Goal: Information Seeking & Learning: Learn about a topic

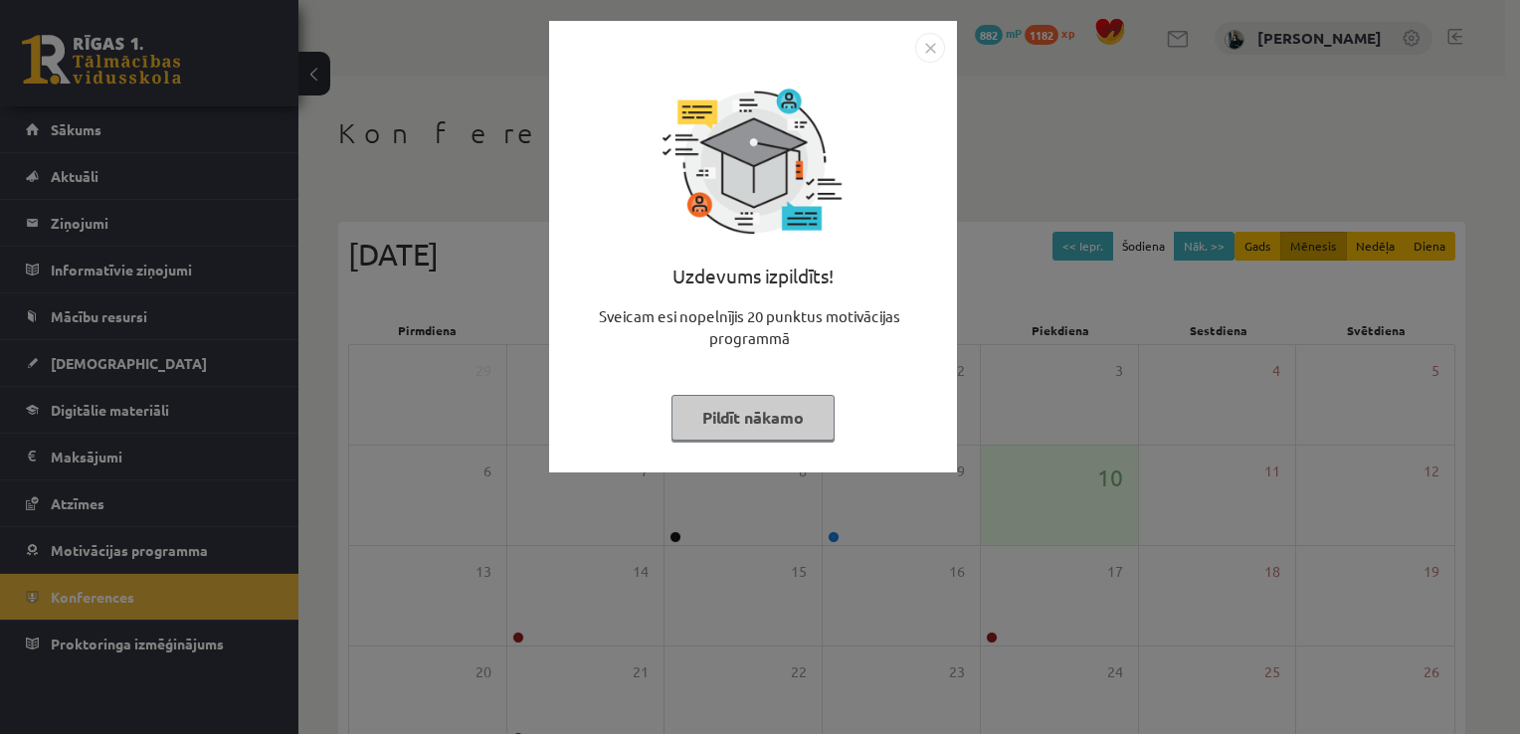
click at [696, 412] on button "Pildīt nākamo" at bounding box center [752, 418] width 163 height 46
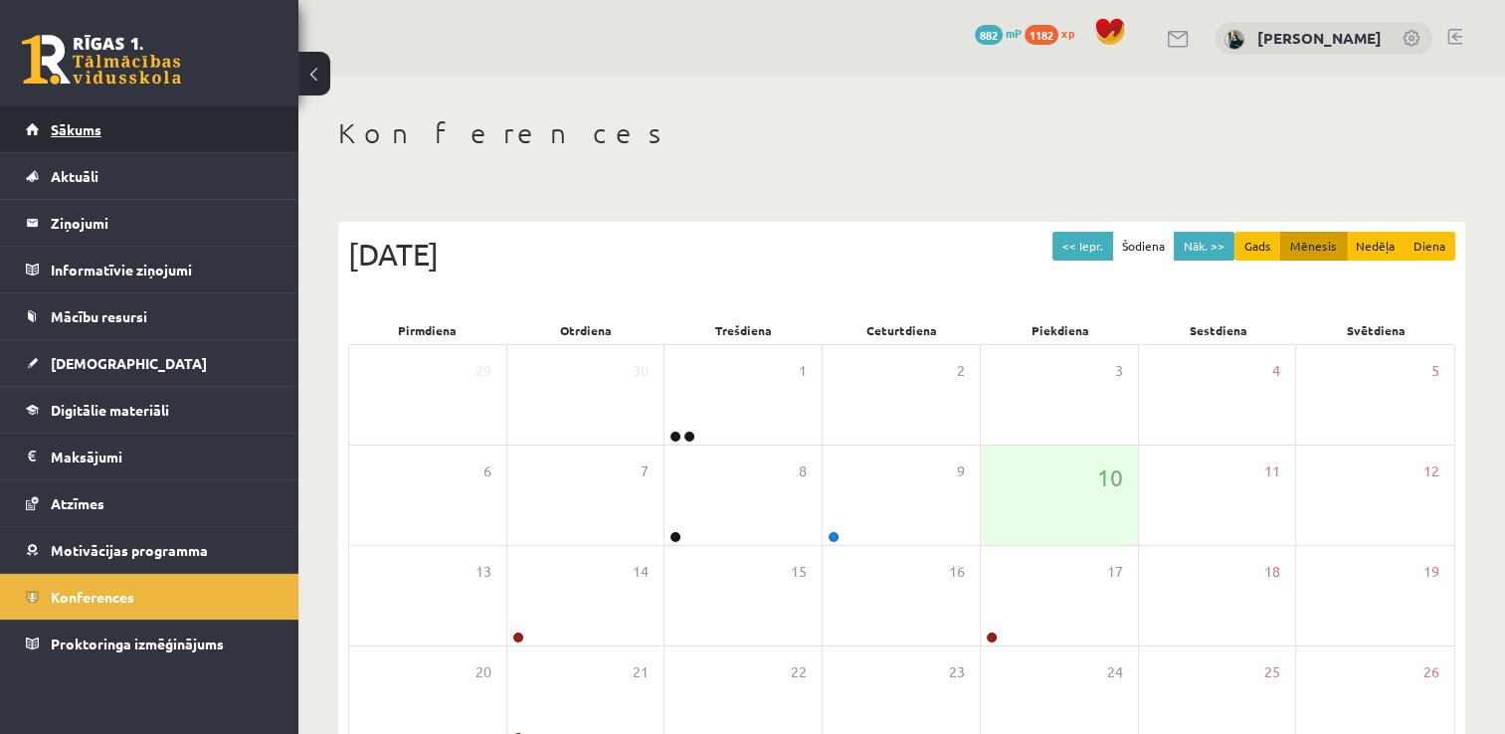
click at [54, 140] on link "Sākums" at bounding box center [150, 129] width 248 height 46
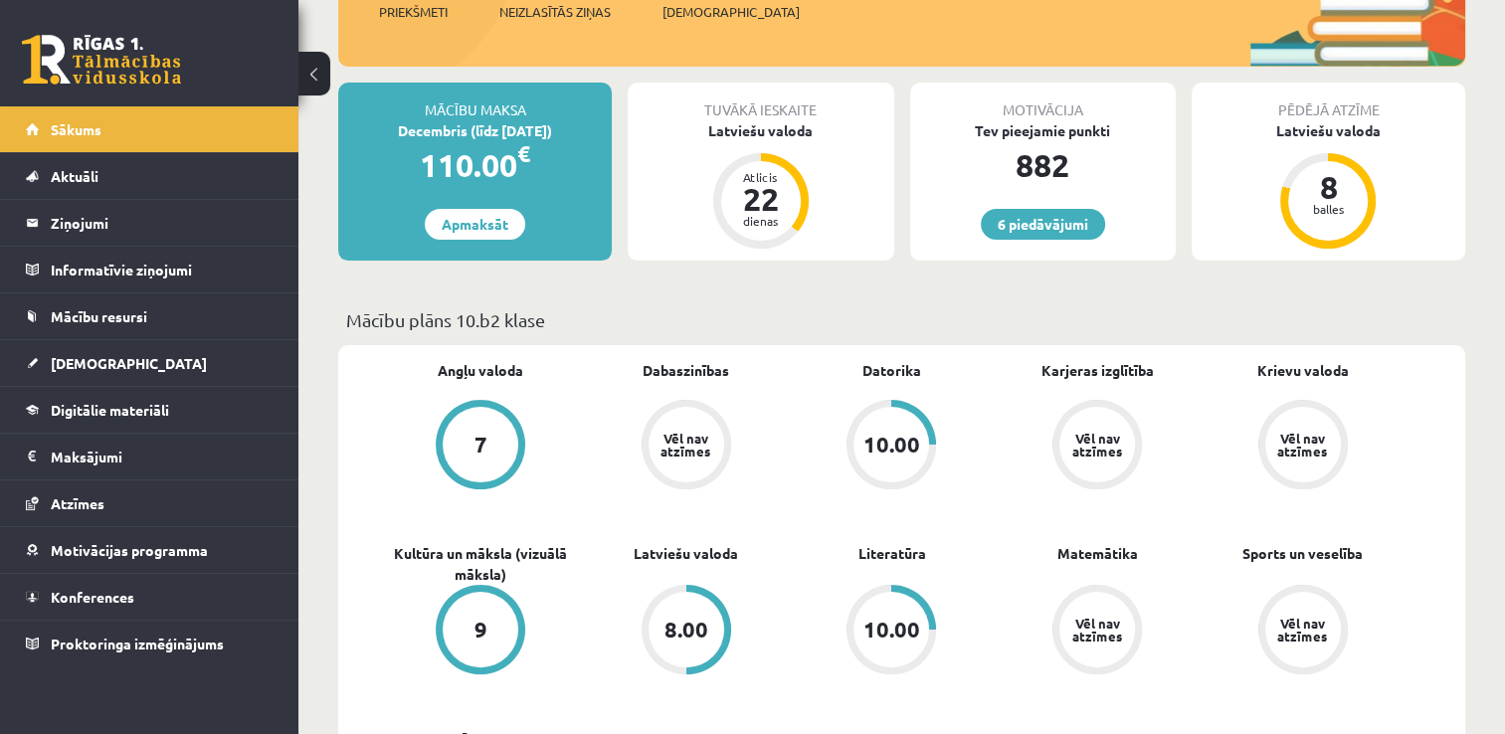
scroll to position [497, 0]
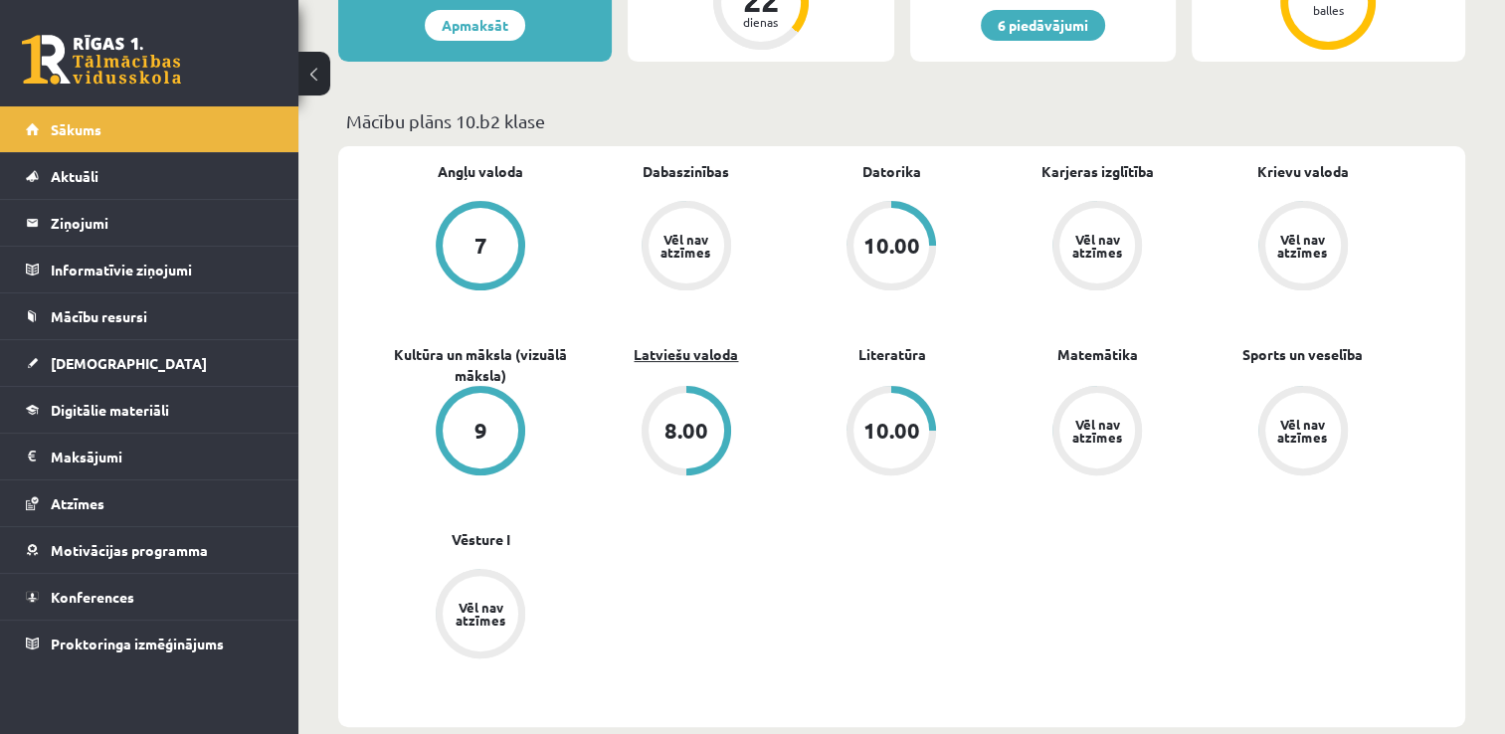
click at [706, 362] on link "Latviešu valoda" at bounding box center [686, 354] width 104 height 21
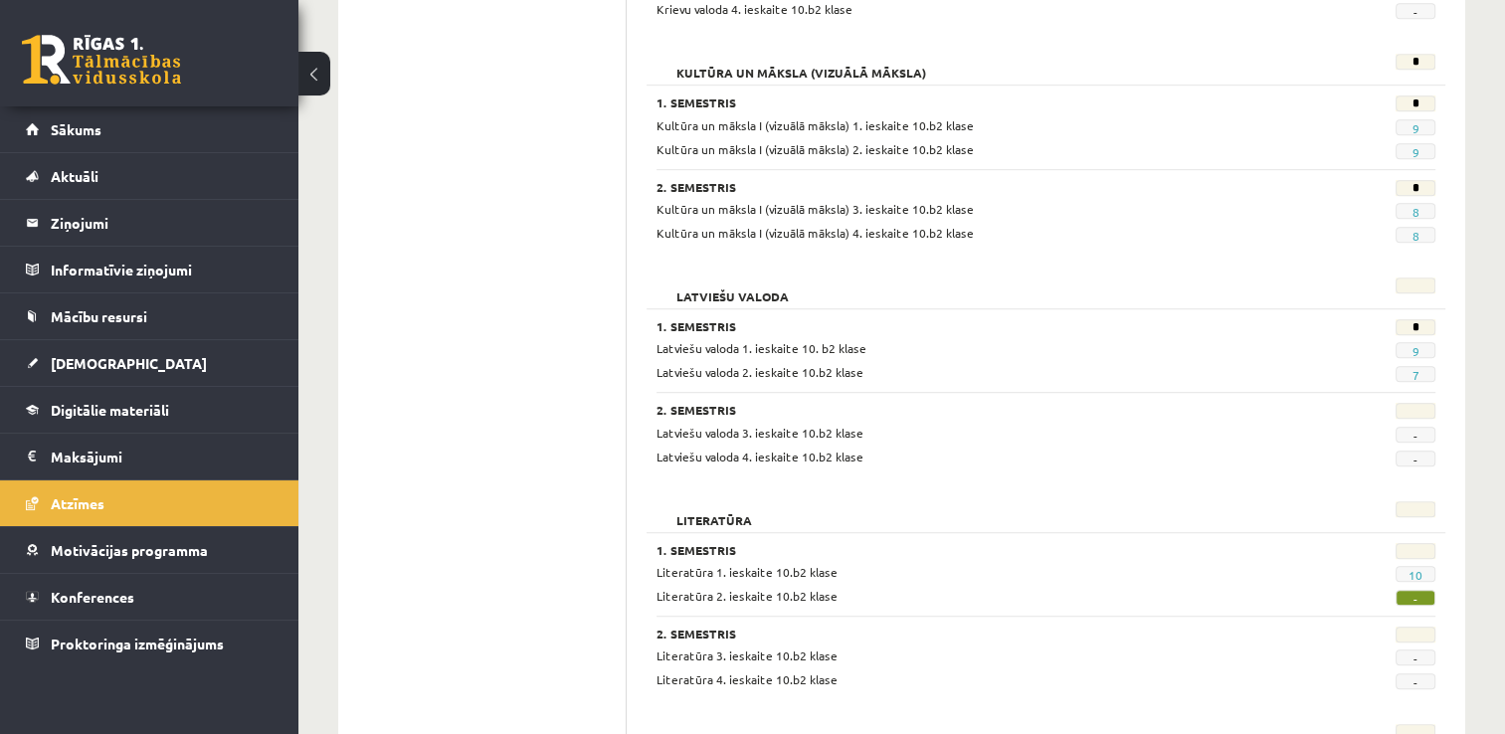
scroll to position [1194, 0]
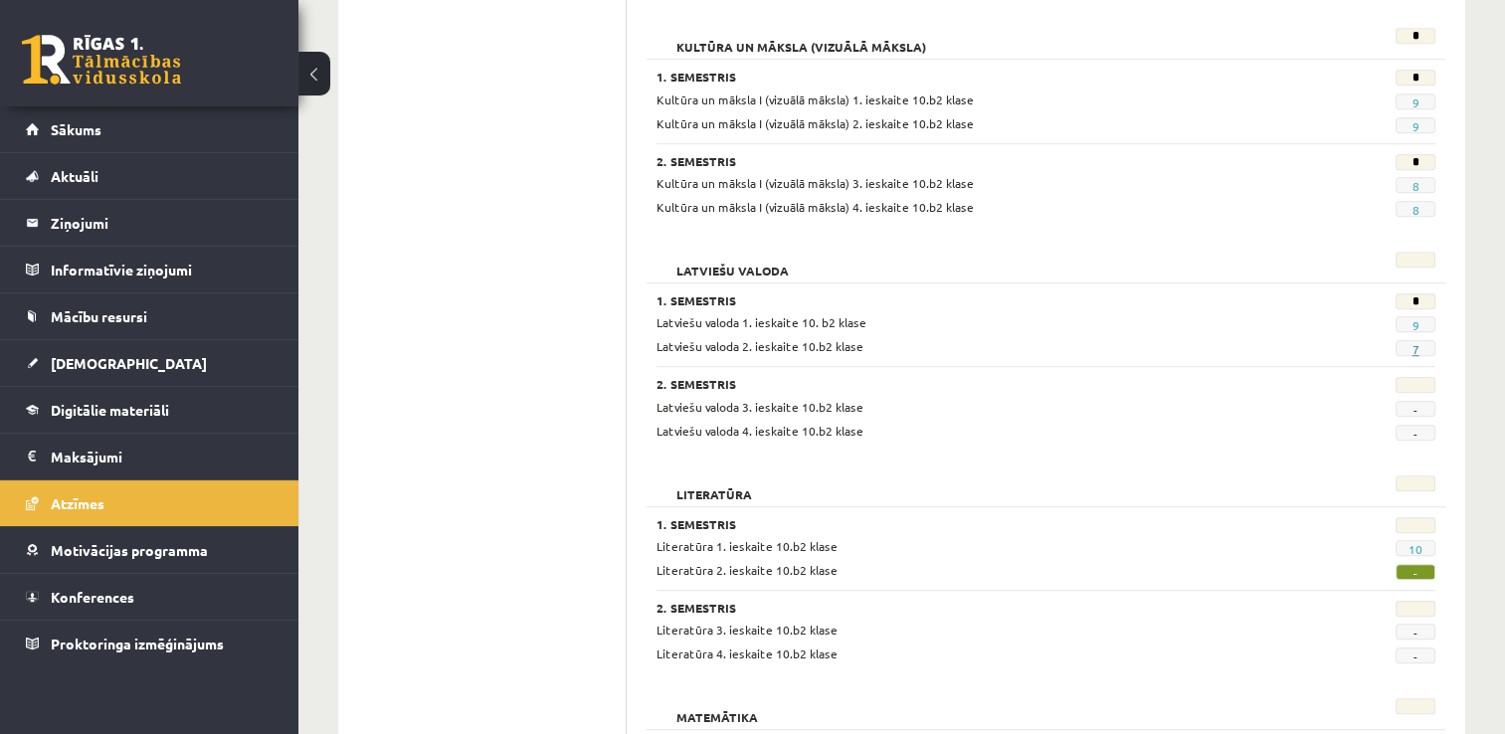
click at [1417, 349] on link "7" at bounding box center [1415, 349] width 7 height 16
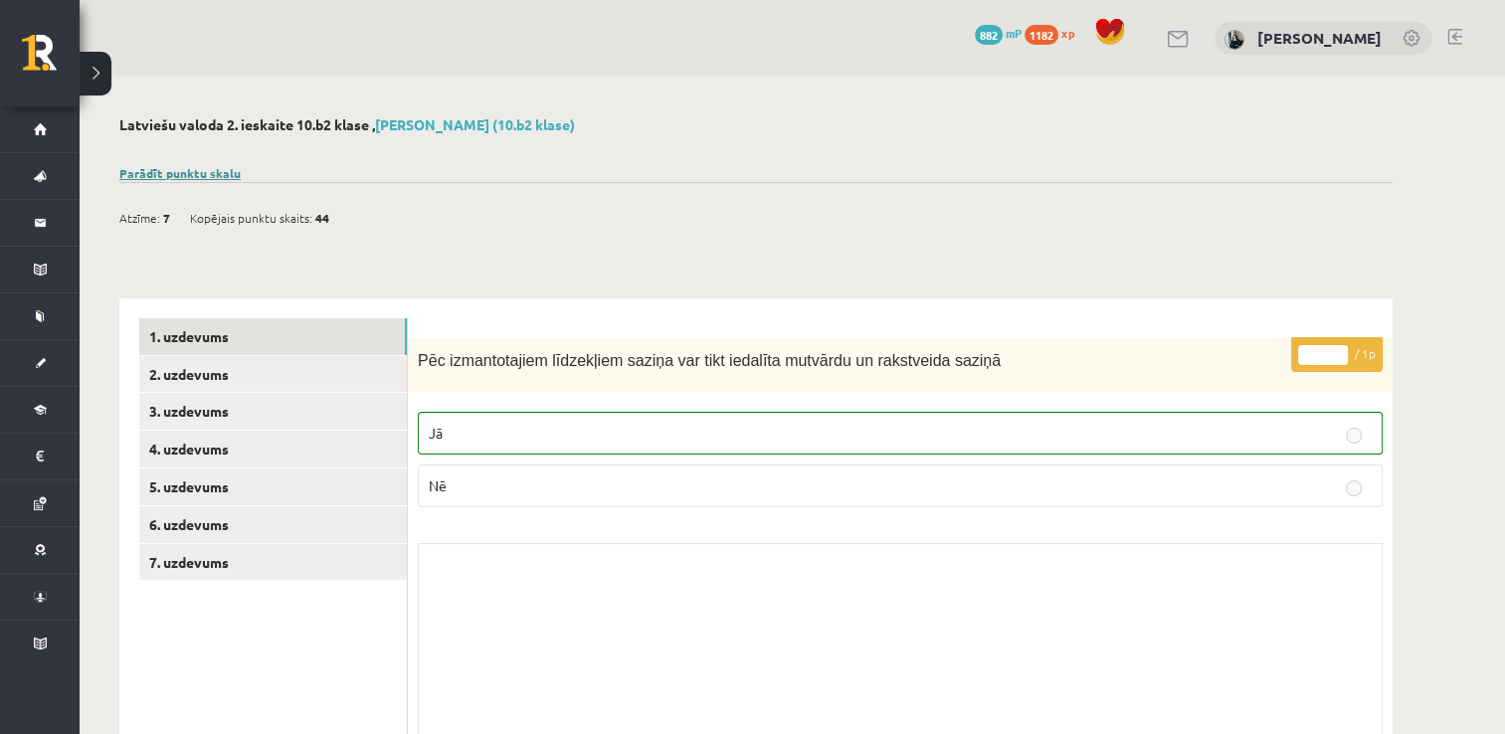
click at [166, 165] on link "Parādīt punktu skalu" at bounding box center [179, 173] width 121 height 16
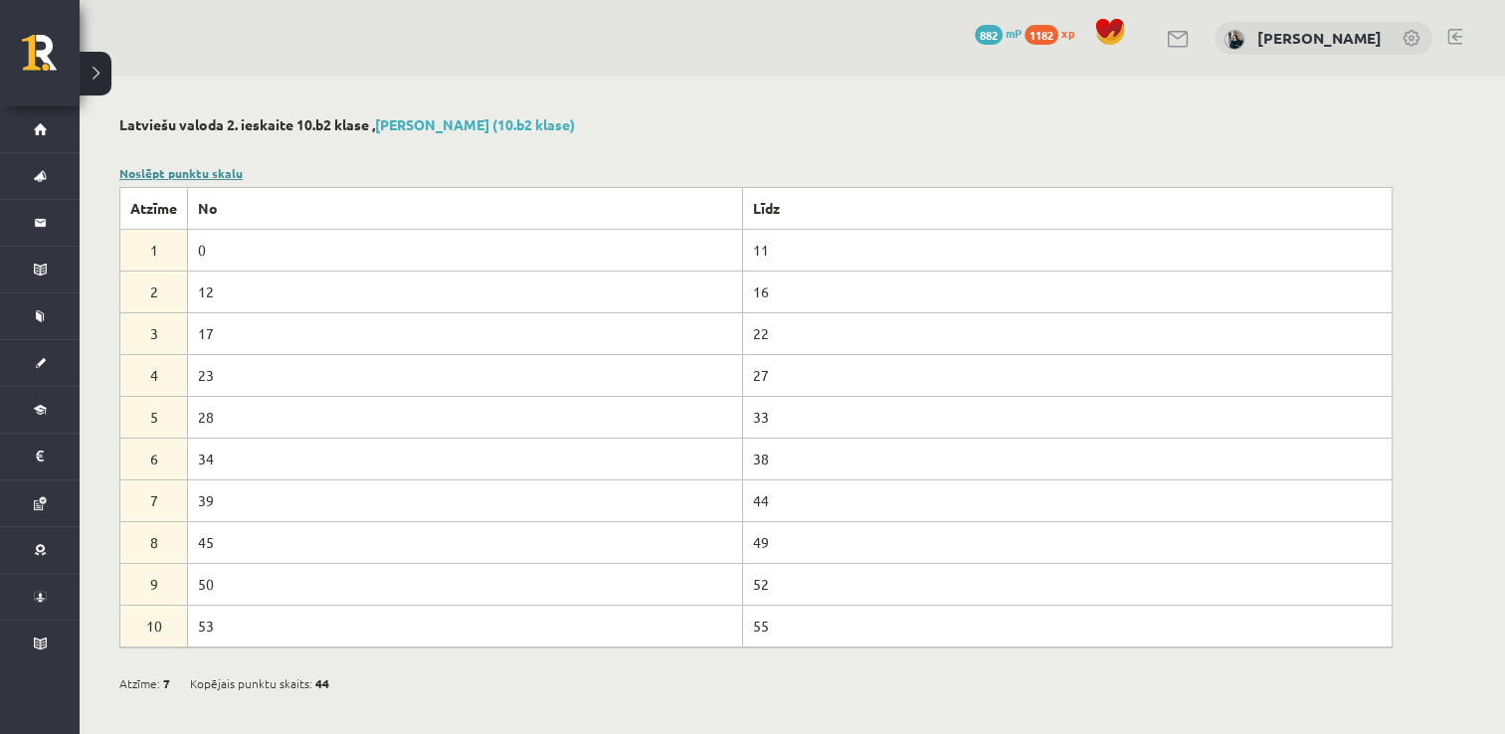
click at [179, 177] on link "Noslēpt punktu skalu" at bounding box center [180, 173] width 123 height 16
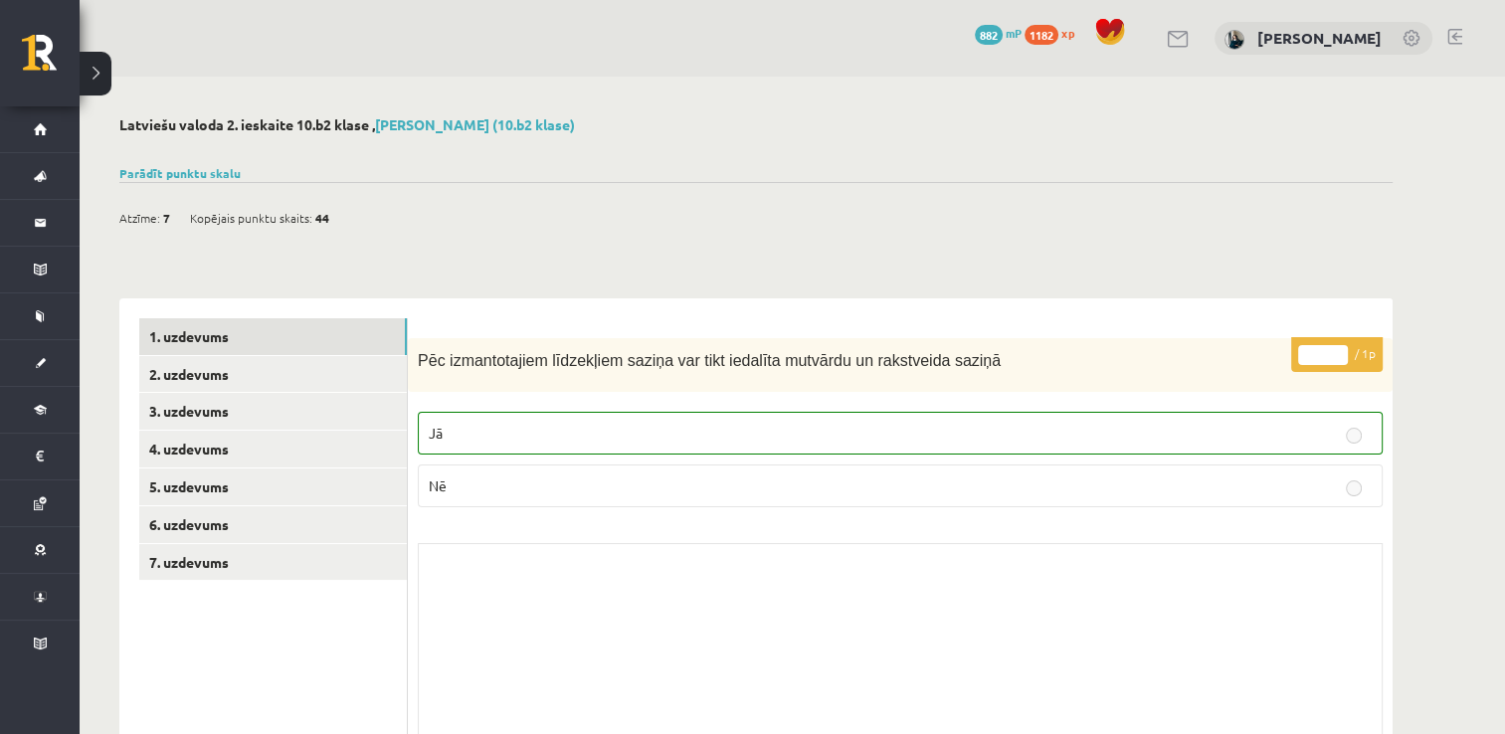
drag, startPoint x: 680, startPoint y: 196, endPoint x: 675, endPoint y: 34, distance: 162.2
click at [308, 377] on link "2. uzdevums" at bounding box center [273, 374] width 268 height 37
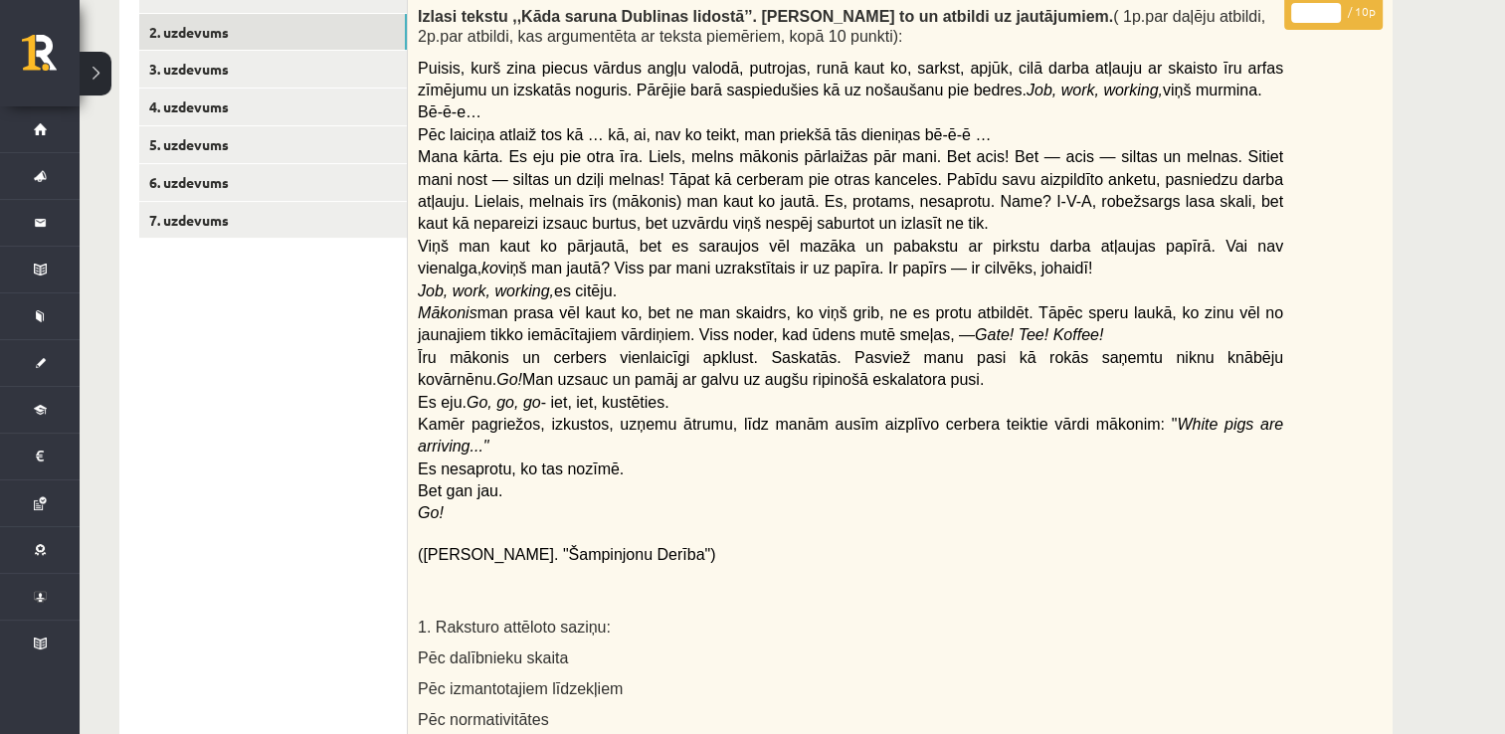
scroll to position [338, 0]
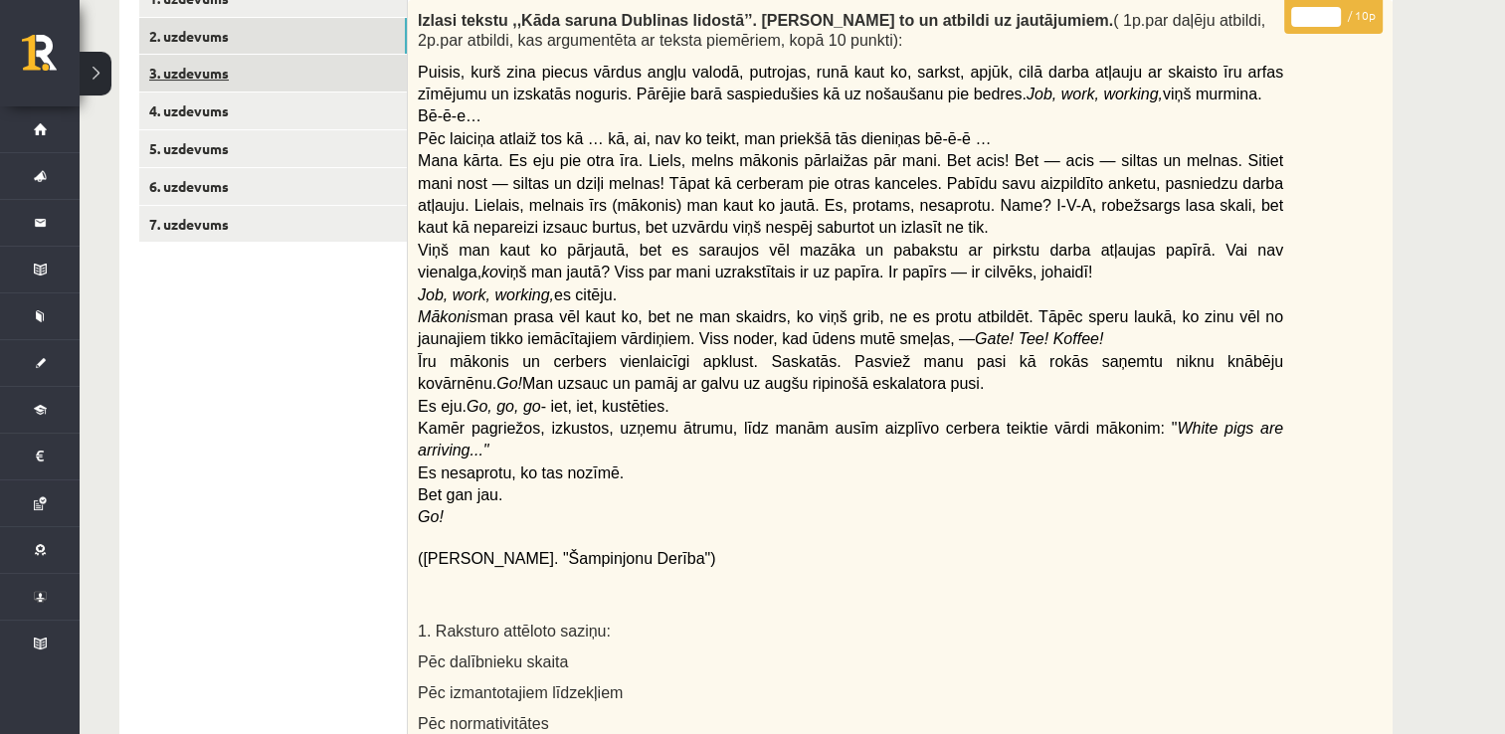
click at [163, 80] on link "3. uzdevums" at bounding box center [273, 73] width 268 height 37
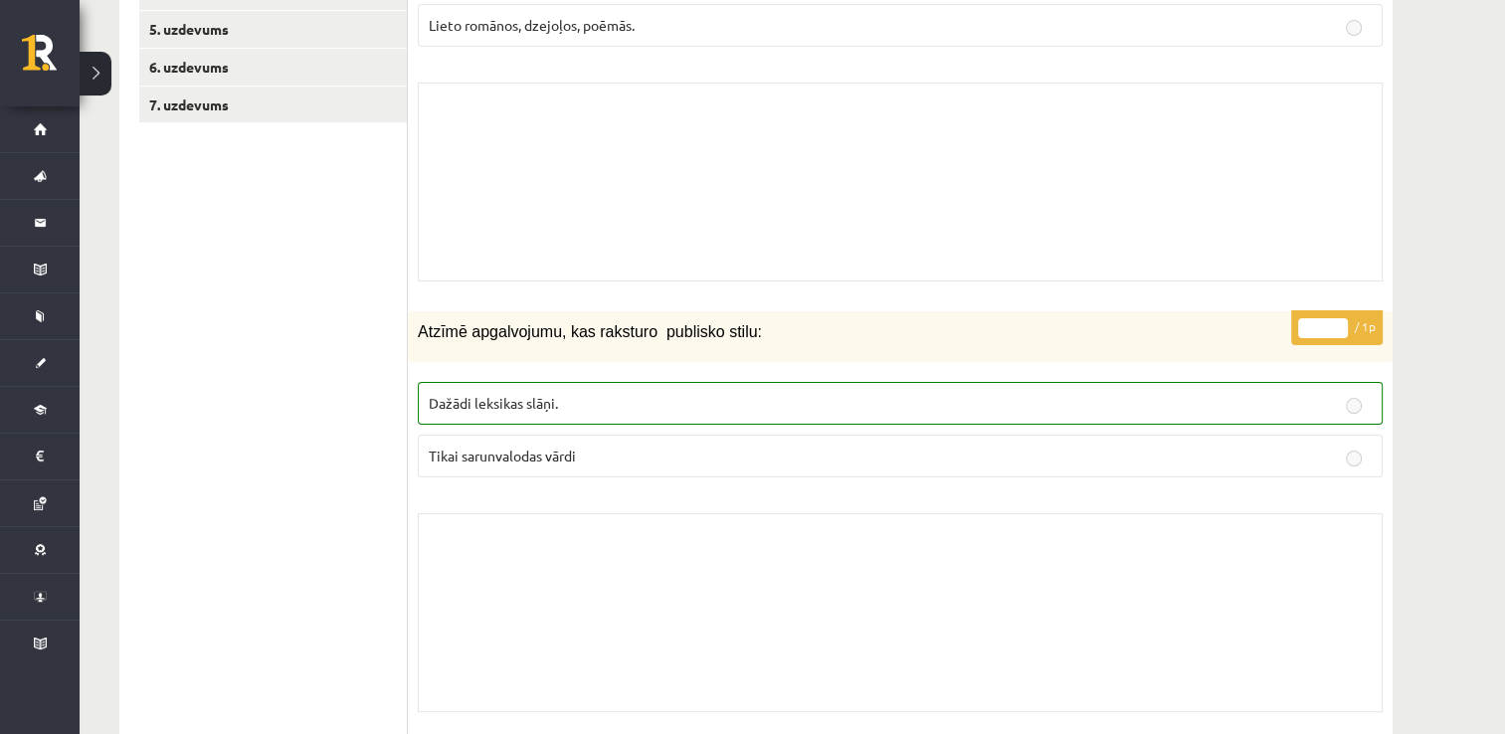
scroll to position [0, 0]
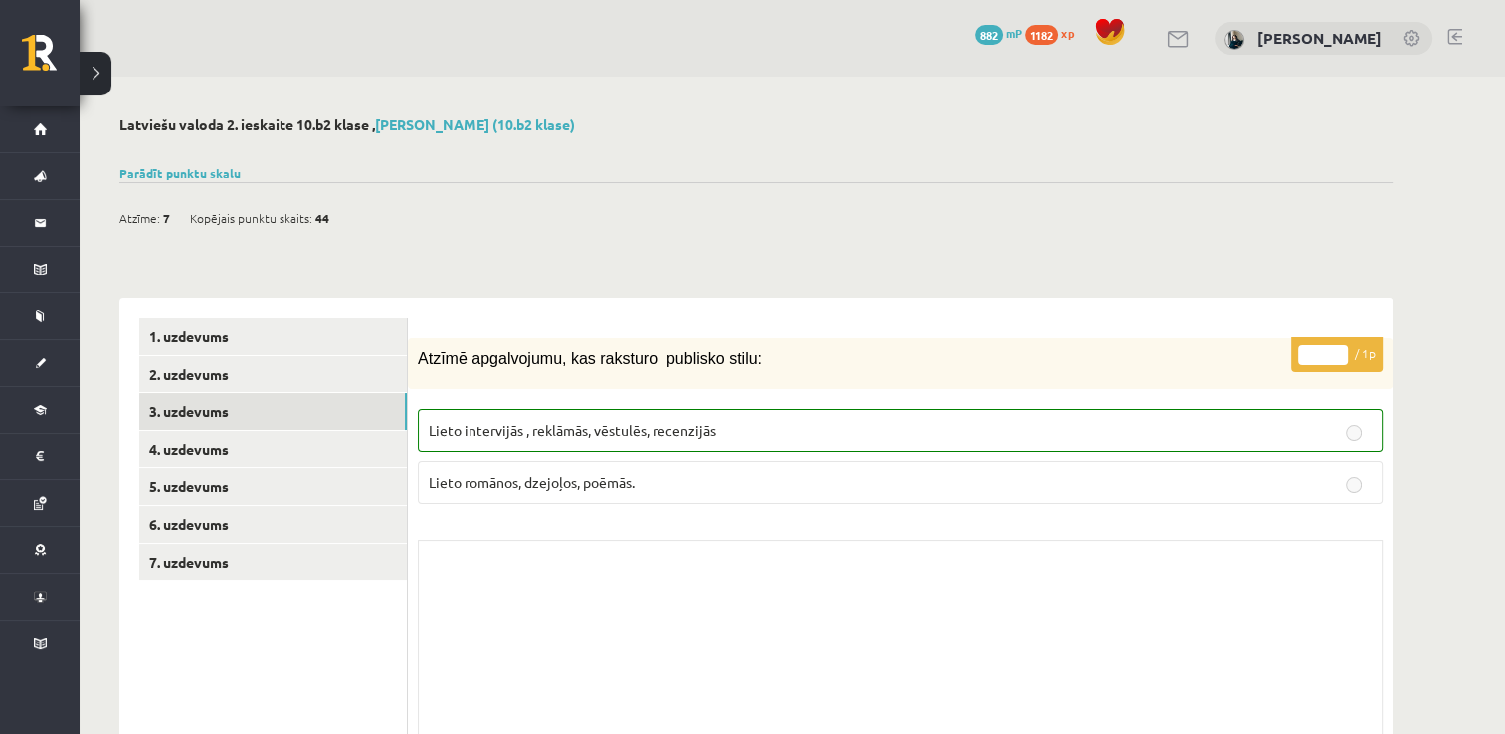
drag, startPoint x: 235, startPoint y: 299, endPoint x: 368, endPoint y: -74, distance: 396.1
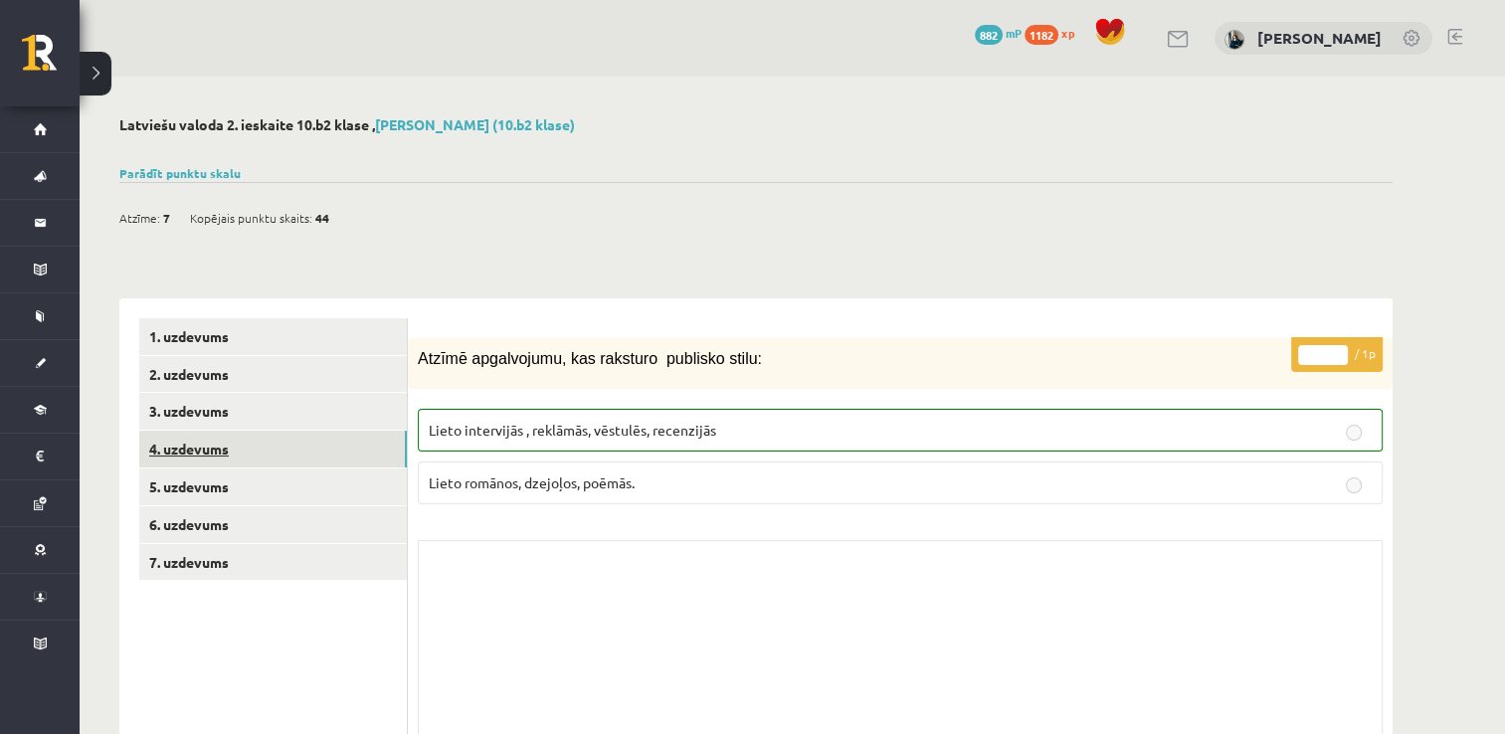
click at [190, 456] on link "4. uzdevums" at bounding box center [273, 449] width 268 height 37
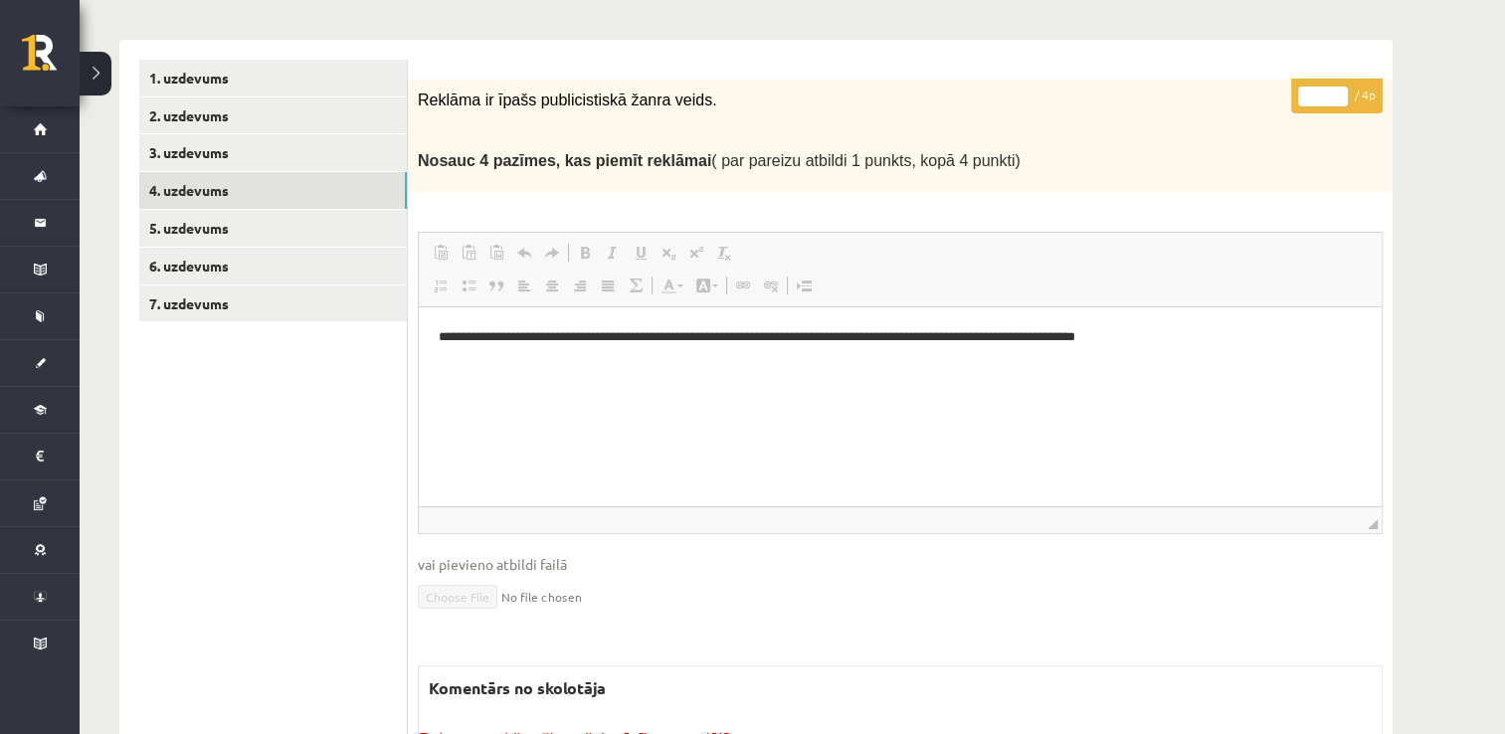
scroll to position [258, 0]
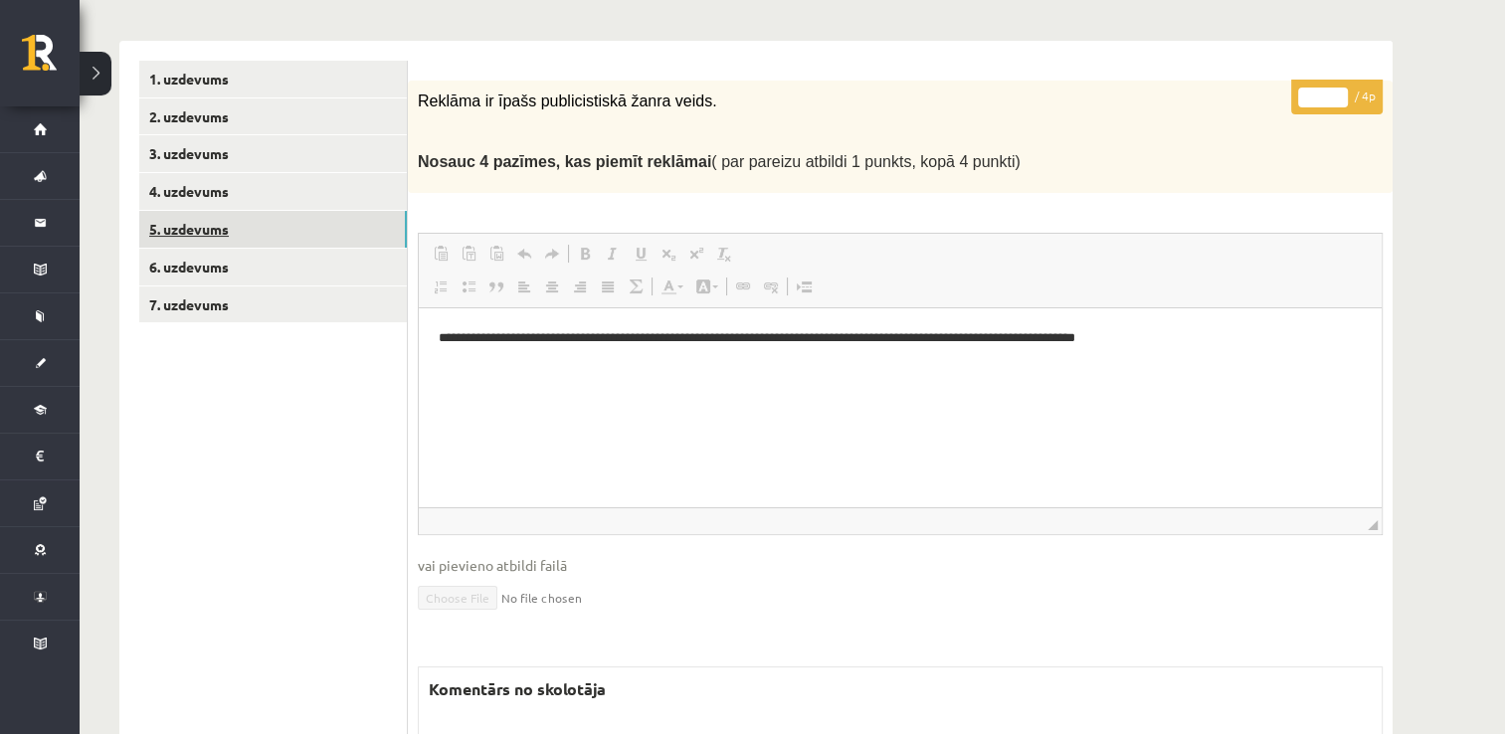
click at [170, 223] on link "5. uzdevums" at bounding box center [273, 229] width 268 height 37
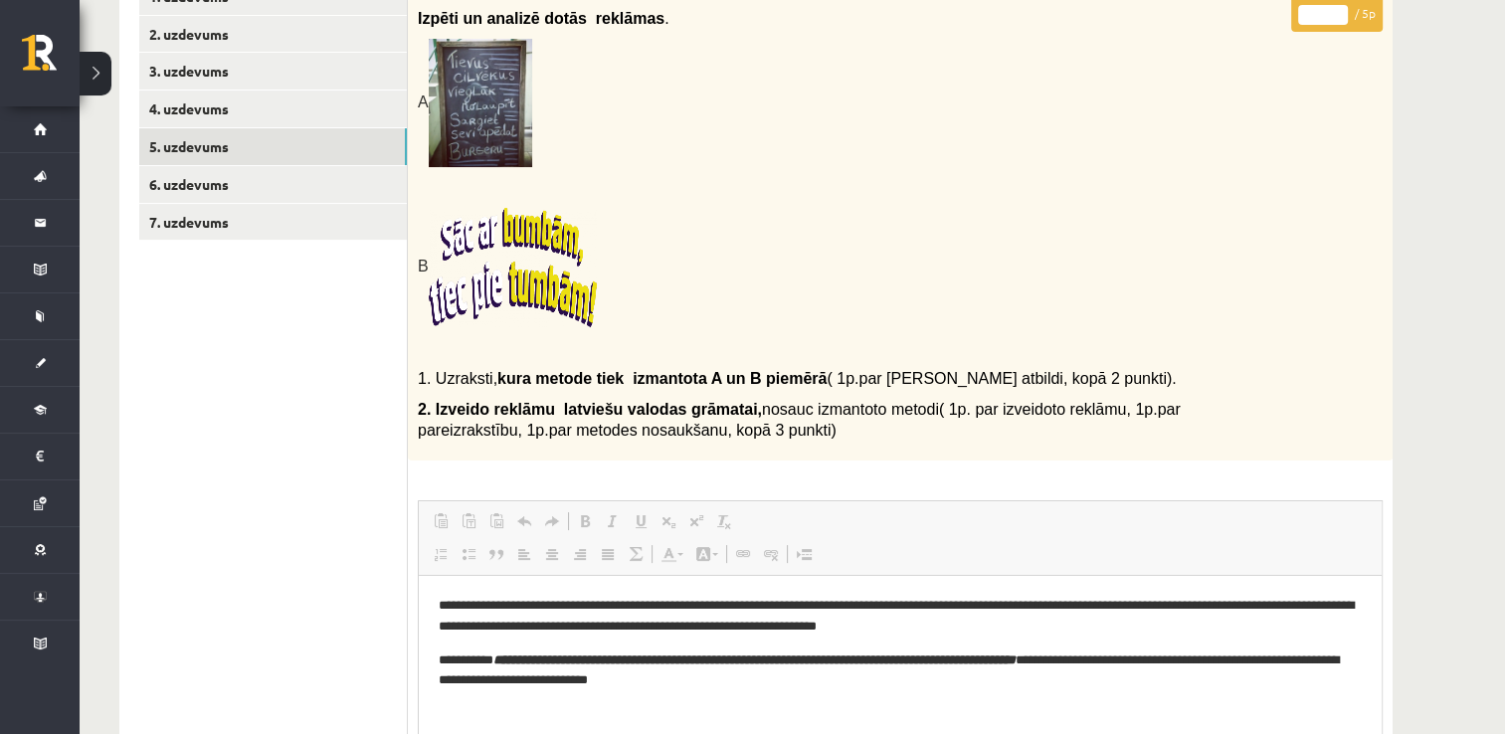
scroll to position [322, 0]
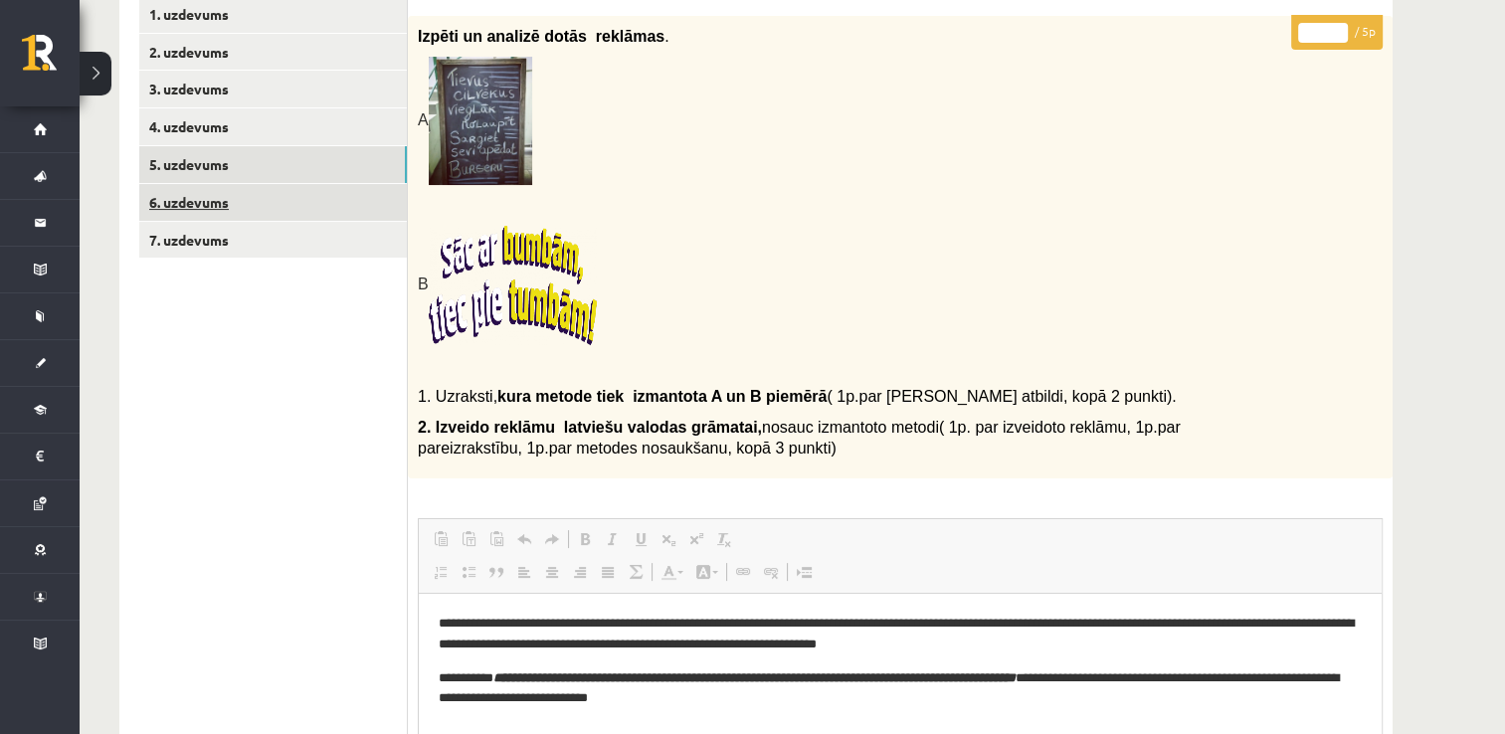
click at [174, 200] on link "6. uzdevums" at bounding box center [273, 202] width 268 height 37
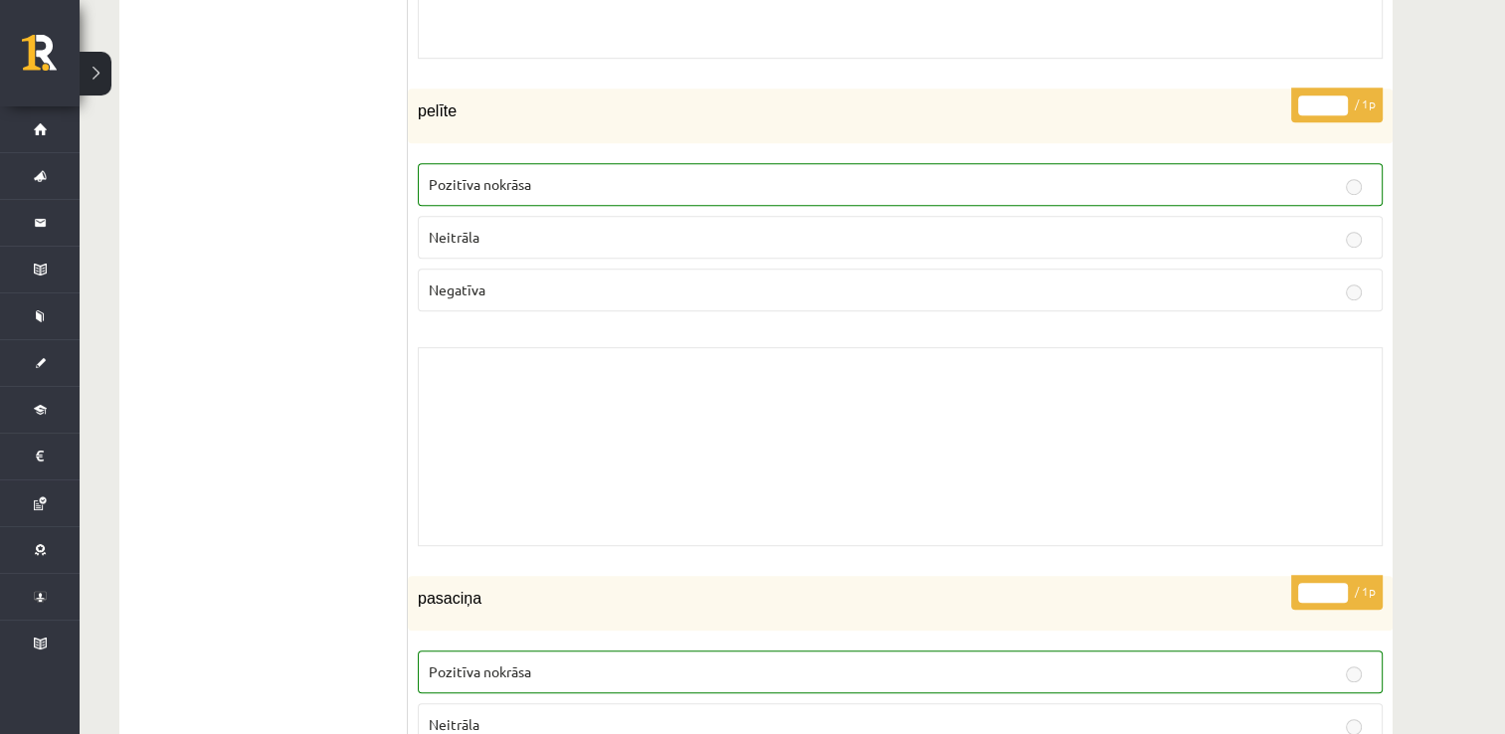
scroll to position [0, 0]
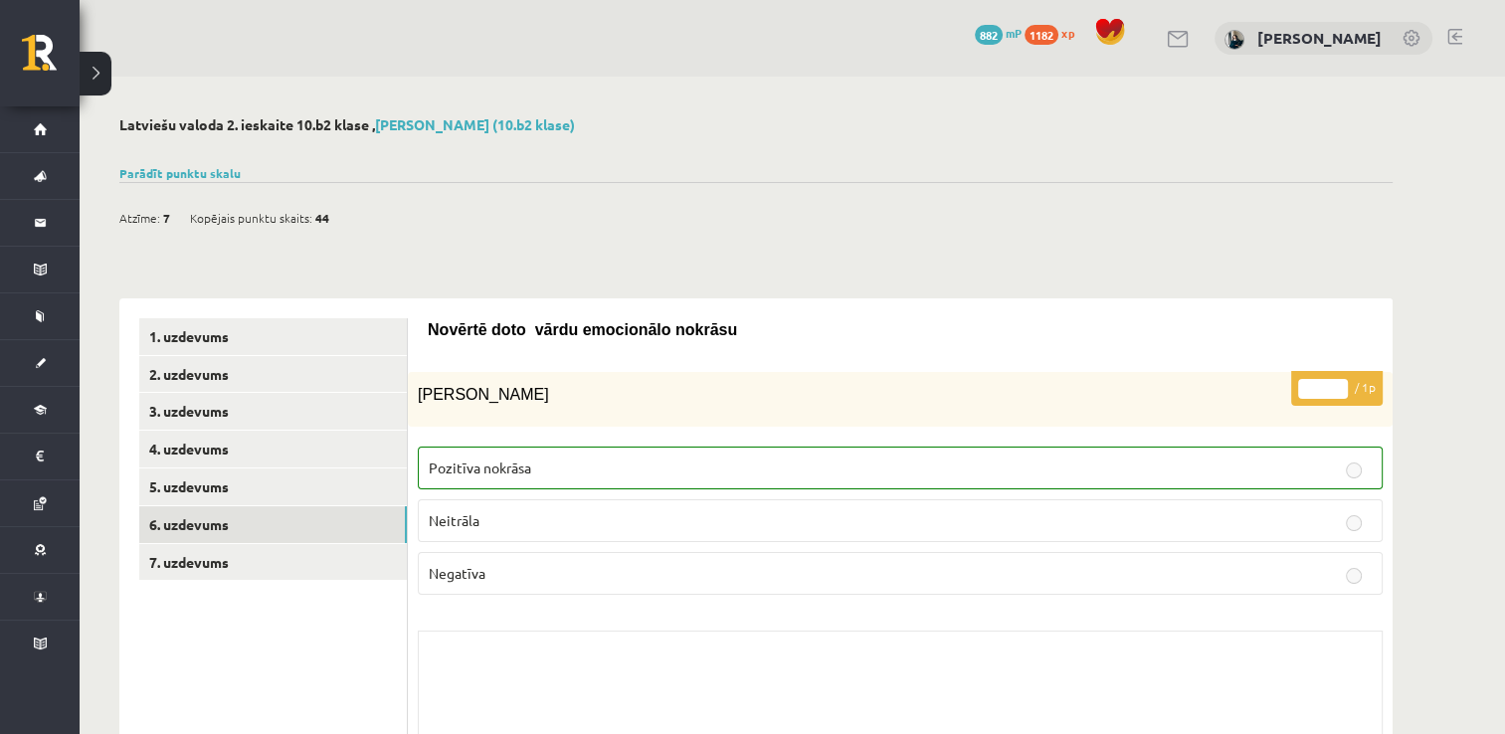
drag, startPoint x: 721, startPoint y: 355, endPoint x: 766, endPoint y: -74, distance: 431.1
click at [163, 571] on link "7. uzdevums" at bounding box center [273, 562] width 268 height 37
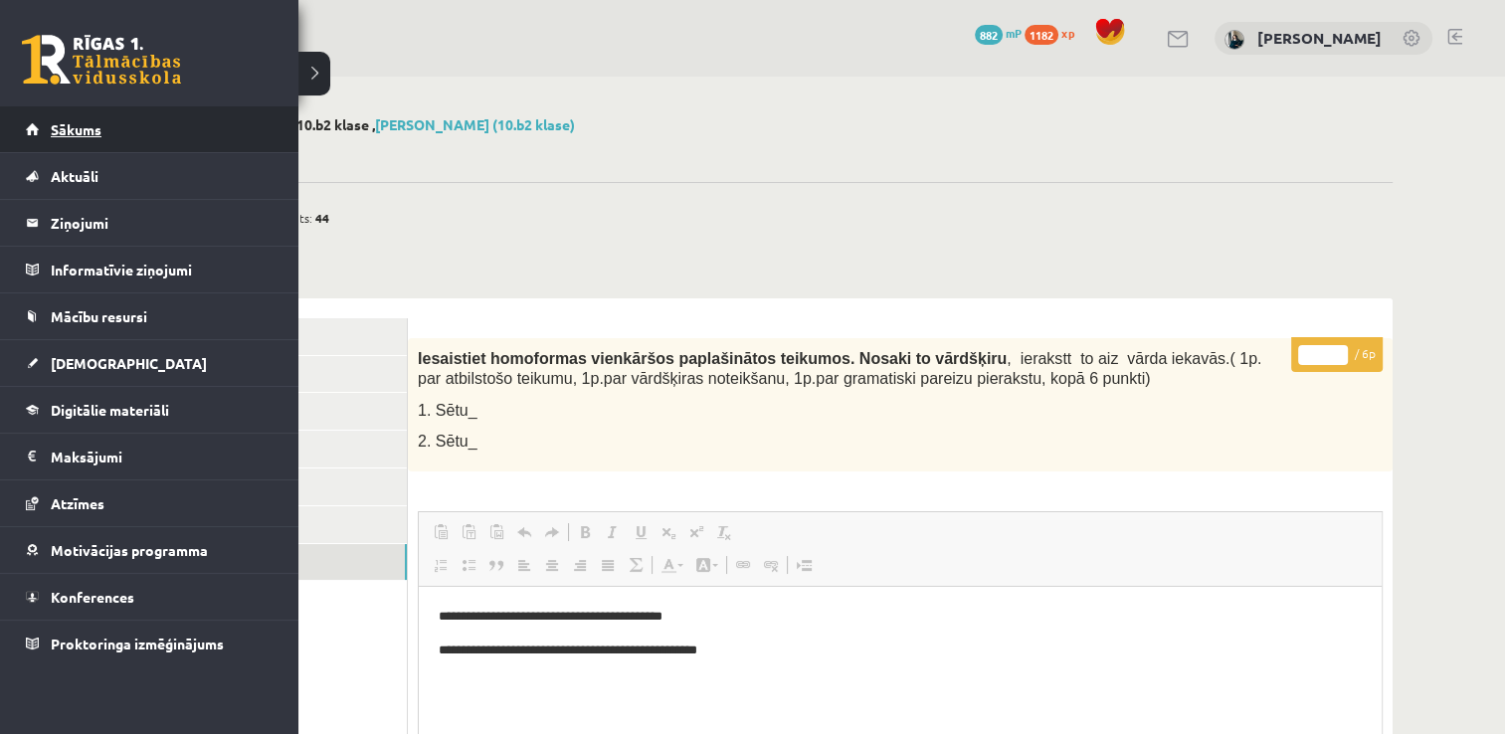
click at [56, 133] on span "Sākums" at bounding box center [76, 129] width 51 height 18
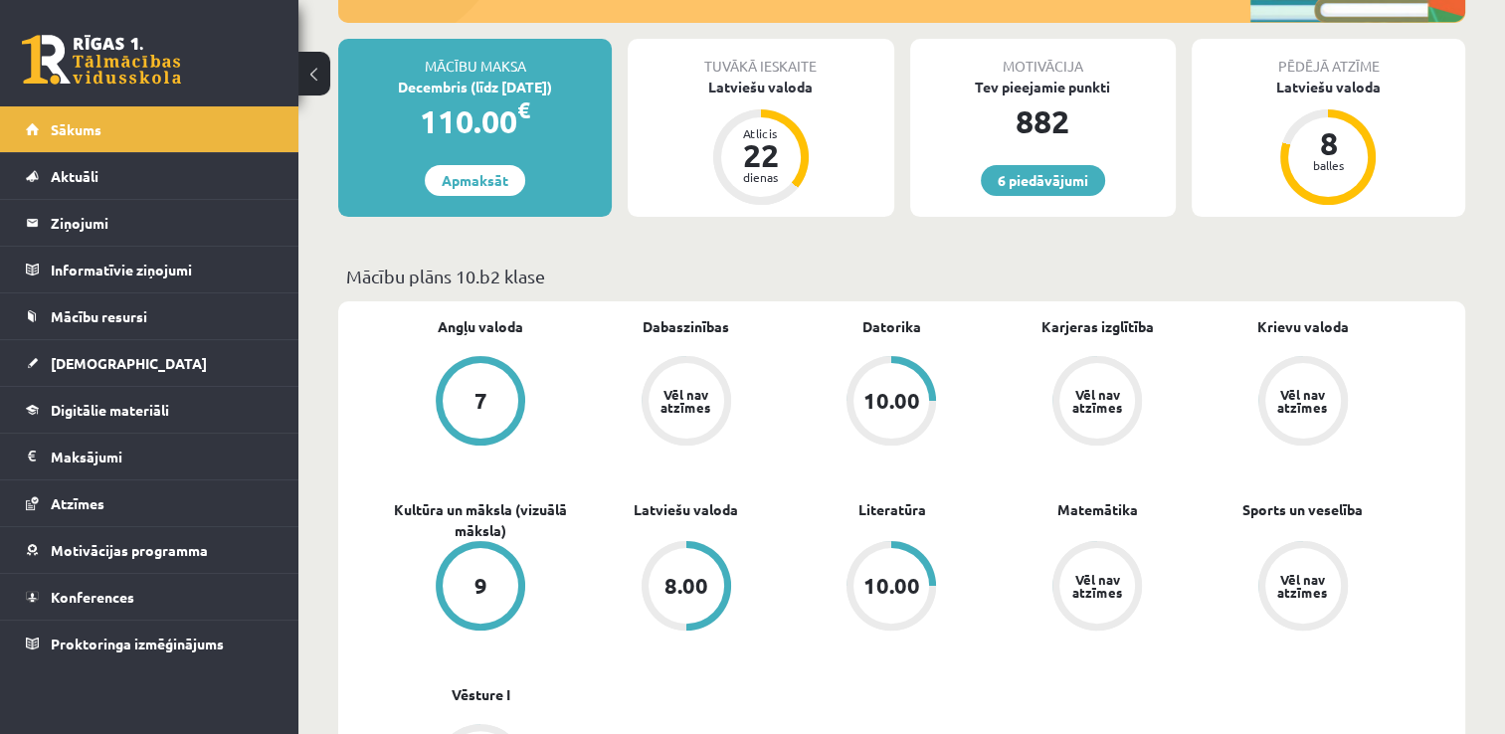
scroll to position [398, 0]
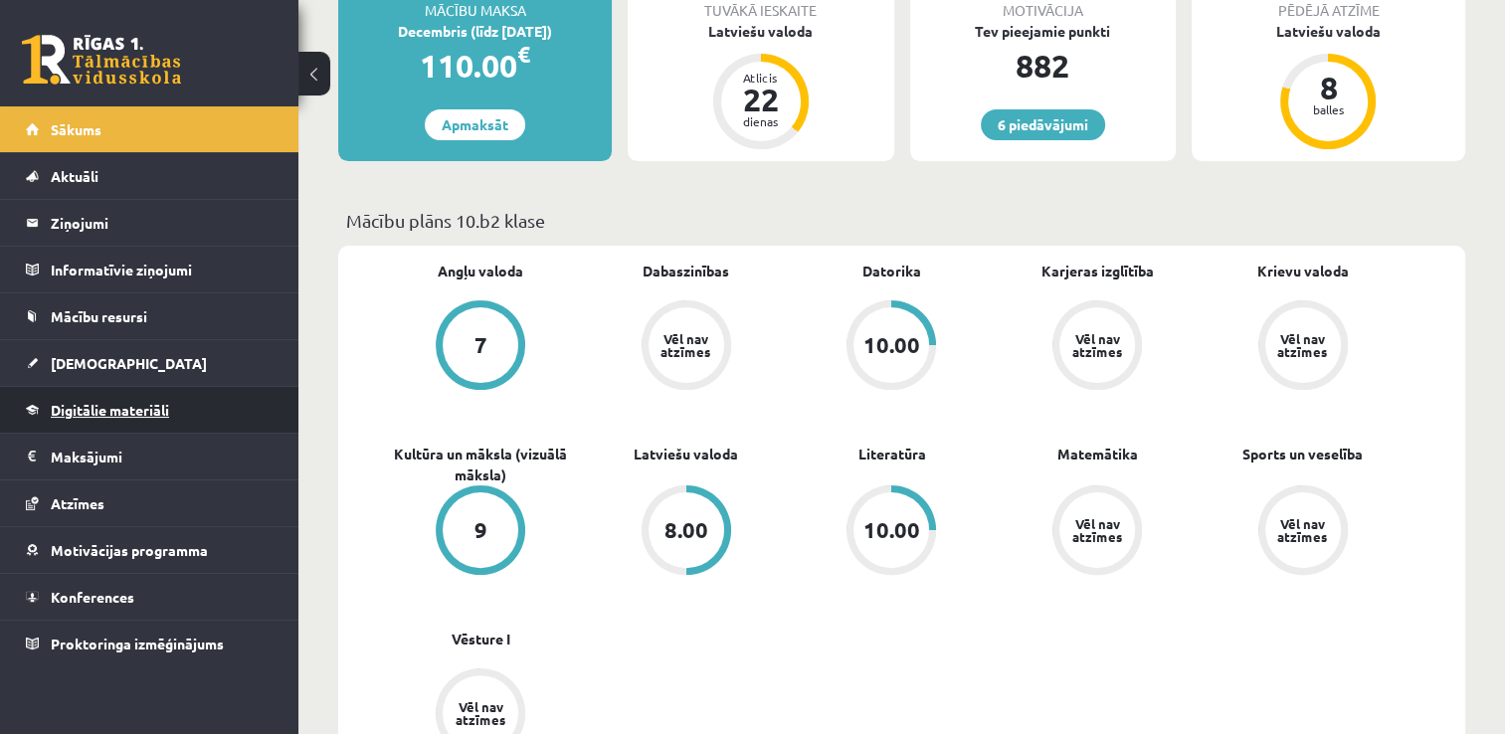
click at [113, 392] on link "Digitālie materiāli" at bounding box center [150, 410] width 248 height 46
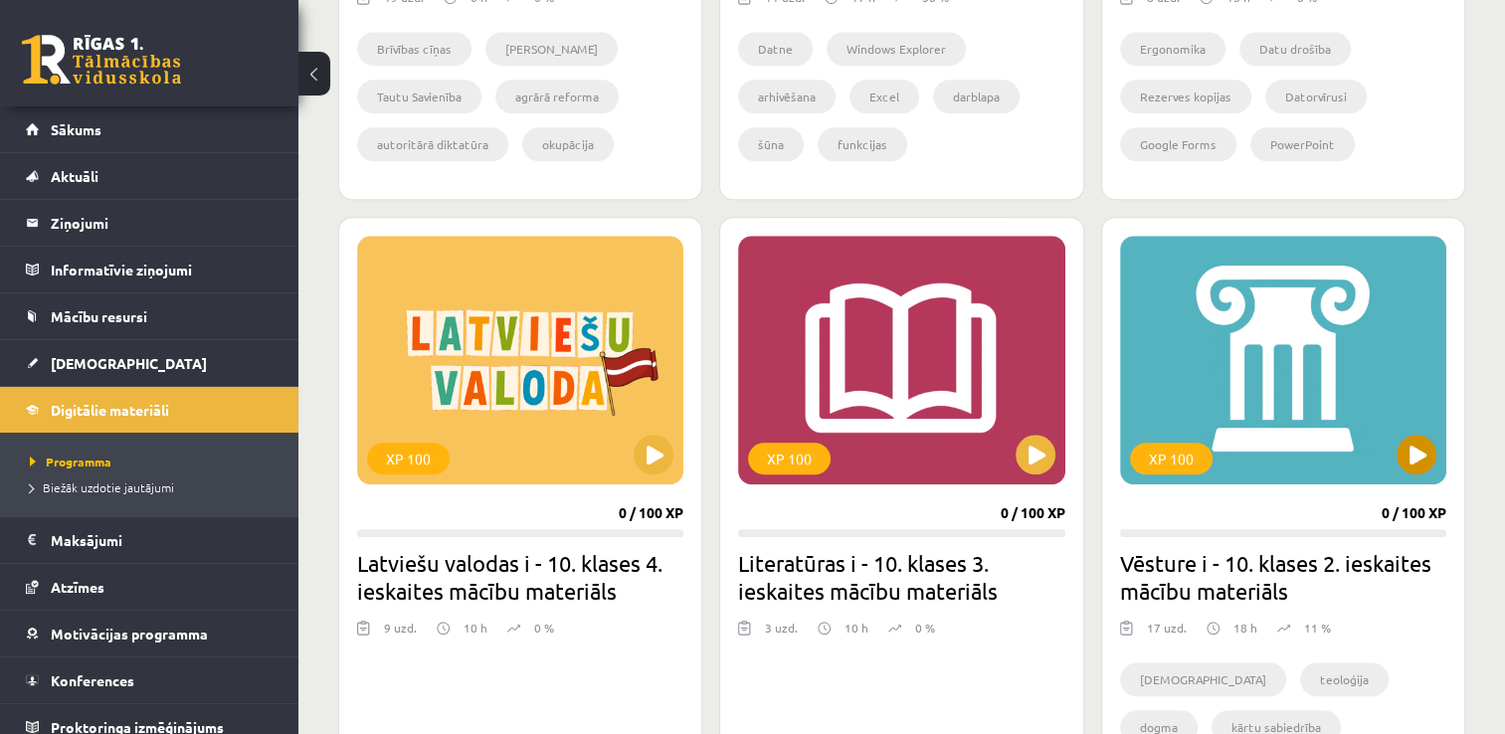
scroll to position [1592, 0]
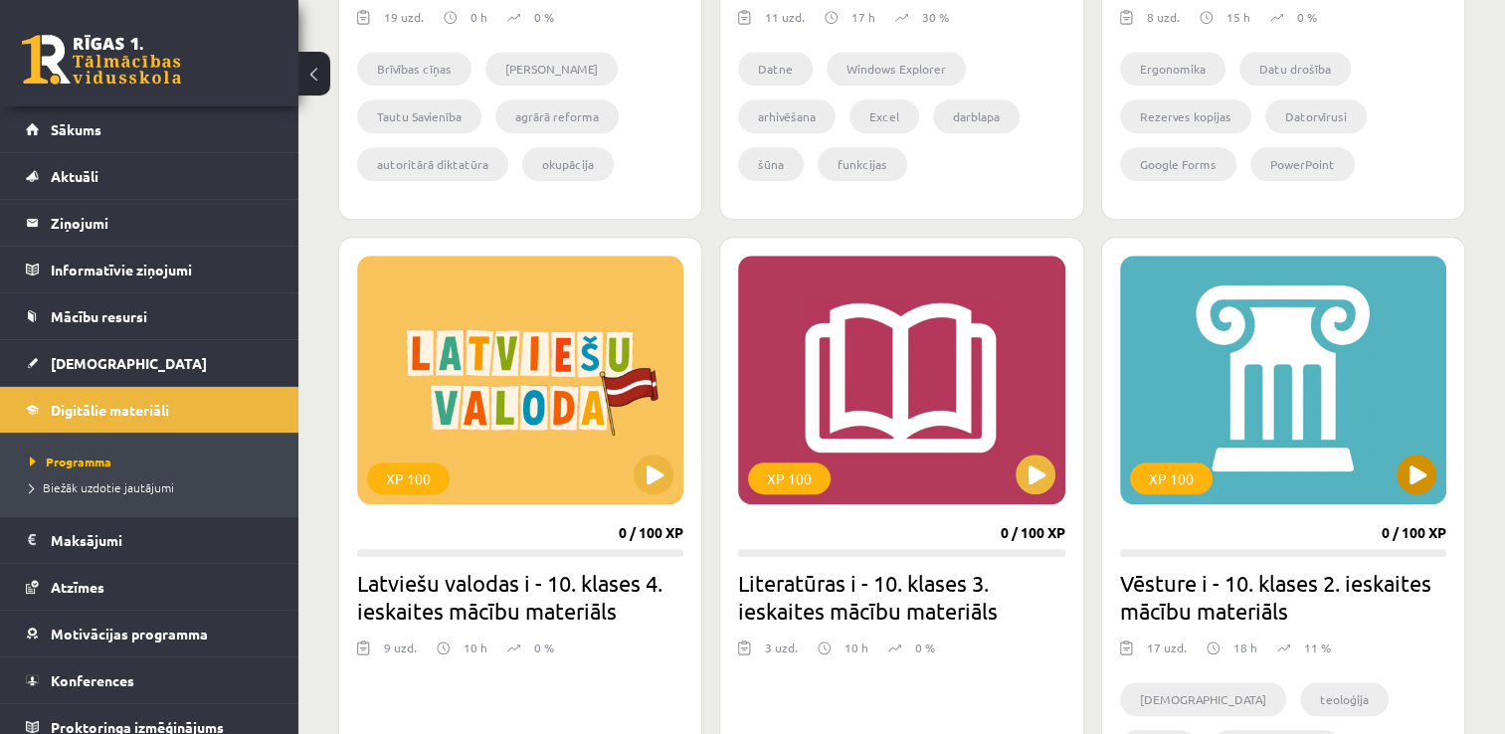
click at [1395, 487] on div "XP 100" at bounding box center [1283, 380] width 326 height 249
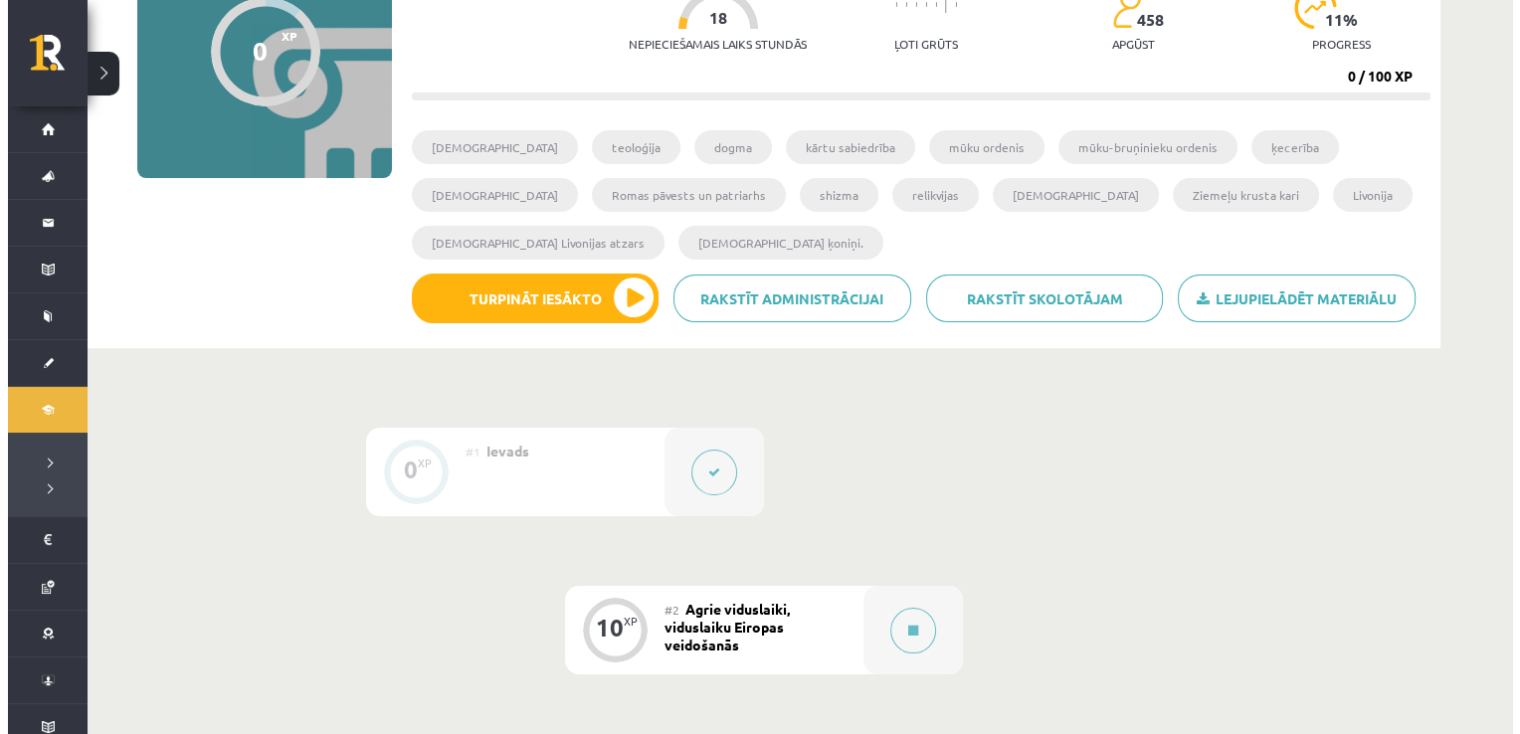
scroll to position [597, 0]
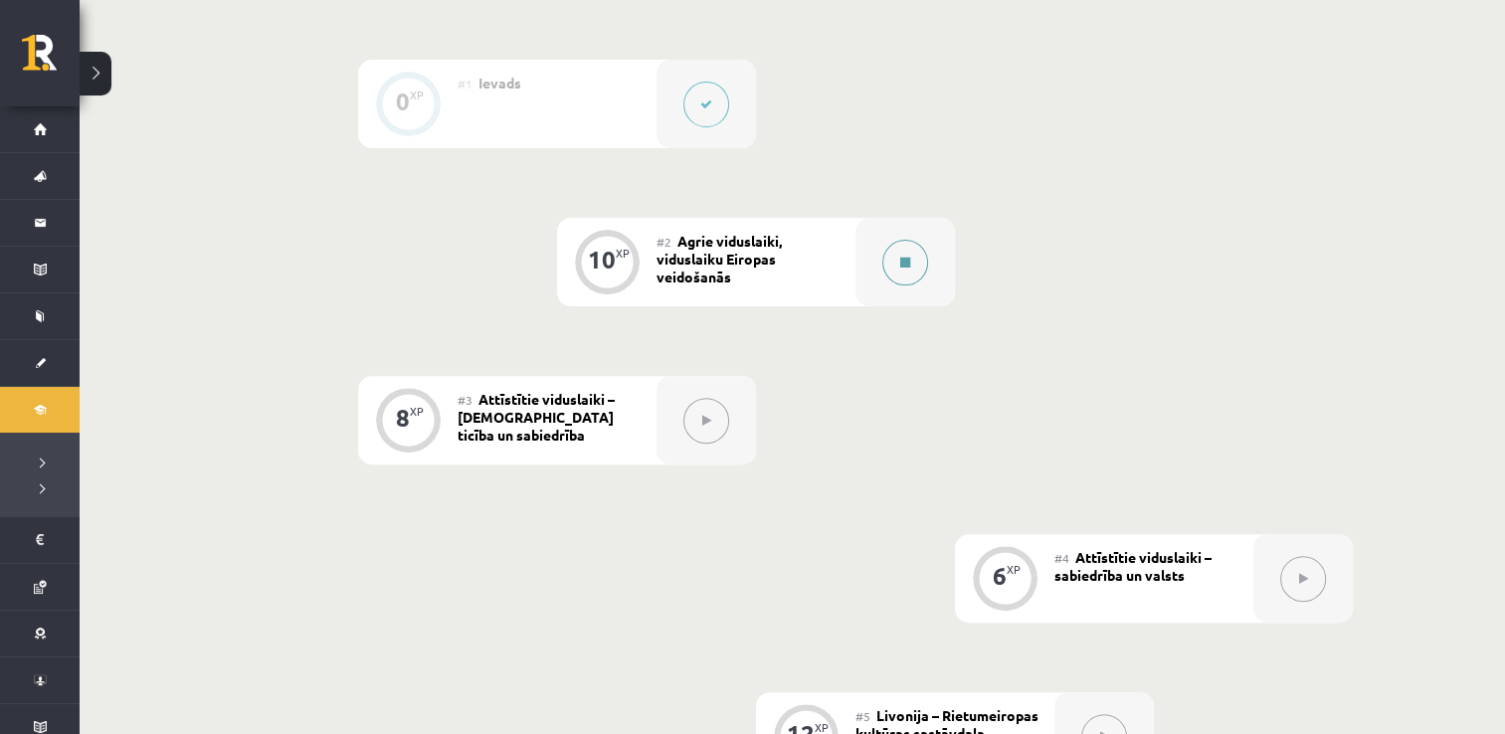
click at [896, 245] on button at bounding box center [905, 263] width 46 height 46
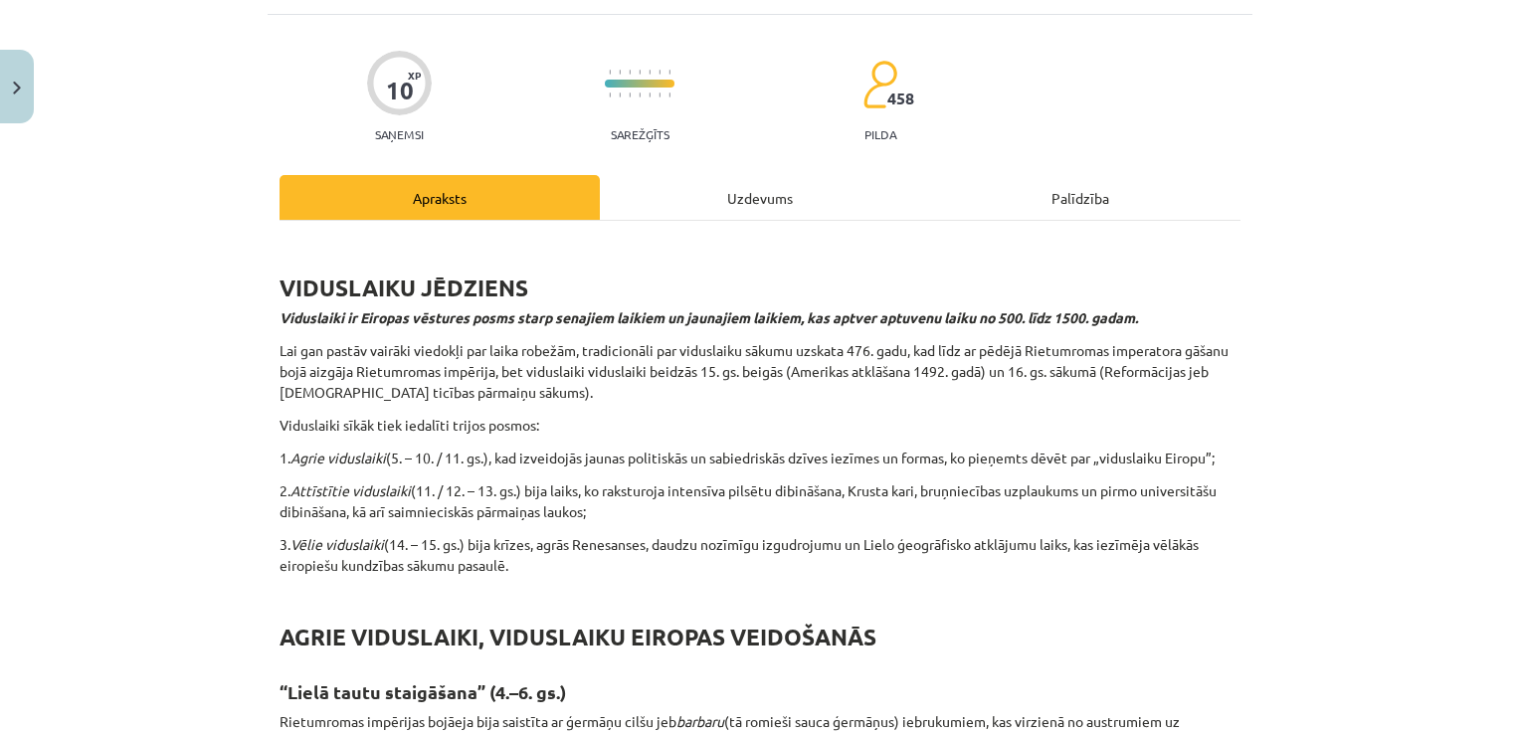
scroll to position [0, 0]
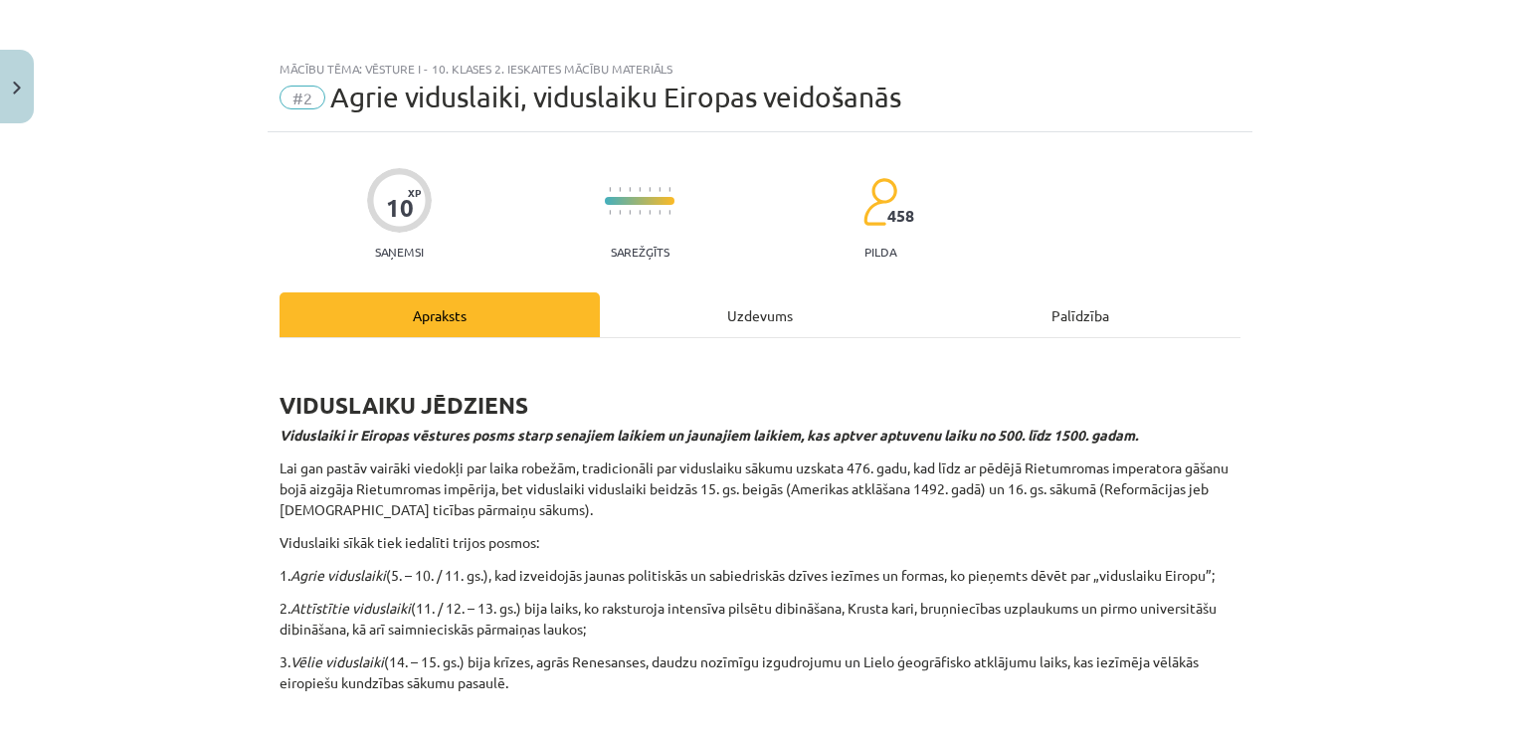
drag, startPoint x: 686, startPoint y: 111, endPoint x: 796, endPoint y: -74, distance: 215.0
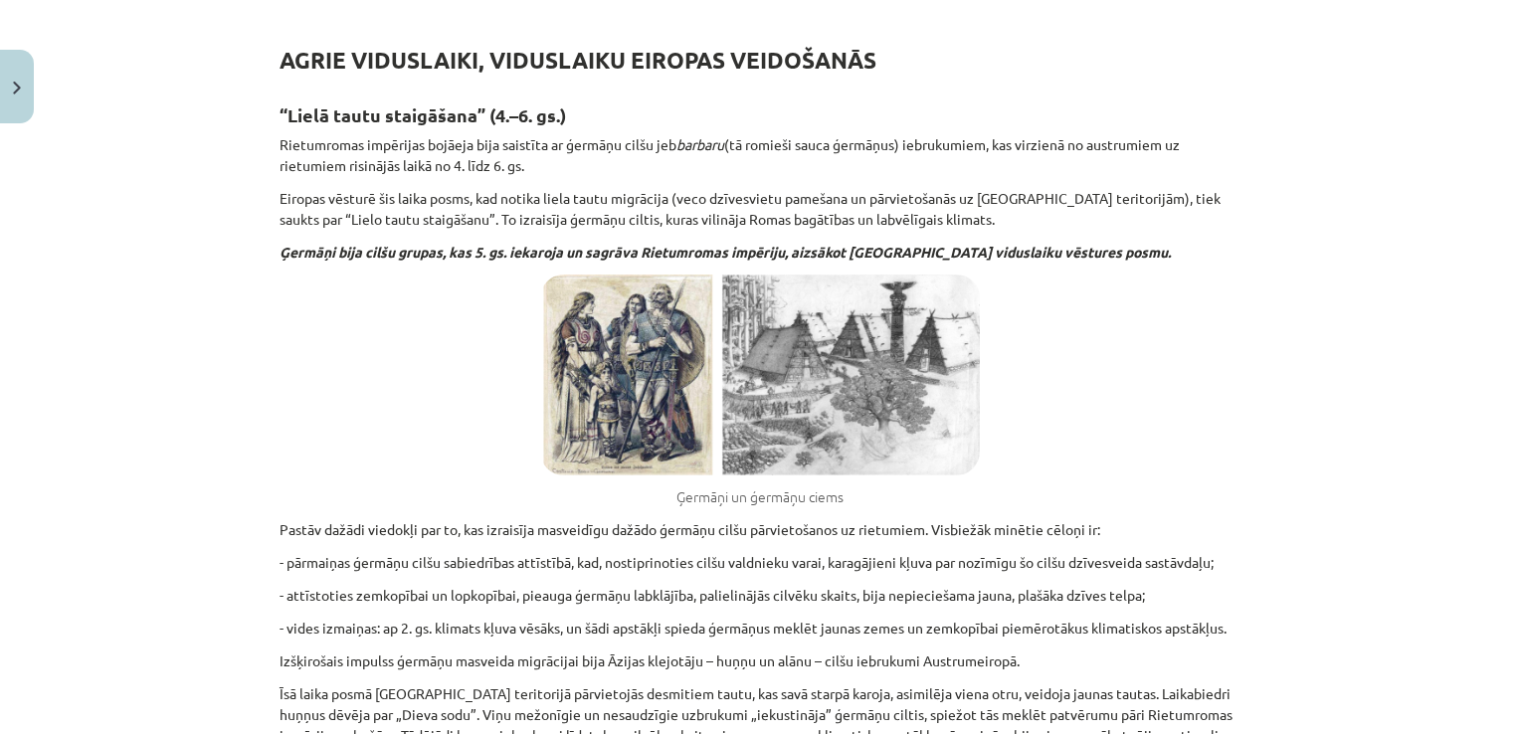
scroll to position [700, 0]
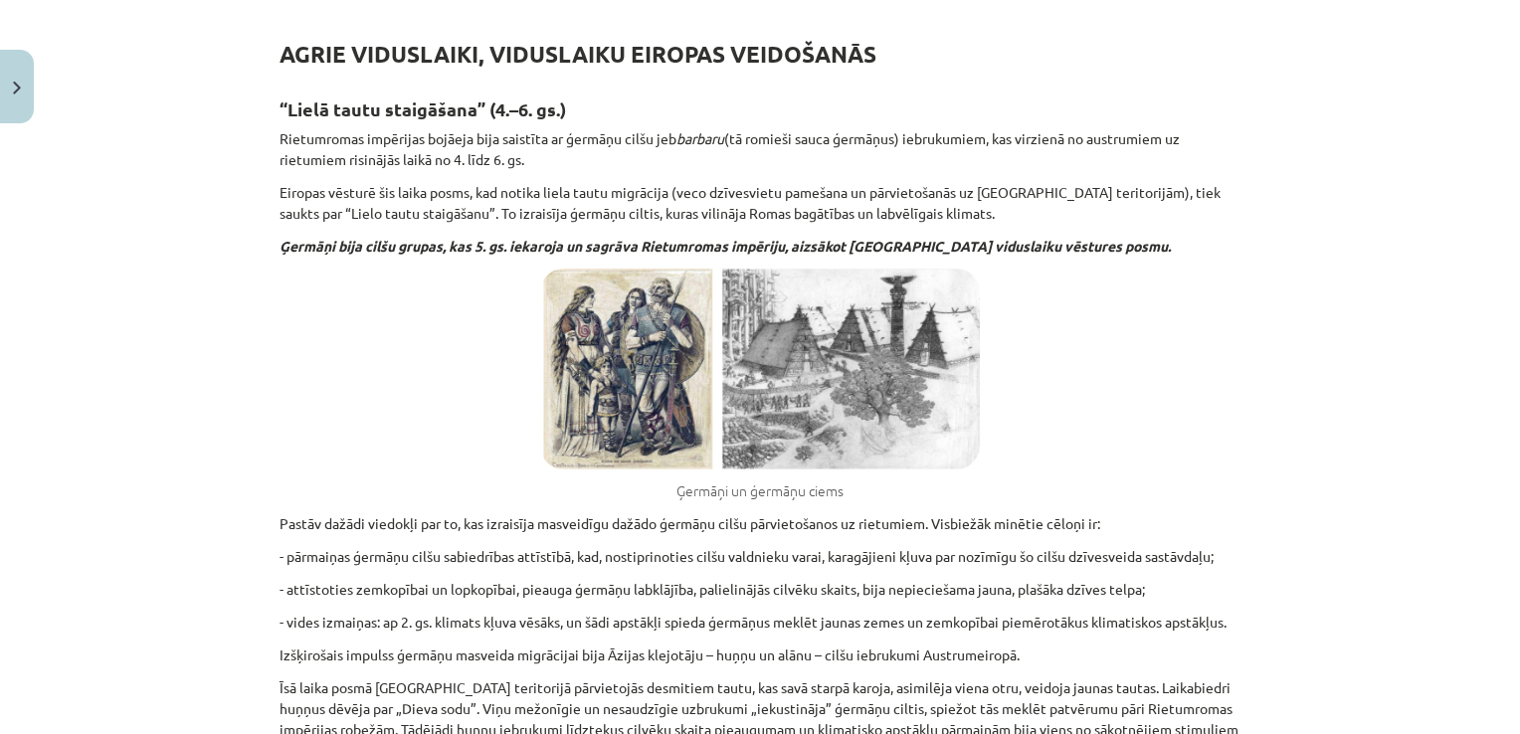
click at [956, 193] on p "Eiropas vēsturē šis laika posms, kad notika liela tautu migrācija (veco dzīvesv…" at bounding box center [760, 203] width 961 height 42
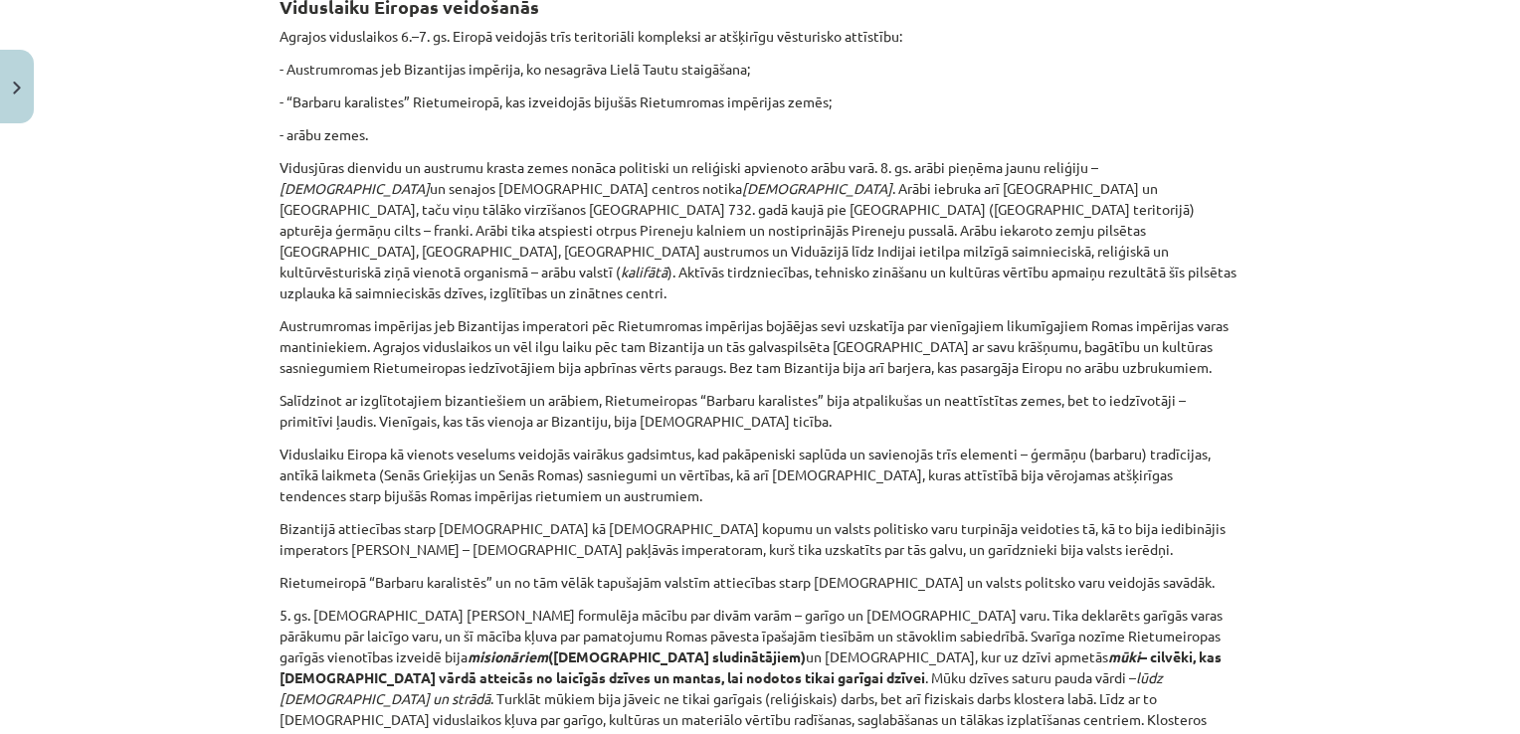
scroll to position [2208, 0]
click at [947, 161] on p "Vidusjūras dienvidu un austrumu krasta zemes nonāca politiski un reliģiski apvi…" at bounding box center [760, 234] width 961 height 146
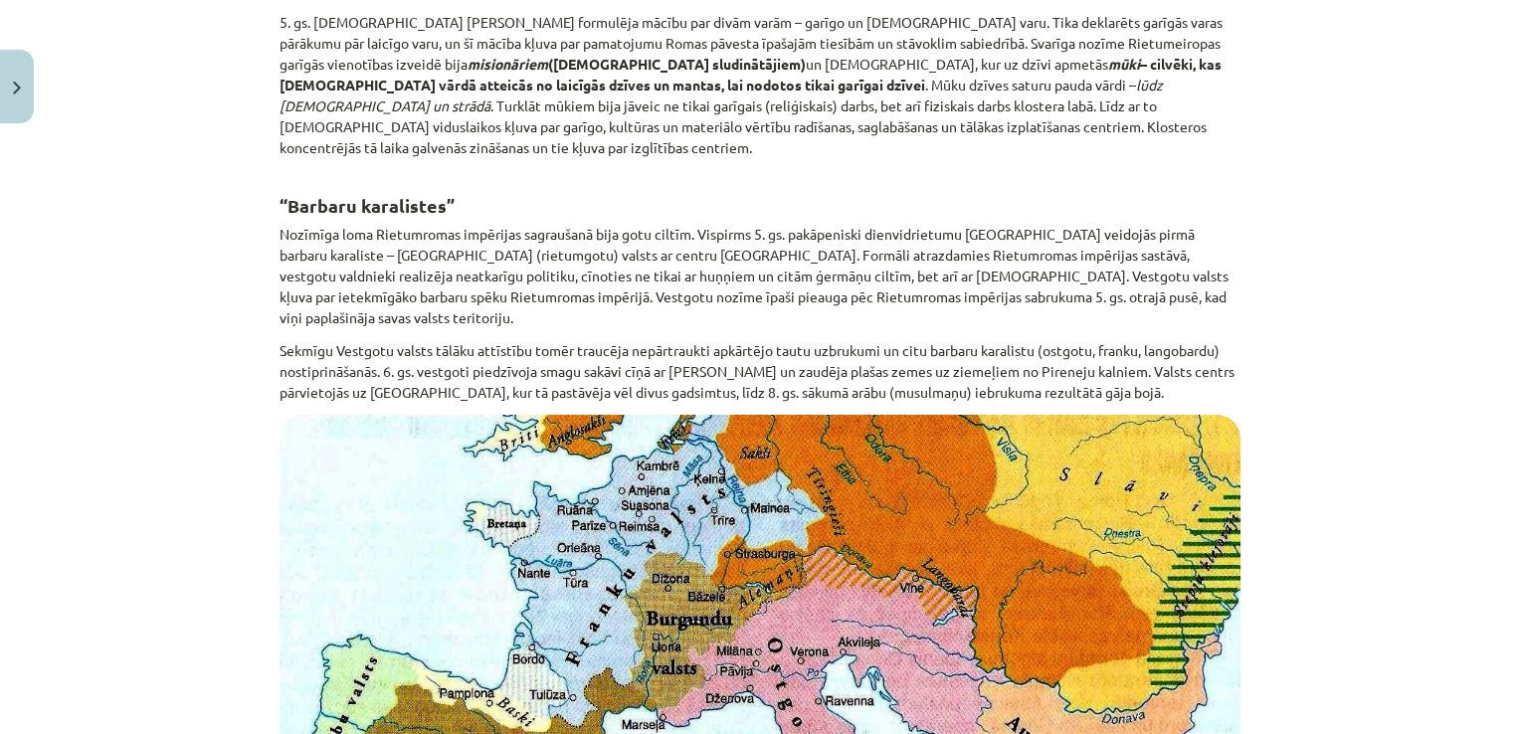
scroll to position [2905, 0]
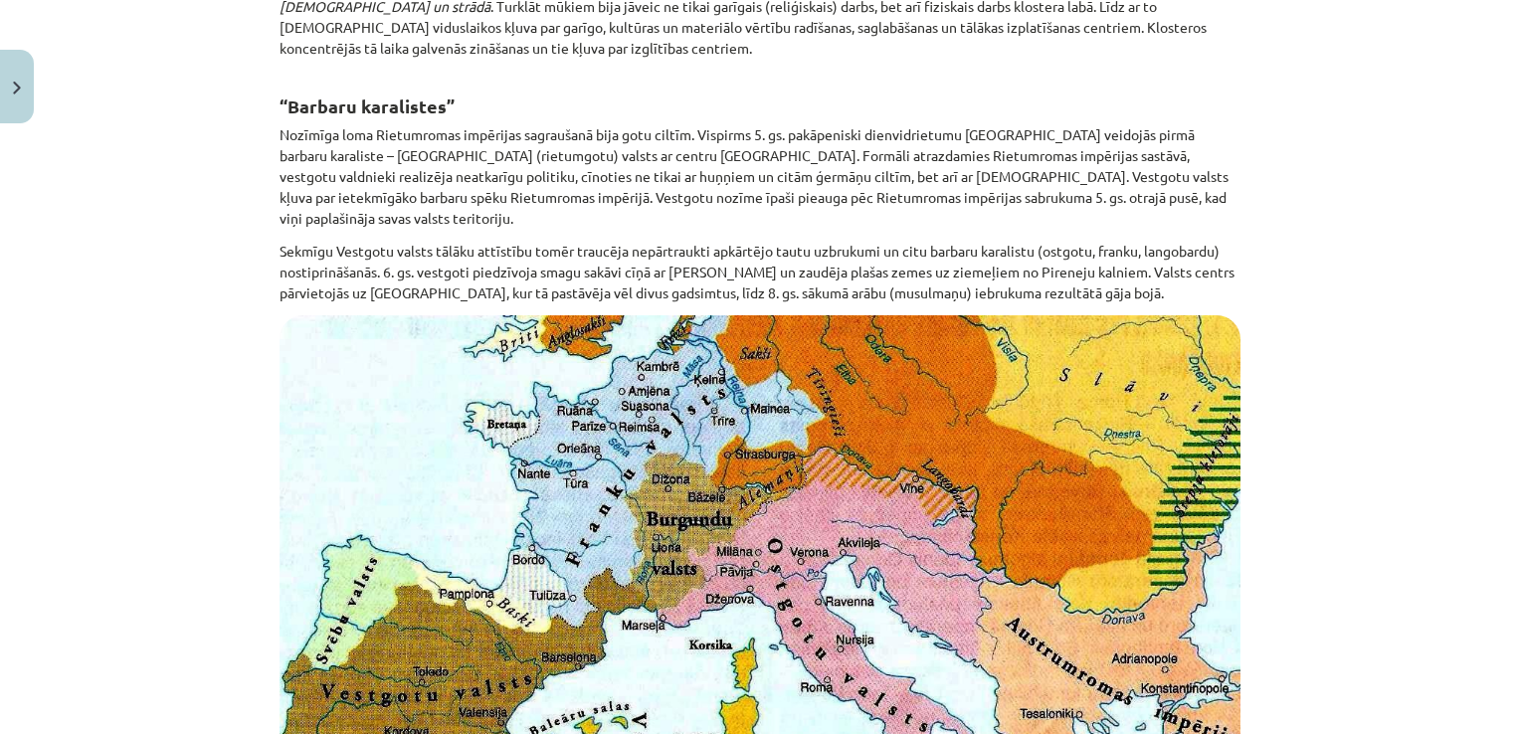
drag, startPoint x: 593, startPoint y: 30, endPoint x: 577, endPoint y: 19, distance: 19.3
click at [577, 71] on h2 "“Barbaru karalistes”" at bounding box center [760, 95] width 961 height 49
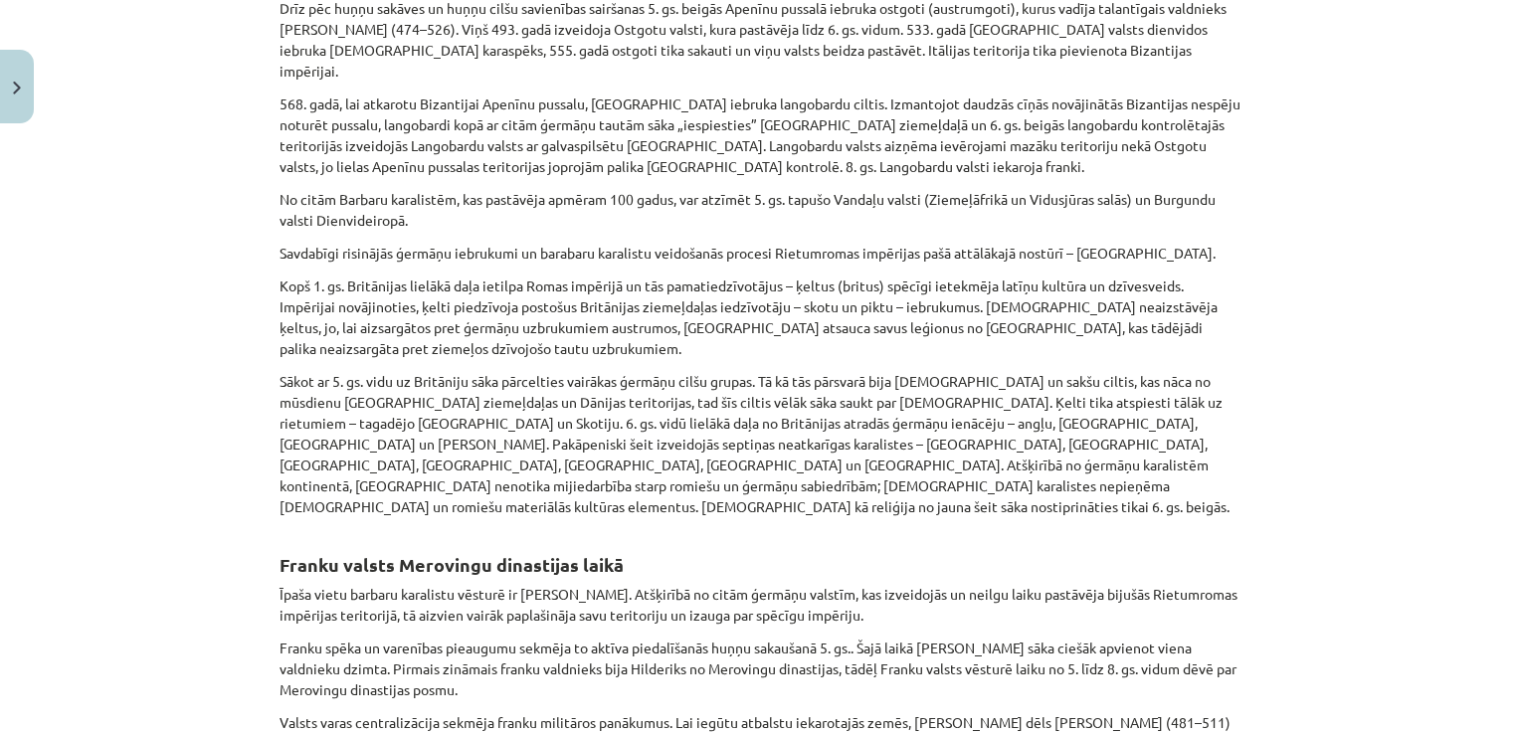
scroll to position [3999, 0]
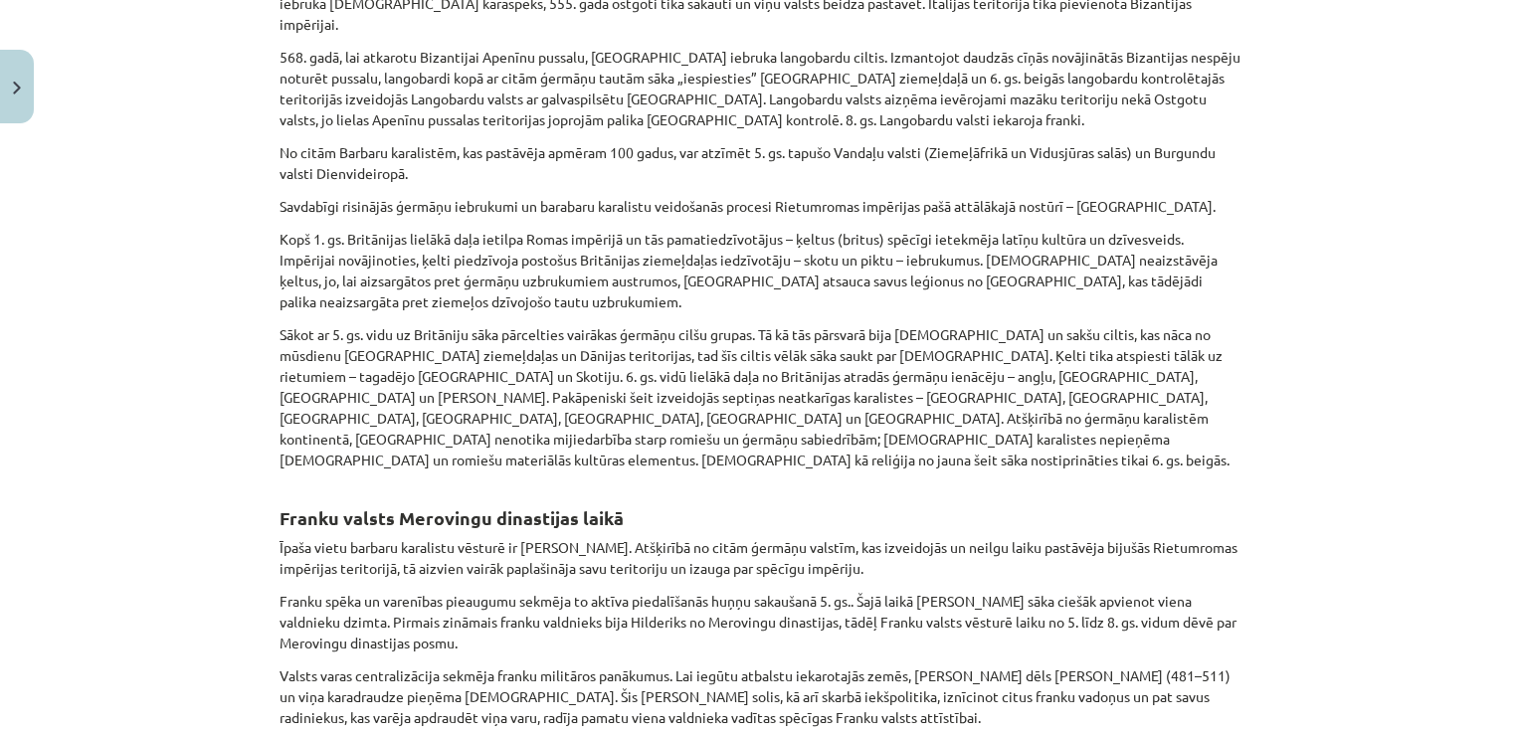
click at [542, 142] on p "No citām Barbaru karalistēm, kas pastāvēja apmēram 100 gadus, var atzīmēt 5. gs…" at bounding box center [760, 163] width 961 height 42
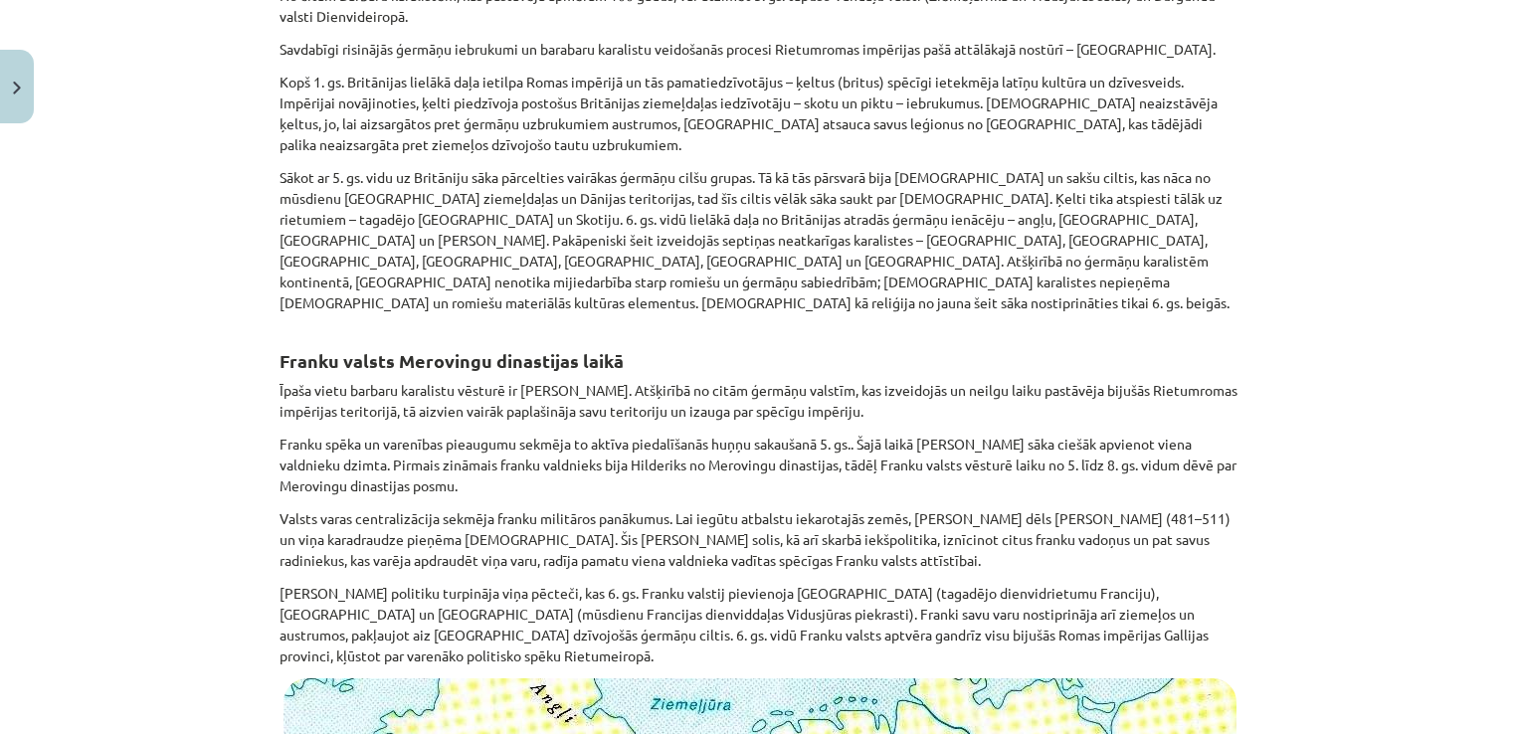
scroll to position [4198, 0]
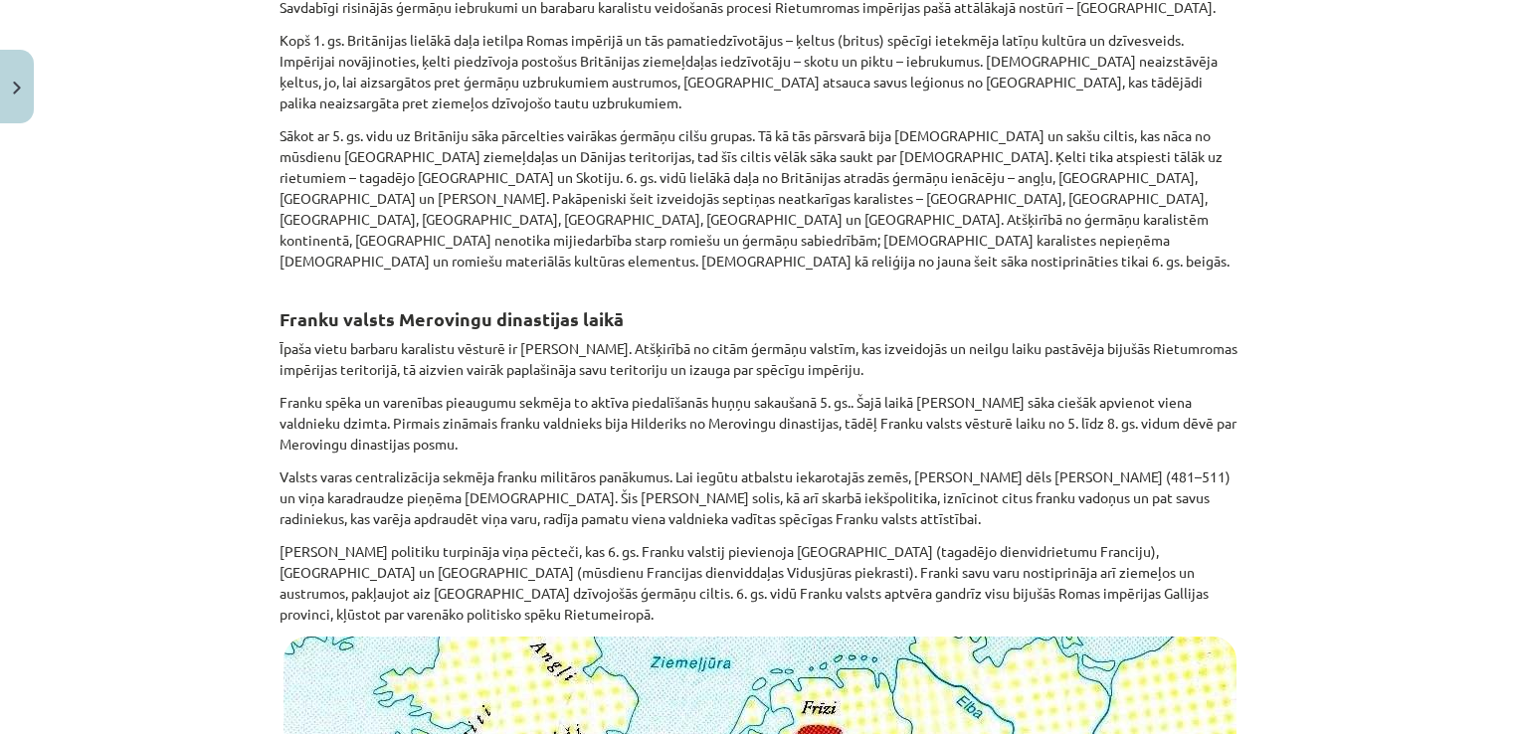
drag, startPoint x: 363, startPoint y: 4, endPoint x: 139, endPoint y: 37, distance: 226.2
click at [139, 43] on div "Mācību tēma: Vēsture i - 10. klases 2. ieskaites mācību materiāls #2 Agrie vidu…" at bounding box center [760, 367] width 1520 height 734
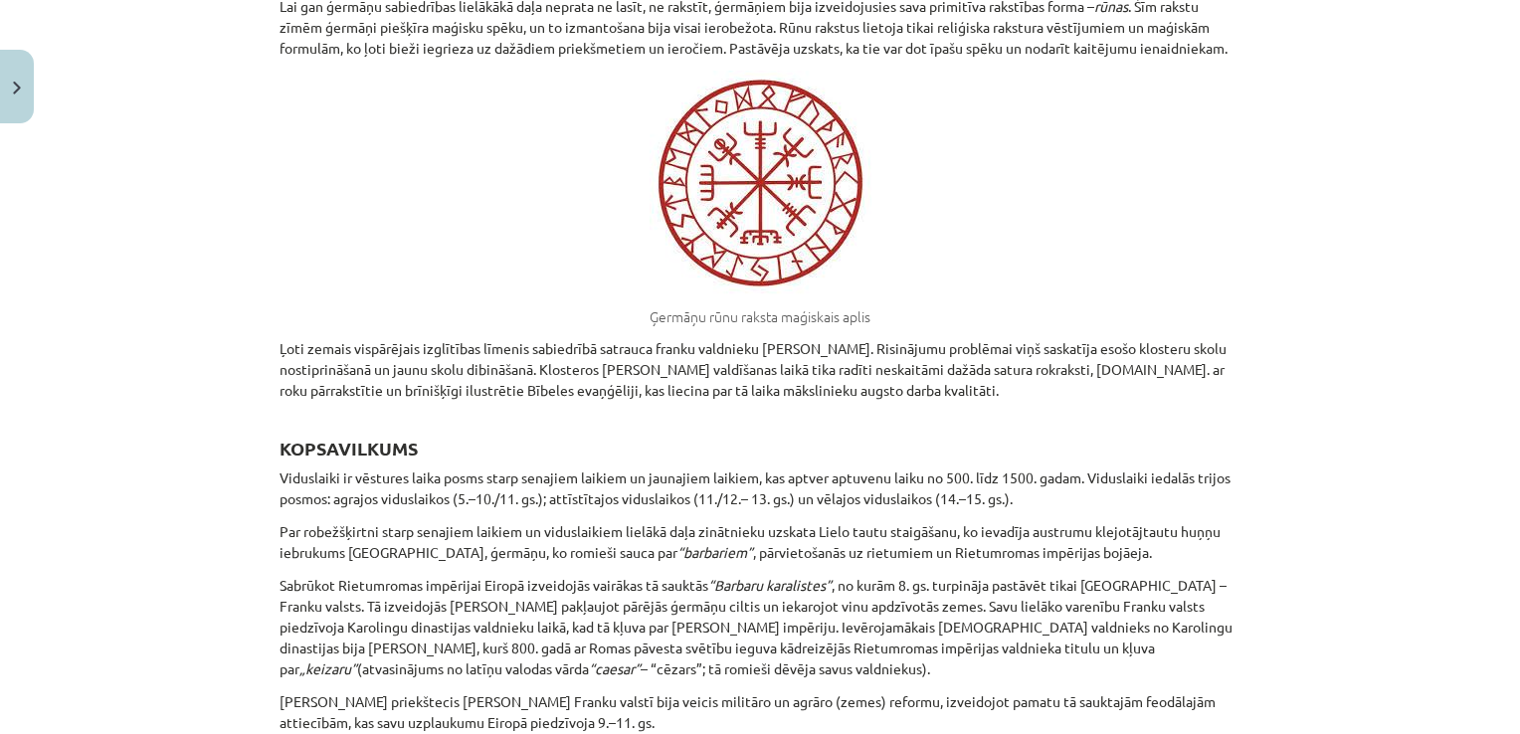
scroll to position [14398, 0]
click at [392, 523] on p "Par robežšķirtni starp senajiem laikiem un viduslaikiem lielākā daļa zinātnieku…" at bounding box center [760, 544] width 961 height 42
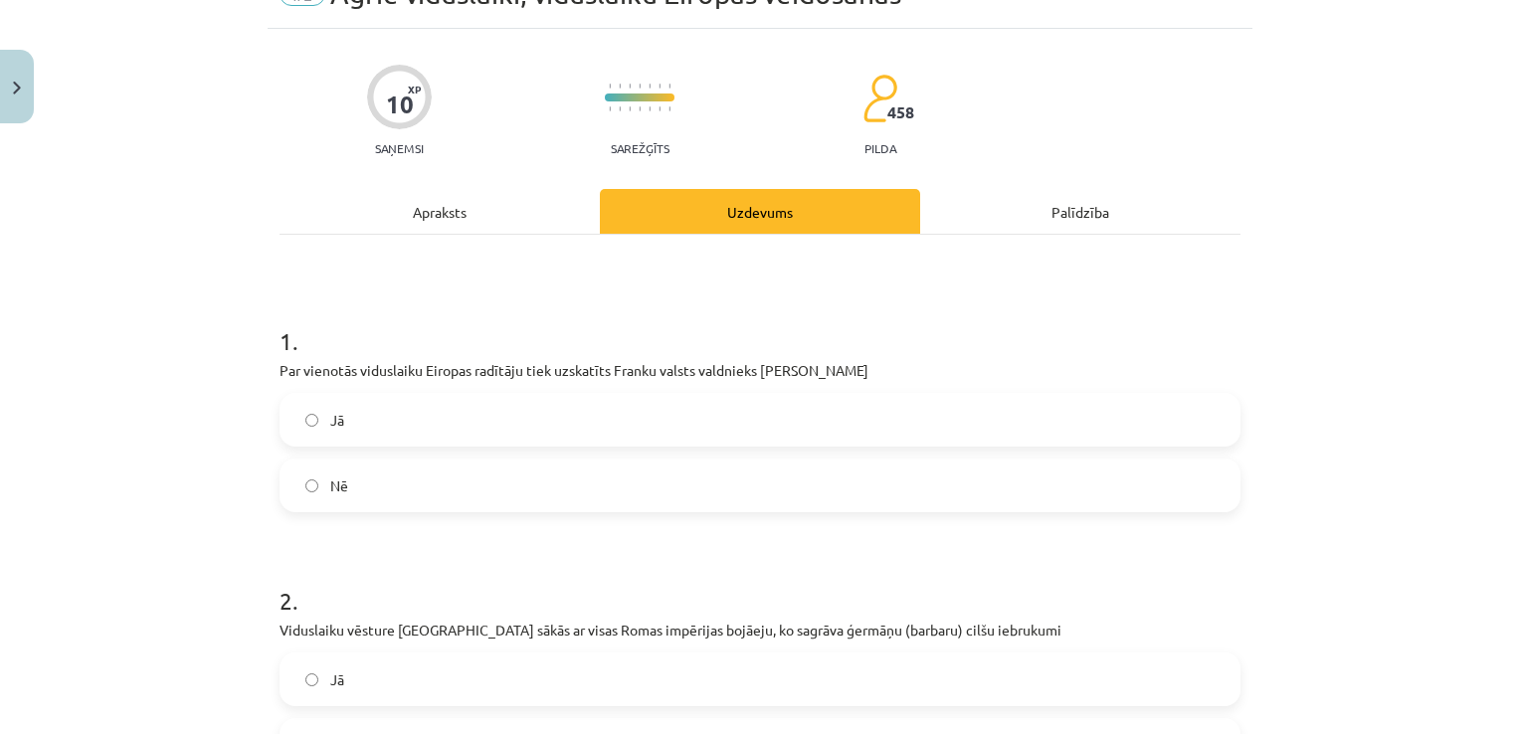
scroll to position [249, 0]
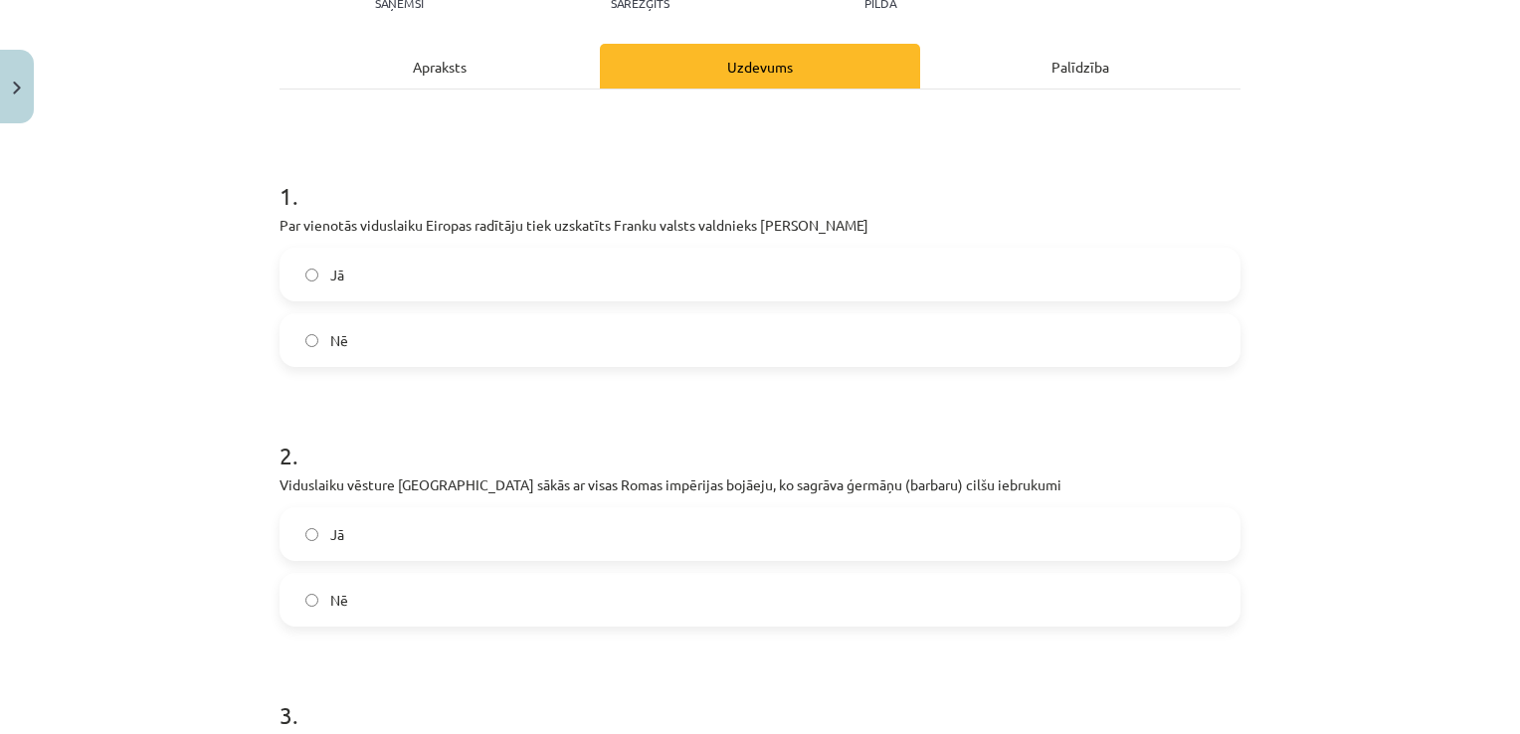
click at [593, 277] on label "Jā" at bounding box center [760, 275] width 957 height 50
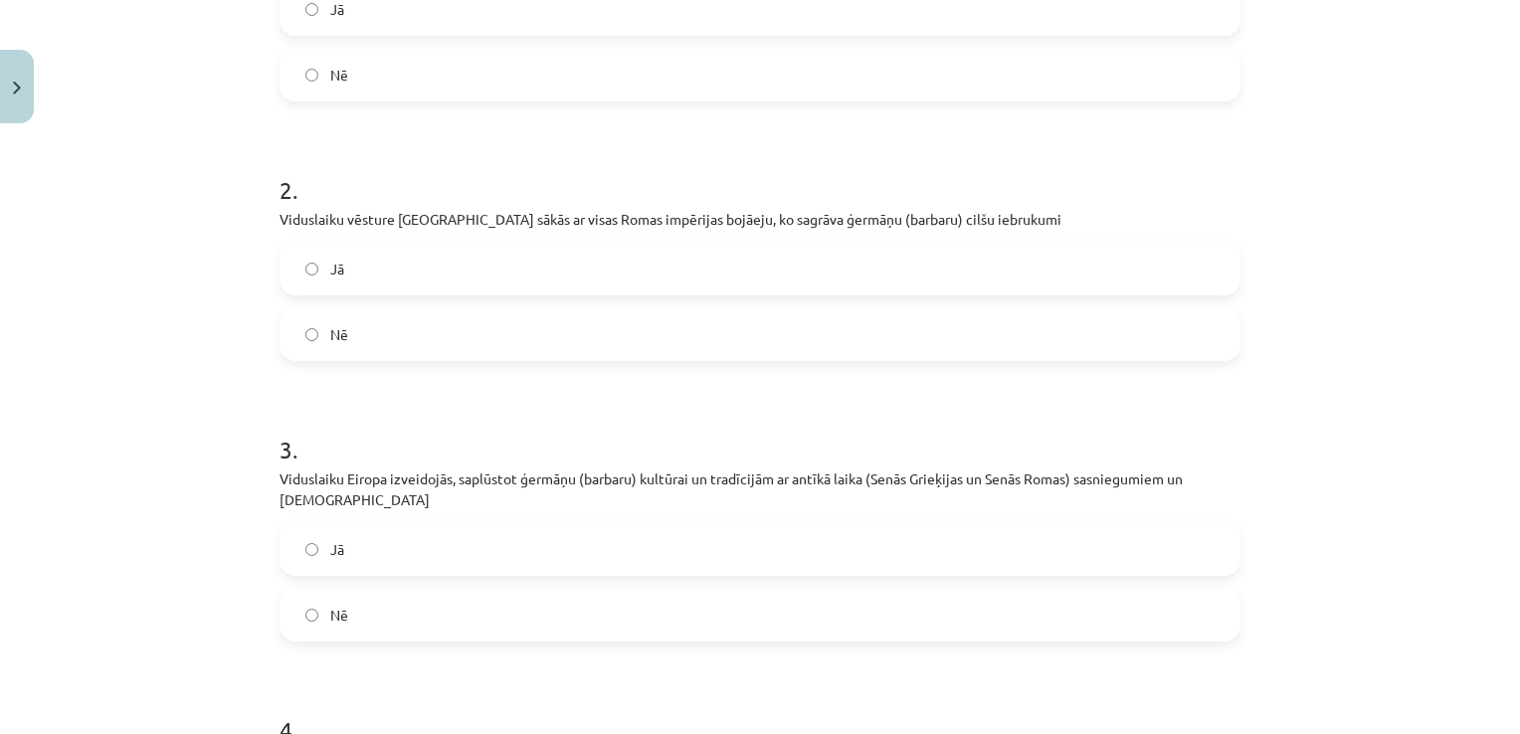
scroll to position [547, 0]
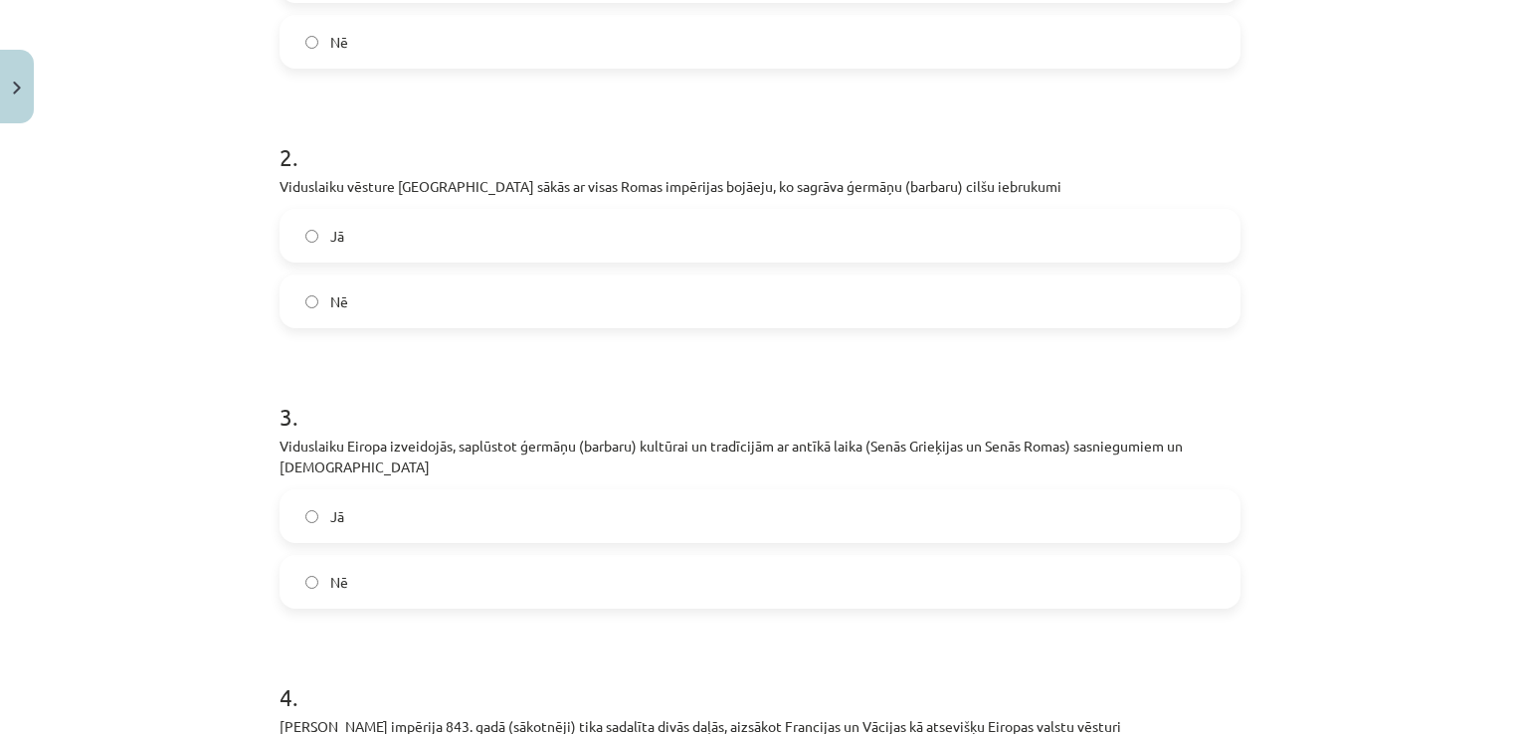
click at [418, 229] on label "Jā" at bounding box center [760, 236] width 957 height 50
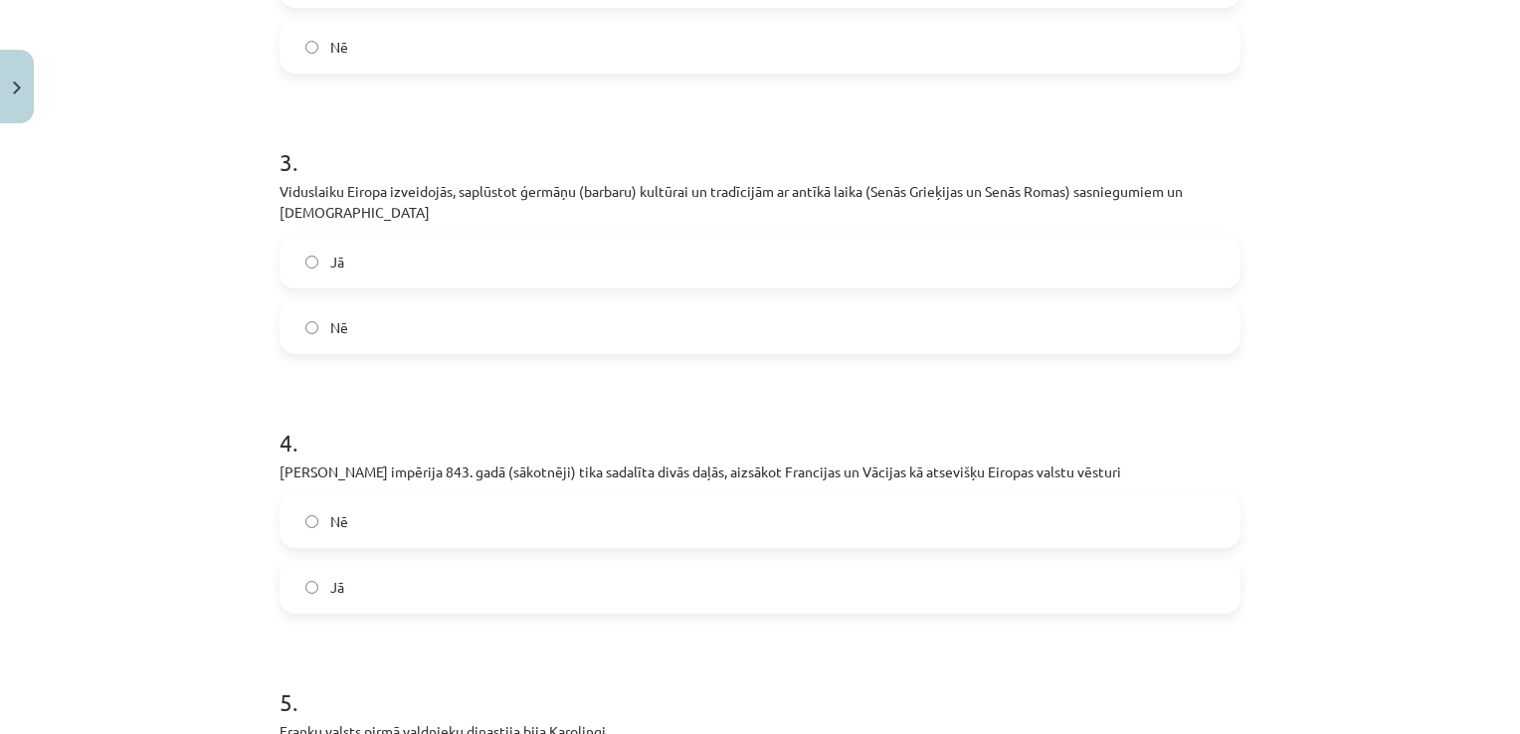
scroll to position [846, 0]
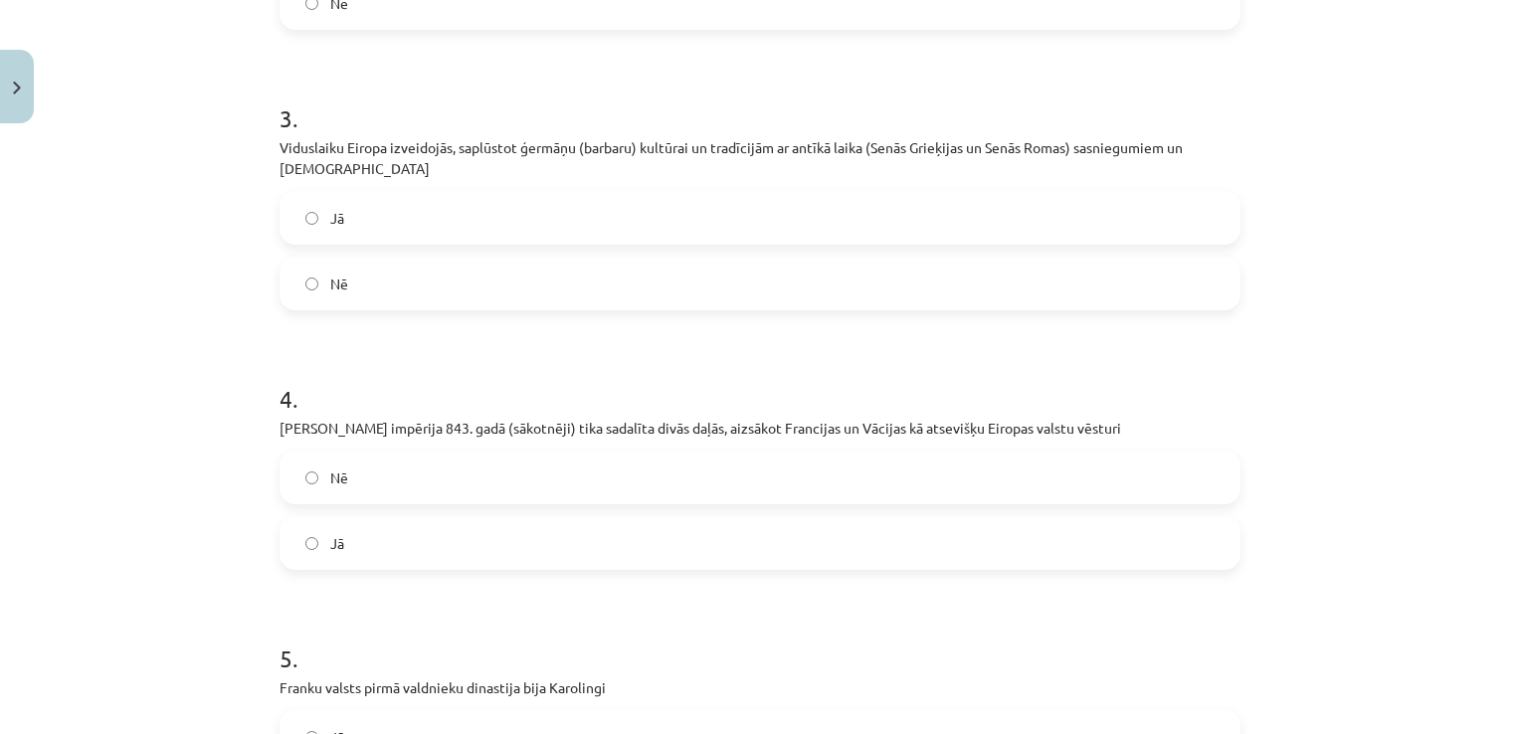
drag, startPoint x: 414, startPoint y: 221, endPoint x: 406, endPoint y: 212, distance: 12.0
click at [407, 212] on label "Jā" at bounding box center [760, 218] width 957 height 50
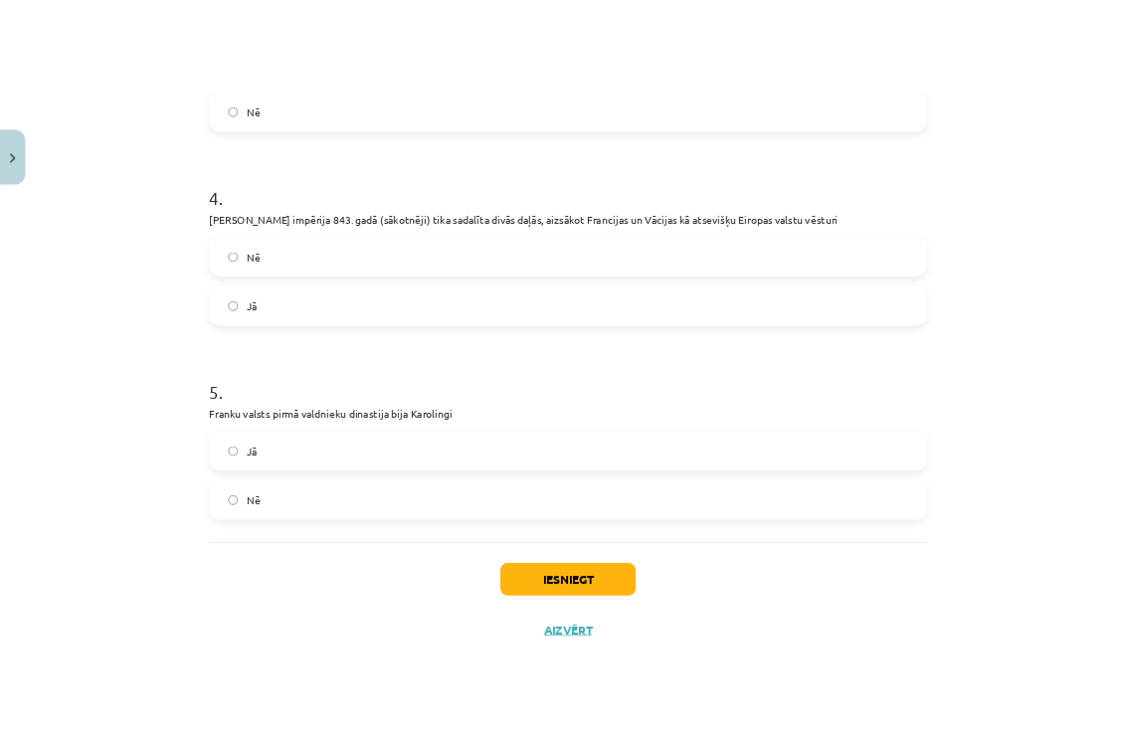
scroll to position [1144, 0]
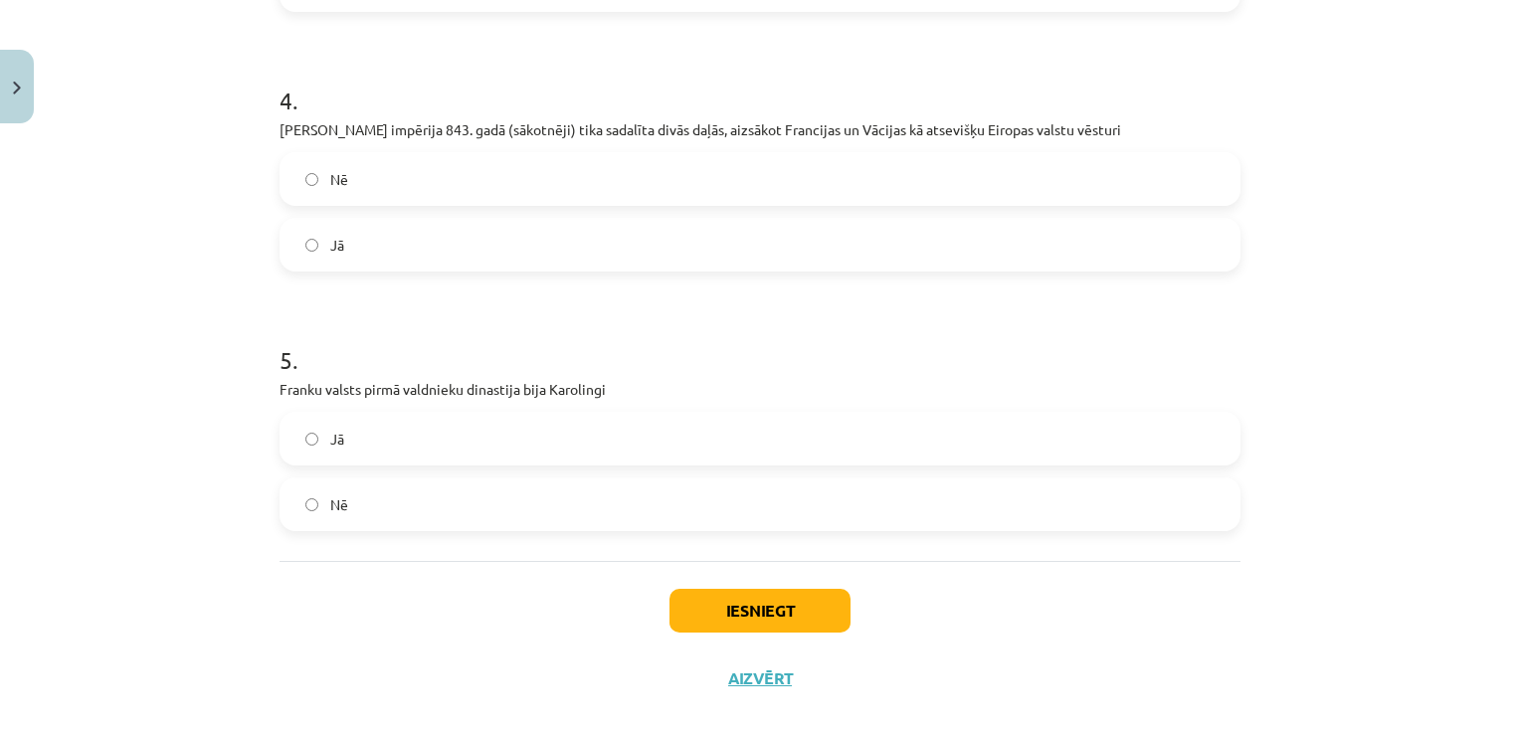
click at [287, 428] on label "Jā" at bounding box center [760, 439] width 957 height 50
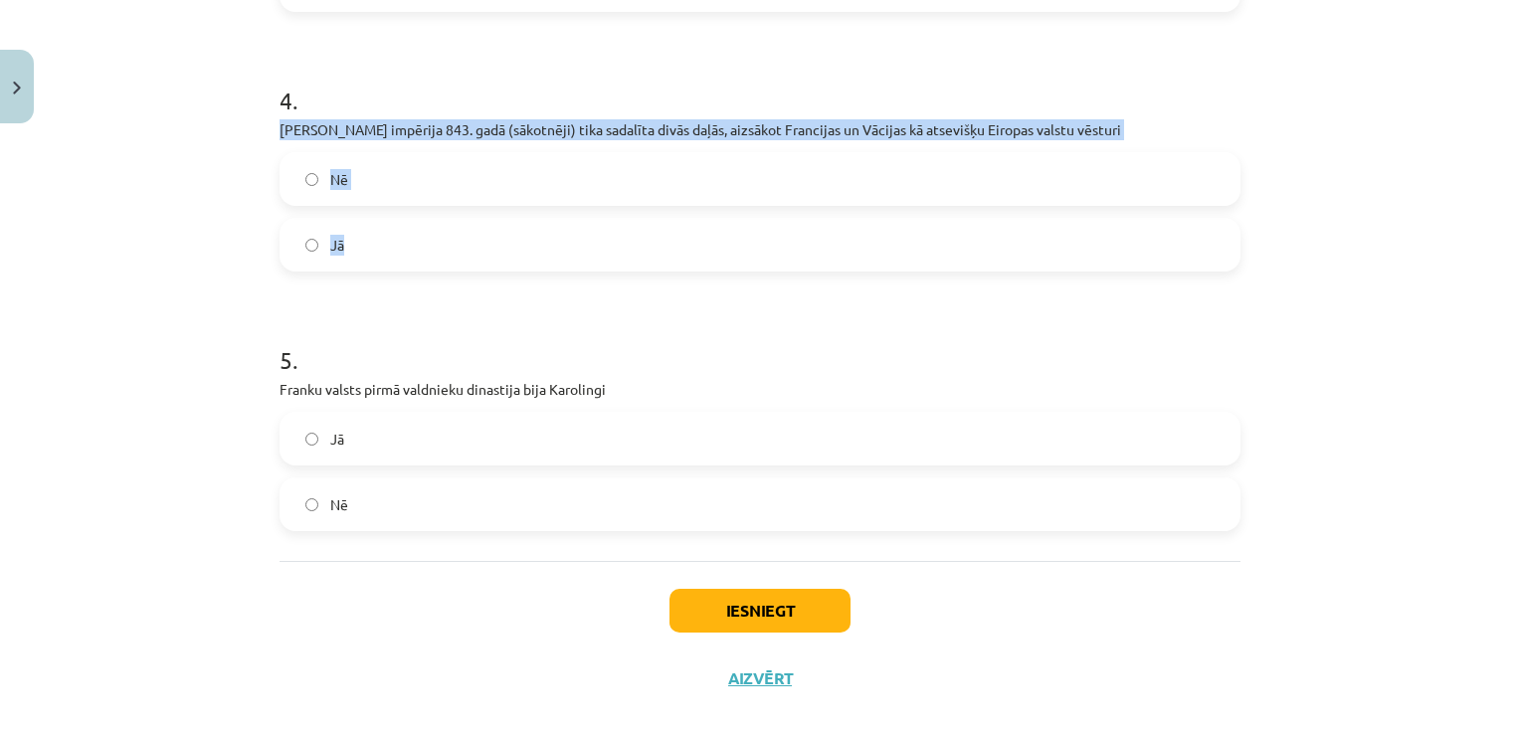
drag, startPoint x: 347, startPoint y: 247, endPoint x: 263, endPoint y: 134, distance: 140.7
copy div "Kārļa Lielā impērija 843. gadā (sākotnēji) tika sadalīta divās daļās, aizsākot …"
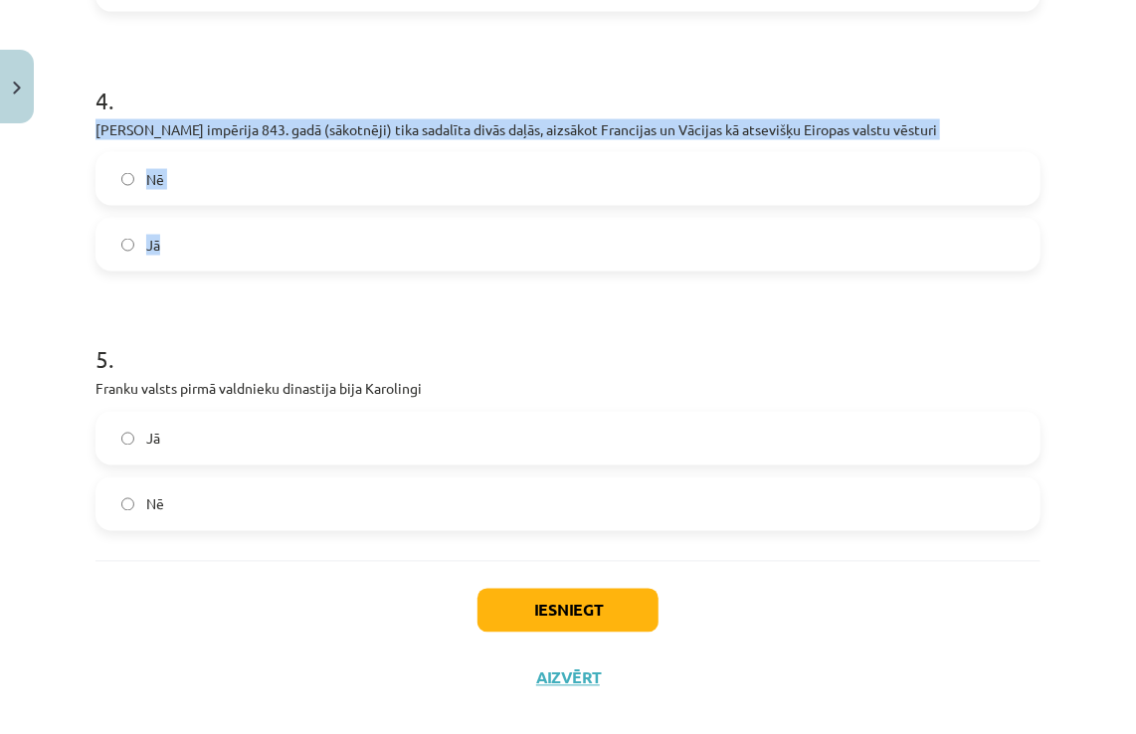
click at [197, 241] on label "Jā" at bounding box center [567, 245] width 941 height 50
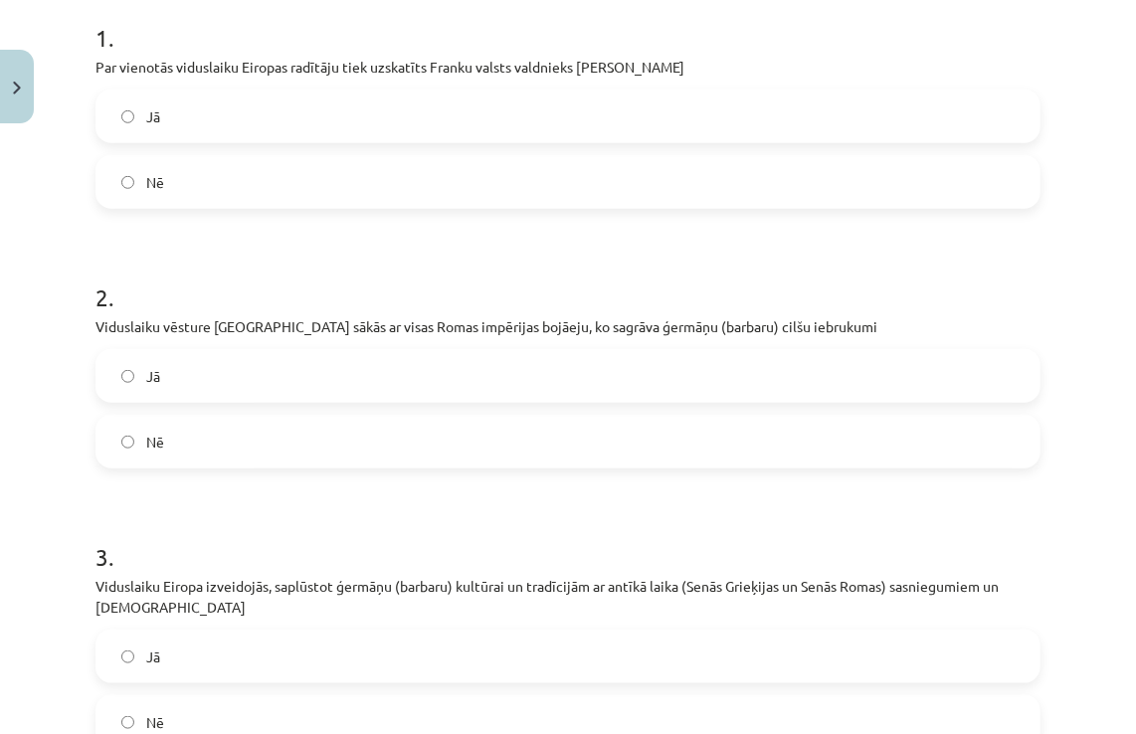
scroll to position [348, 0]
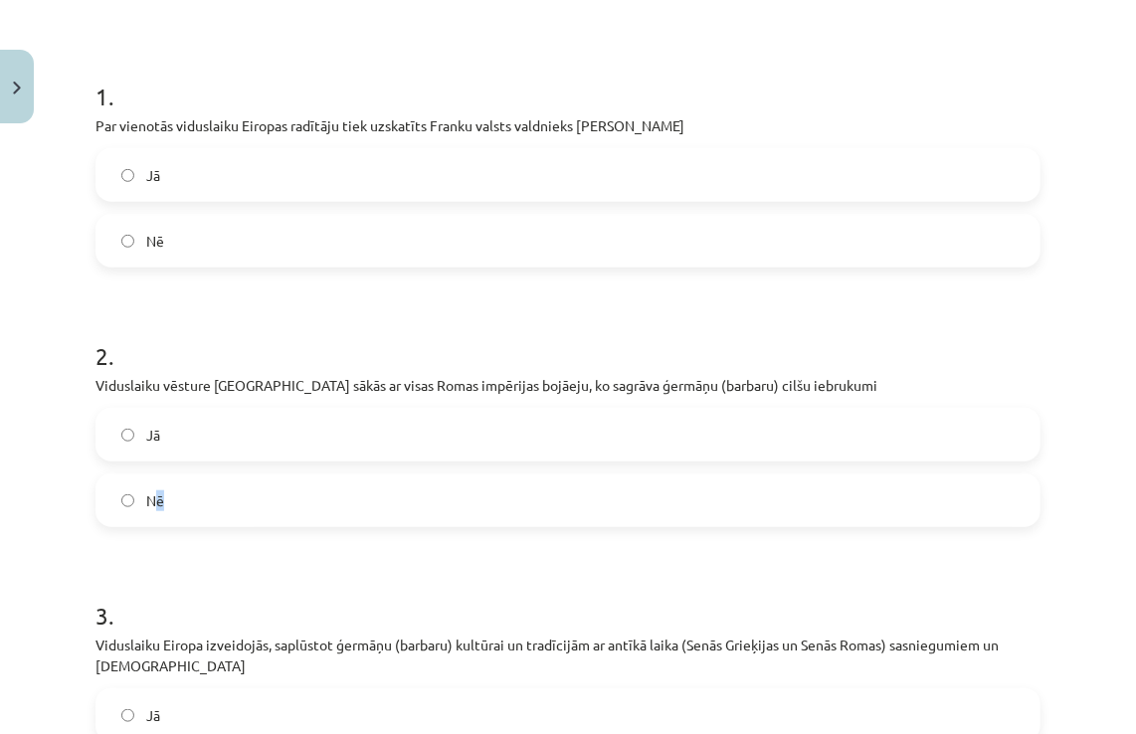
drag, startPoint x: 223, startPoint y: 512, endPoint x: 158, endPoint y: 464, distance: 81.0
click at [158, 464] on div "Jā Nē" at bounding box center [567, 467] width 945 height 119
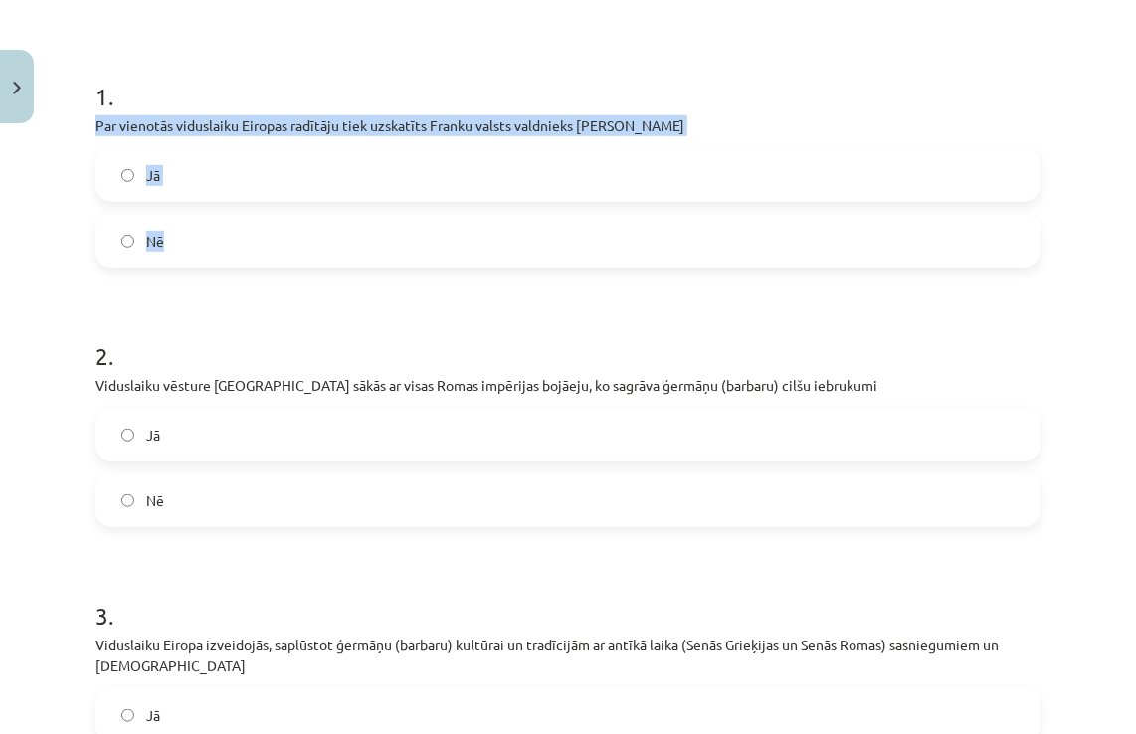
drag, startPoint x: 158, startPoint y: 464, endPoint x: 80, endPoint y: 117, distance: 355.0
click at [80, 117] on div "Mācību tēma: Vēsture i - 10. klases 2. ieskaites mācību materiāls #2 Agrie vidu…" at bounding box center [568, 367] width 1136 height 734
copy div "Par vienotās viduslaiku Eiropas radītāju tiek uzskatīts Franku valsts valdnieks…"
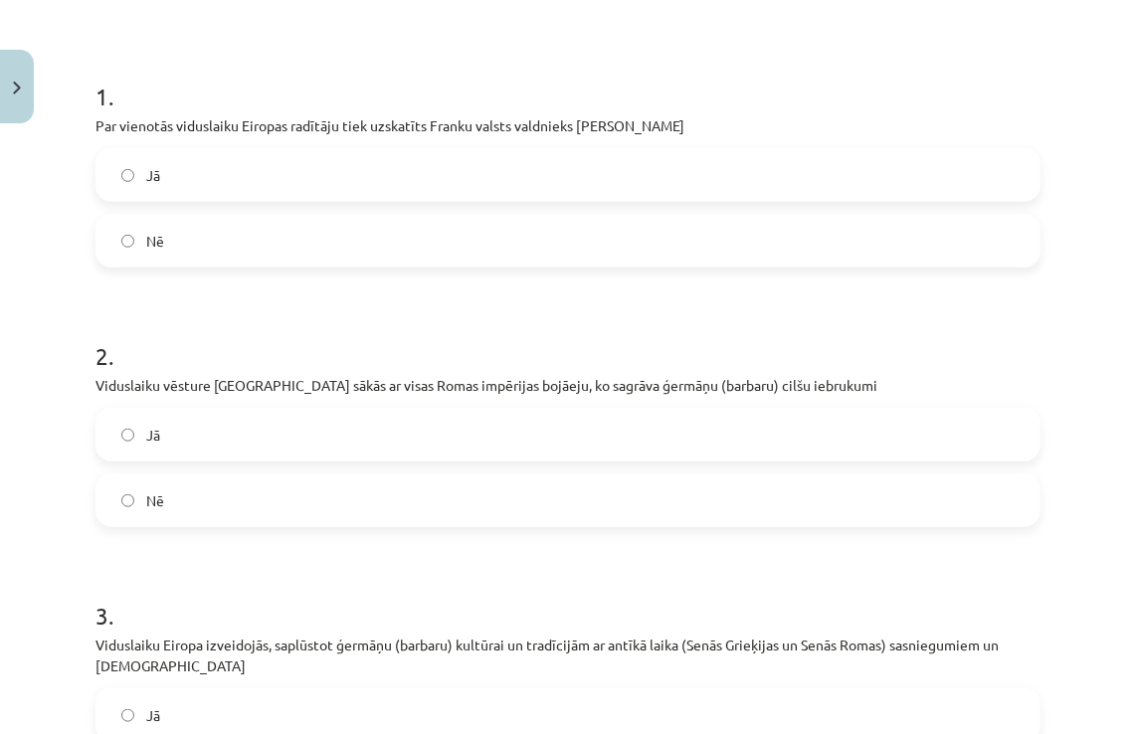
click at [790, 341] on h1 "2 ." at bounding box center [567, 338] width 945 height 62
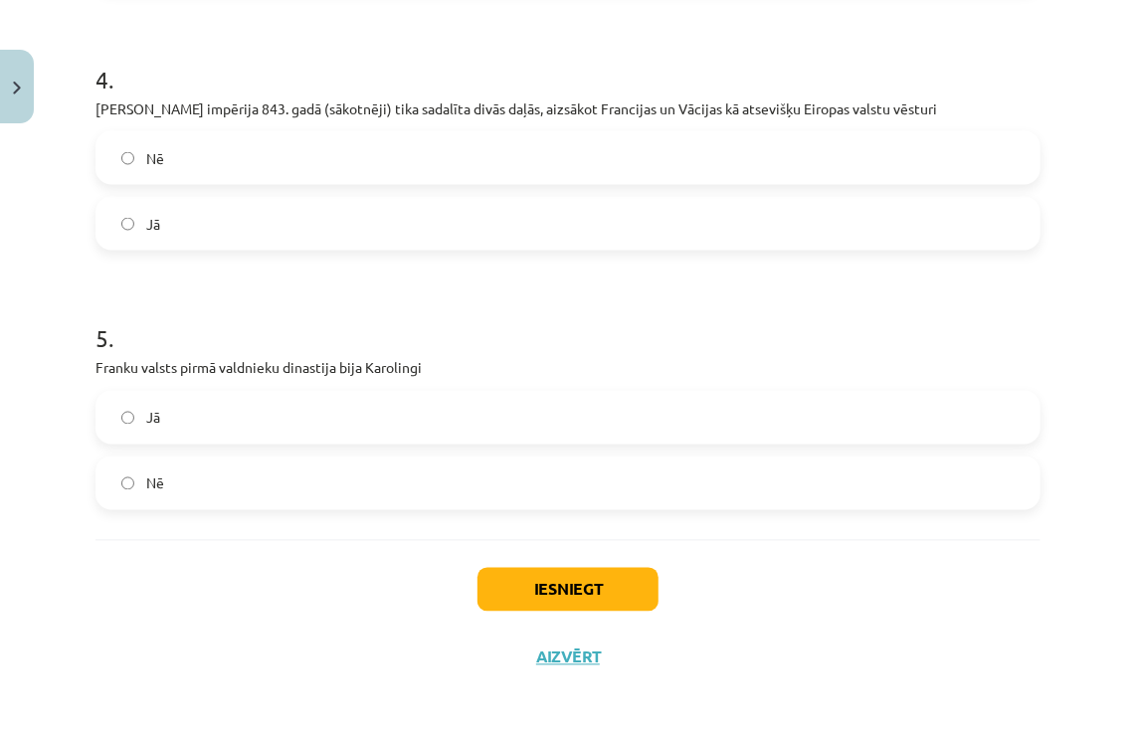
scroll to position [1170, 0]
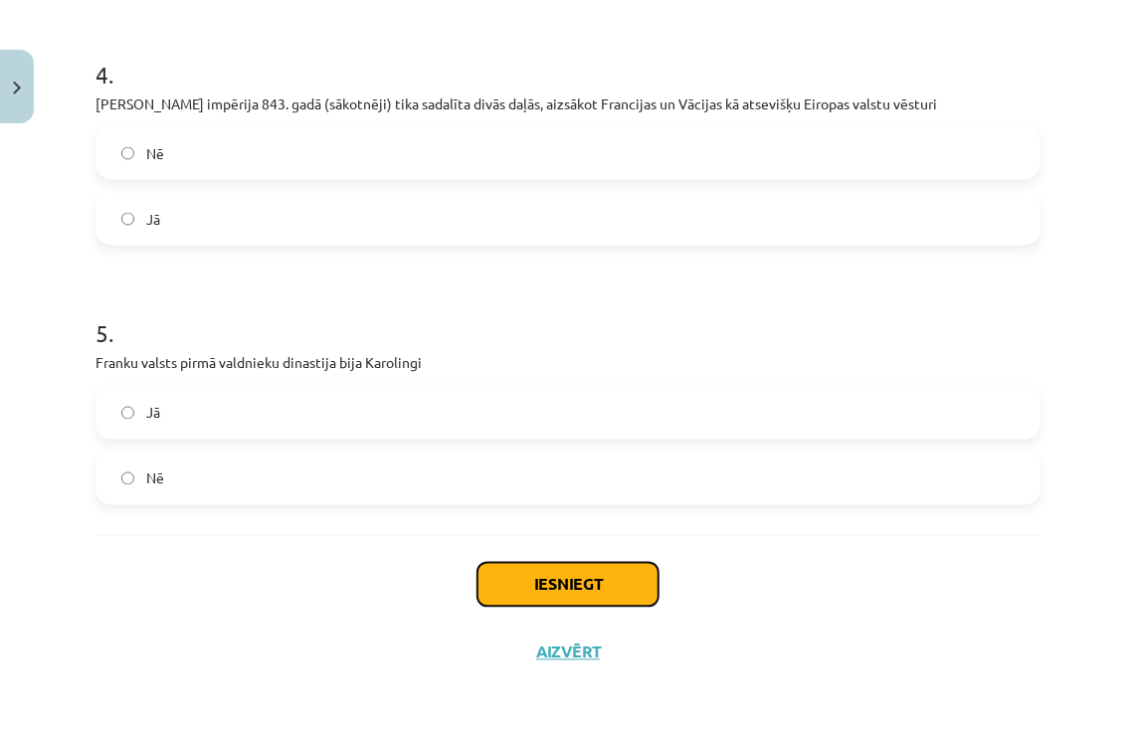
drag, startPoint x: 649, startPoint y: 603, endPoint x: 641, endPoint y: 587, distance: 17.8
click at [649, 600] on button "Iesniegt" at bounding box center [567, 585] width 181 height 44
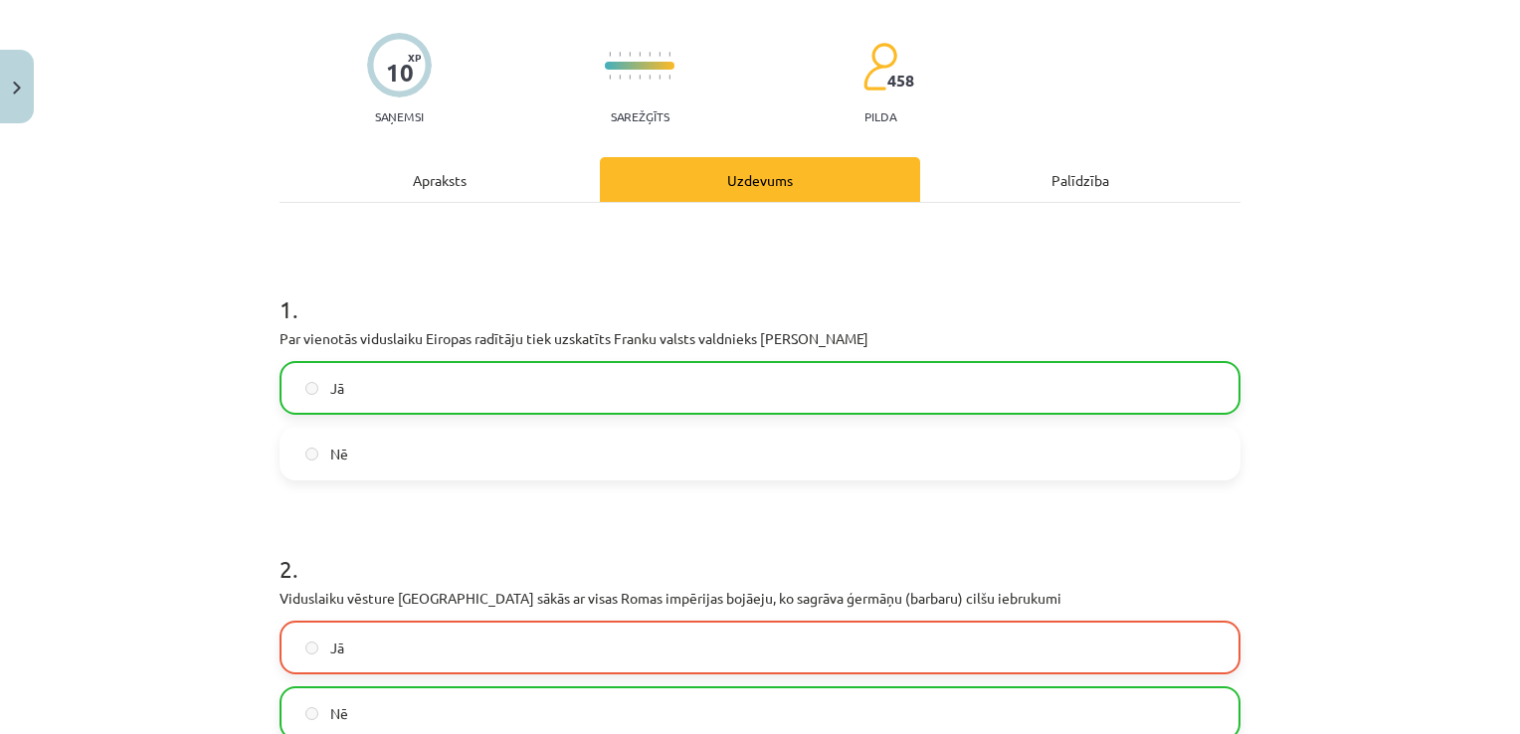
scroll to position [0, 0]
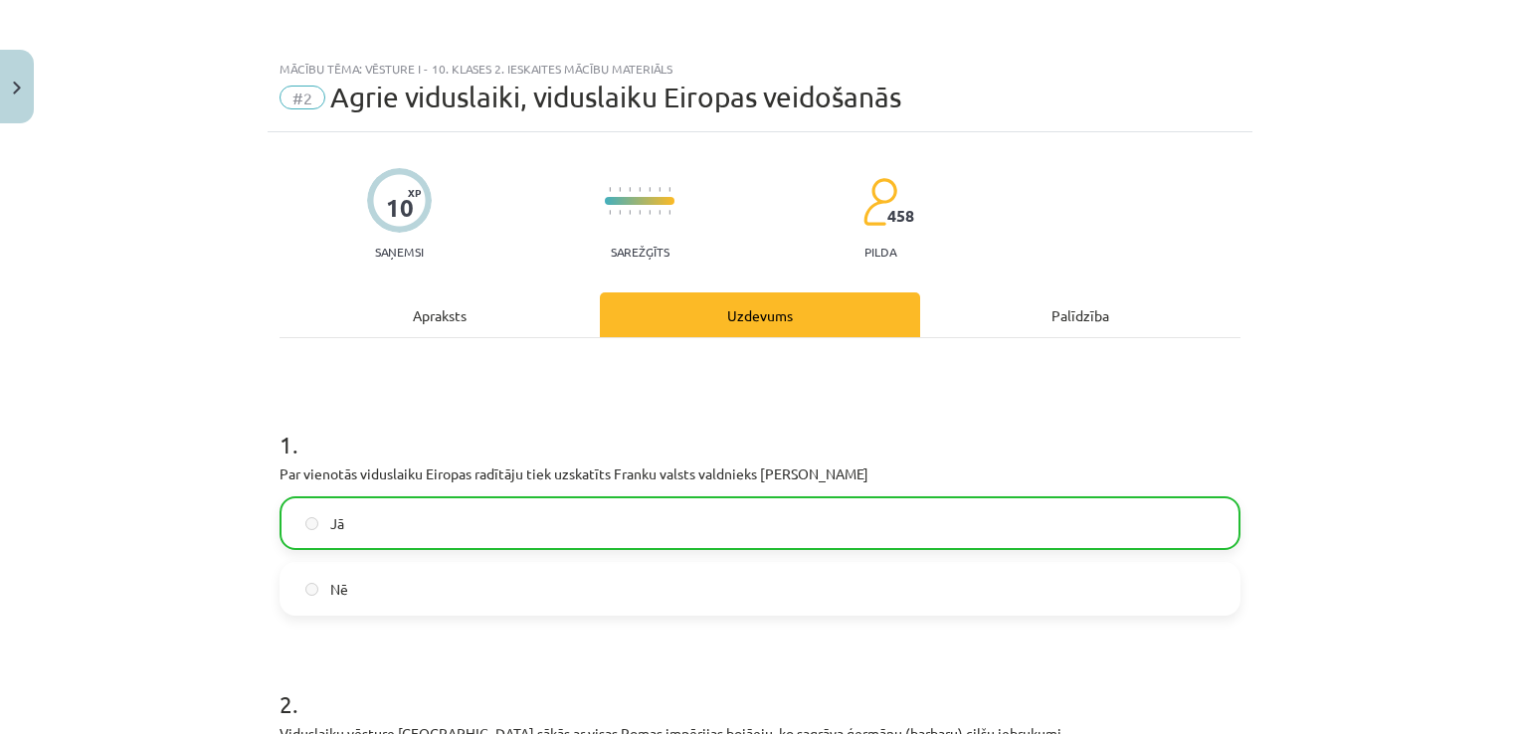
click at [501, 320] on div "Apraksts" at bounding box center [440, 314] width 320 height 45
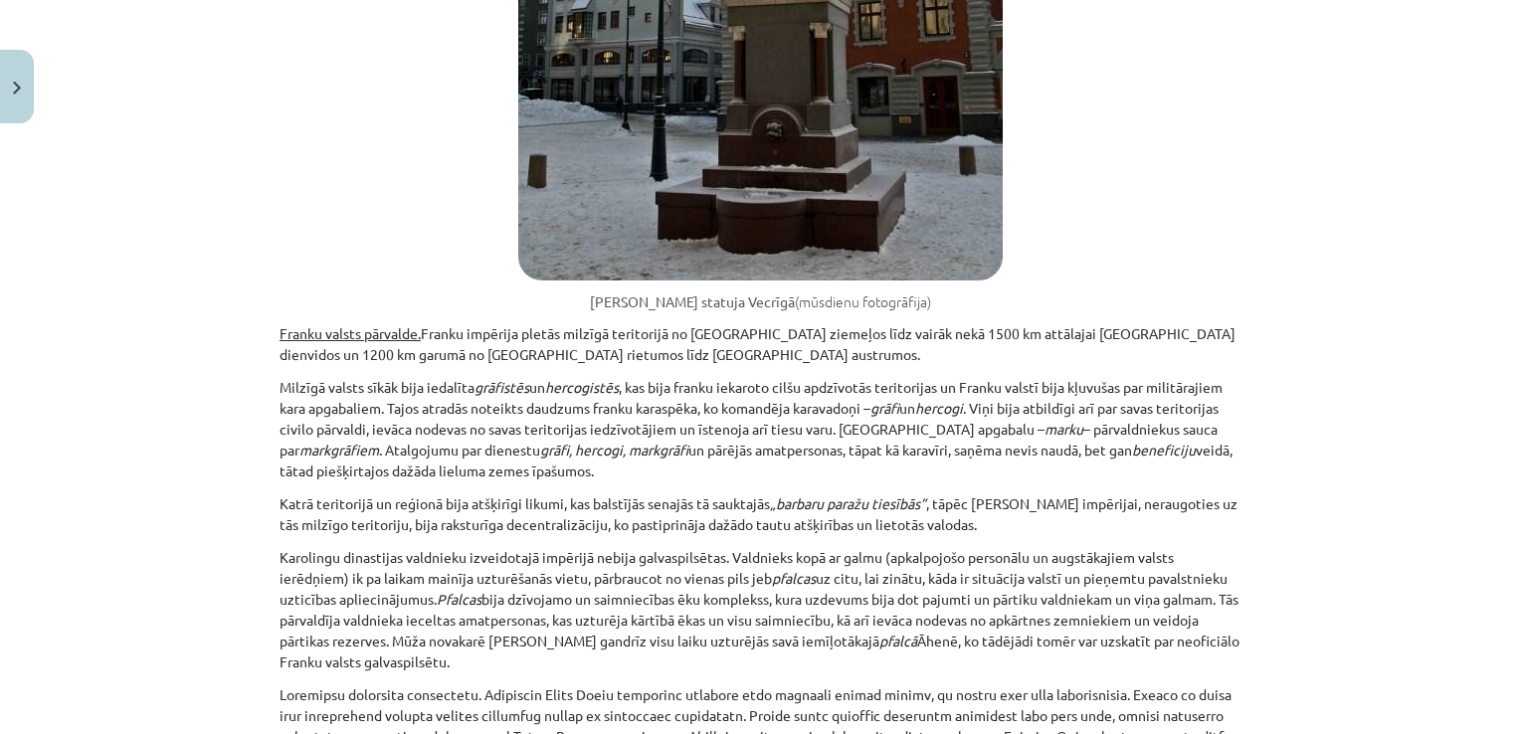
drag, startPoint x: 625, startPoint y: 336, endPoint x: 583, endPoint y: 641, distance: 307.3
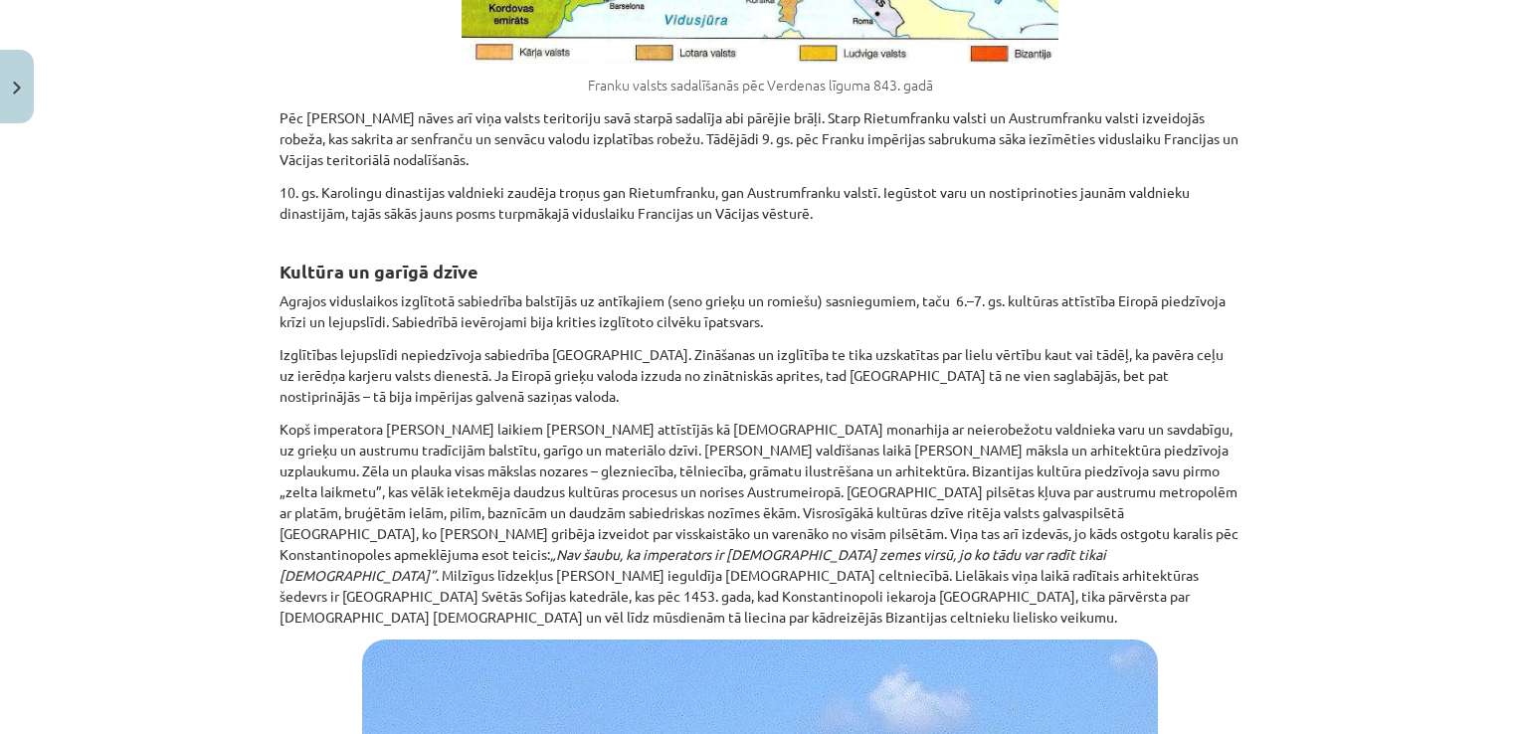
scroll to position [12508, 0]
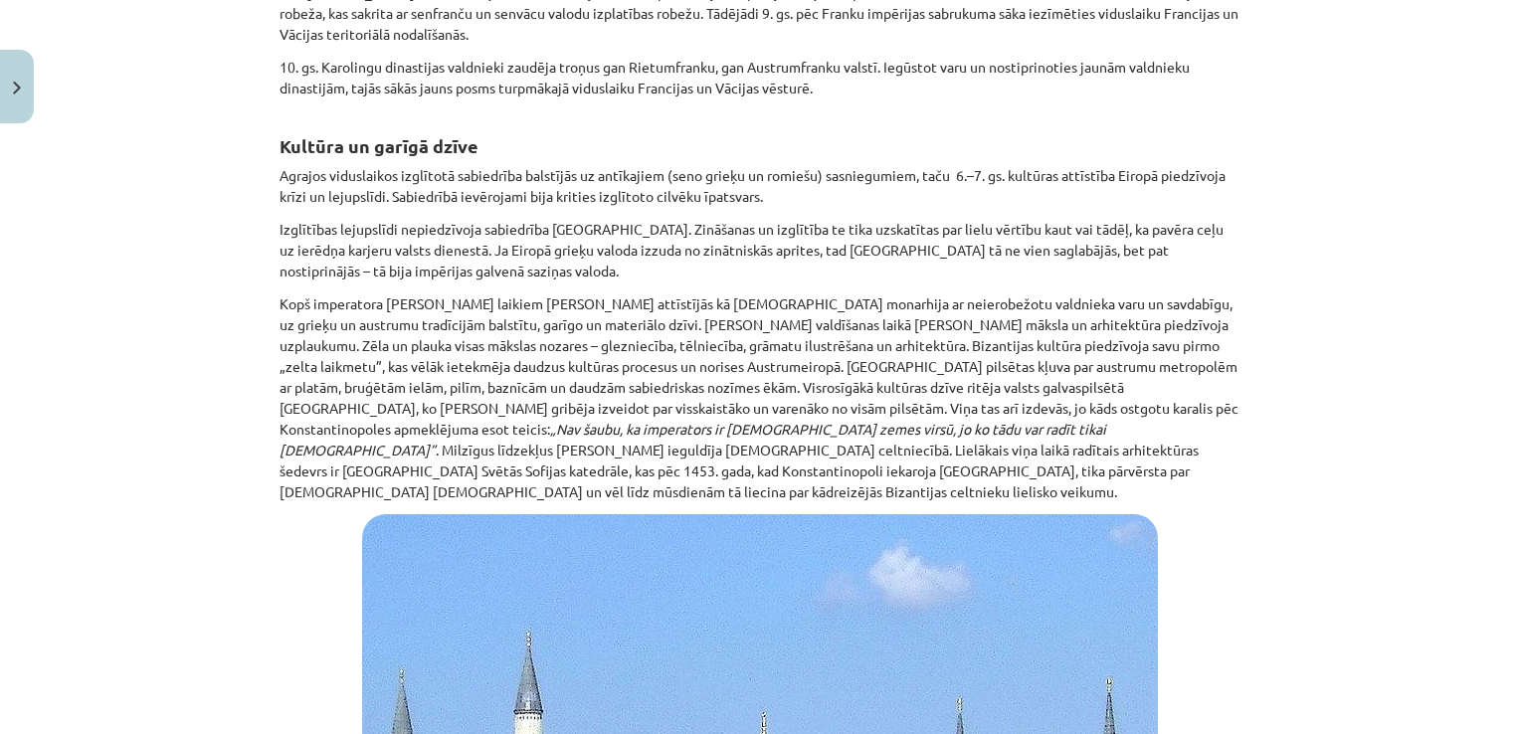
drag, startPoint x: 583, startPoint y: 641, endPoint x: 591, endPoint y: 734, distance: 93.8
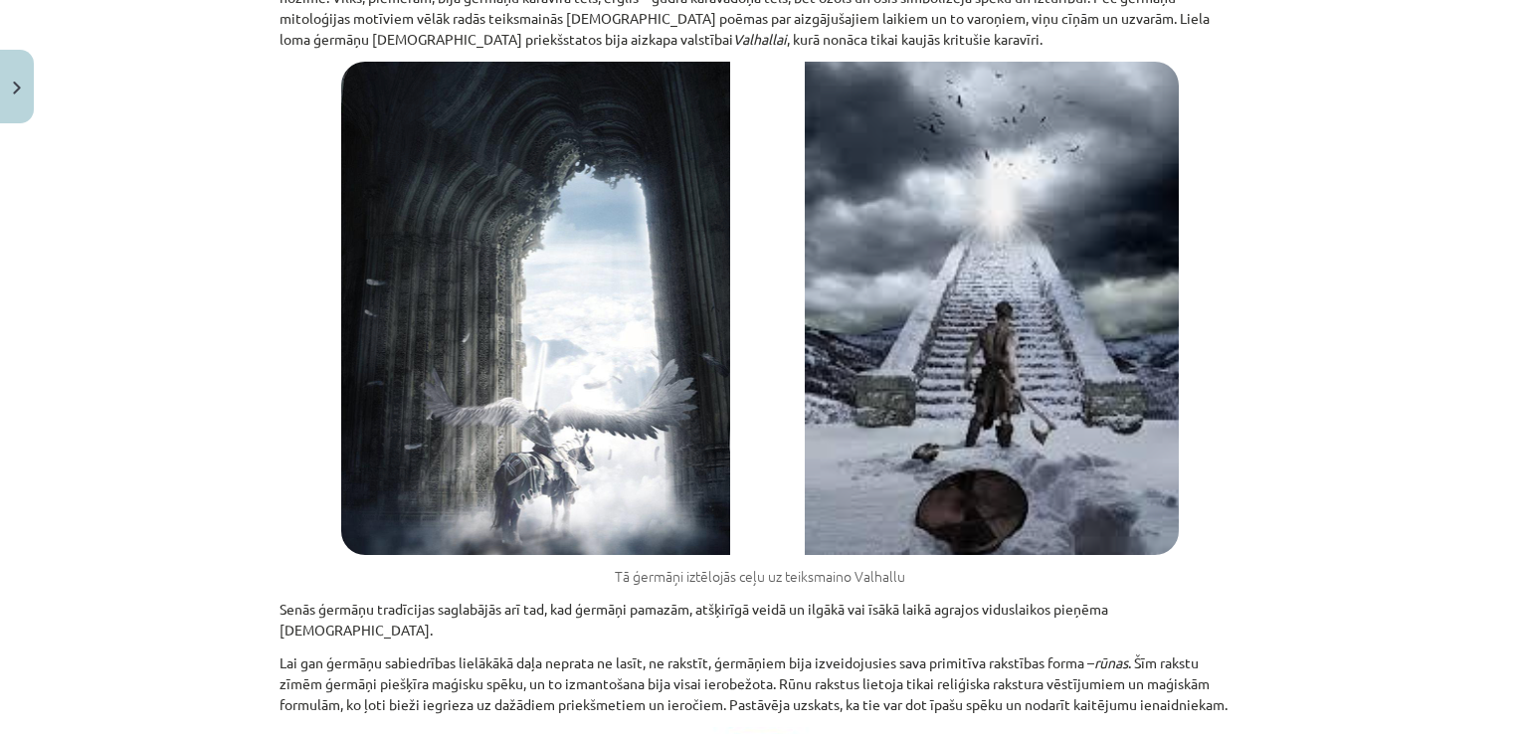
scroll to position [14462, 0]
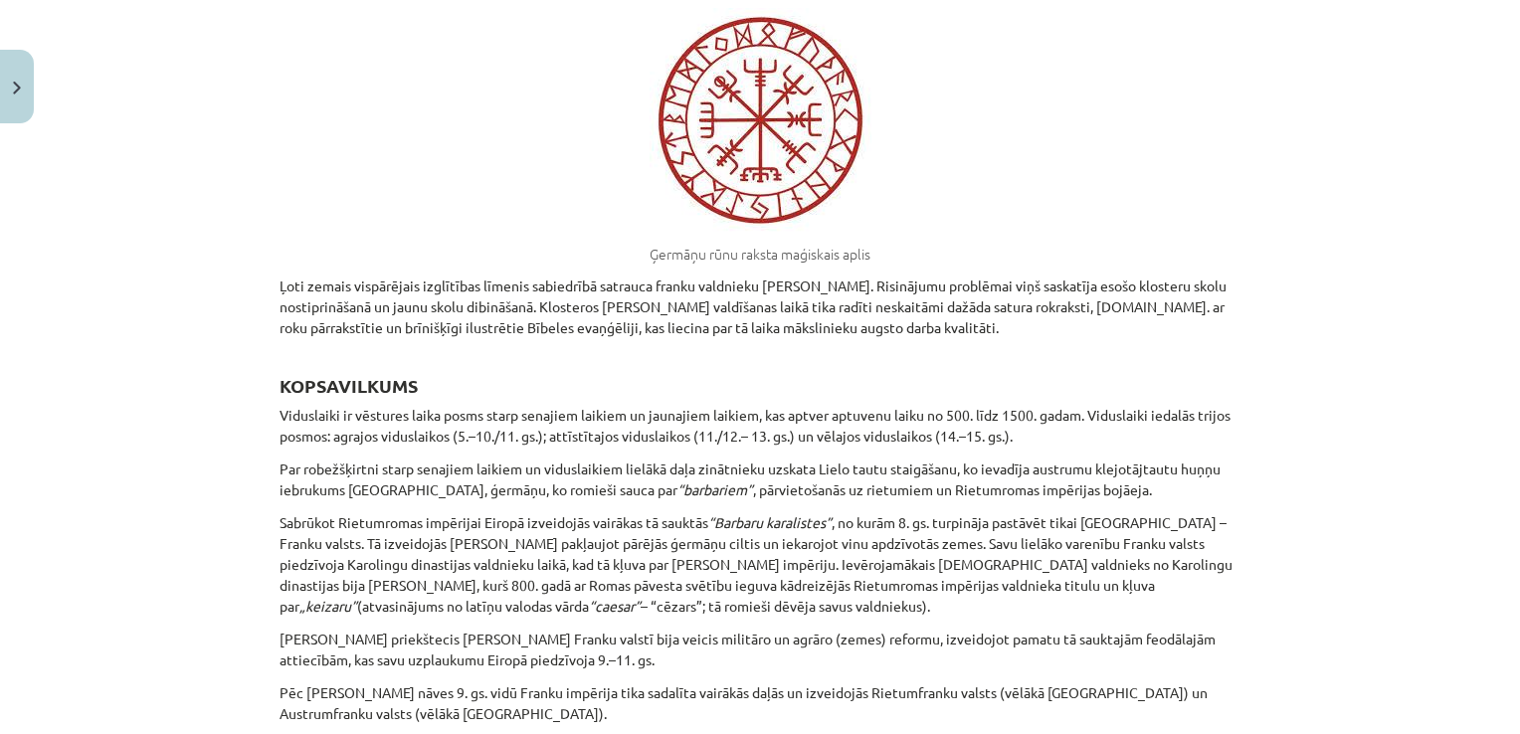
drag, startPoint x: 707, startPoint y: 304, endPoint x: 666, endPoint y: 643, distance: 340.8
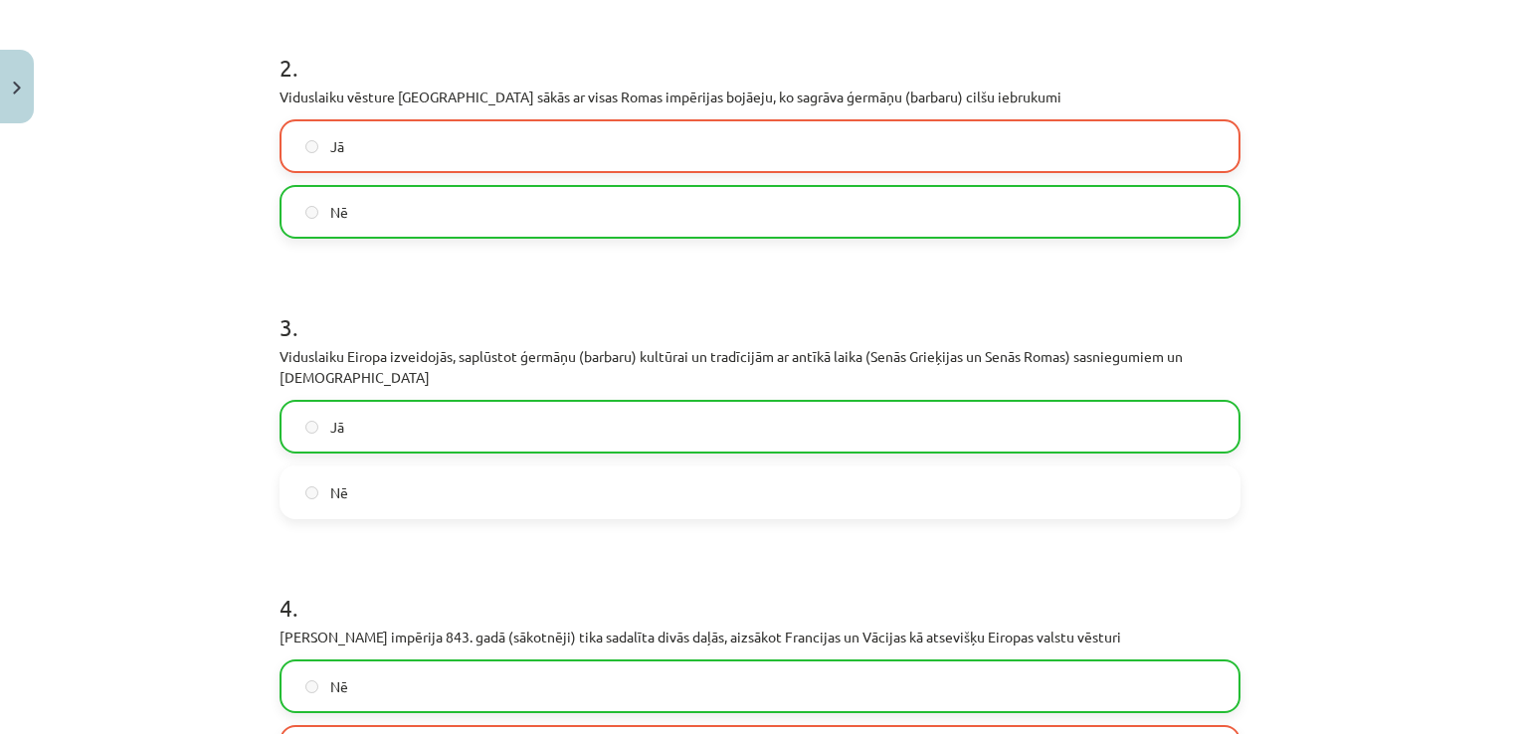
scroll to position [0, 0]
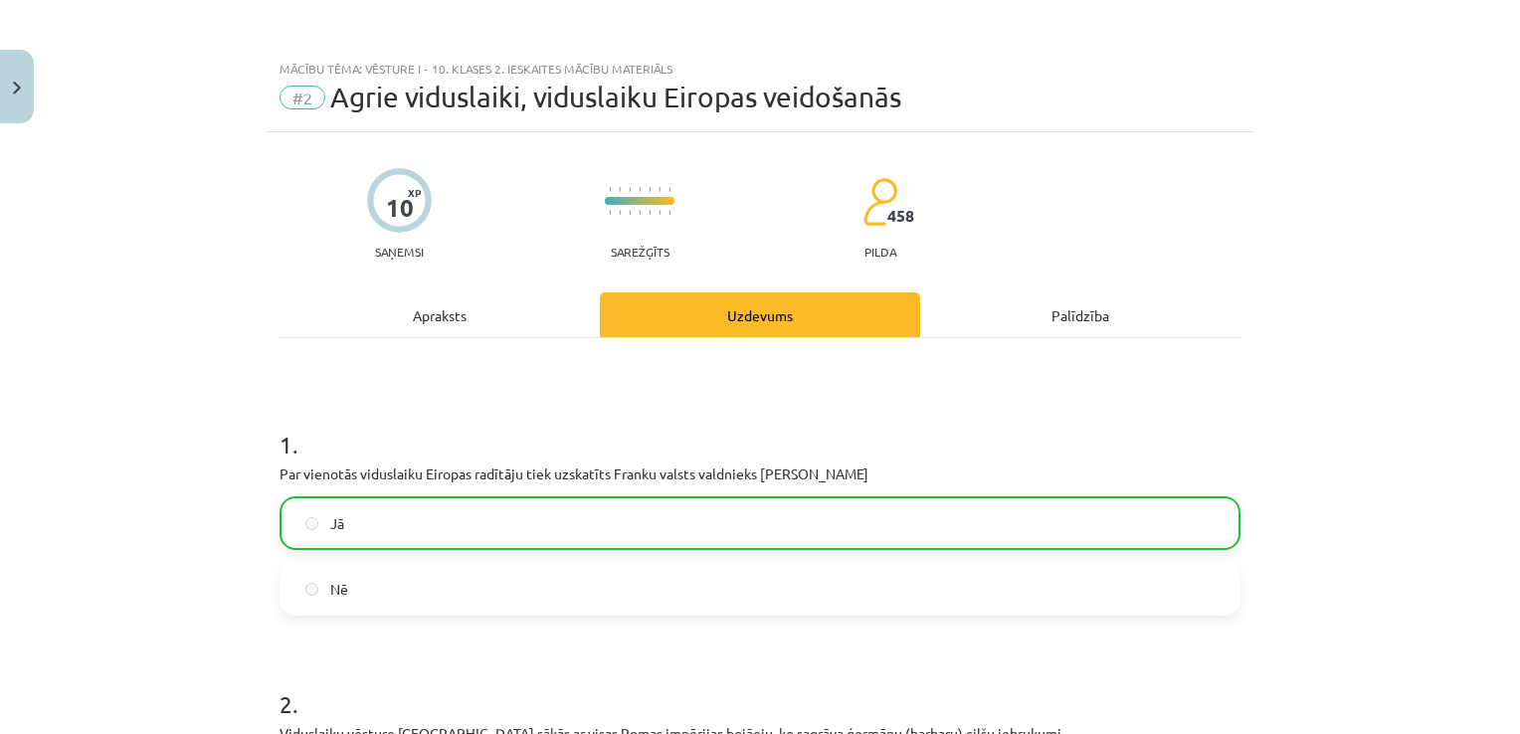
click at [470, 316] on div "Apraksts" at bounding box center [440, 314] width 320 height 45
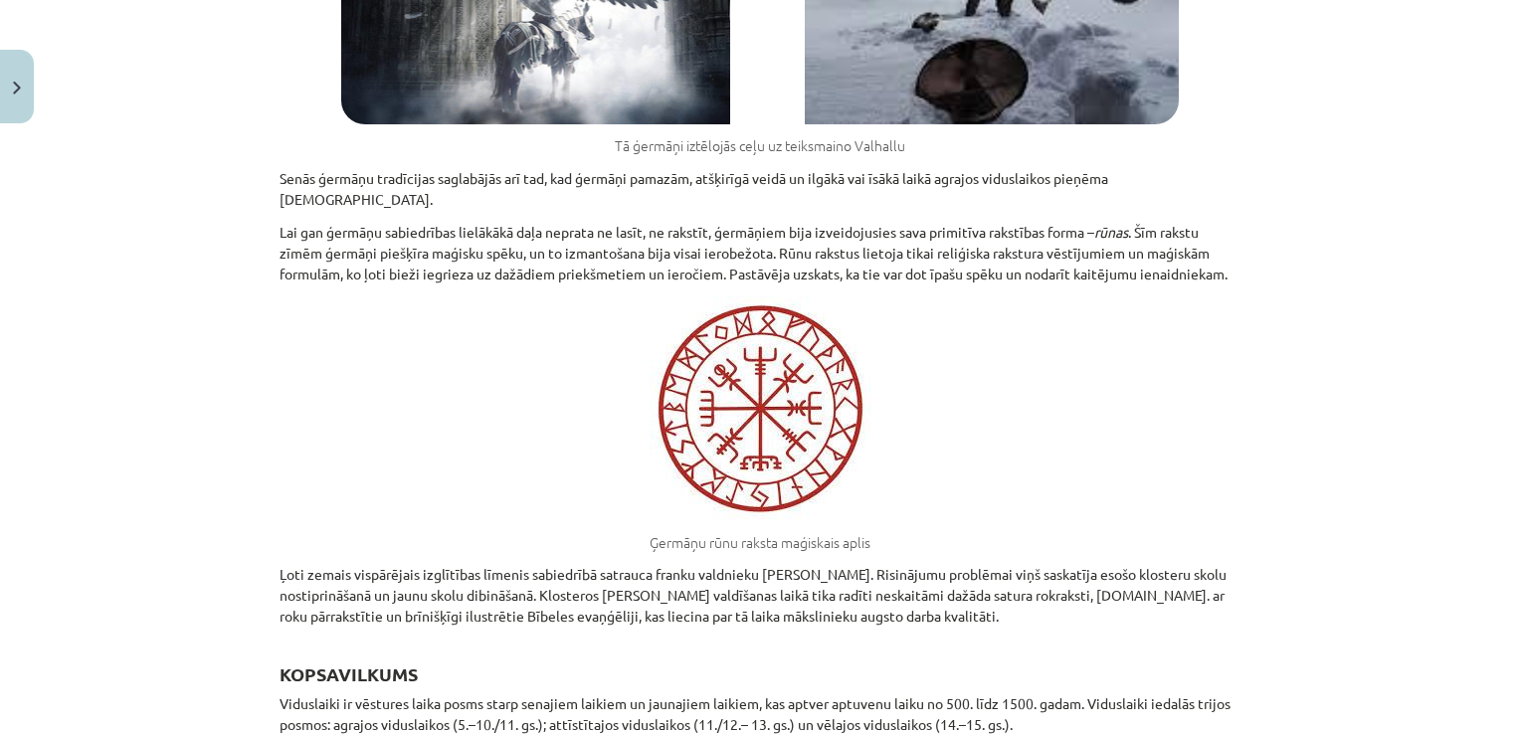
scroll to position [14275, 0]
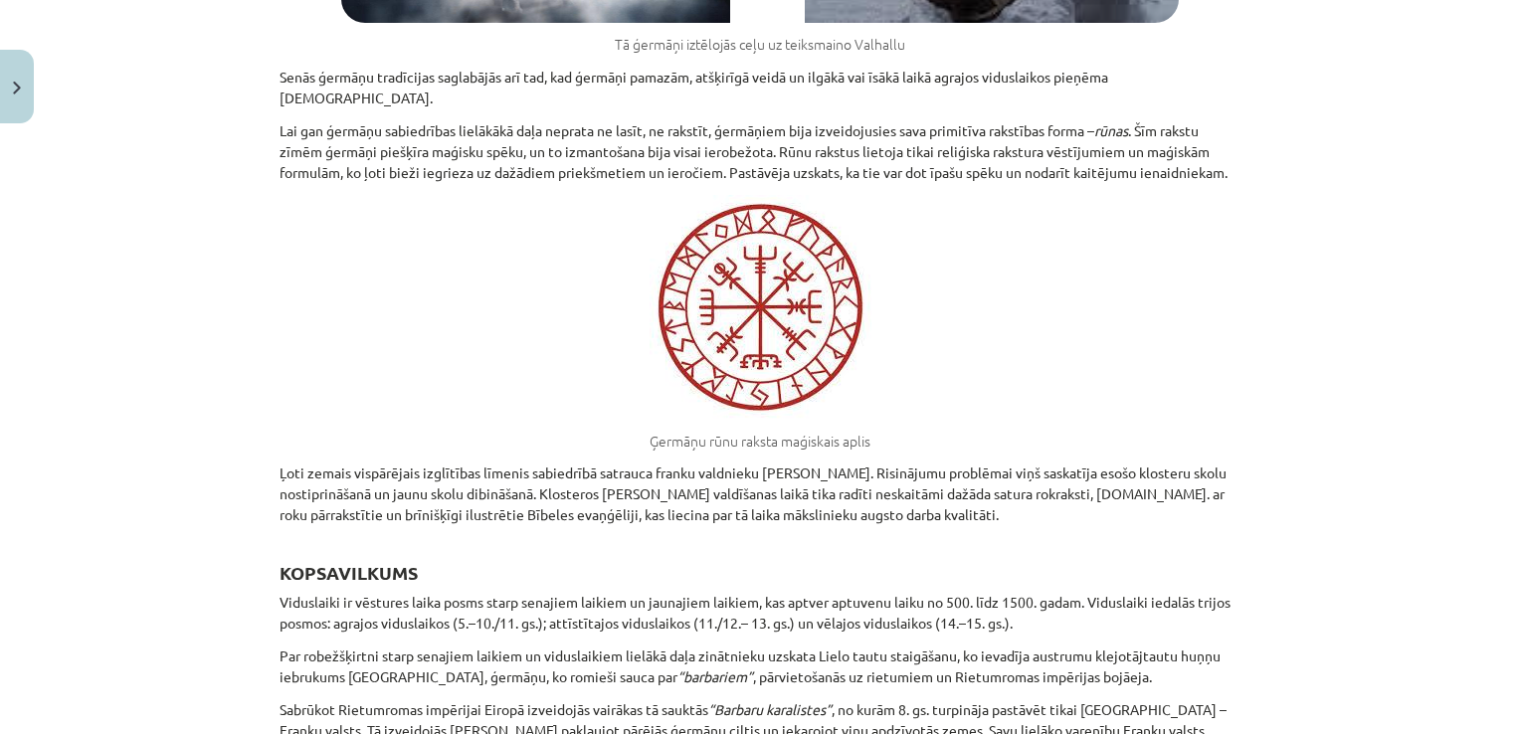
drag, startPoint x: 519, startPoint y: 498, endPoint x: 556, endPoint y: 543, distance: 58.0
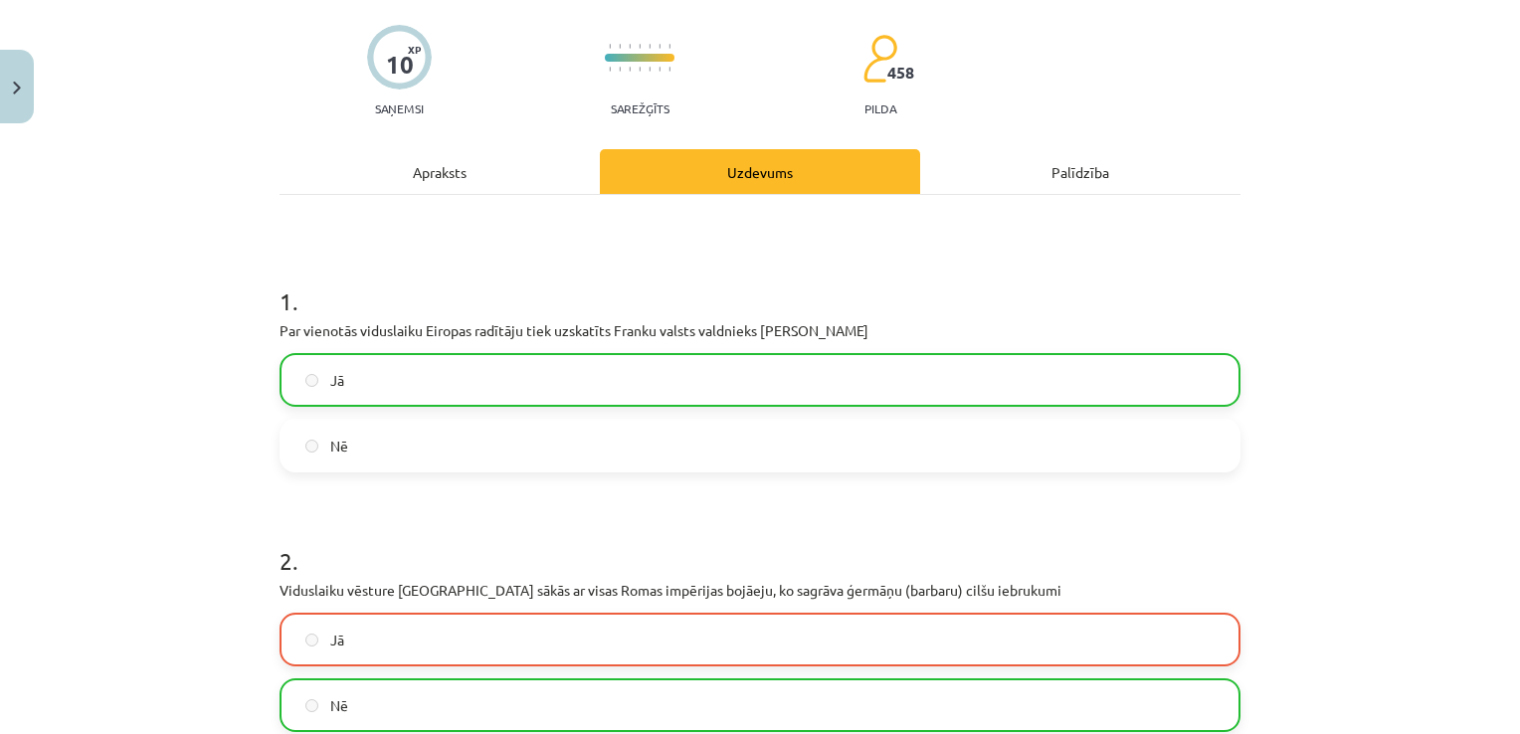
scroll to position [0, 0]
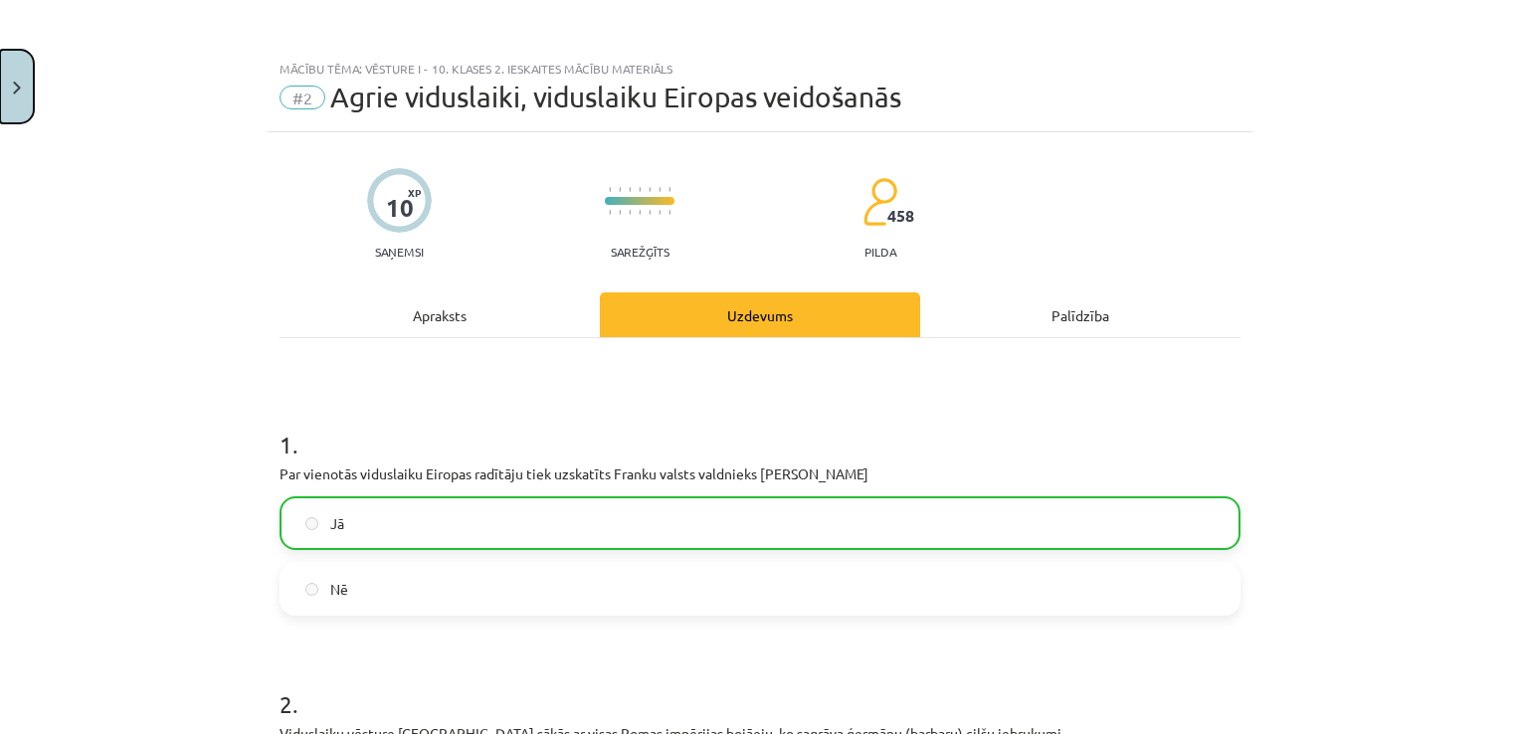
click at [11, 97] on button "Close" at bounding box center [17, 87] width 34 height 74
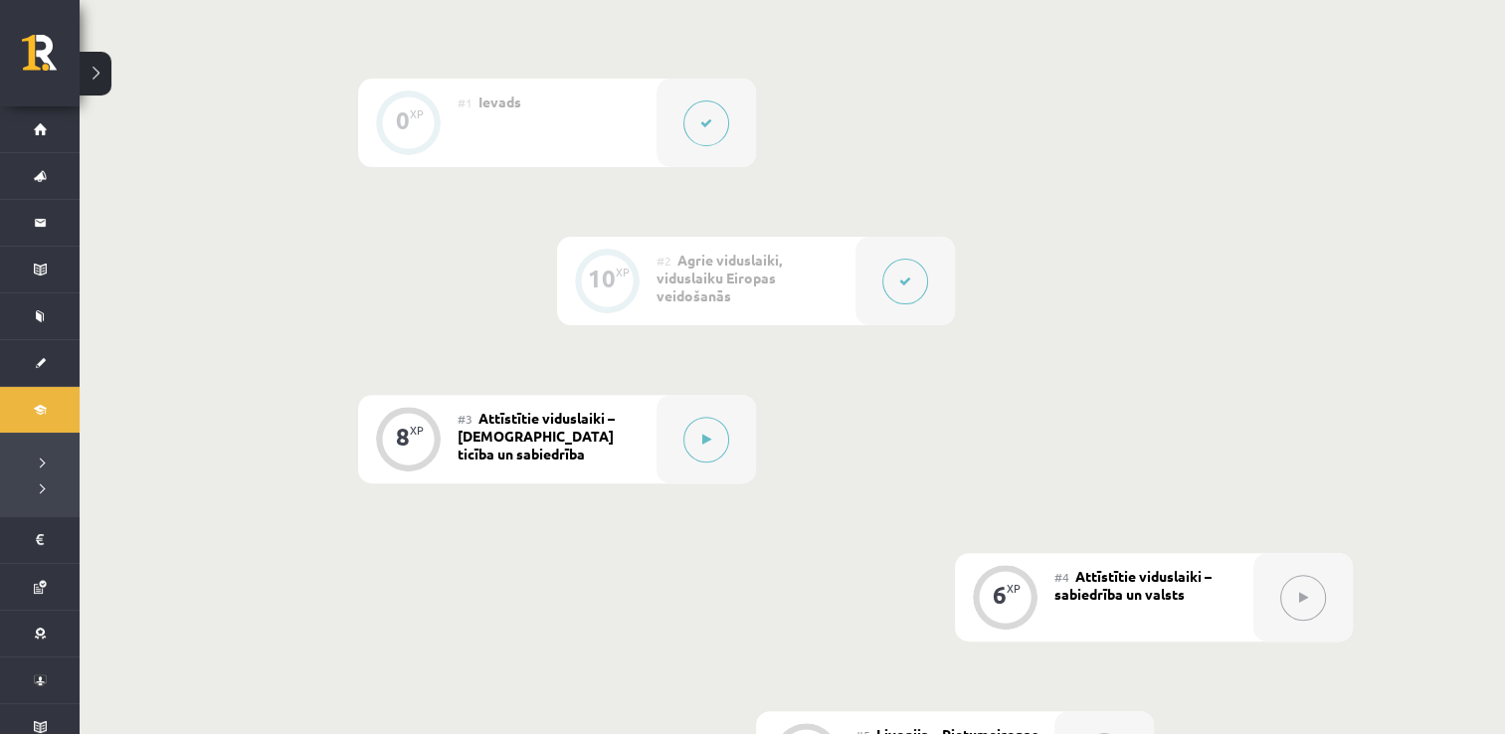
drag, startPoint x: 820, startPoint y: 350, endPoint x: 808, endPoint y: 487, distance: 137.8
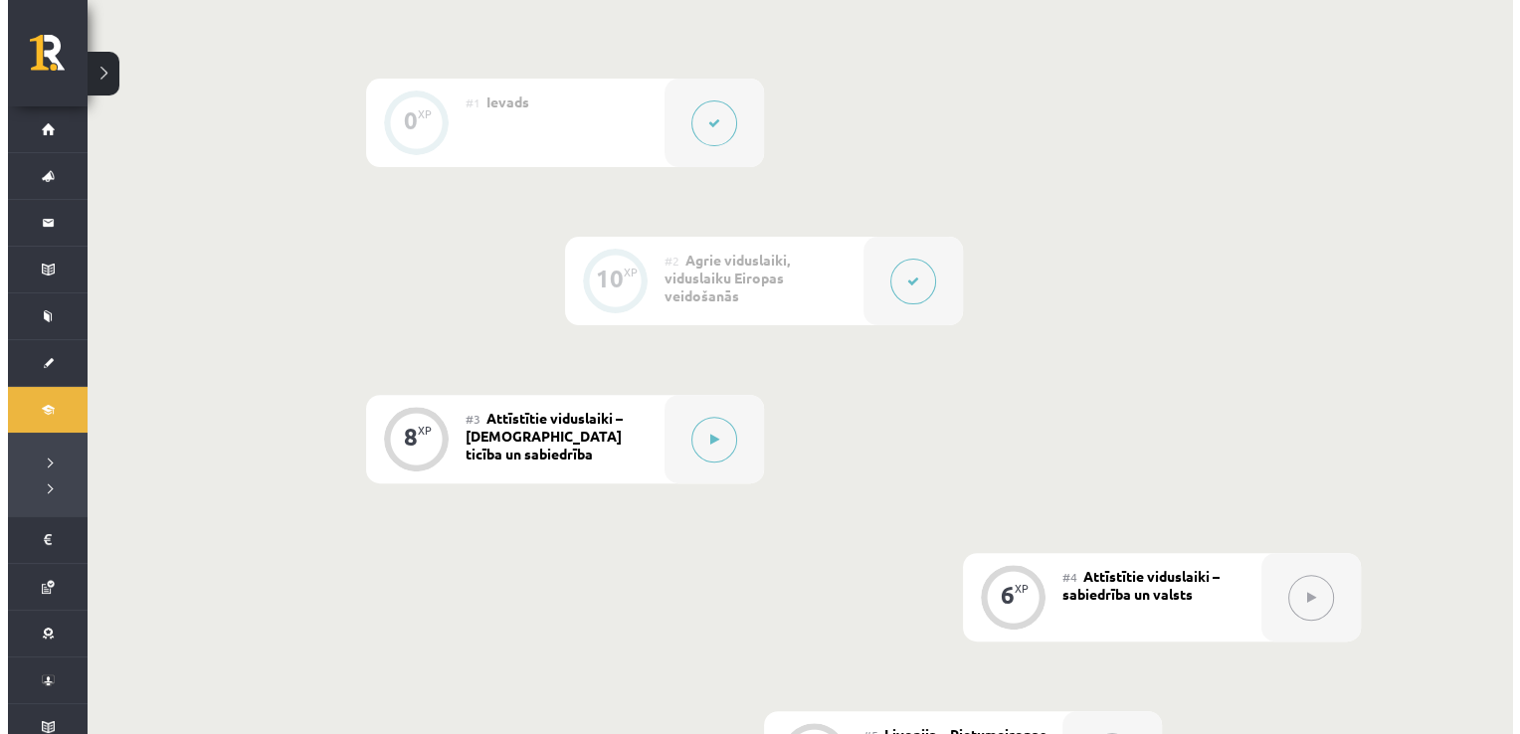
scroll to position [703, 0]
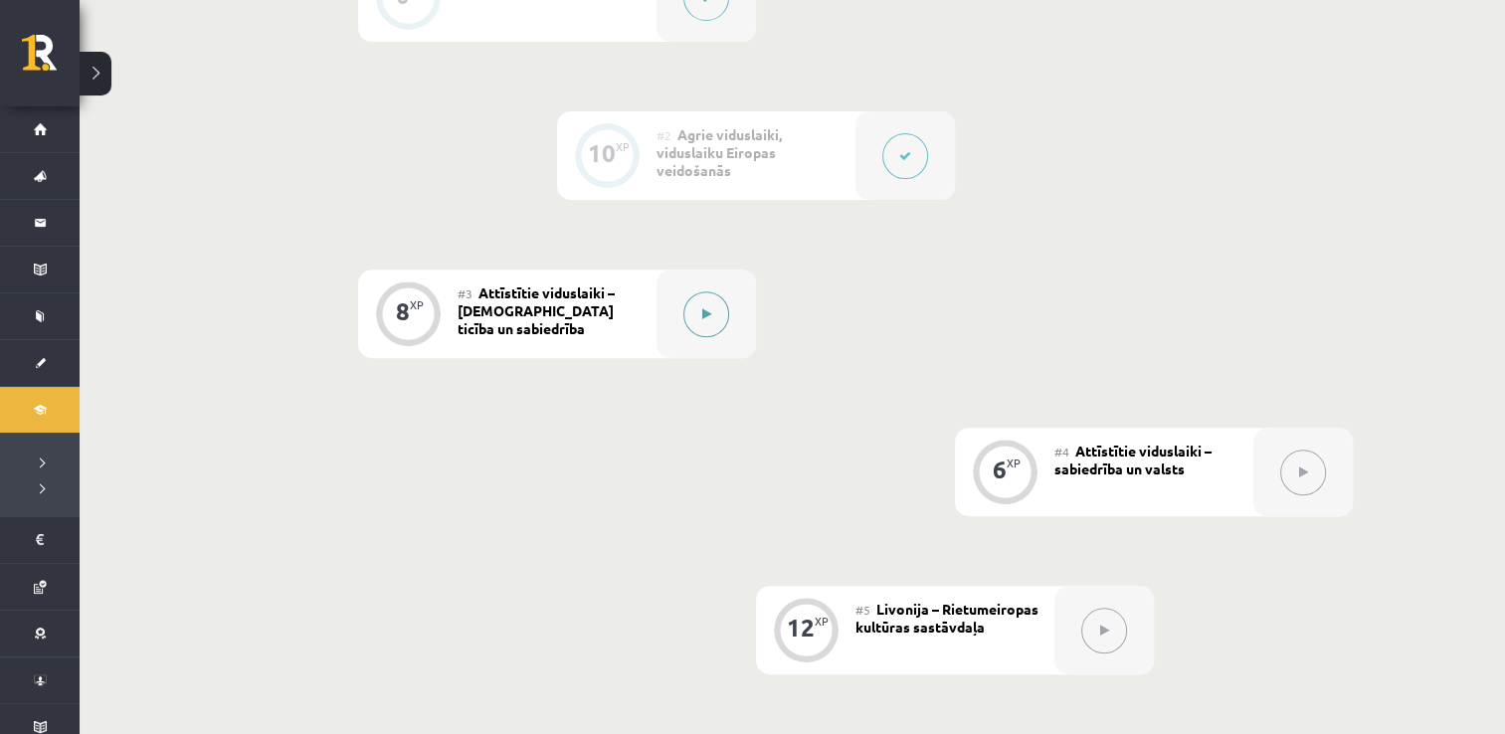
click at [700, 321] on button at bounding box center [706, 314] width 46 height 46
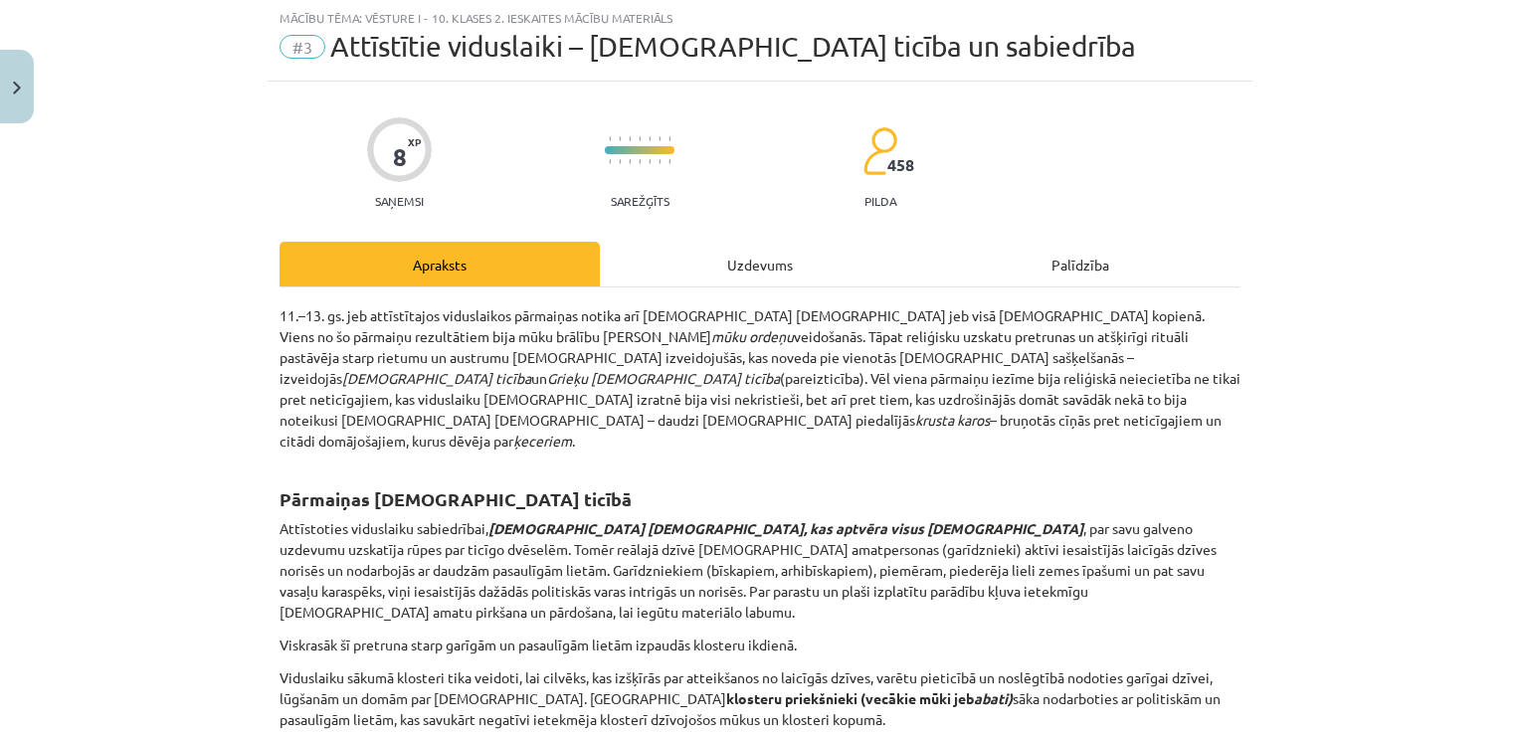
scroll to position [36, 0]
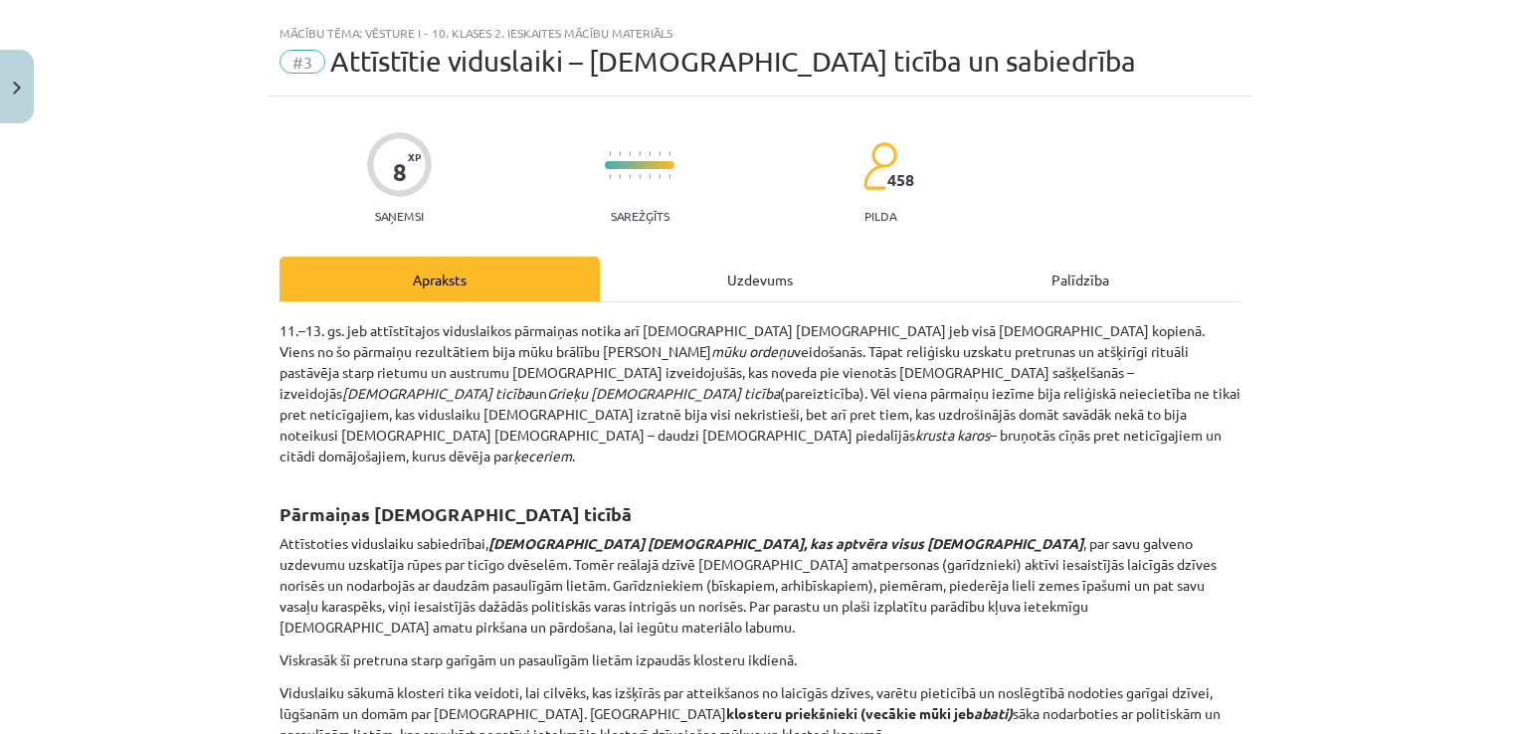
click at [689, 272] on div "Uzdevums" at bounding box center [760, 279] width 320 height 45
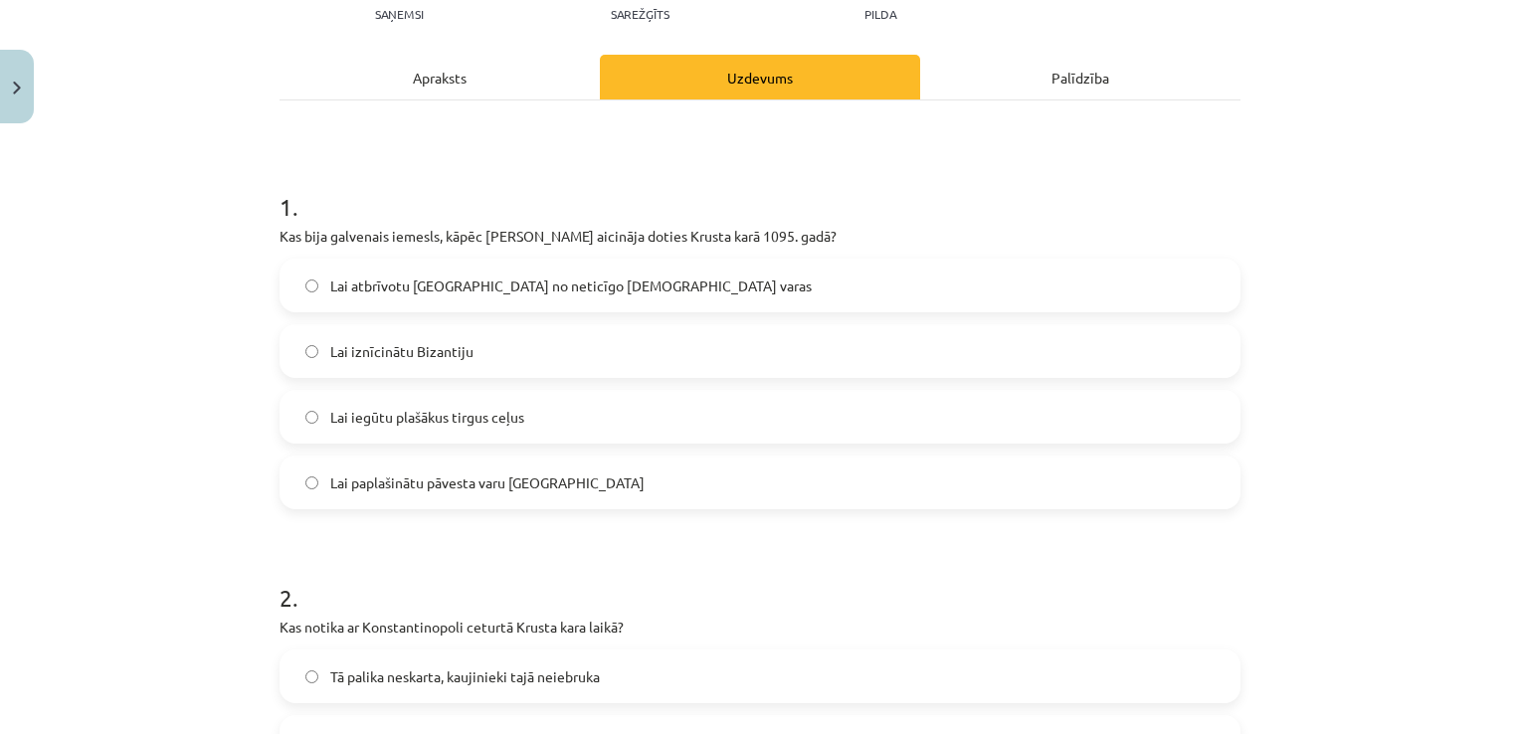
scroll to position [249, 0]
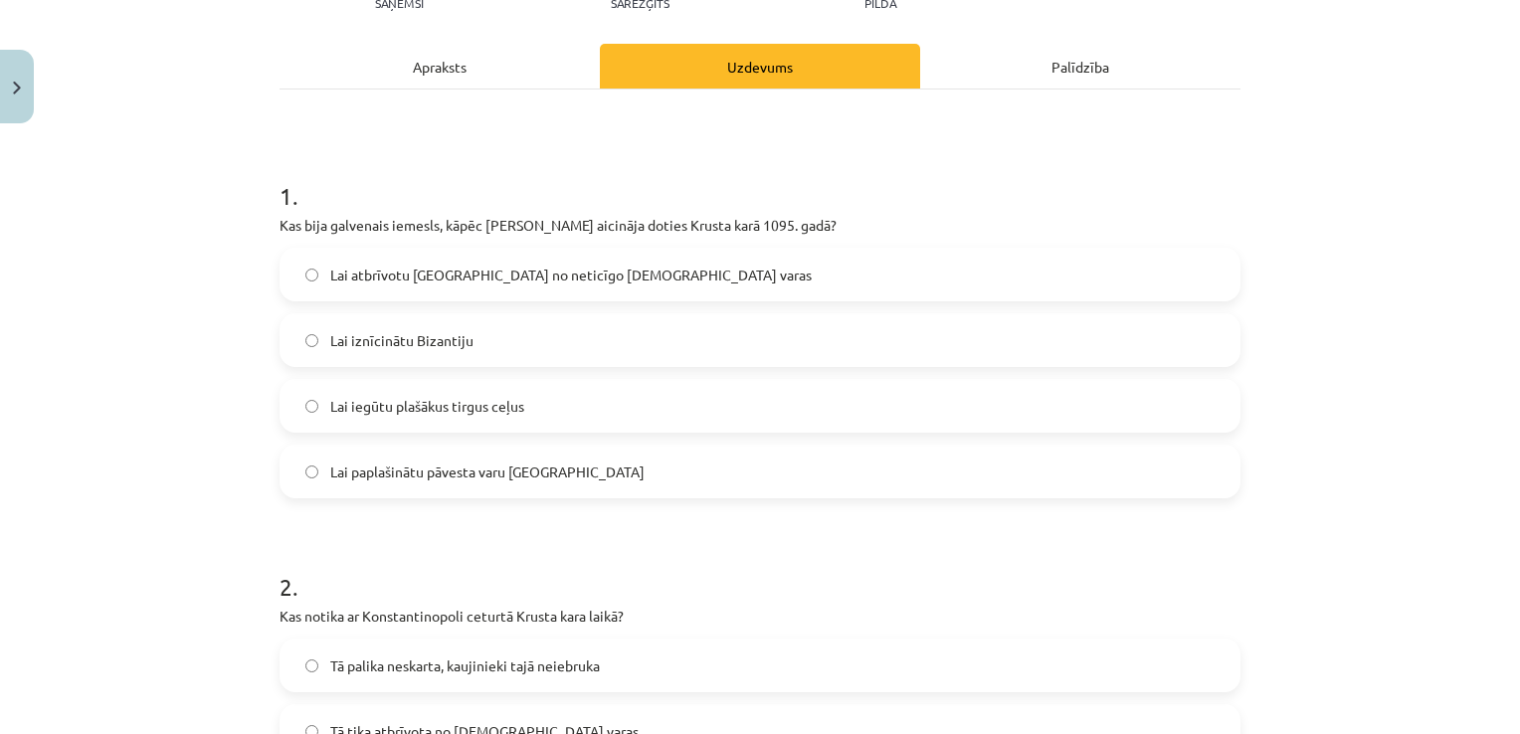
click at [663, 276] on label "Lai atbrīvotu Jeruzalemi no neticīgo musulmaņu varas" at bounding box center [760, 275] width 957 height 50
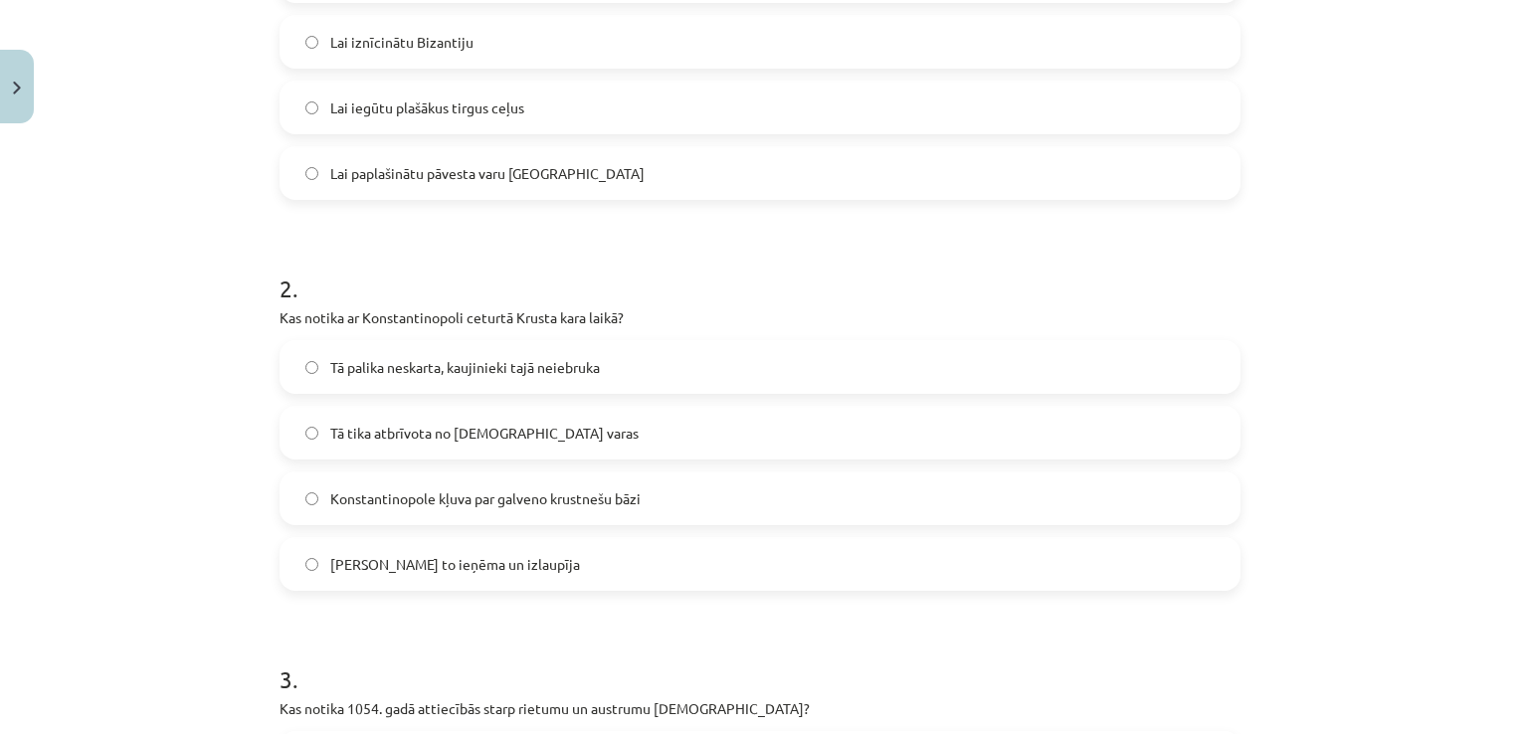
scroll to position [647, 0]
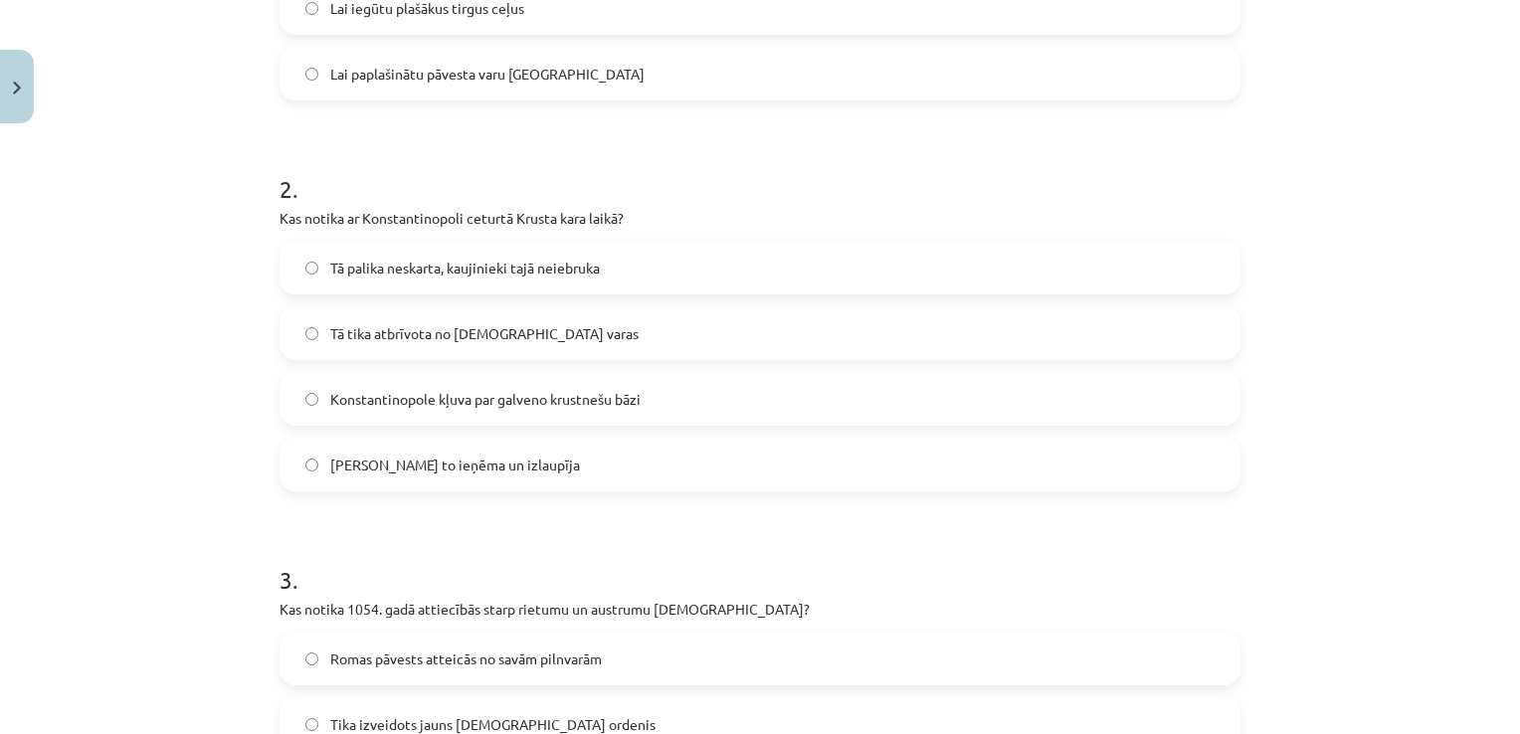
click at [626, 336] on label "Tā tika atbrīvota no musulmaņu varas" at bounding box center [760, 333] width 957 height 50
click at [553, 410] on label "Konstantinopole kļuva par galveno krustnešu bāzi" at bounding box center [760, 399] width 957 height 50
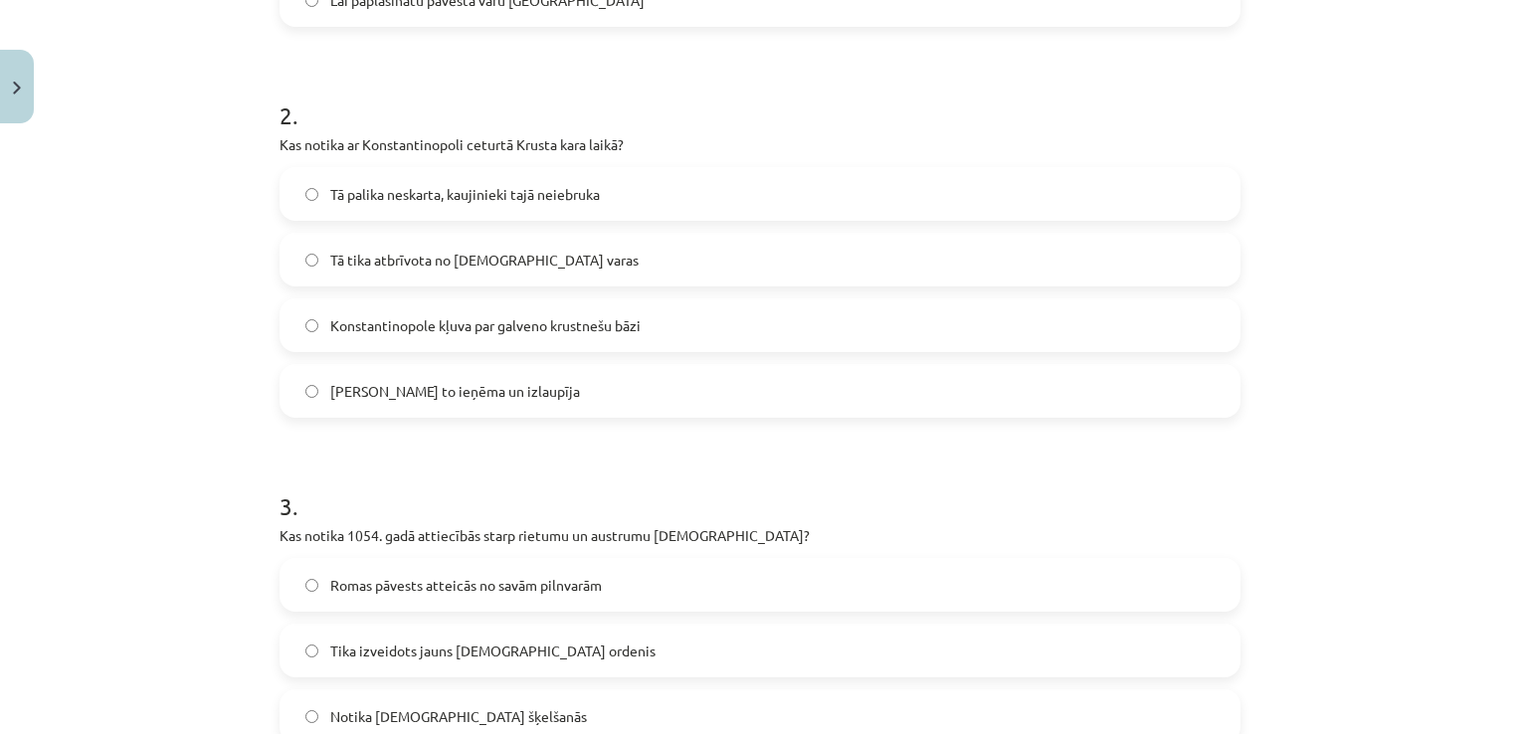
scroll to position [0, 0]
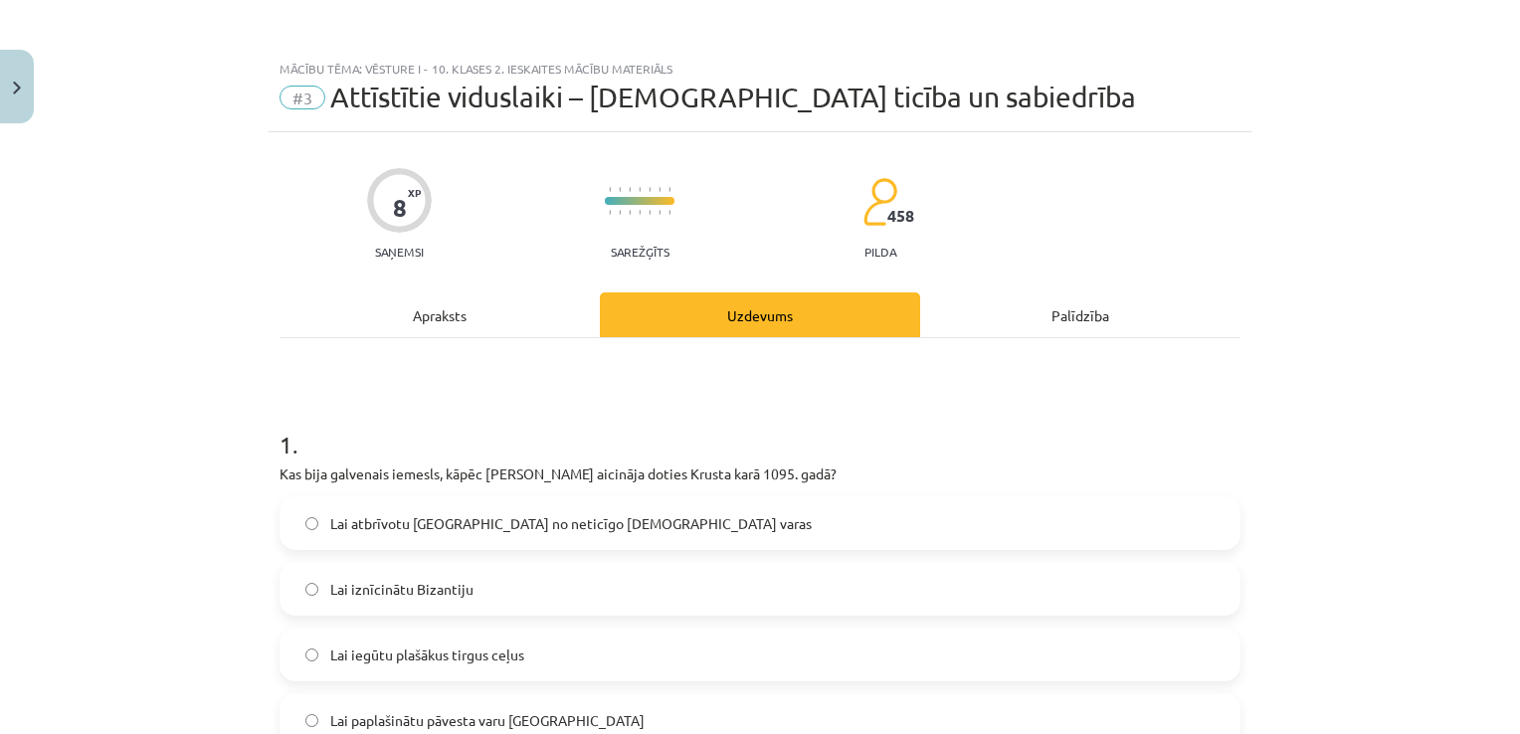
drag, startPoint x: 553, startPoint y: 410, endPoint x: 577, endPoint y: -74, distance: 484.1
click at [502, 295] on div "Apraksts" at bounding box center [440, 314] width 320 height 45
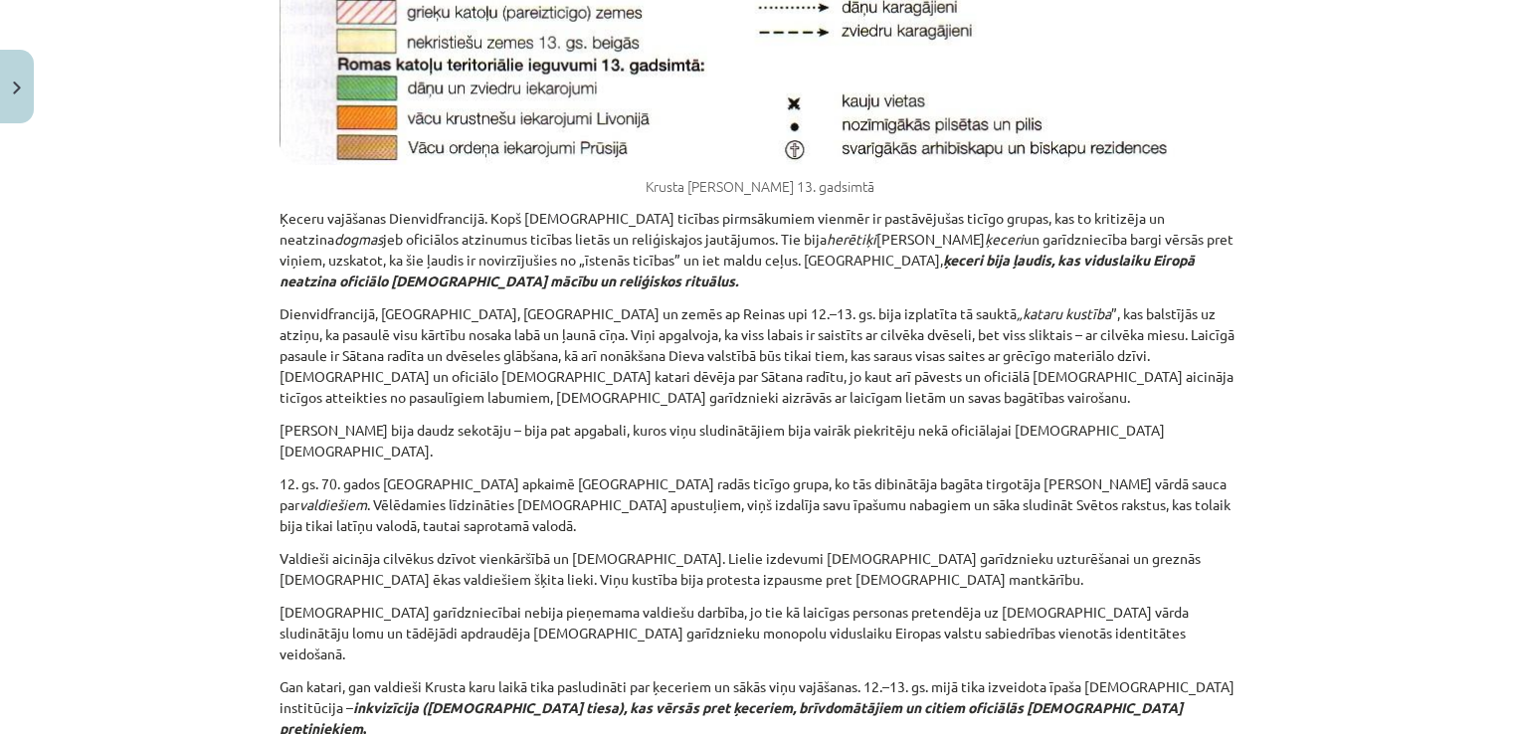
scroll to position [10083, 0]
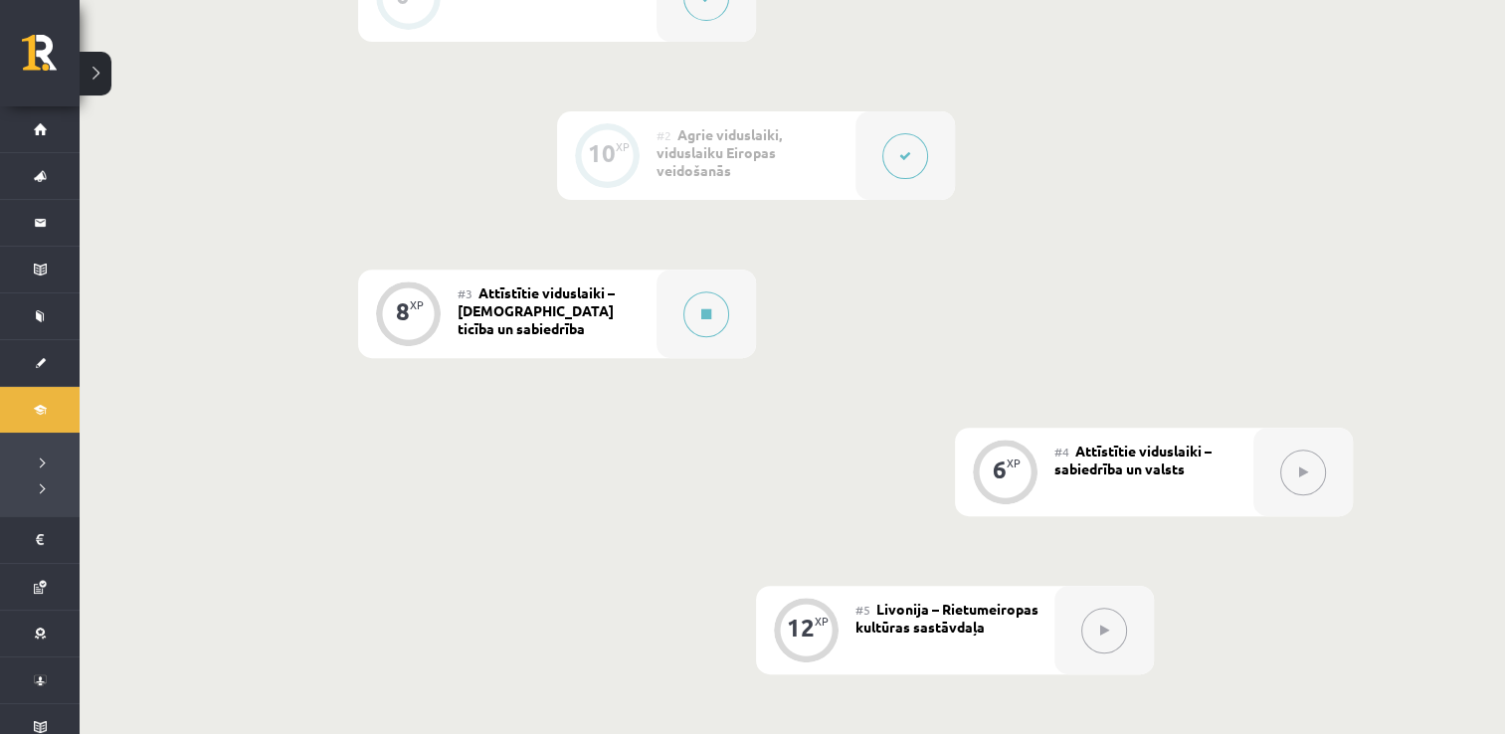
click at [897, 148] on button at bounding box center [905, 156] width 46 height 46
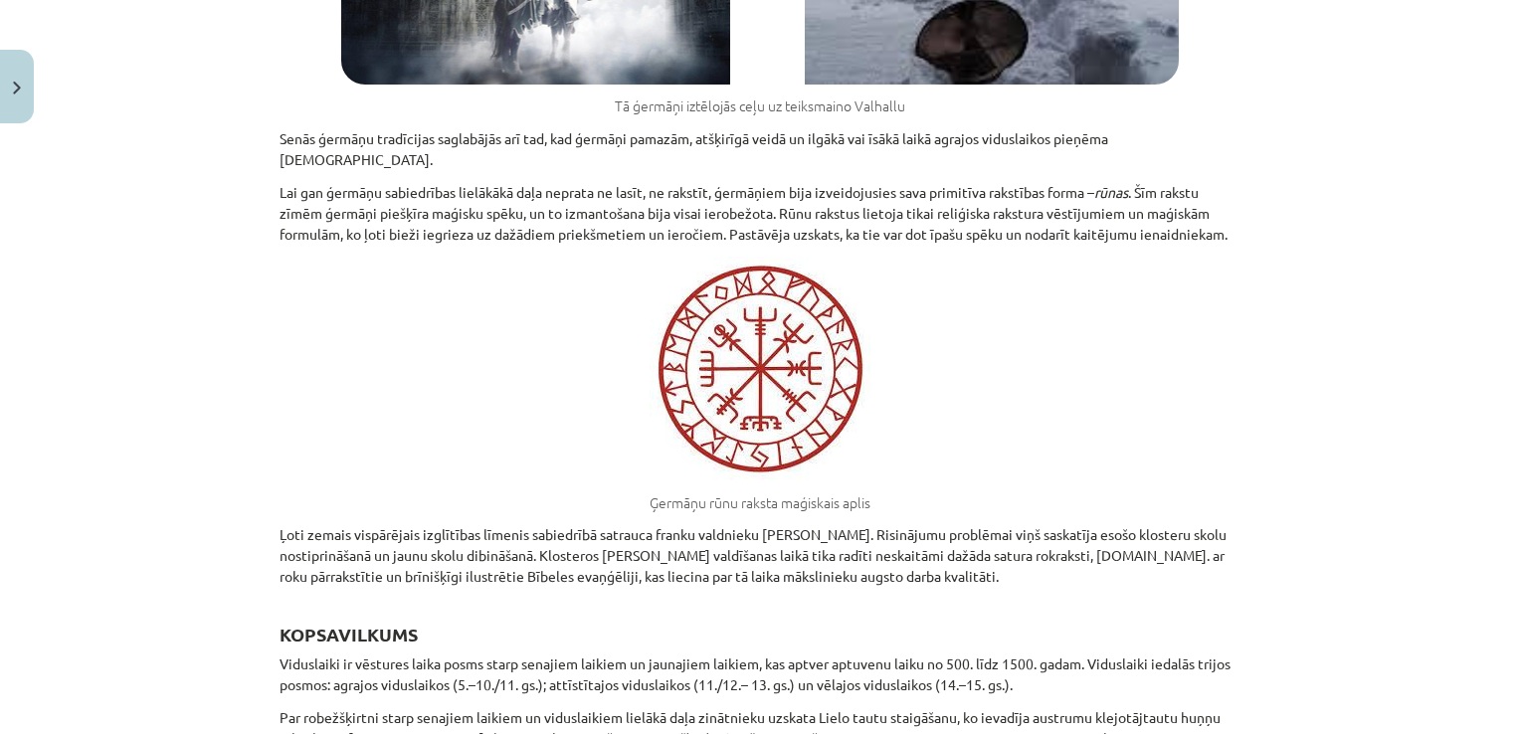
scroll to position [14258, 0]
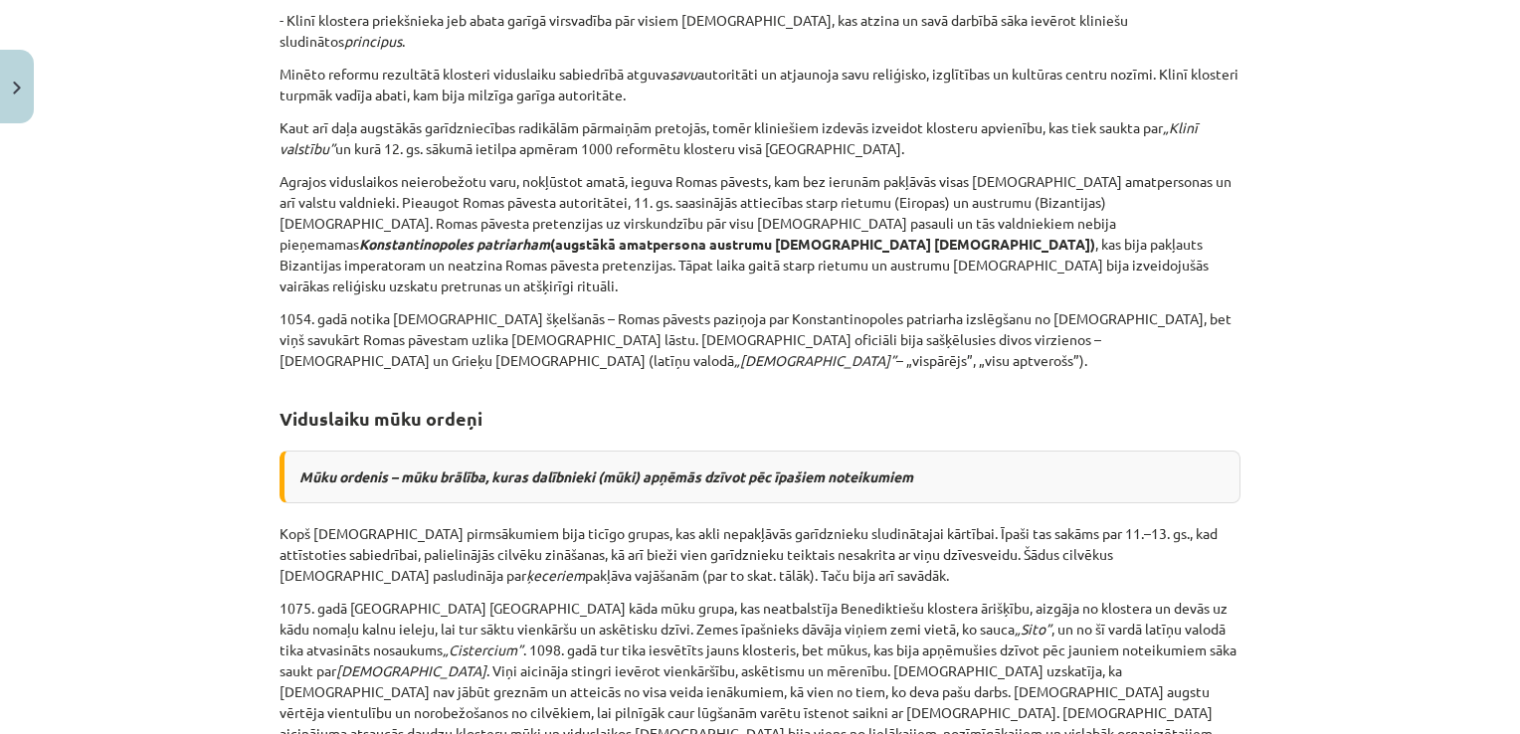
scroll to position [1061, 0]
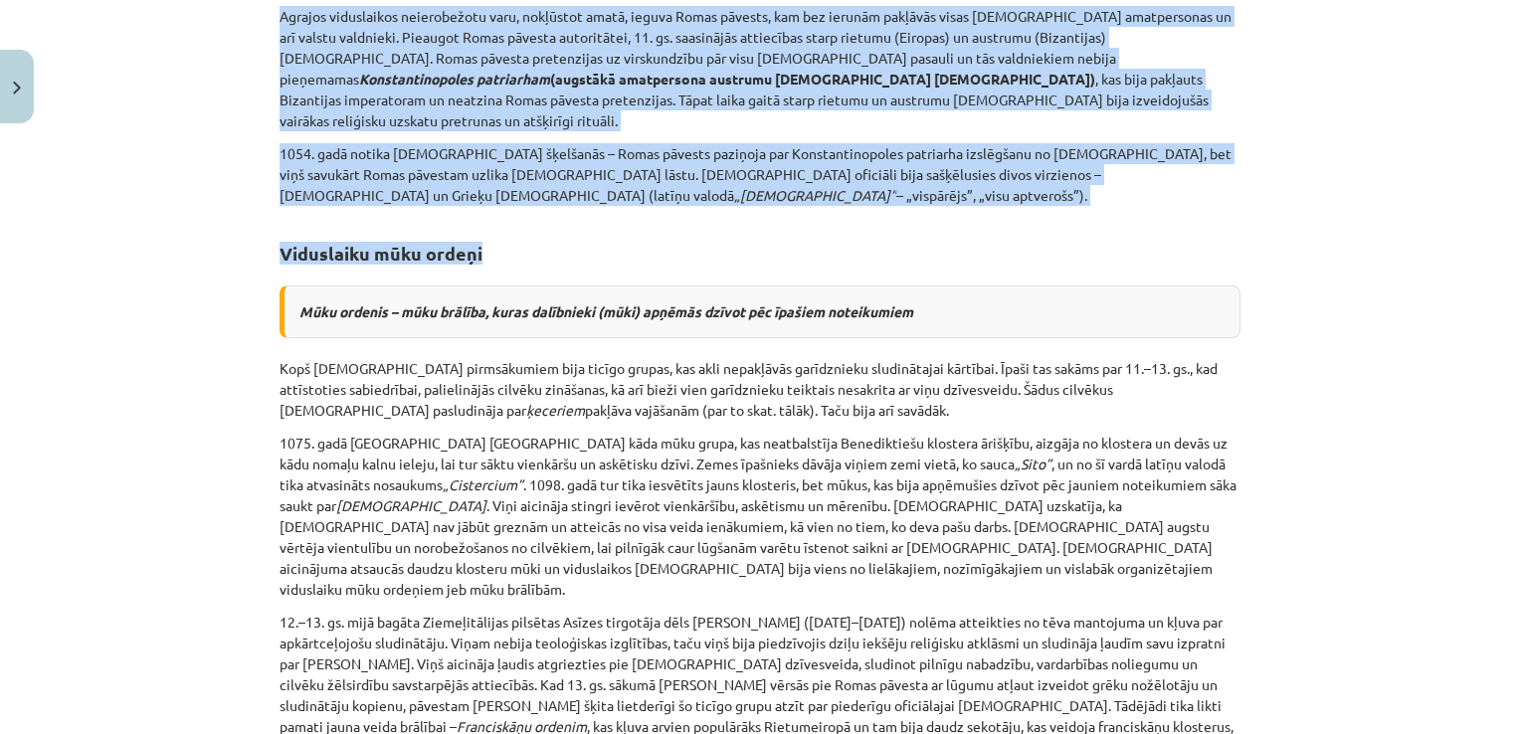
drag, startPoint x: 773, startPoint y: 403, endPoint x: 977, endPoint y: 785, distance: 433.0
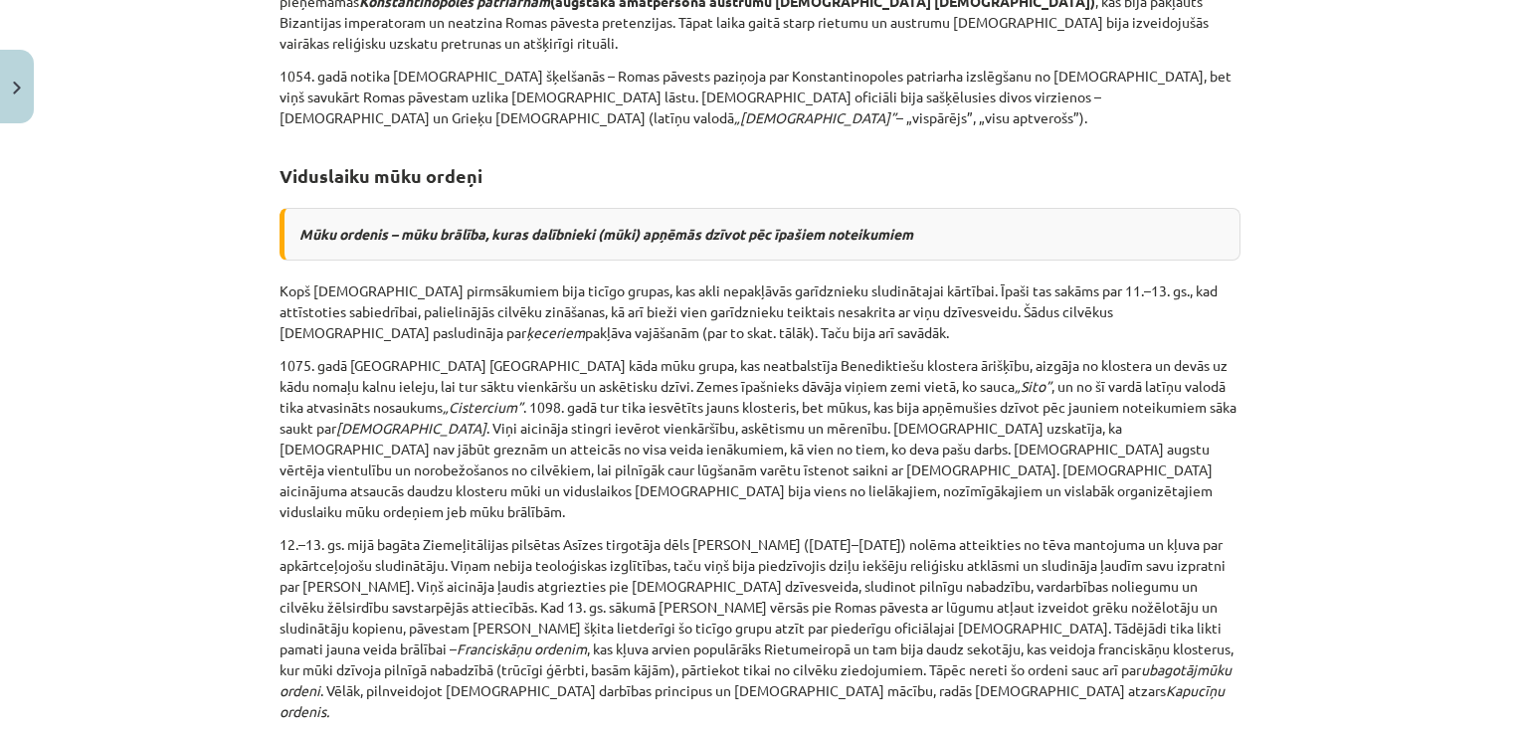
click at [714, 534] on p "12.–13. gs. mijā bagāta Ziemeļitālijas pilsētas Asīzes tirgotāja dēls Francisks…" at bounding box center [760, 628] width 961 height 188
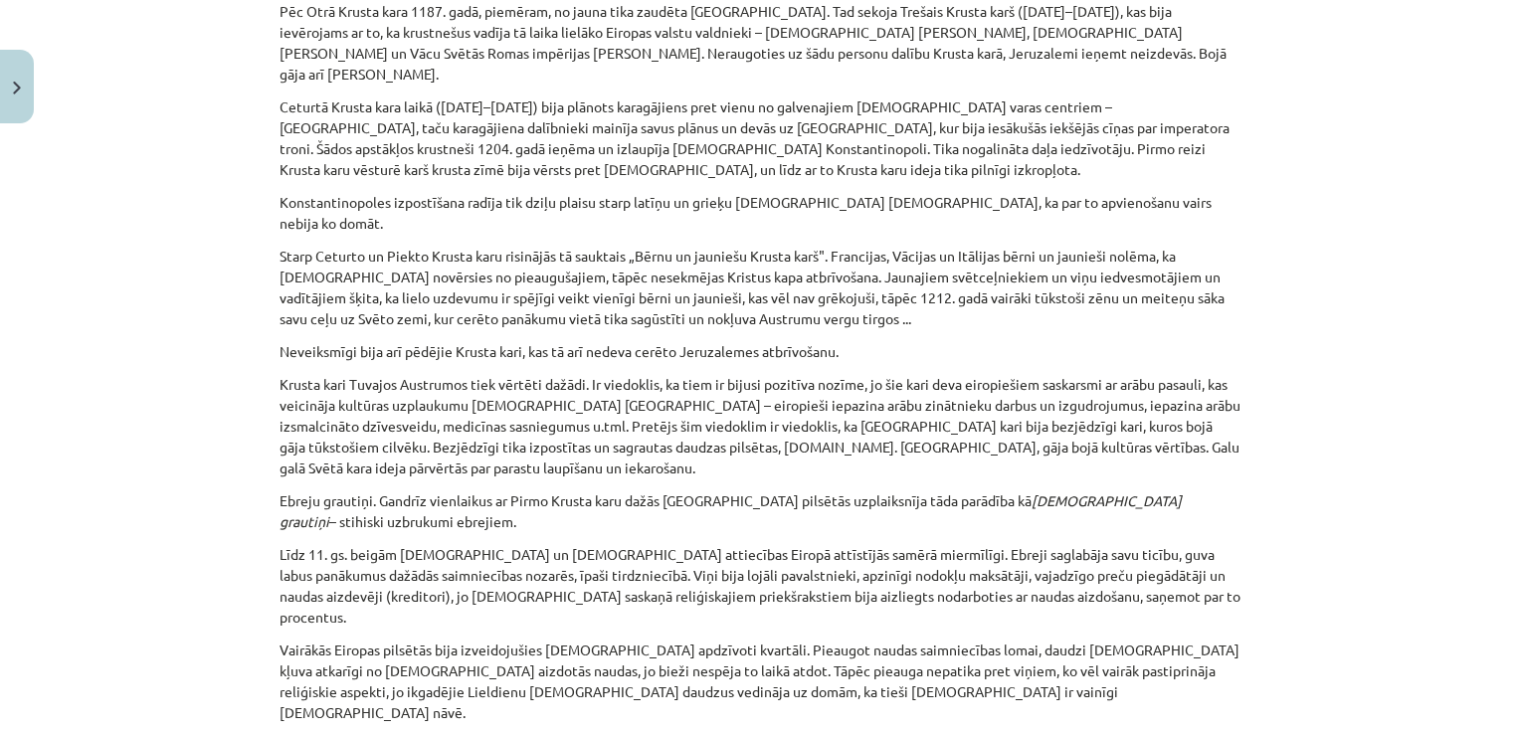
scroll to position [6443, 0]
click at [1016, 543] on p "Līdz 11. gs. beigām ebreju un kristiešu attiecības Eiropā attīstījās samērā mie…" at bounding box center [760, 585] width 961 height 84
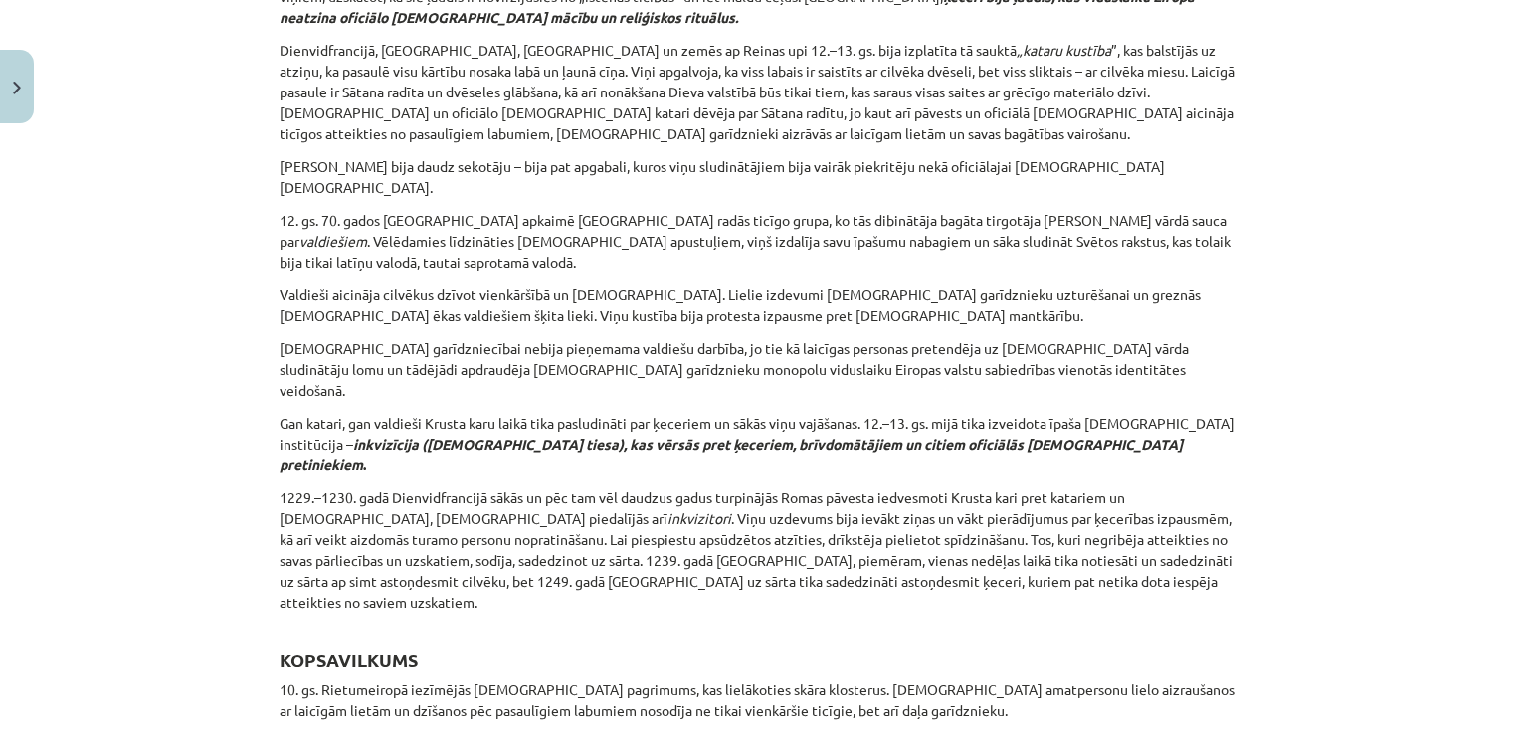
scroll to position [10065, 0]
click at [1283, 94] on div "Mācību tēma: Vēsture i - 10. klases 2. ieskaites mācību materiāls #3 Attīstītie…" at bounding box center [760, 367] width 1520 height 734
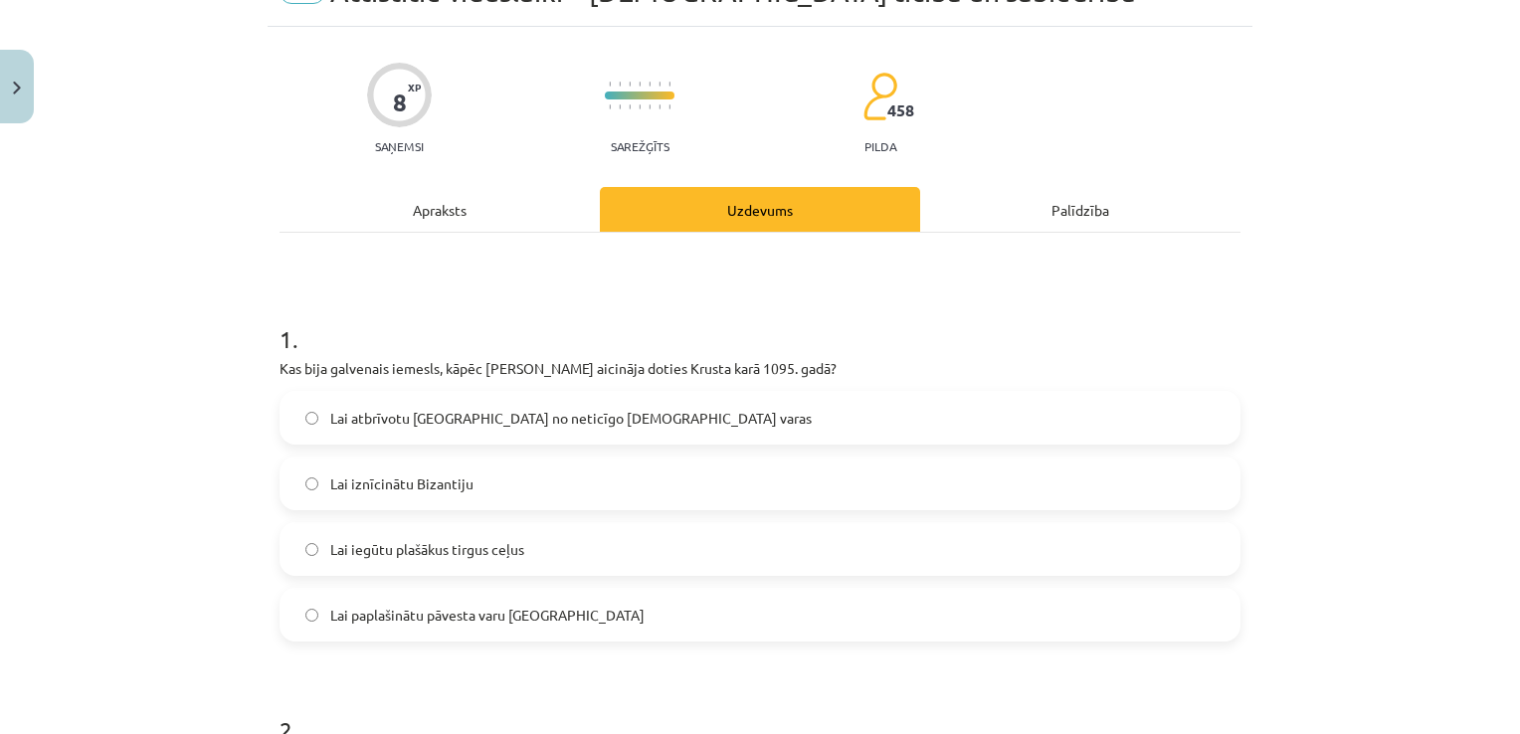
scroll to position [115, 0]
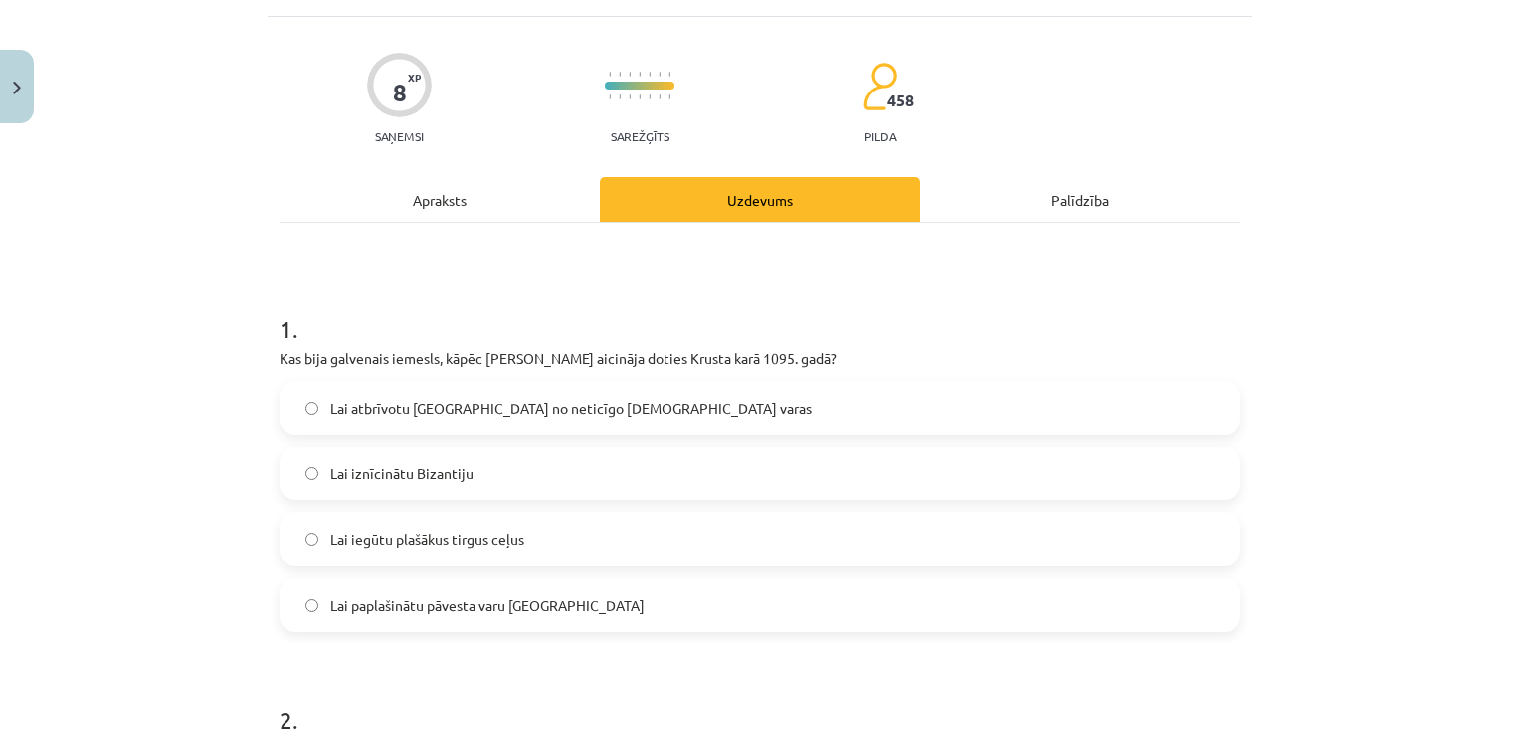
click at [529, 408] on span "Lai atbrīvotu Jeruzalemi no neticīgo musulmaņu varas" at bounding box center [570, 408] width 481 height 21
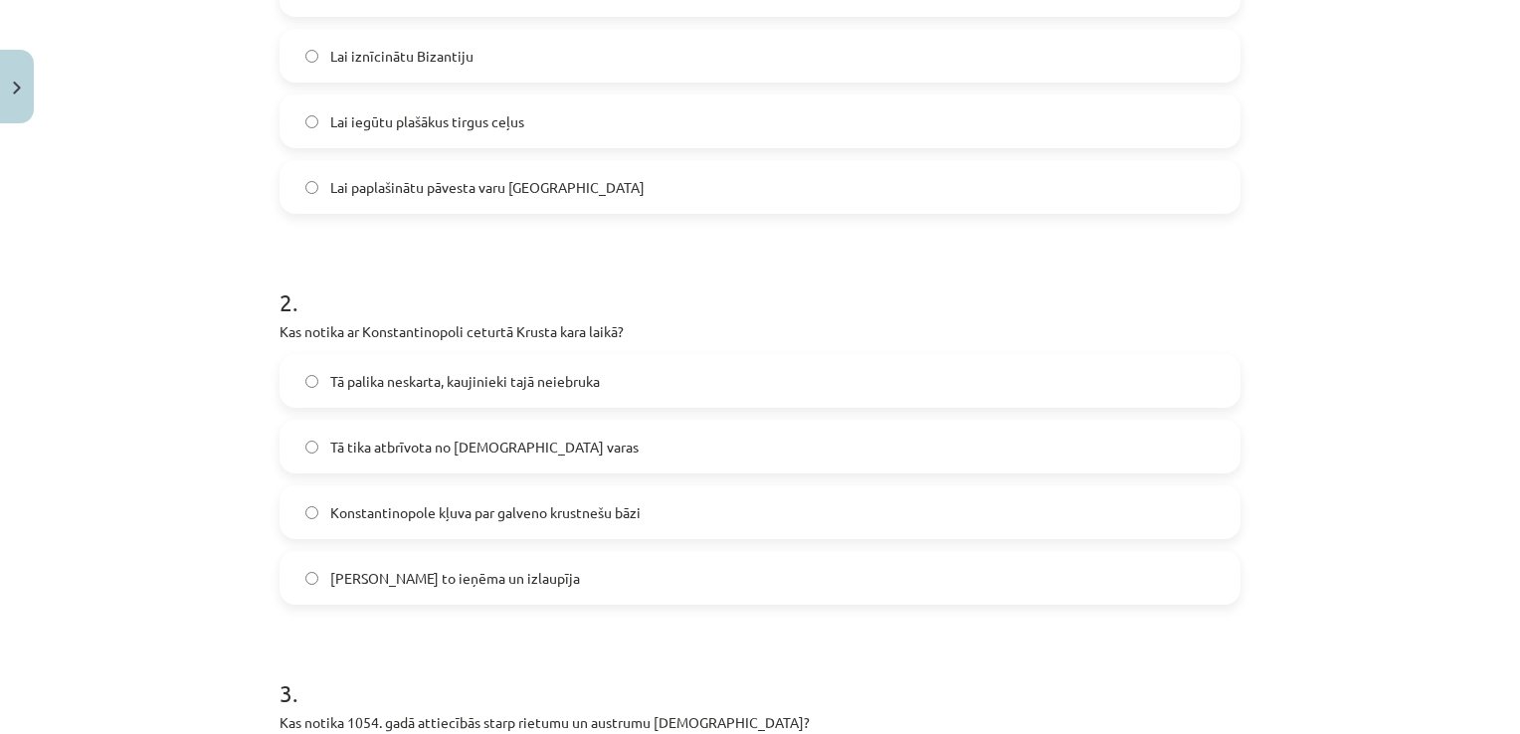
scroll to position [605, 0]
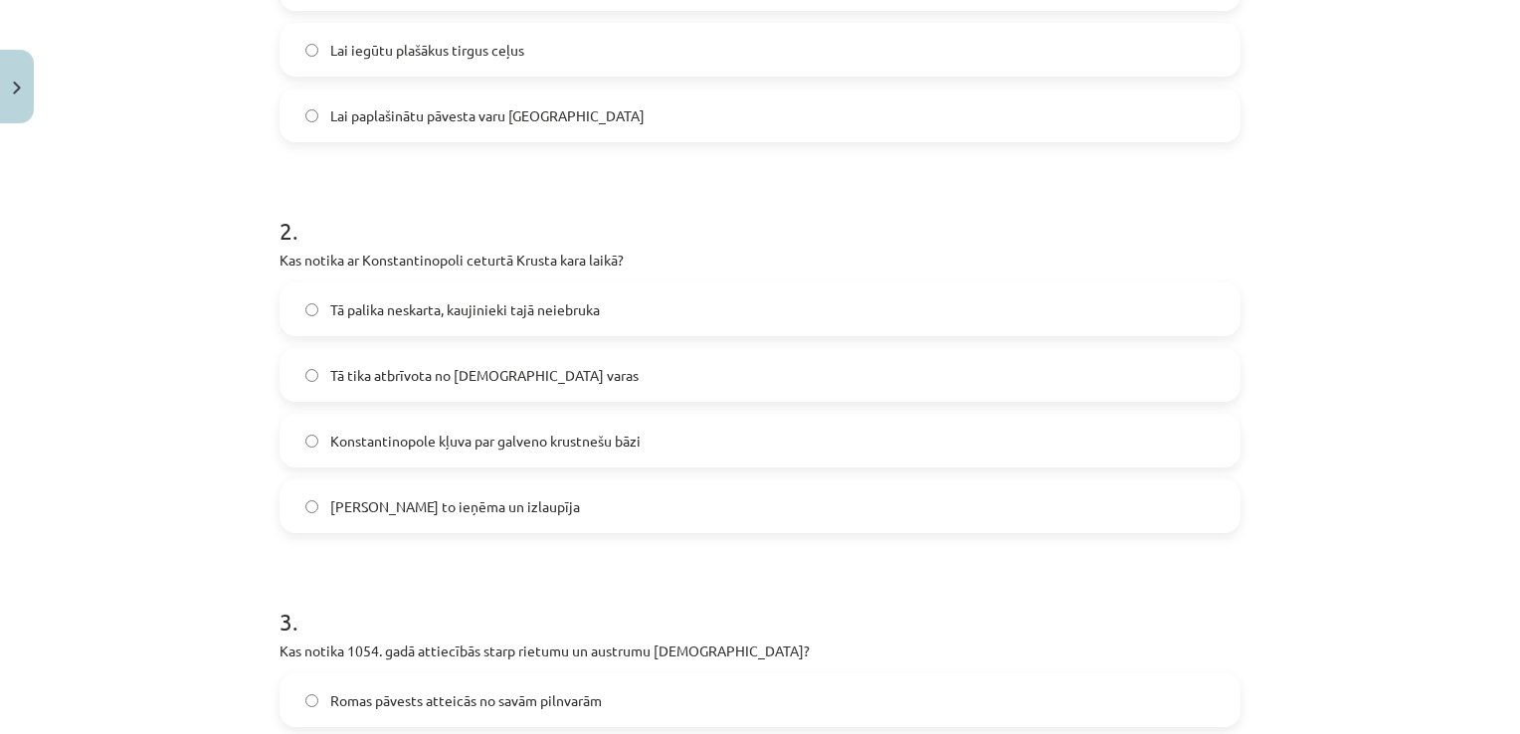
click at [512, 510] on span "Krustneši to ieņēma un izlaupīja" at bounding box center [455, 506] width 250 height 21
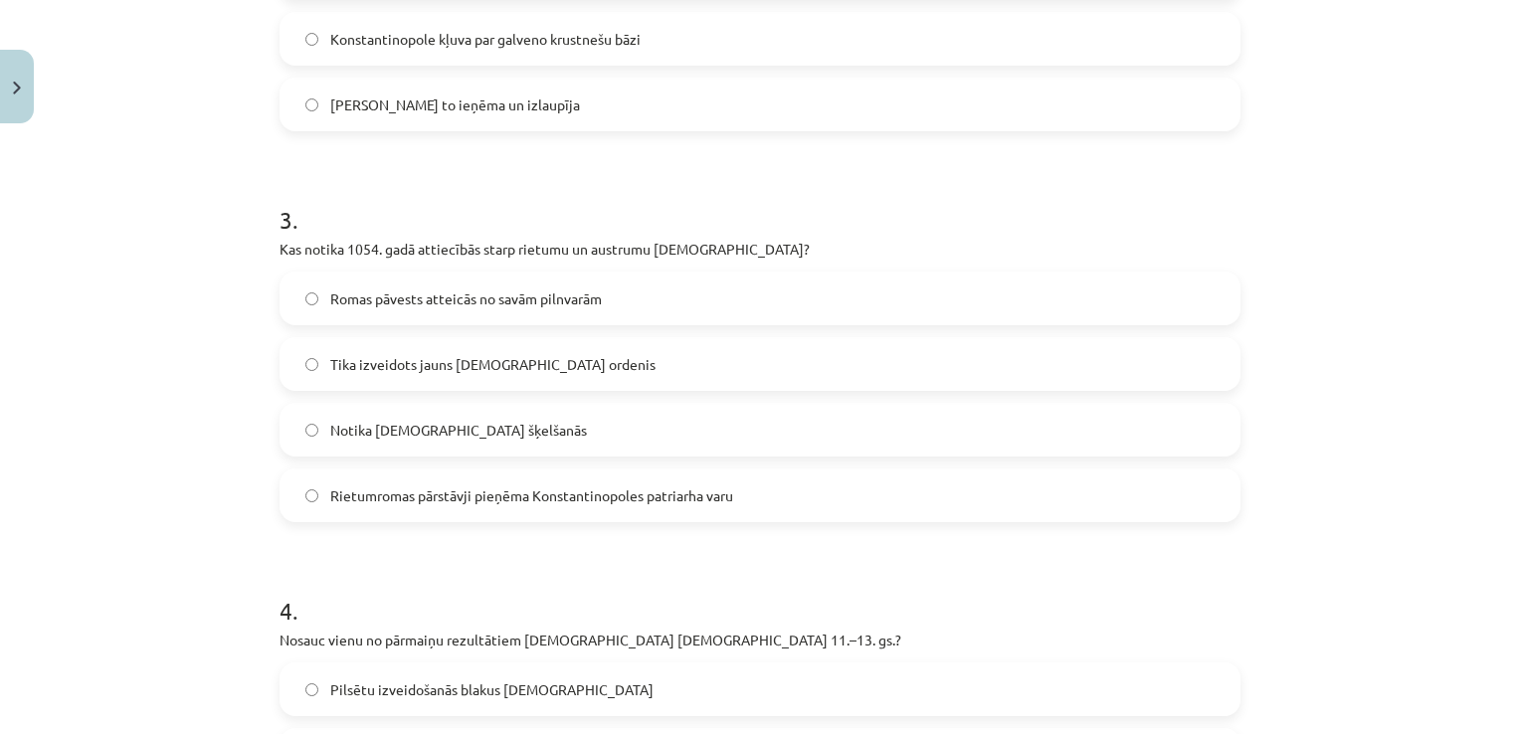
scroll to position [1007, 0]
click at [457, 444] on label "Notika kristīgās Baznīcas šķelšanās" at bounding box center [760, 430] width 957 height 50
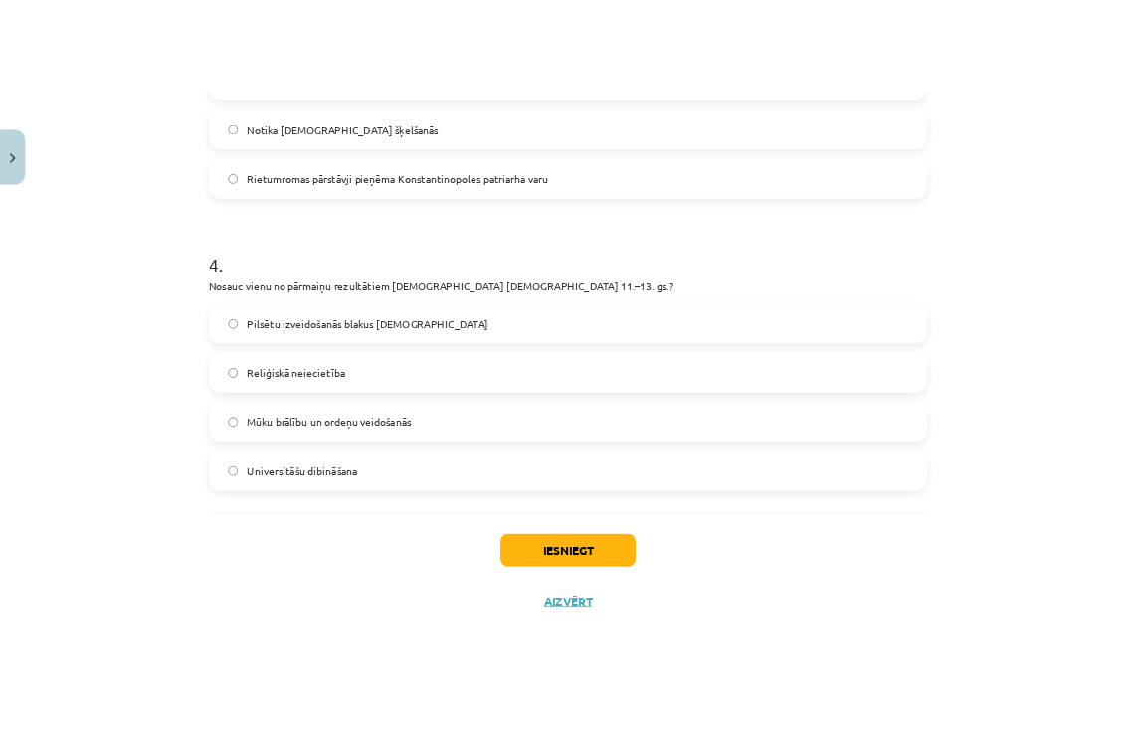
scroll to position [1388, 0]
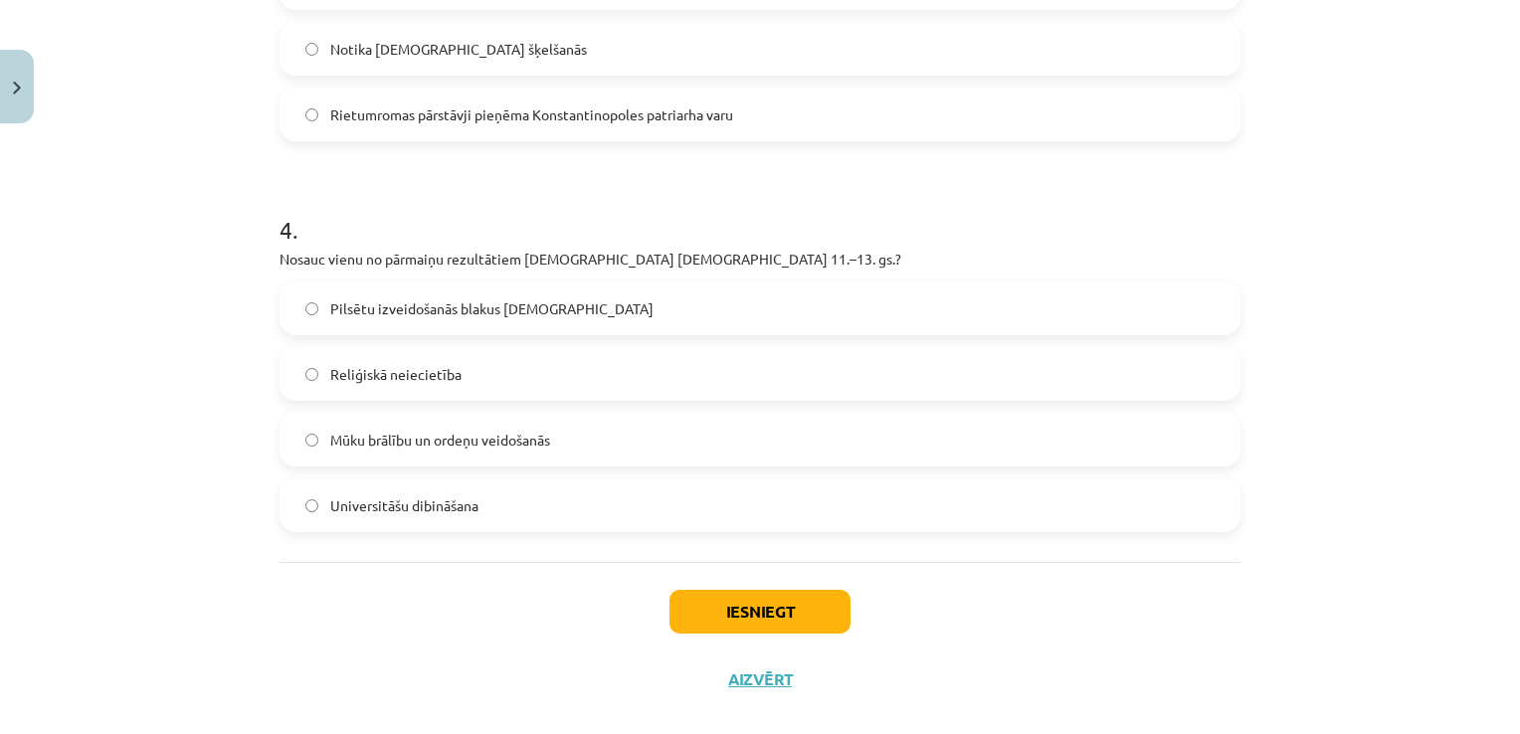
click at [362, 445] on span "Mūku brālību un ordeņu veidošanās" at bounding box center [440, 440] width 220 height 21
click at [366, 385] on label "Reliģiskā neiecietība" at bounding box center [760, 374] width 957 height 50
drag, startPoint x: 483, startPoint y: 442, endPoint x: 541, endPoint y: 448, distance: 58.0
click at [537, 450] on label "Mūku brālību un ordeņu veidošanās" at bounding box center [760, 440] width 957 height 50
drag, startPoint x: 541, startPoint y: 448, endPoint x: 493, endPoint y: 501, distance: 71.9
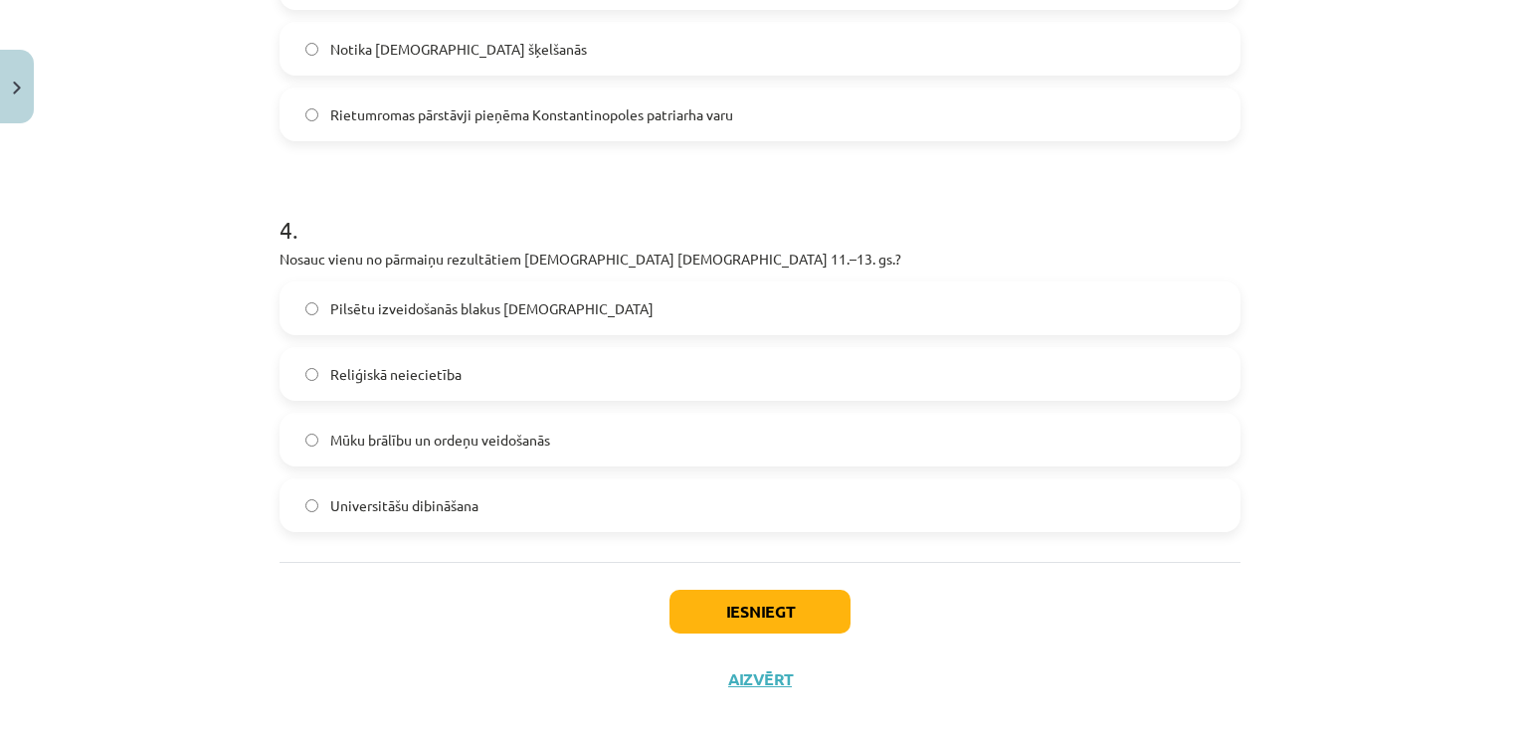
click at [497, 515] on label "Universitāšu dibināšana" at bounding box center [760, 505] width 957 height 50
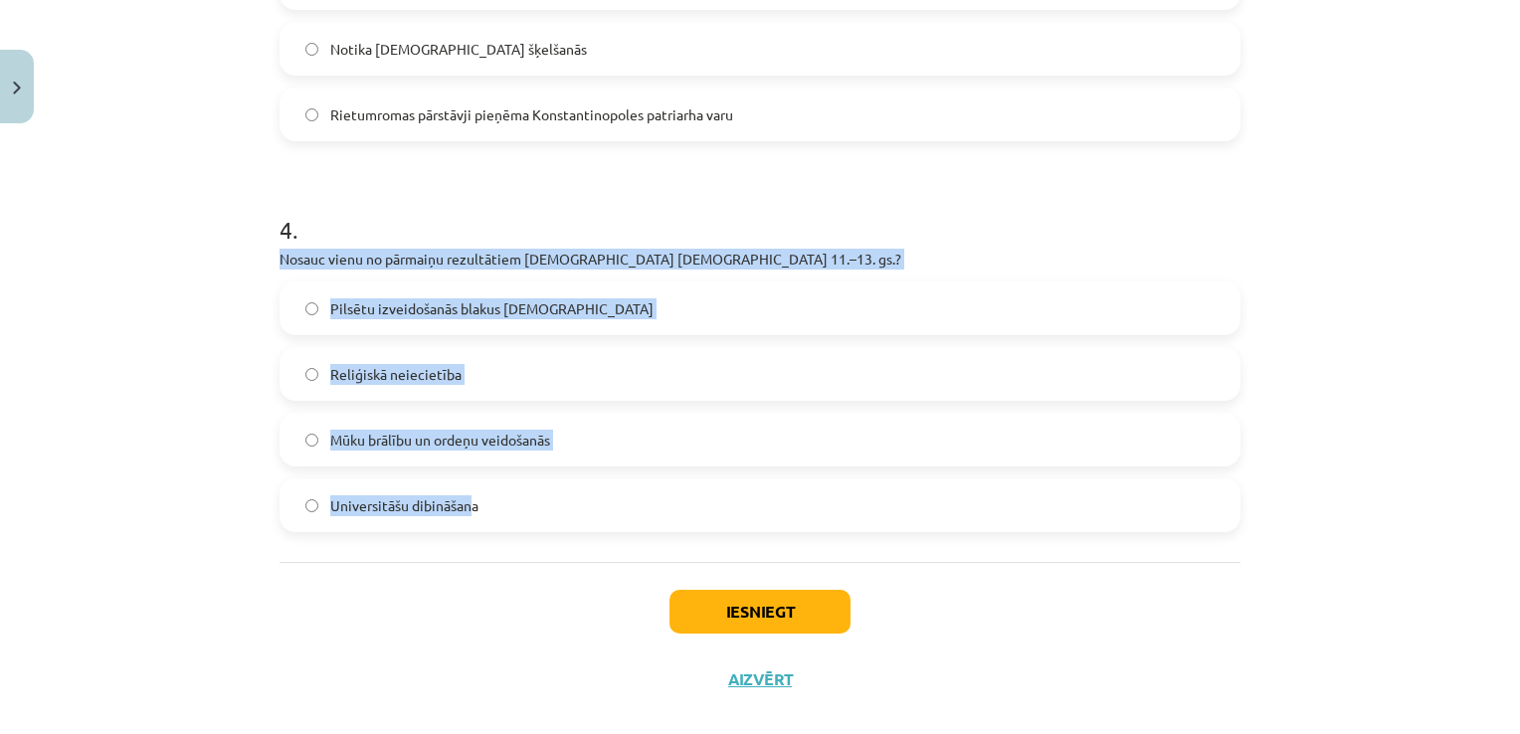
drag, startPoint x: 461, startPoint y: 499, endPoint x: 256, endPoint y: 261, distance: 314.6
click at [256, 261] on div "Mācību tēma: Vēsture i - 10. klases 2. ieskaites mācību materiāls #3 Attīstītie…" at bounding box center [760, 367] width 1520 height 734
copy div "Nosauc vienu no pārmaiņu rezultātiem kristīgajā Baznīcā 11.–13. gs.? Pilsētu iz…"
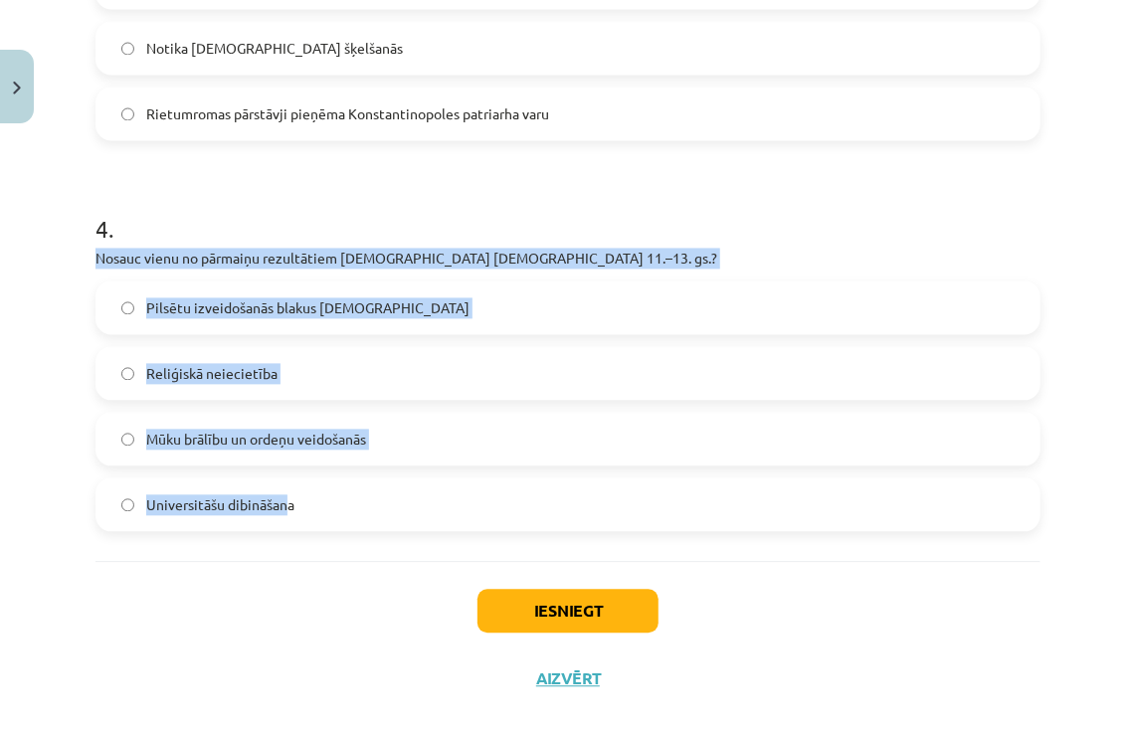
click at [374, 364] on label "Reliģiskā neiecietība" at bounding box center [567, 374] width 941 height 50
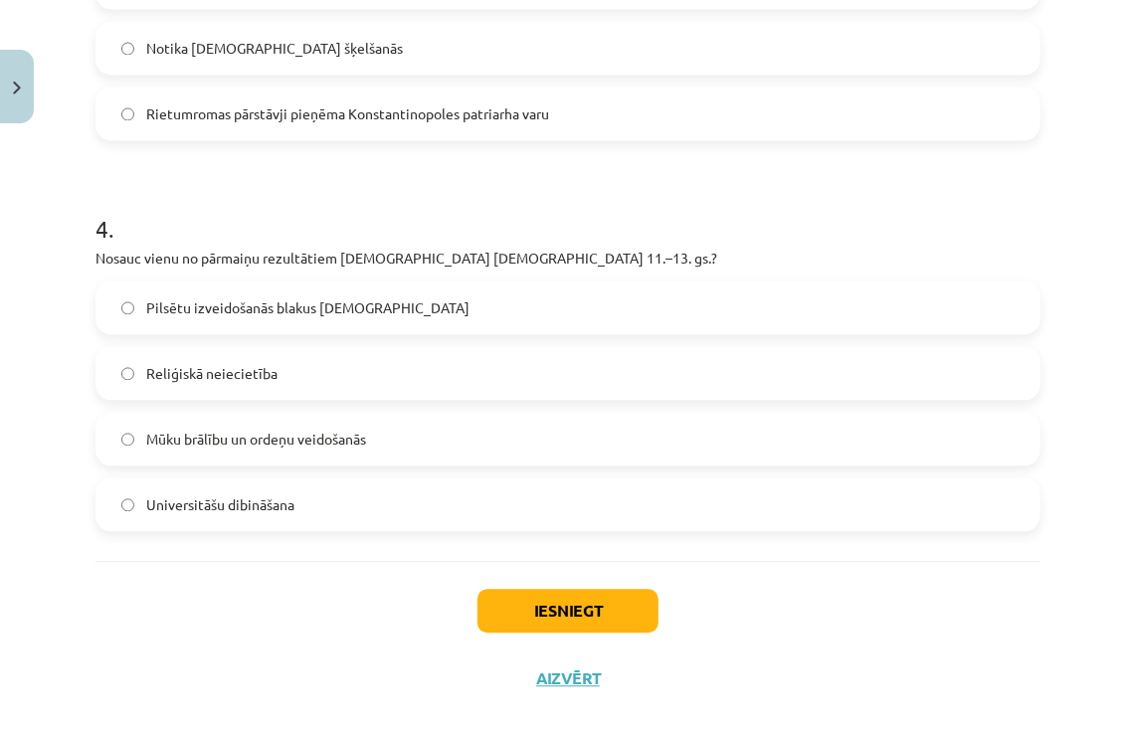
scroll to position [1393, 0]
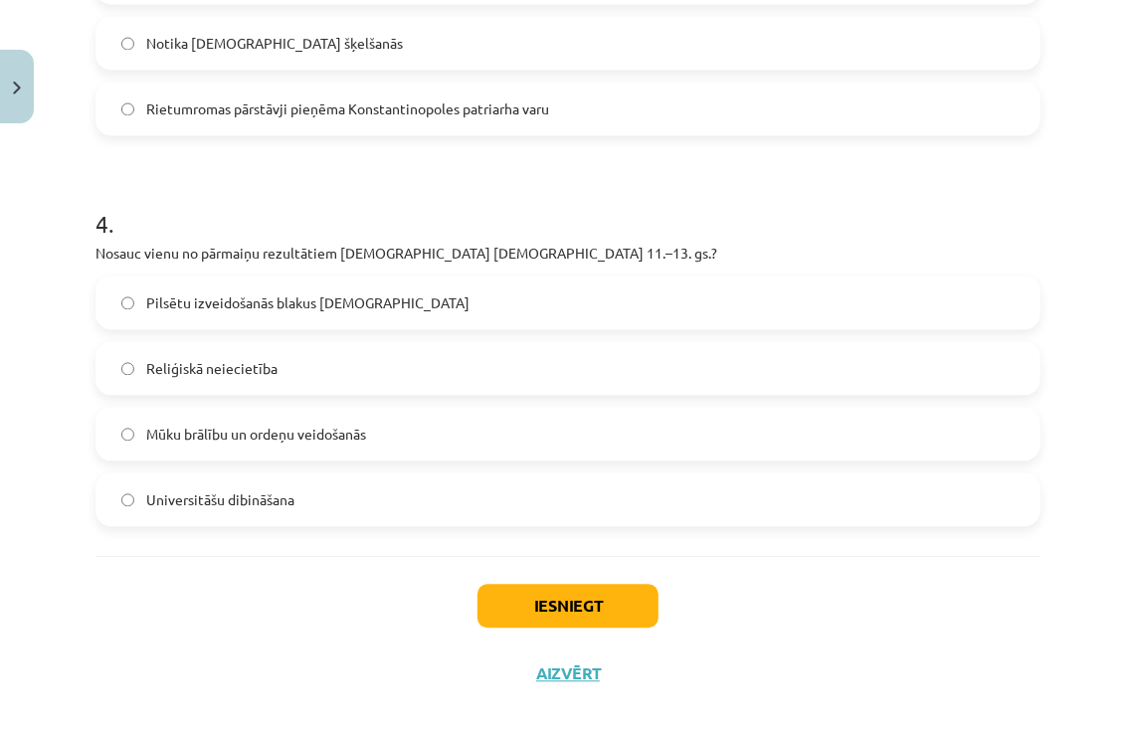
click at [245, 444] on span "Mūku brālību un ordeņu veidošanās" at bounding box center [256, 435] width 220 height 21
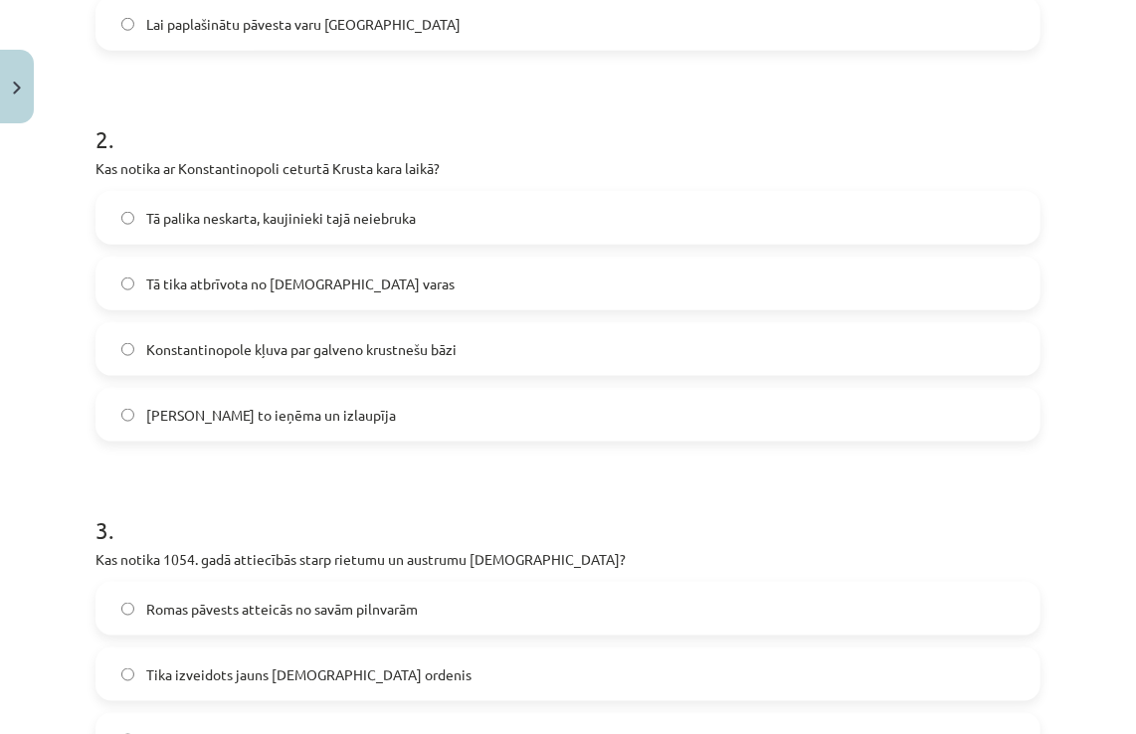
scroll to position [1416, 0]
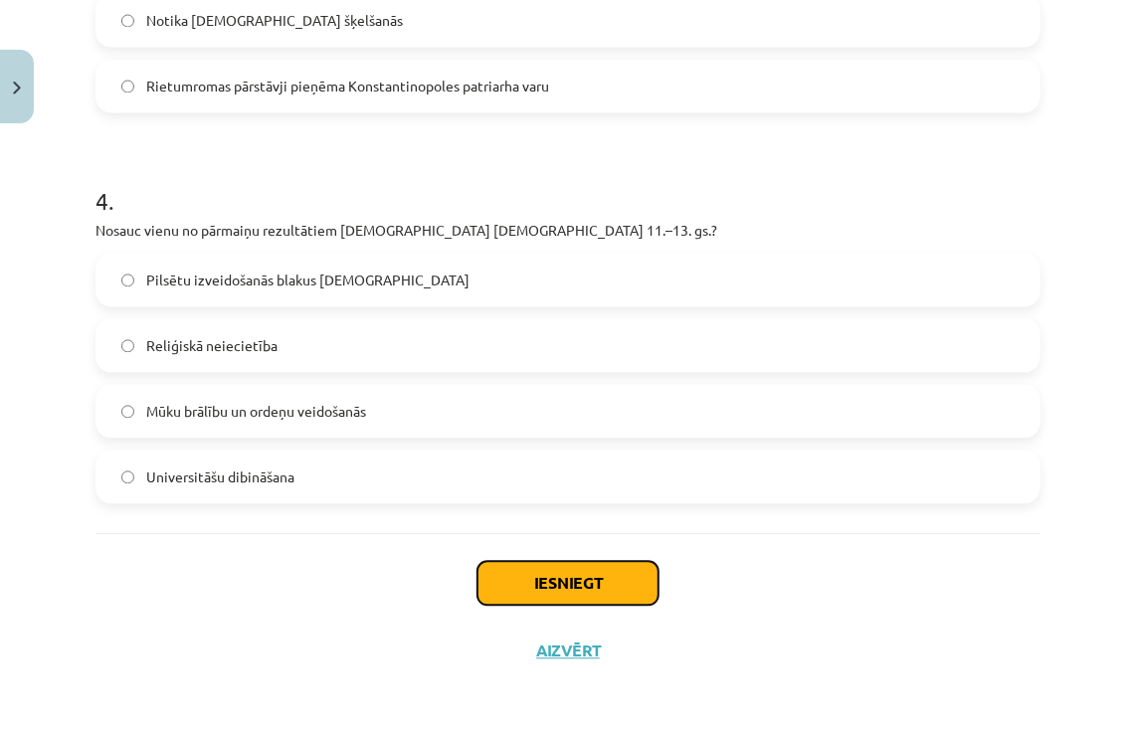
click at [499, 584] on button "Iesniegt" at bounding box center [567, 584] width 181 height 44
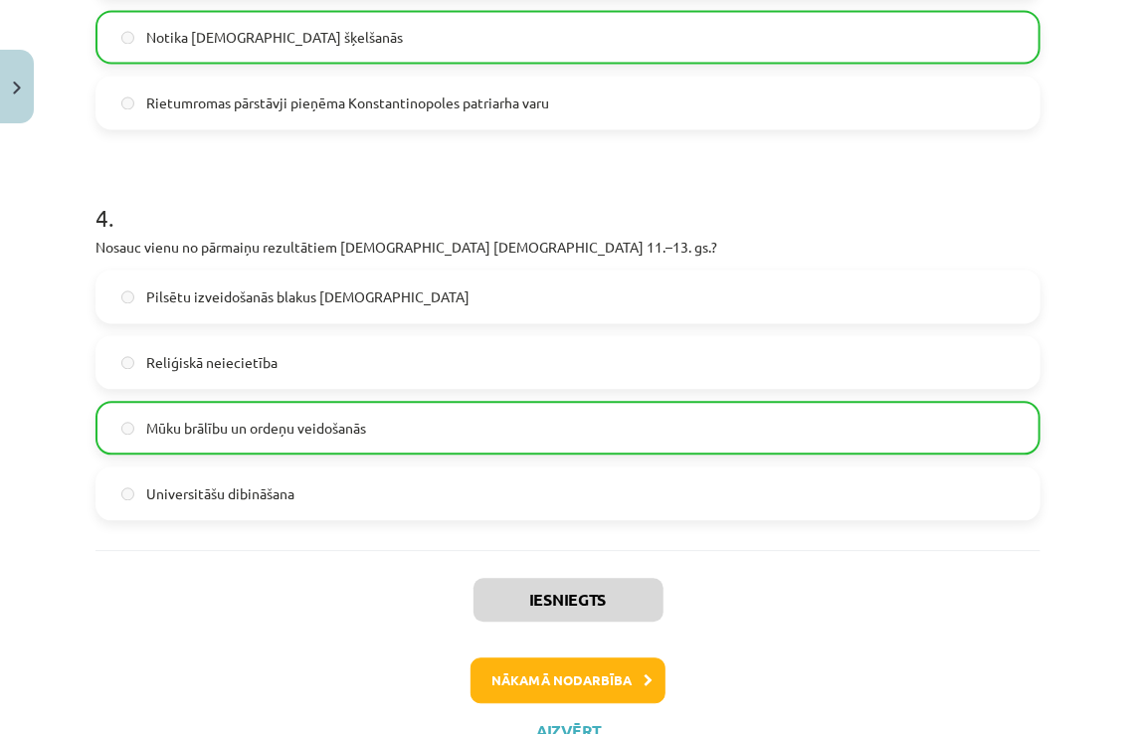
scroll to position [1478, 0]
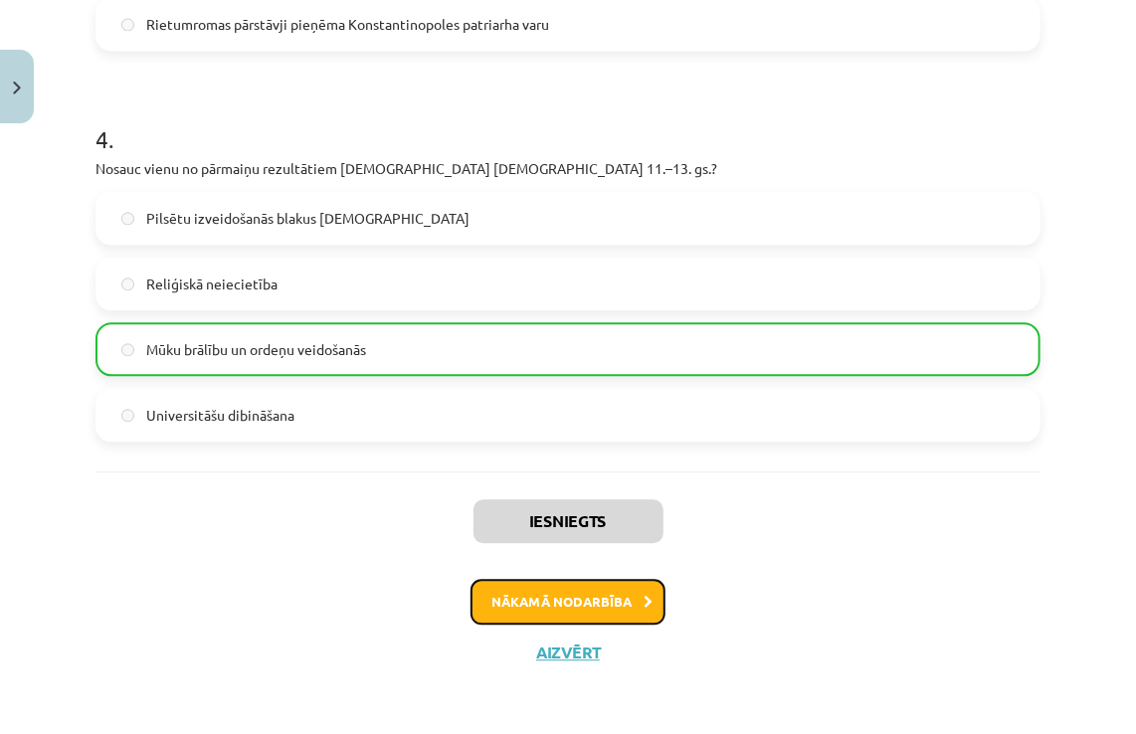
click at [511, 588] on button "Nākamā nodarbība" at bounding box center [568, 602] width 195 height 46
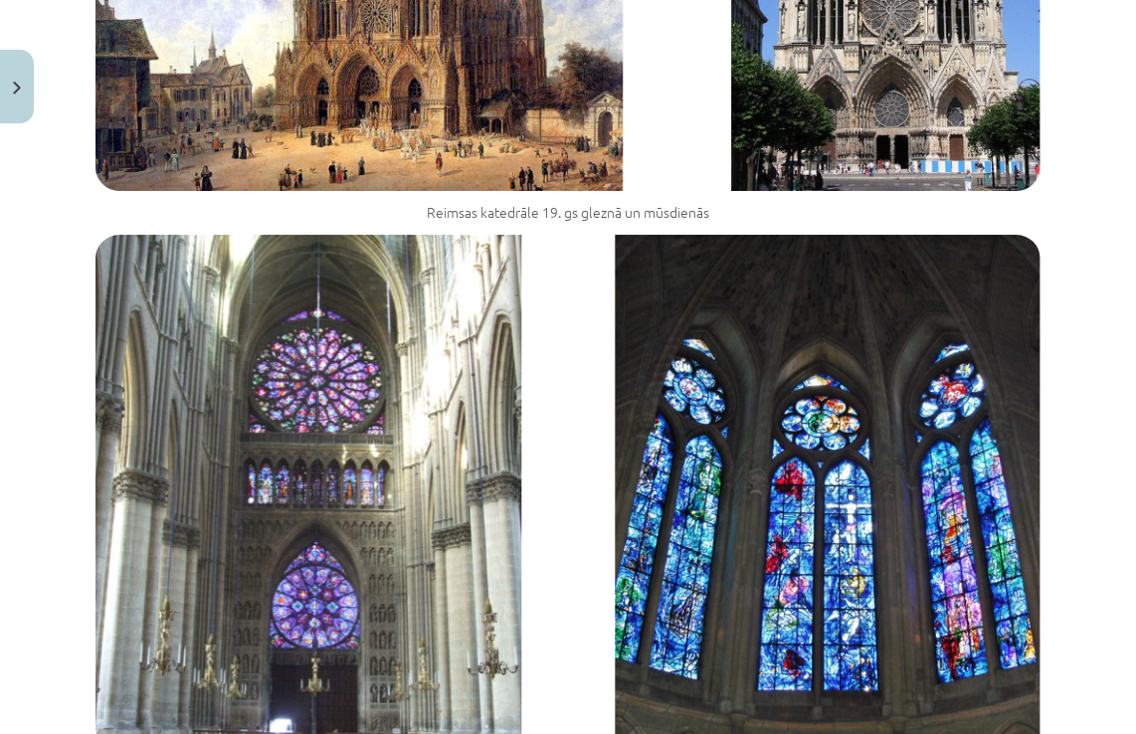
scroll to position [17208, 0]
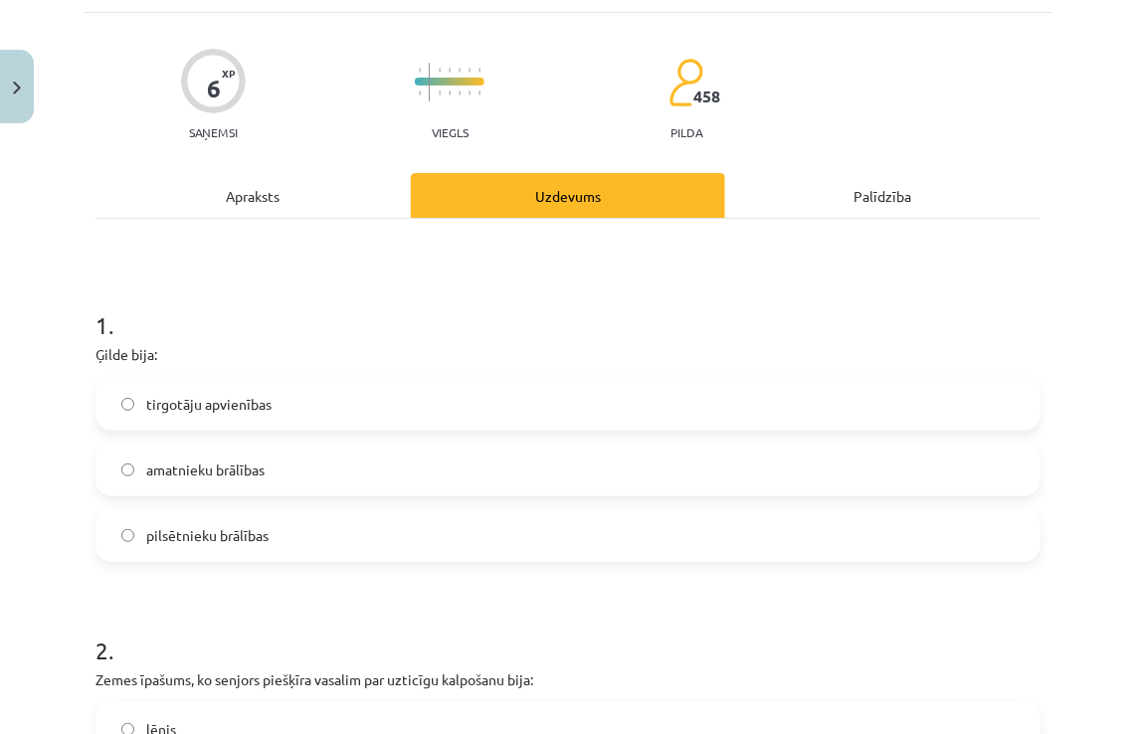
scroll to position [50, 0]
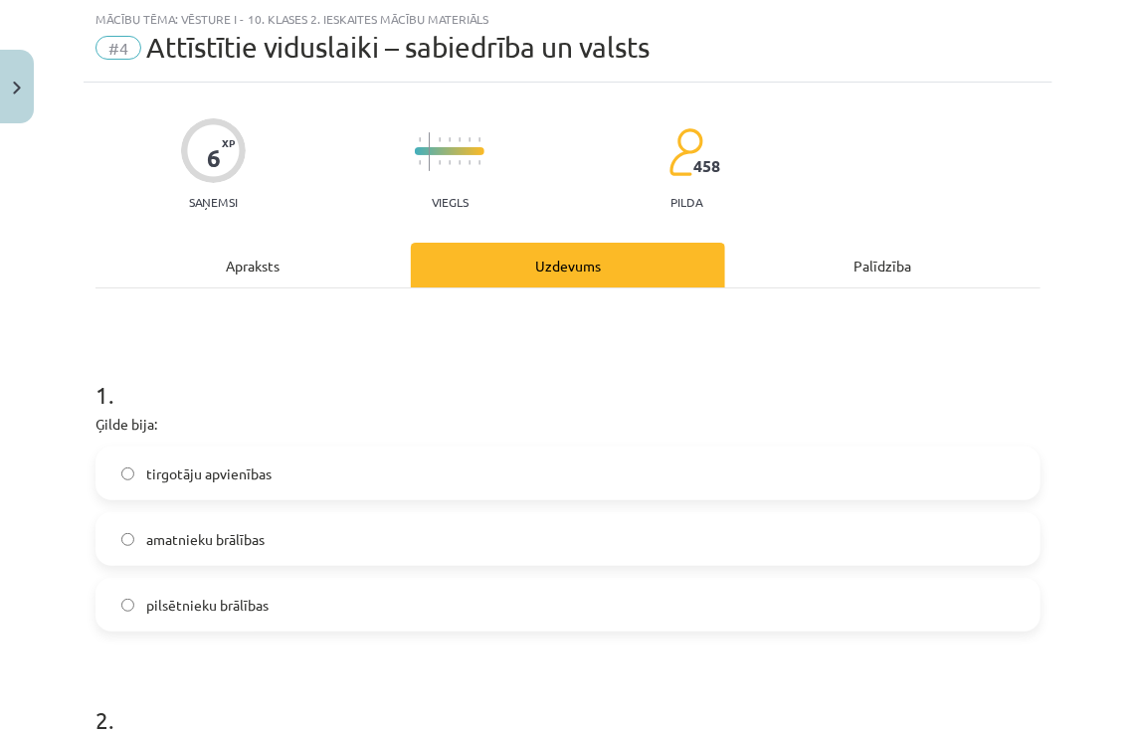
click at [275, 483] on label "tirgotāju apvienības" at bounding box center [567, 474] width 941 height 50
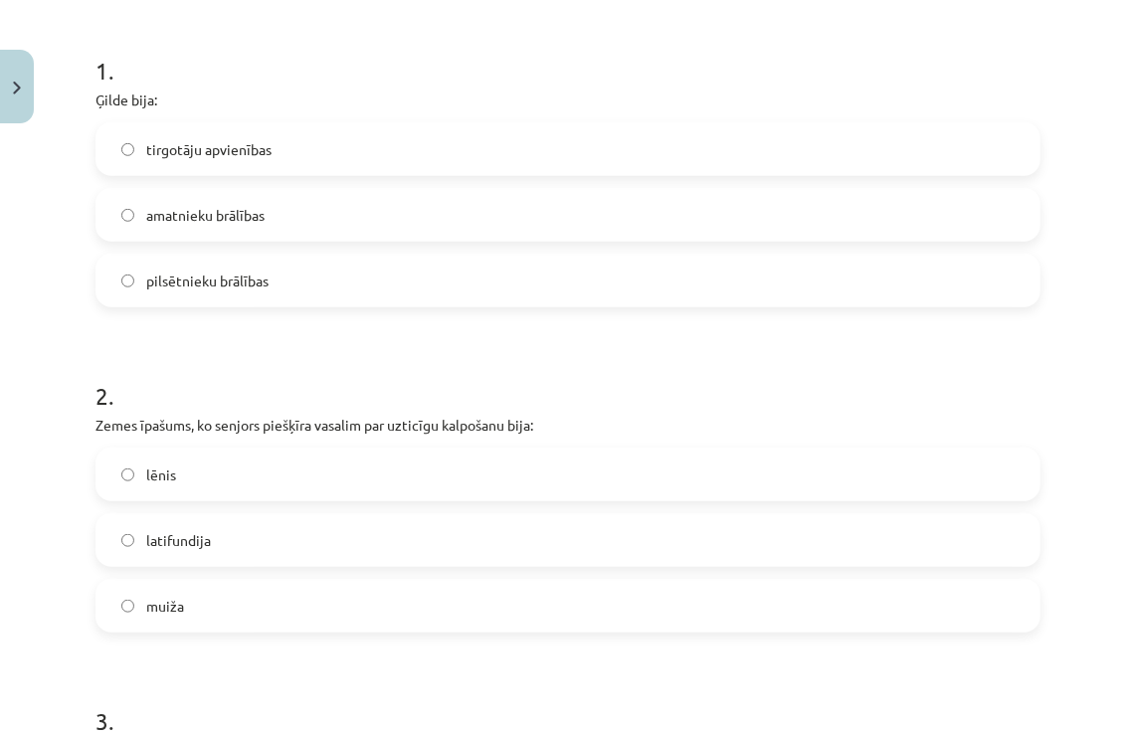
scroll to position [448, 0]
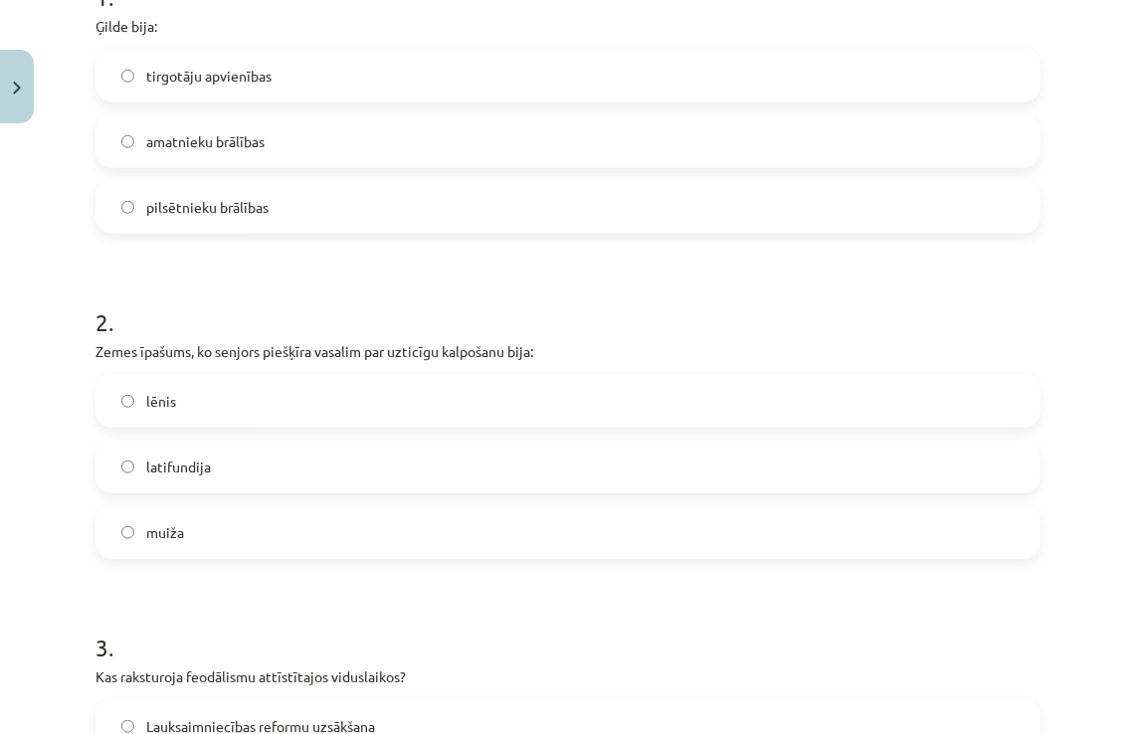
click at [219, 434] on div "lēnis latifundija muiža" at bounding box center [567, 466] width 945 height 185
click at [222, 412] on label "lēnis" at bounding box center [567, 401] width 941 height 50
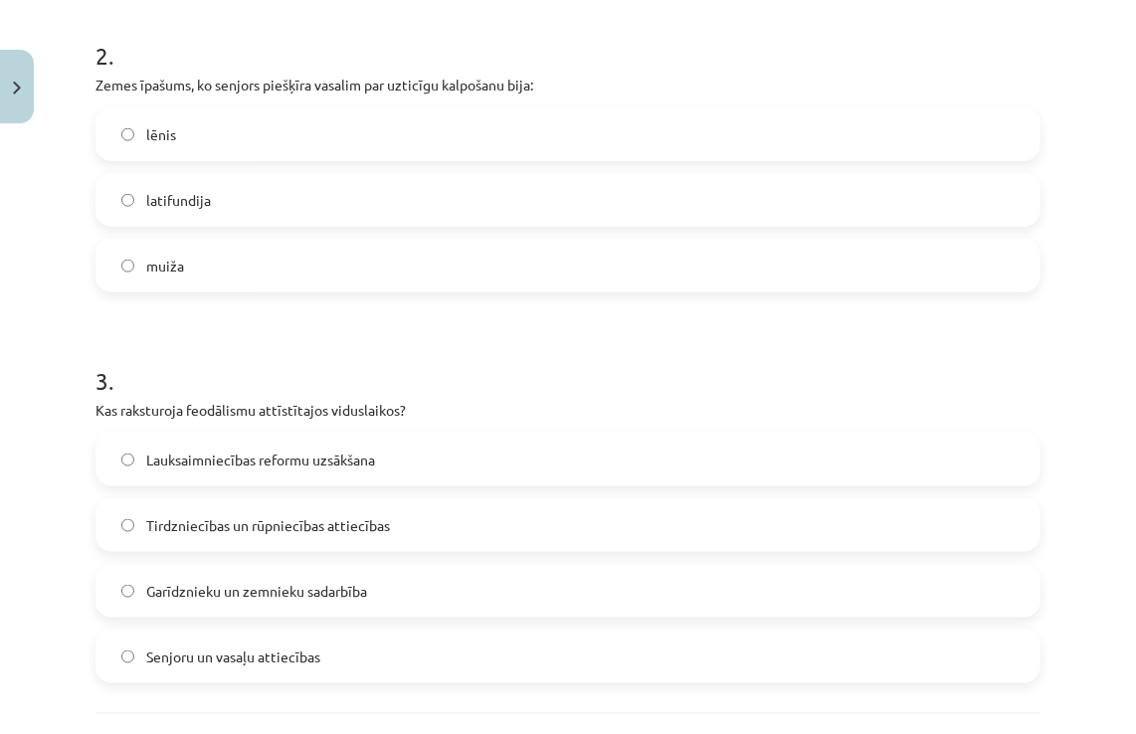
scroll to position [746, 0]
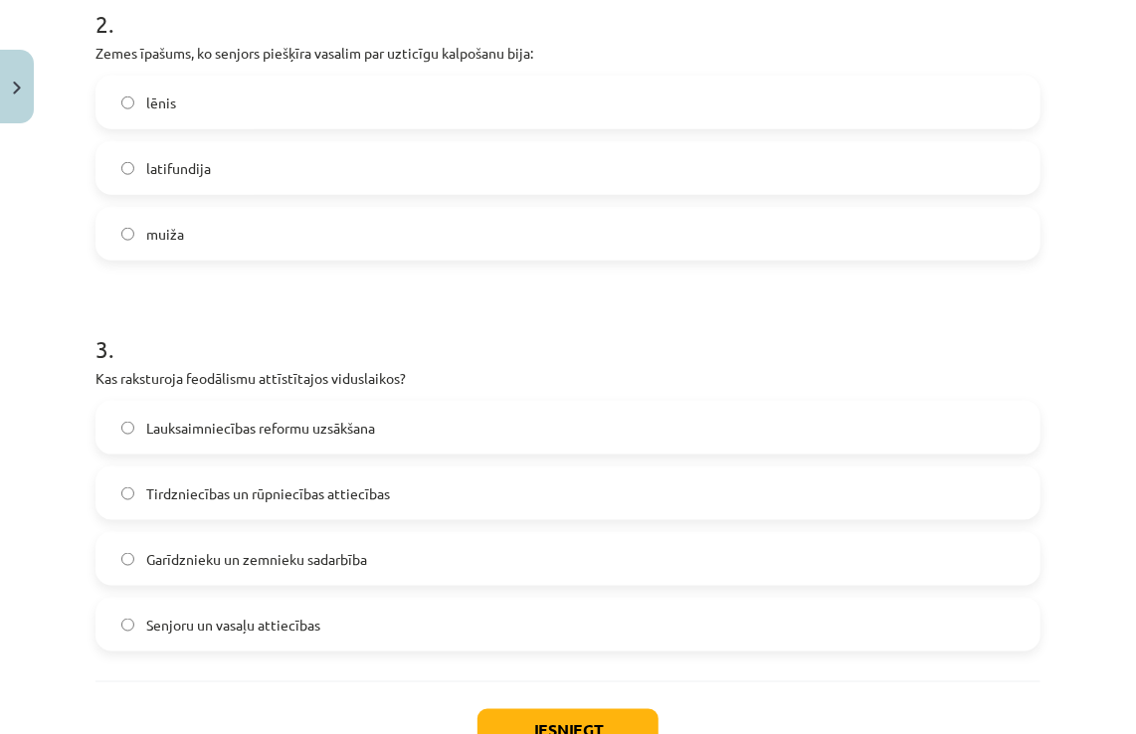
click at [235, 629] on span "Senjoru un vasaļu attiecības" at bounding box center [233, 625] width 174 height 21
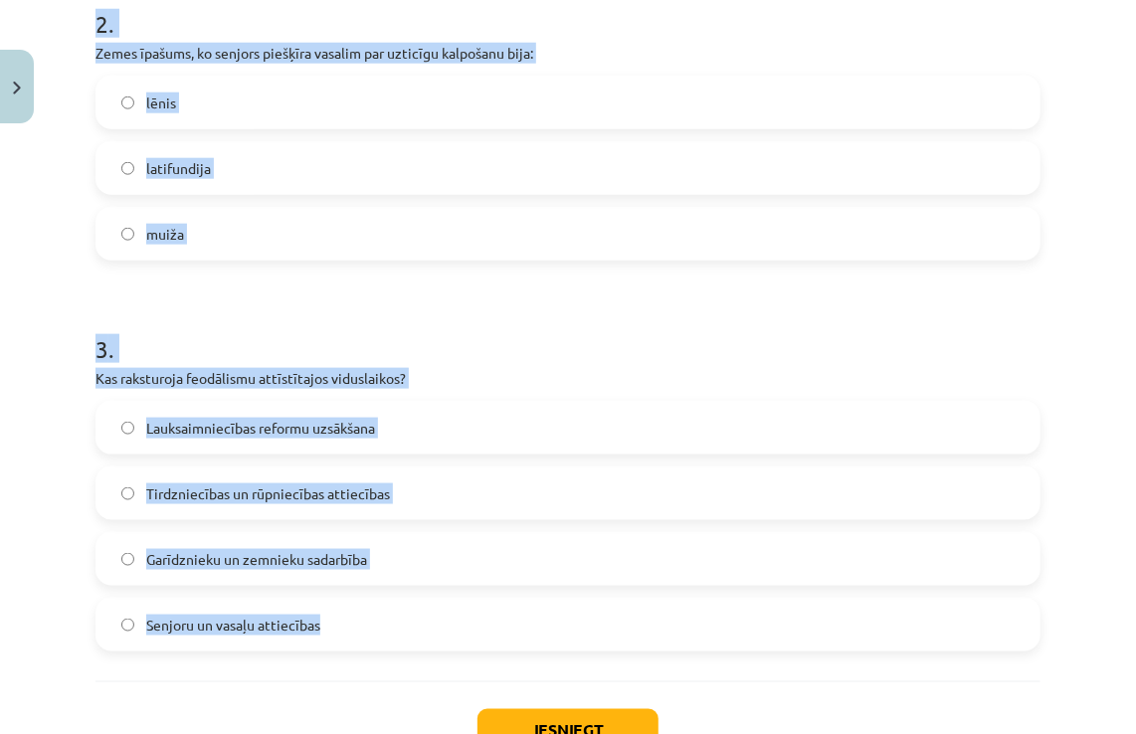
scroll to position [0, 0]
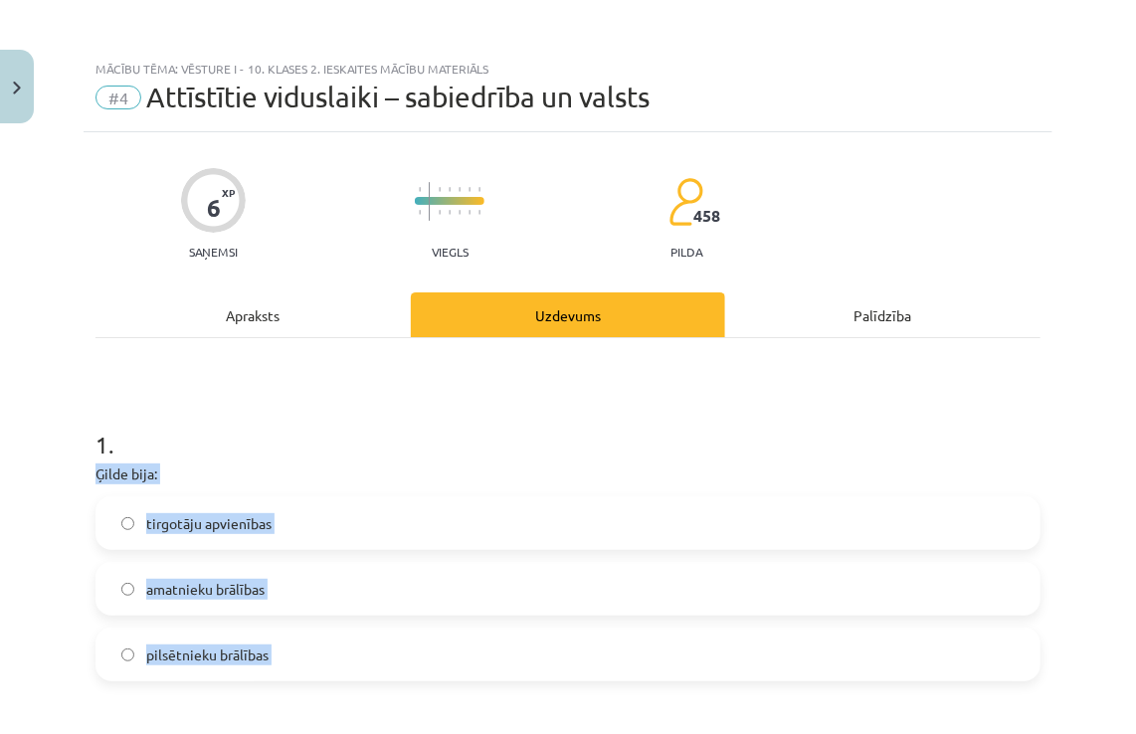
drag, startPoint x: 337, startPoint y: 629, endPoint x: 98, endPoint y: 462, distance: 291.4
copy form "Ģilde bija: tirgotāju apvienības amatnieku brālības pilsētnieku brālības 2 . Ze…"
click at [861, 460] on div "1 . Ģilde bija: tirgotāju apvienības amatnieku brālības pilsētnieku brālības" at bounding box center [567, 539] width 945 height 286
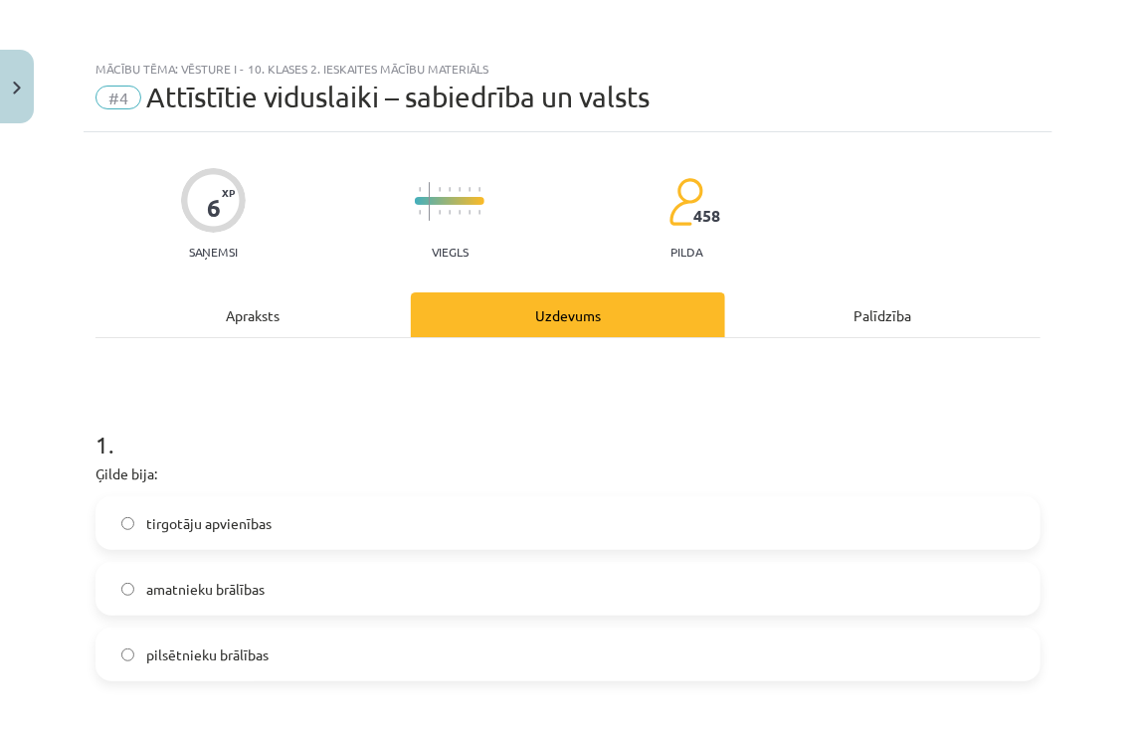
click at [863, 454] on h1 "1 ." at bounding box center [567, 427] width 945 height 62
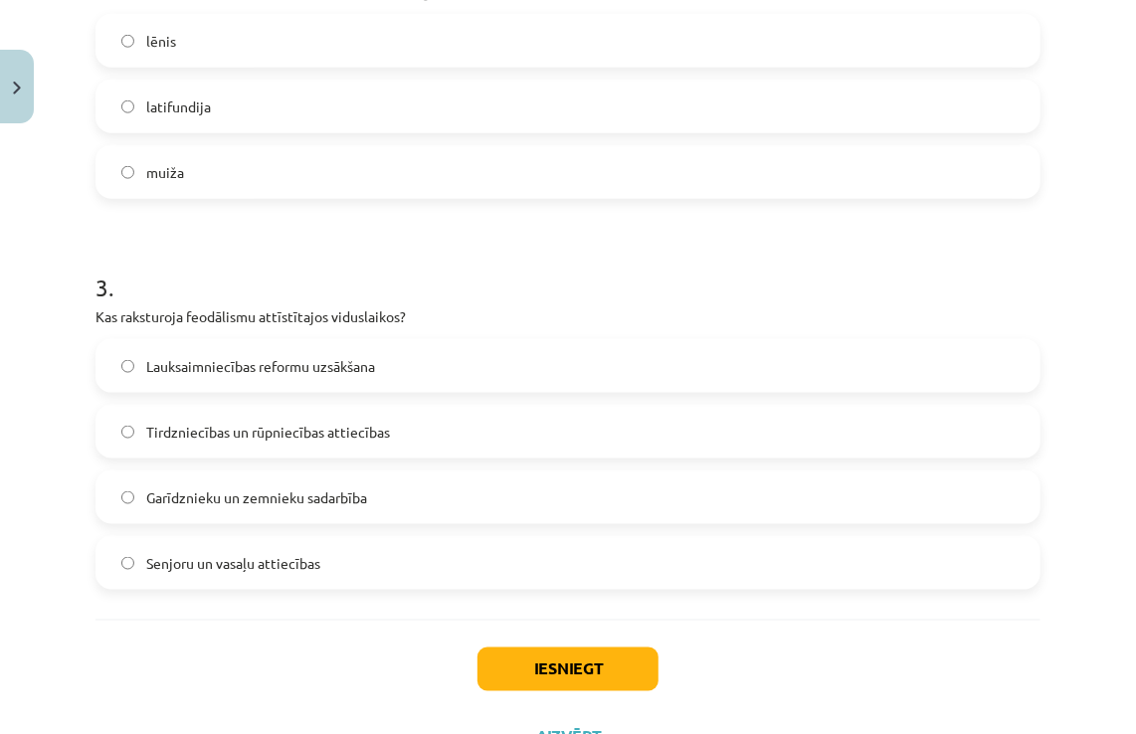
scroll to position [893, 0]
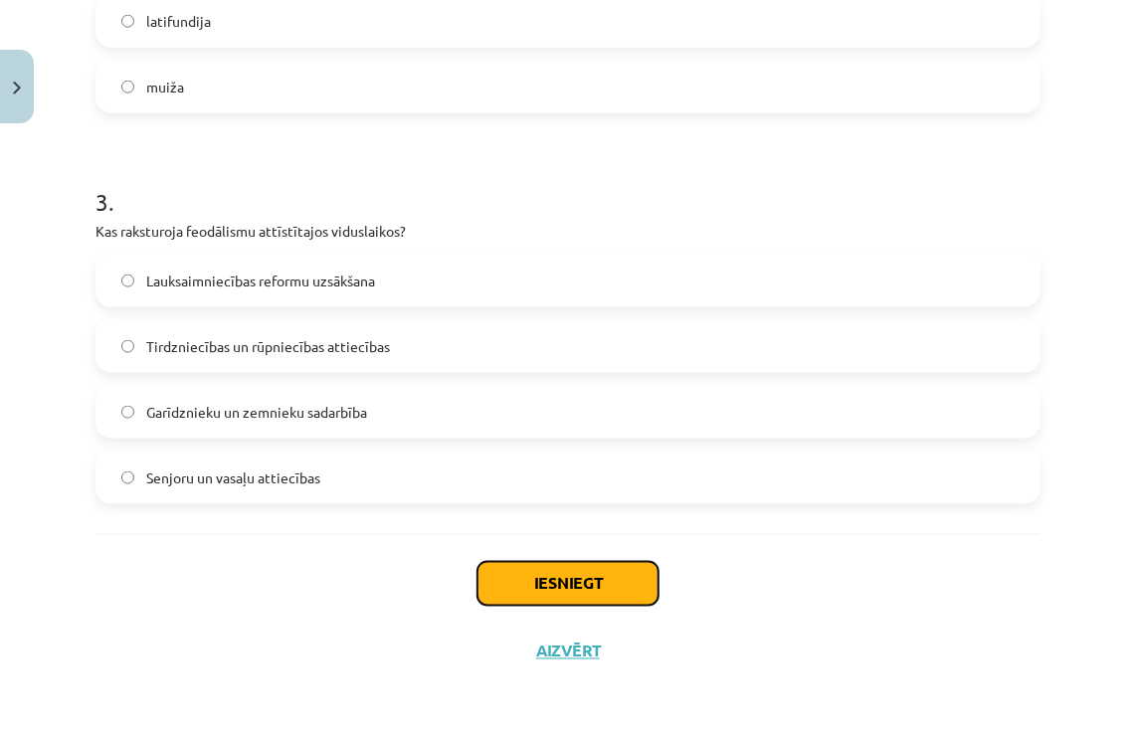
click at [612, 568] on button "Iesniegt" at bounding box center [567, 584] width 181 height 44
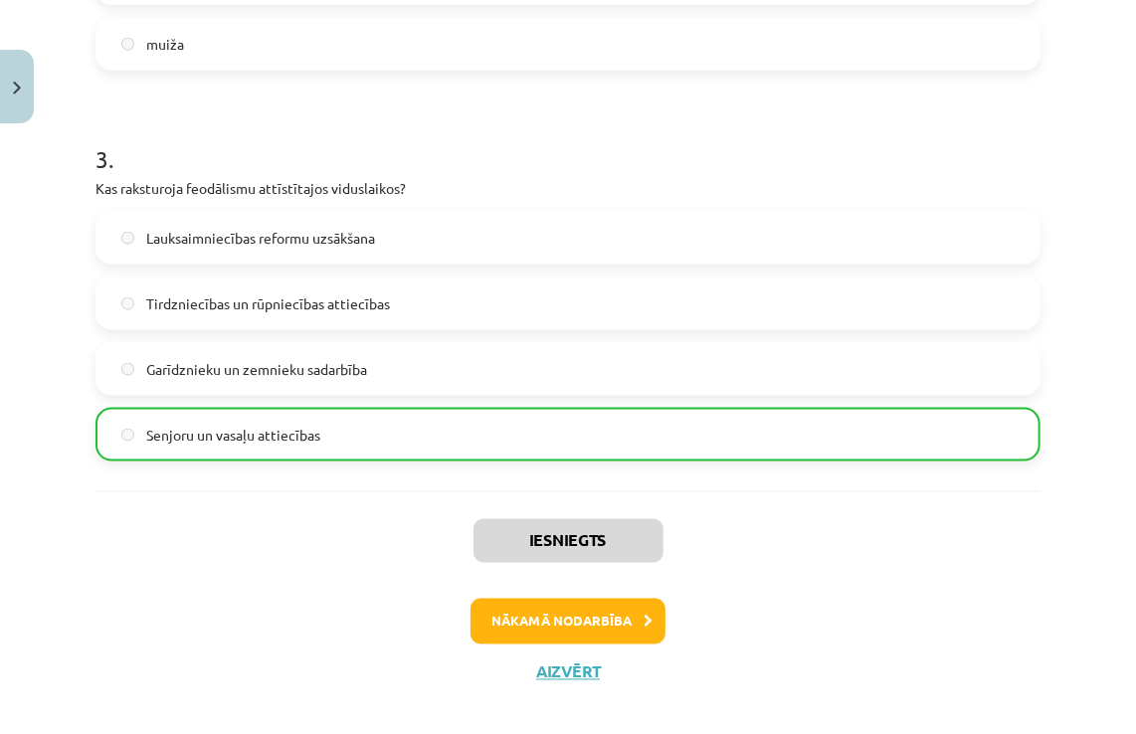
scroll to position [955, 0]
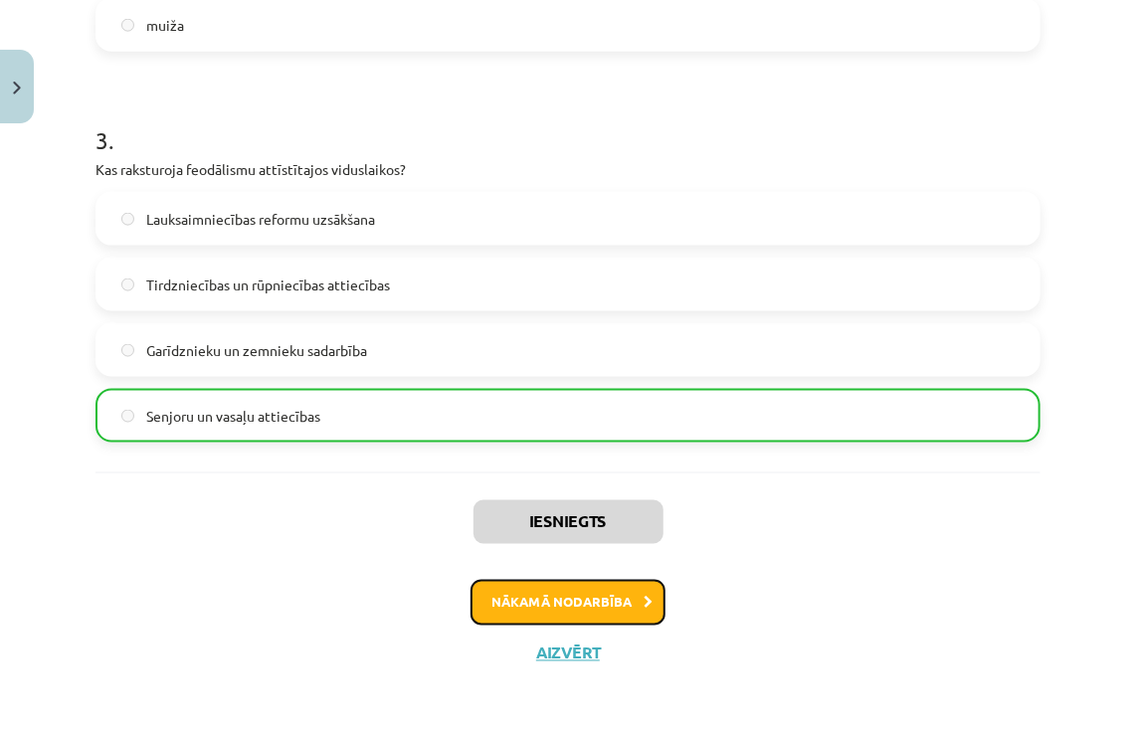
click at [610, 608] on button "Nākamā nodarbība" at bounding box center [568, 603] width 195 height 46
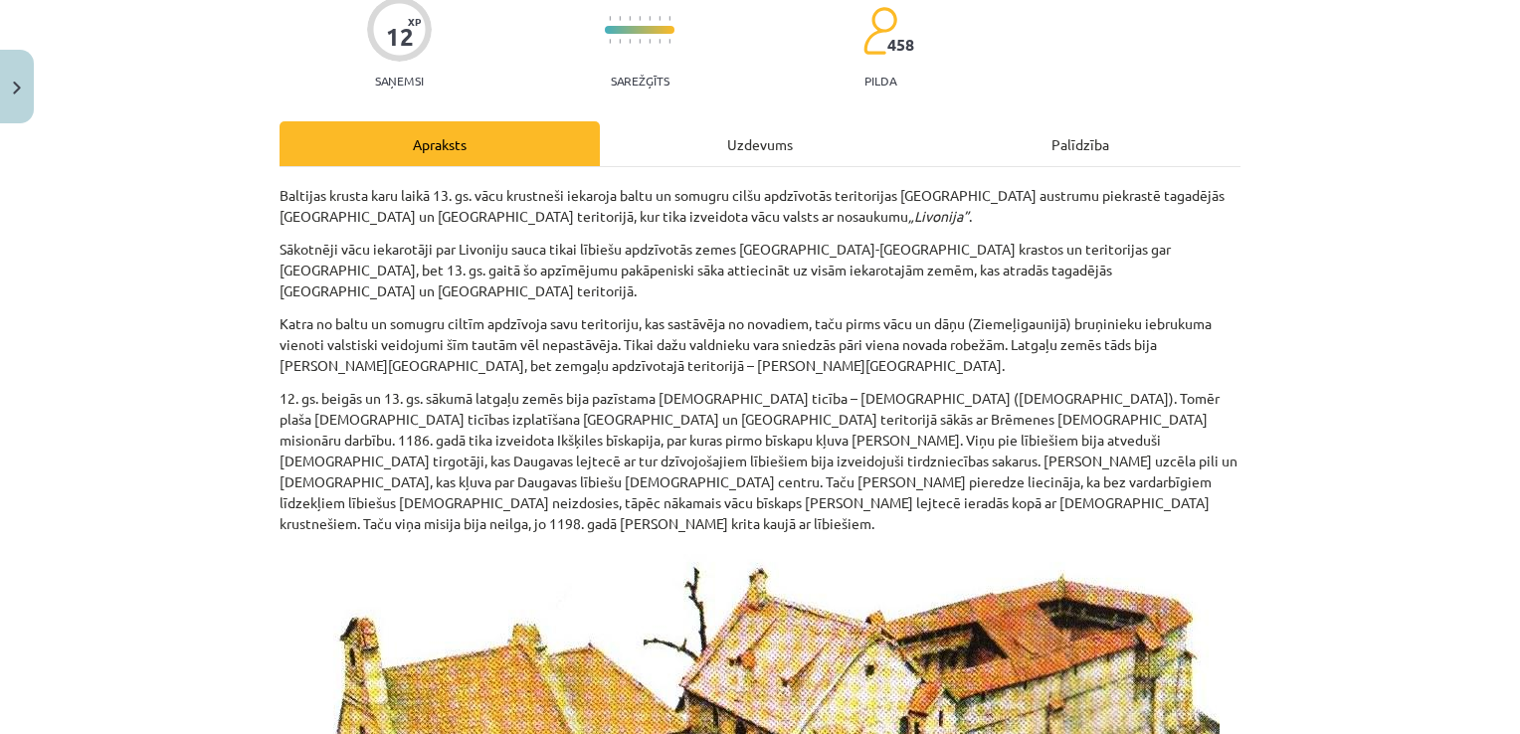
scroll to position [0, 0]
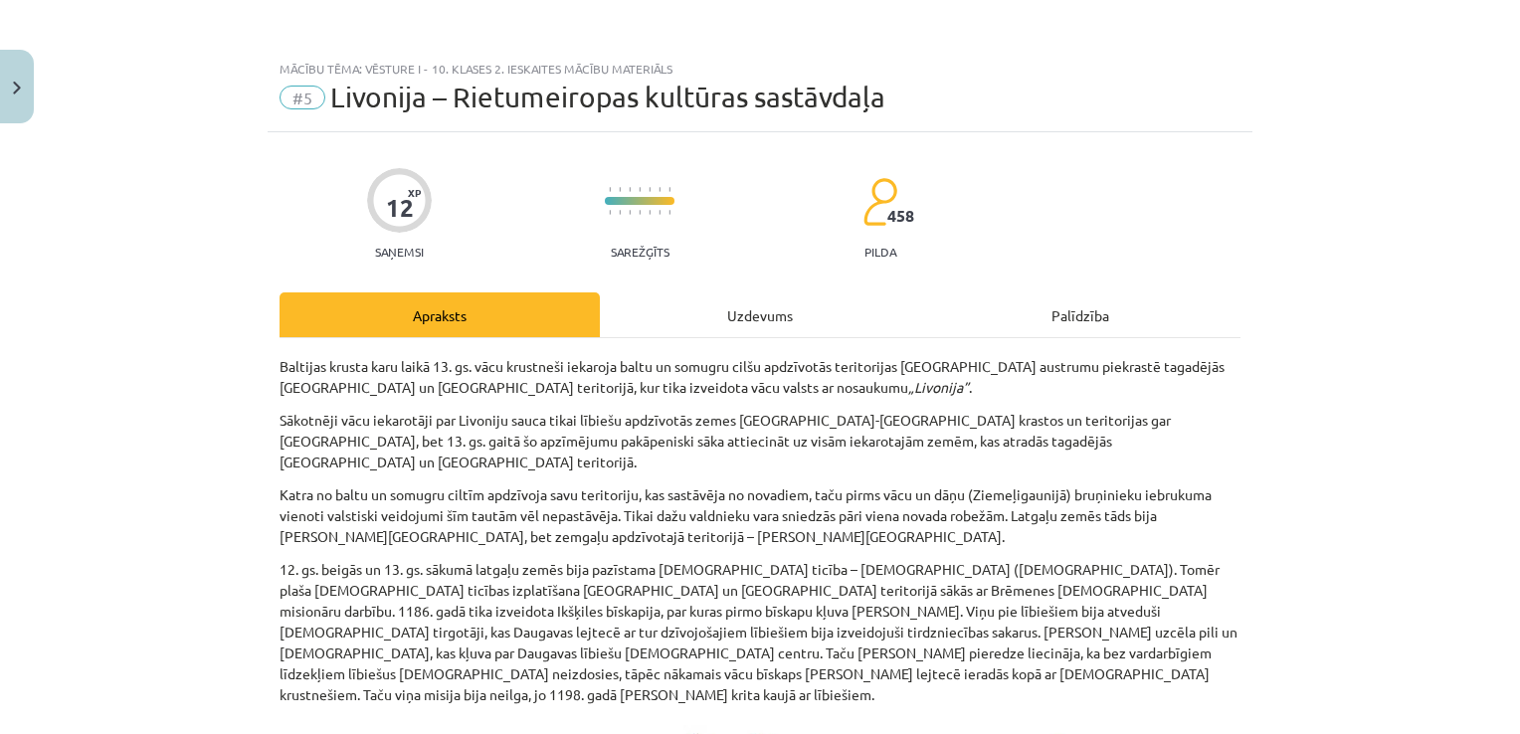
click at [700, 304] on div "Uzdevums" at bounding box center [760, 314] width 320 height 45
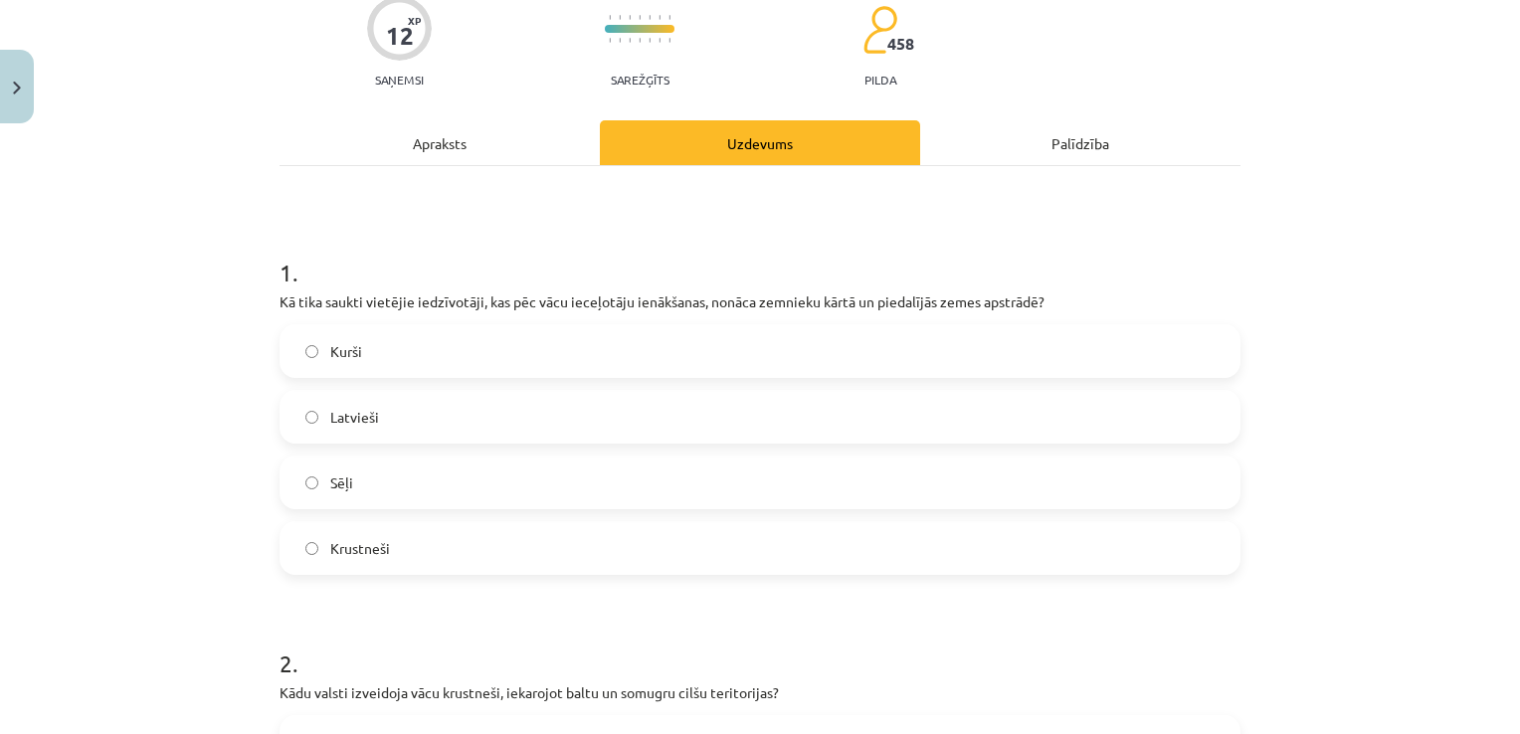
scroll to position [163, 0]
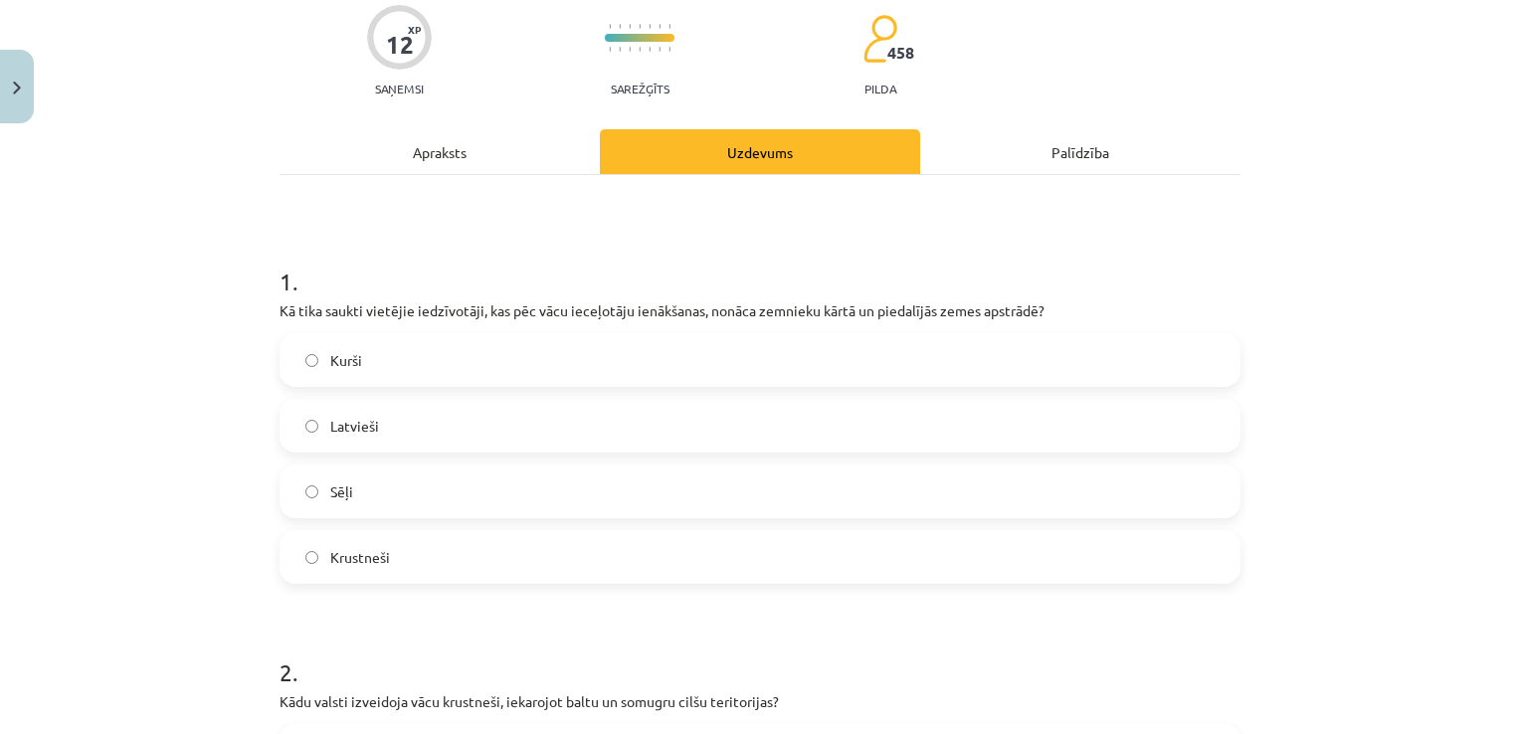
click at [489, 358] on label "Kurši" at bounding box center [760, 360] width 957 height 50
click at [501, 559] on label "Krustneši" at bounding box center [760, 557] width 957 height 50
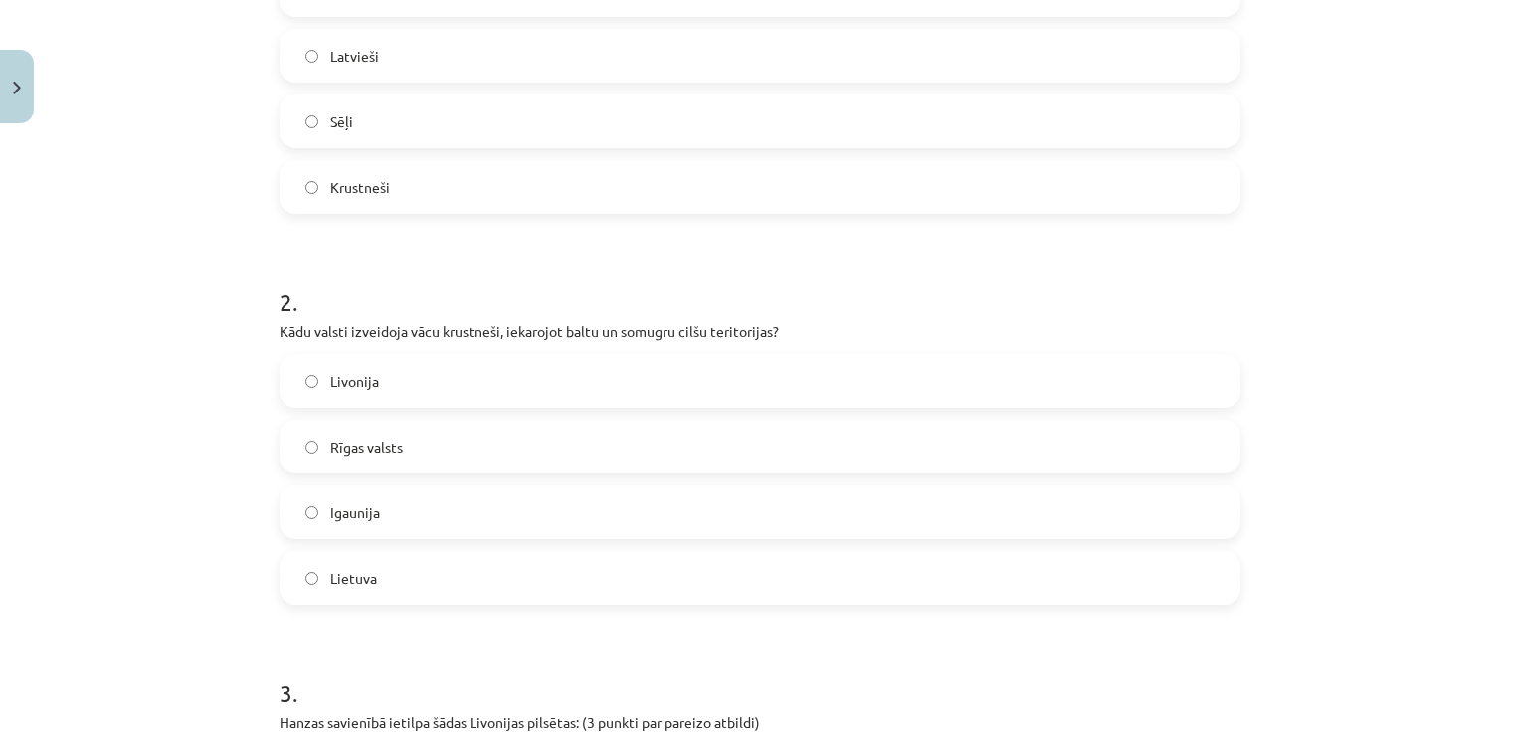
scroll to position [561, 0]
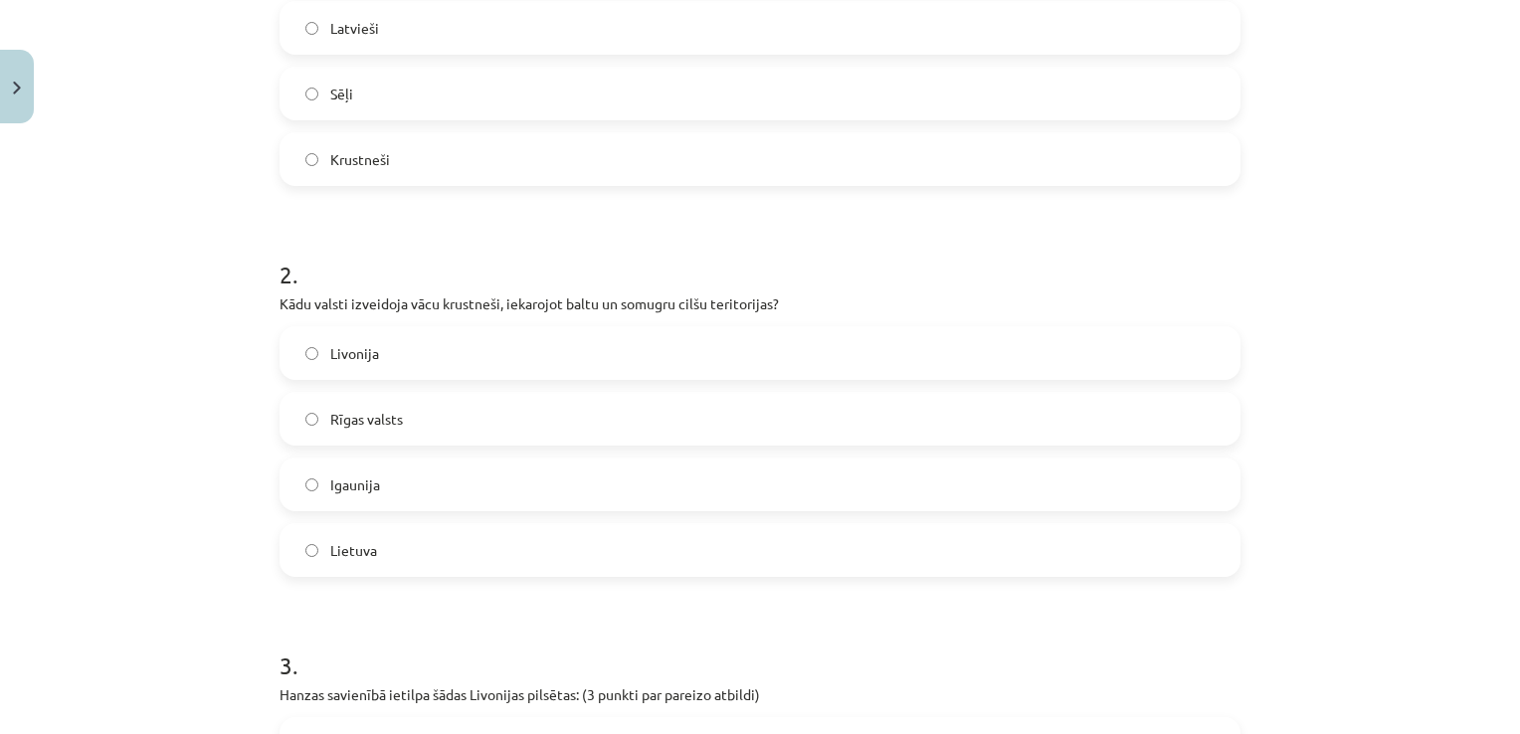
click at [394, 341] on label "Livonija" at bounding box center [760, 353] width 957 height 50
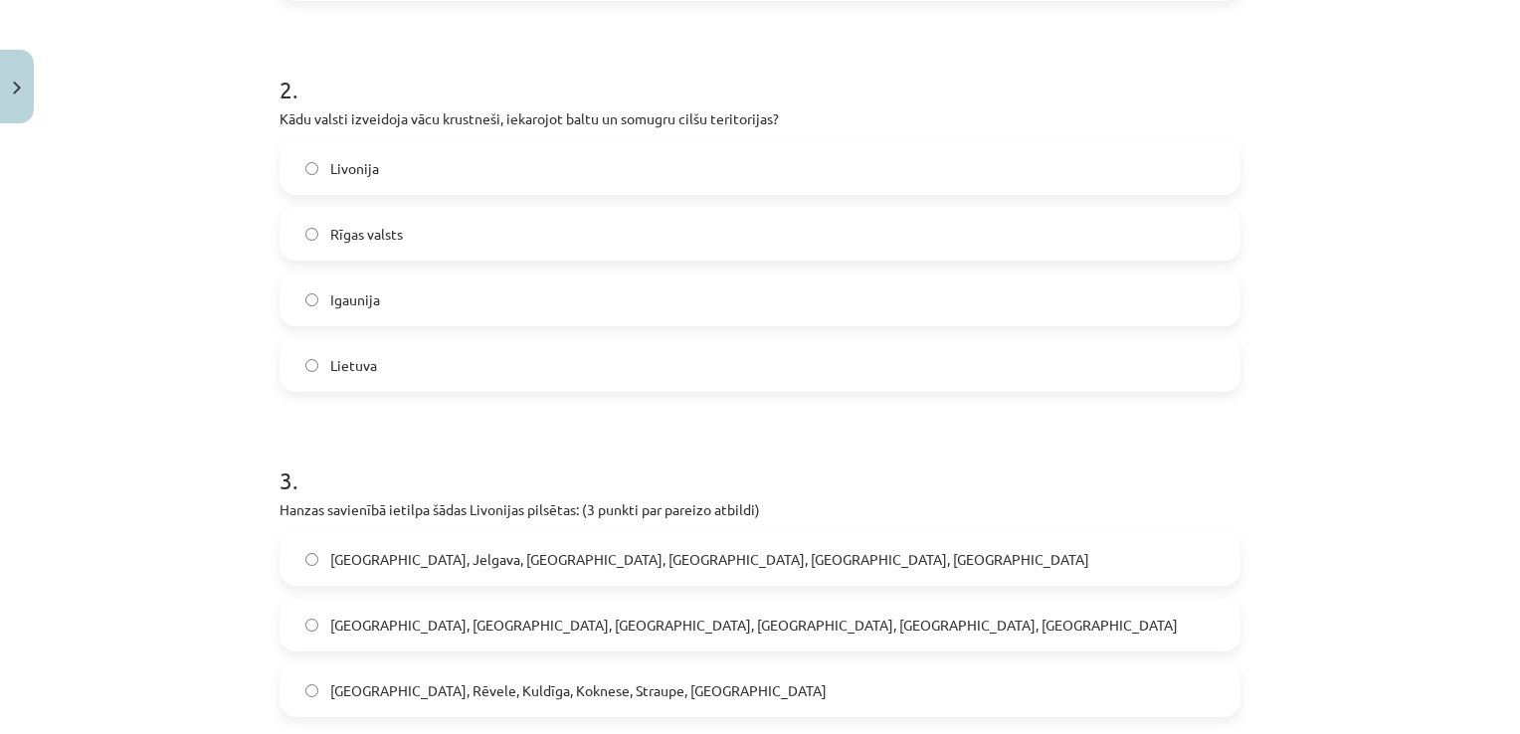
scroll to position [959, 0]
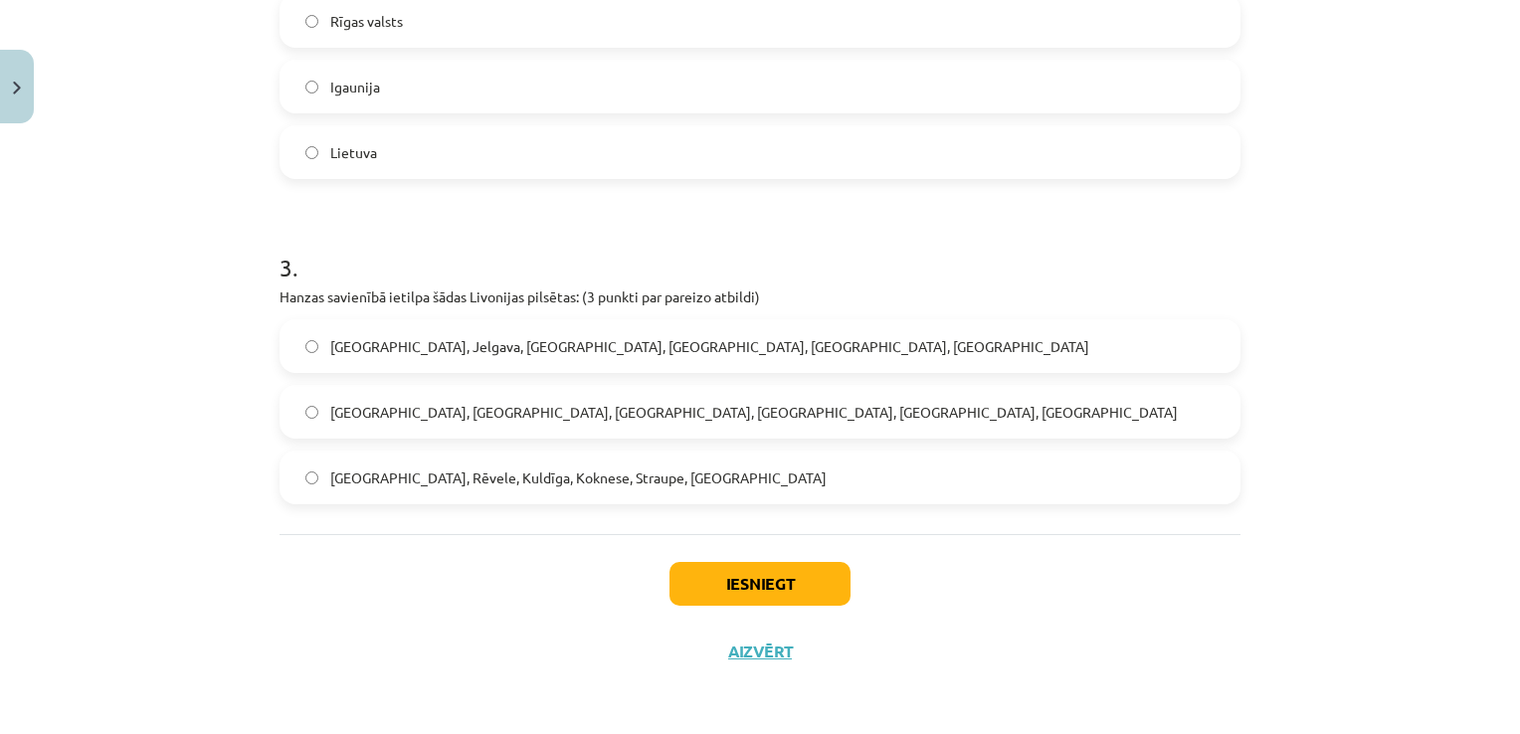
click at [462, 477] on span "Rīga, Rēvele, Kuldīga, Koknese, Straupe, Limbaži" at bounding box center [578, 478] width 496 height 21
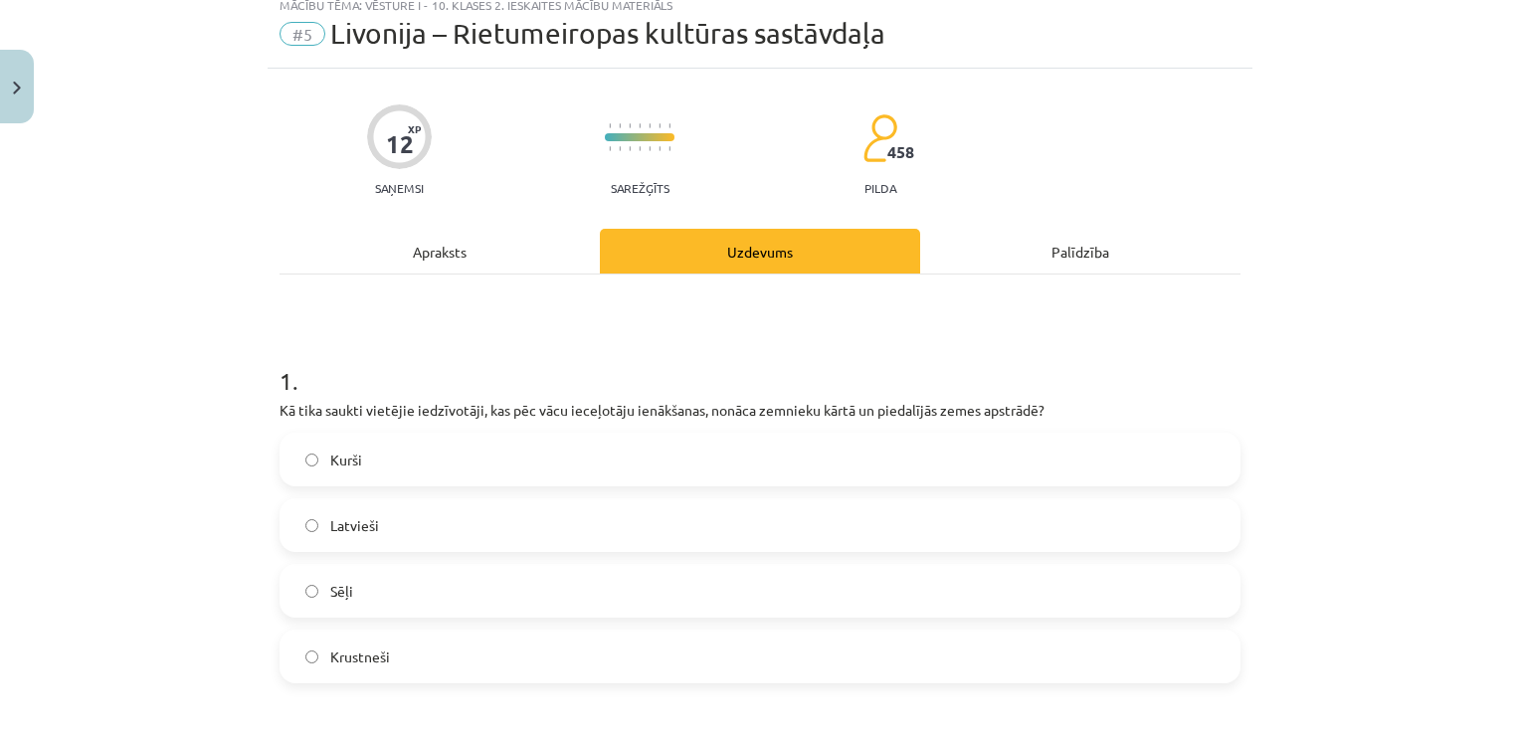
click at [482, 271] on div "Apraksts" at bounding box center [440, 251] width 320 height 45
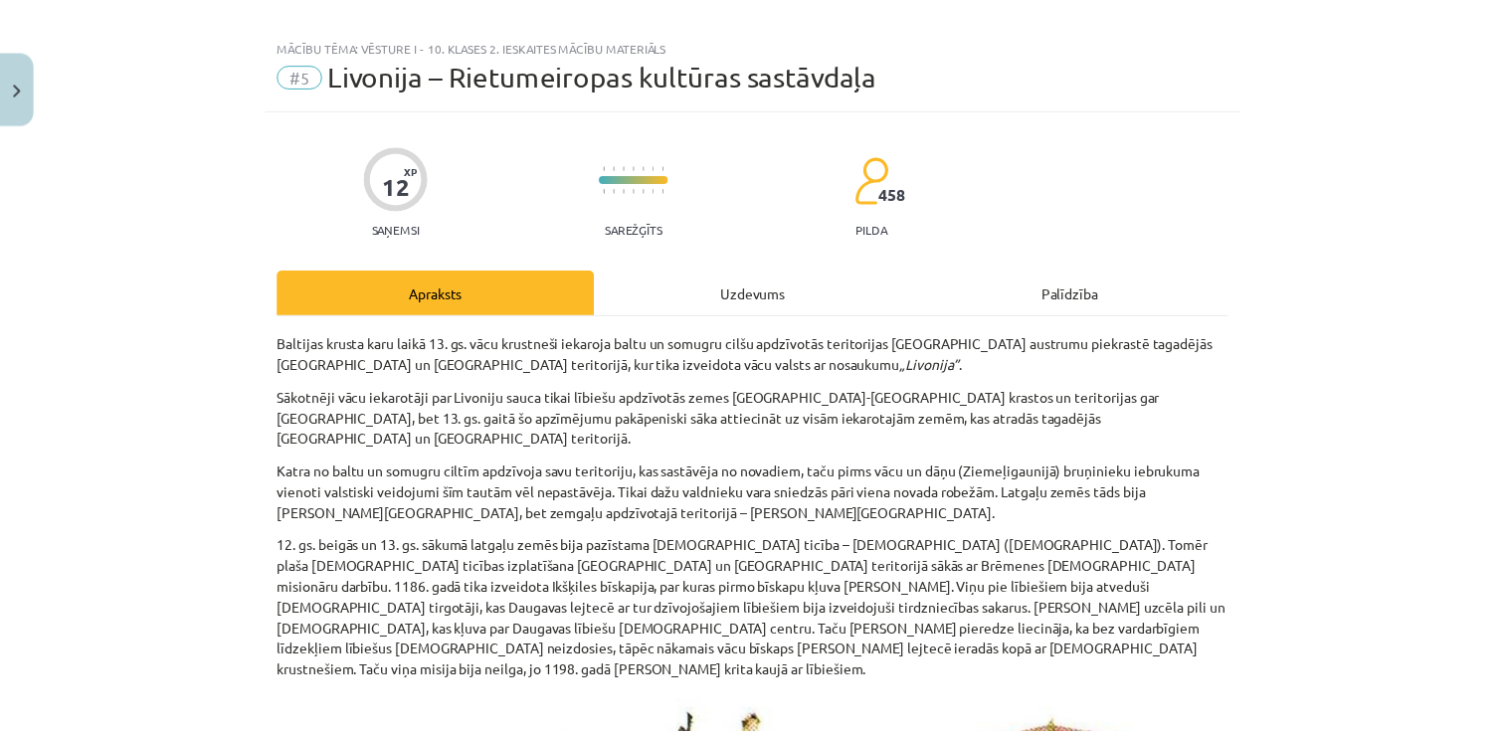
scroll to position [0, 0]
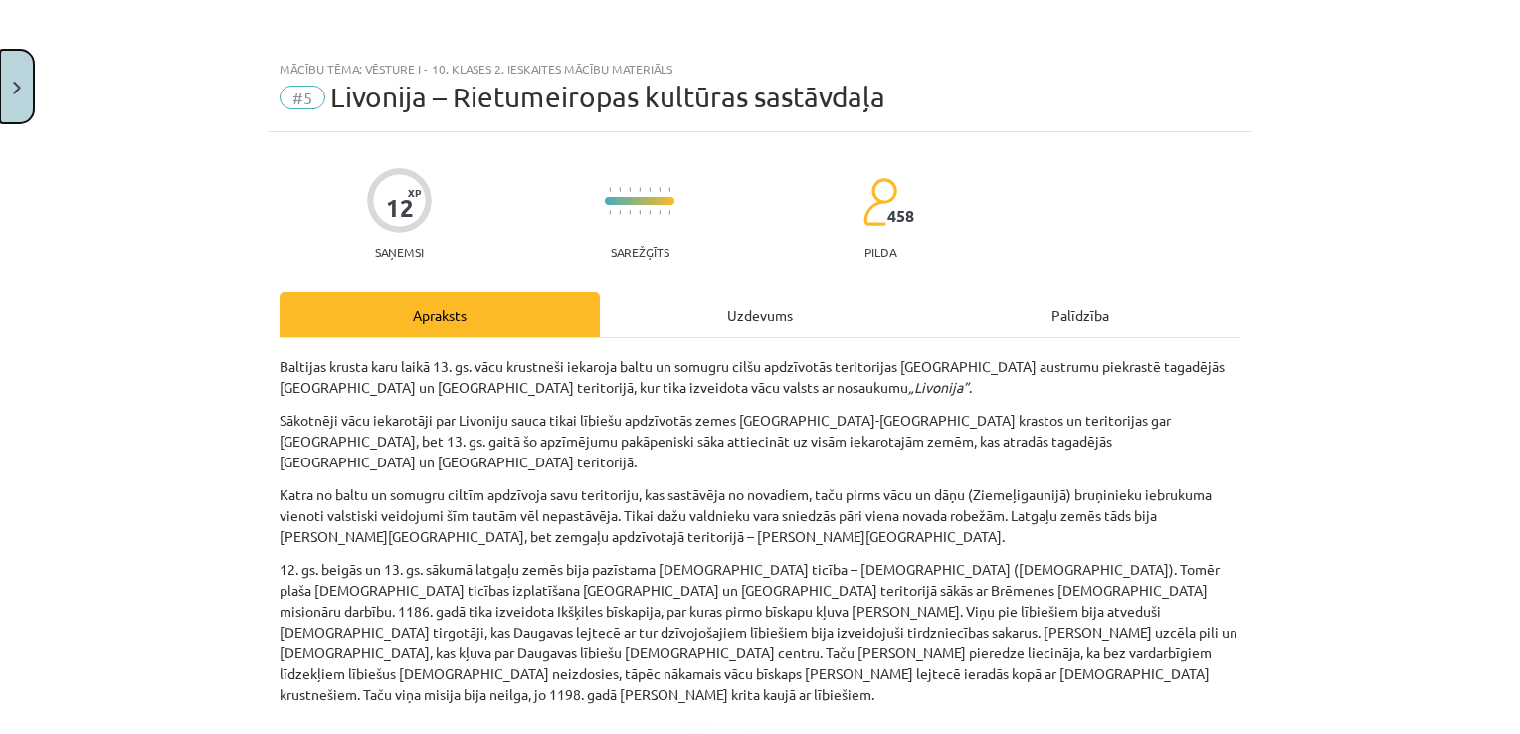
click at [30, 78] on button "Close" at bounding box center [17, 87] width 34 height 74
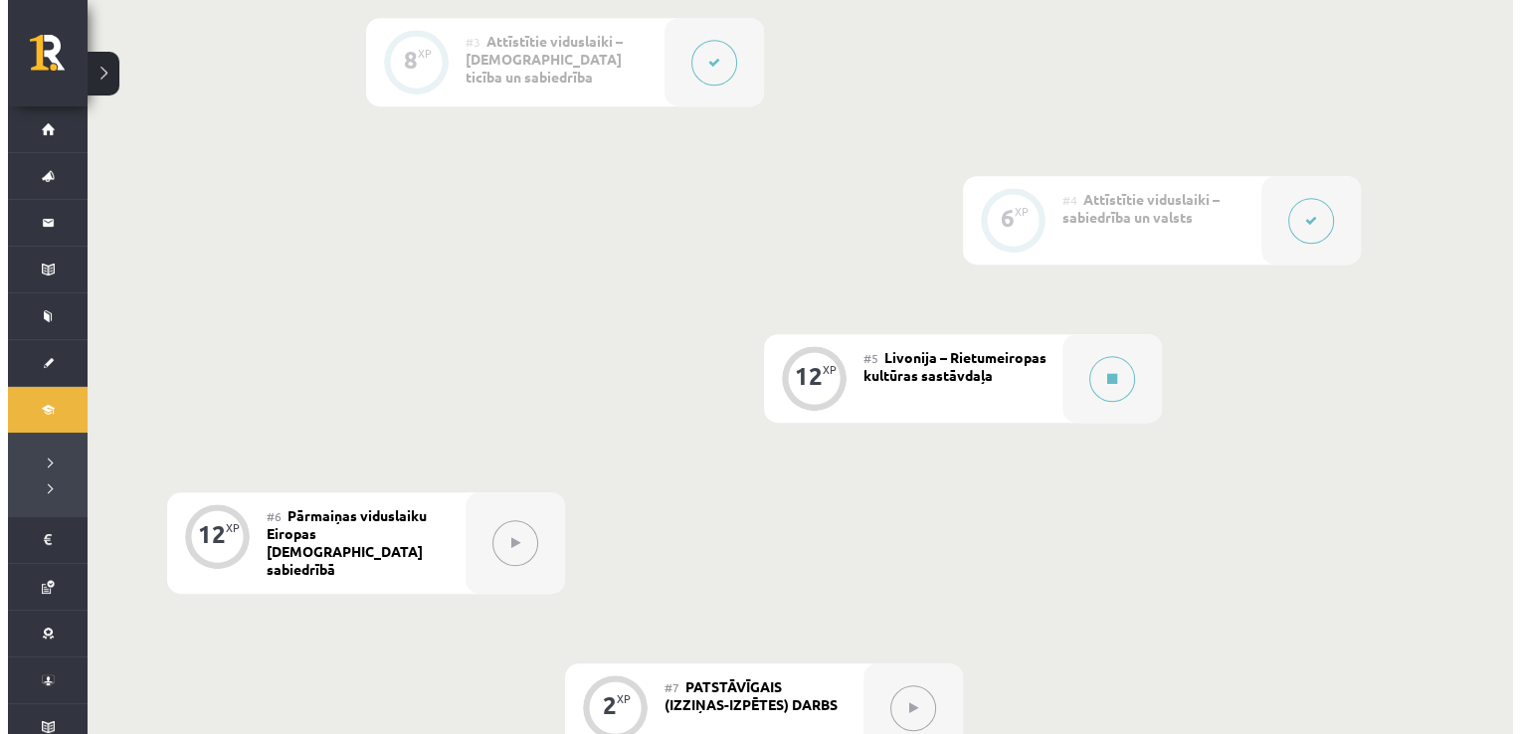
scroll to position [1002, 0]
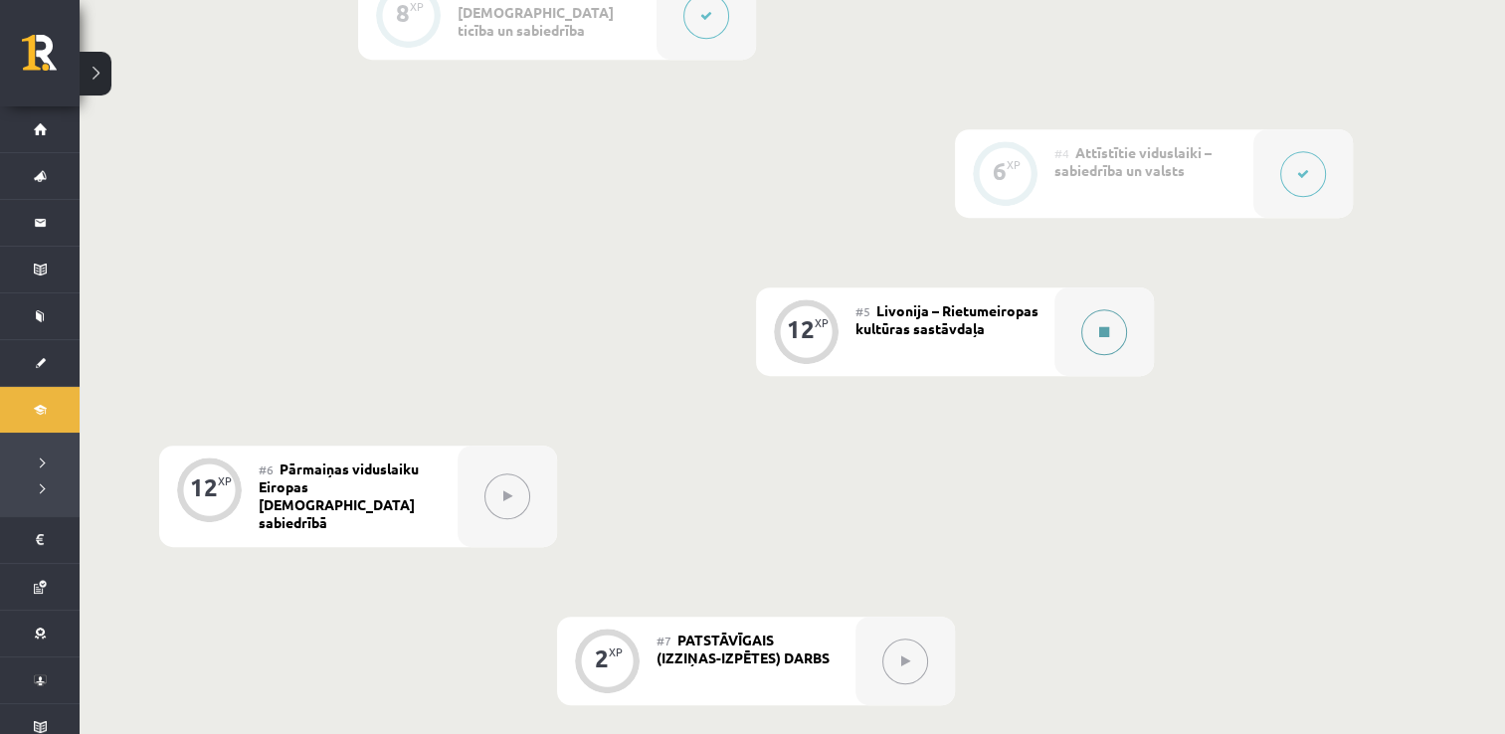
click at [1092, 349] on button at bounding box center [1104, 332] width 46 height 46
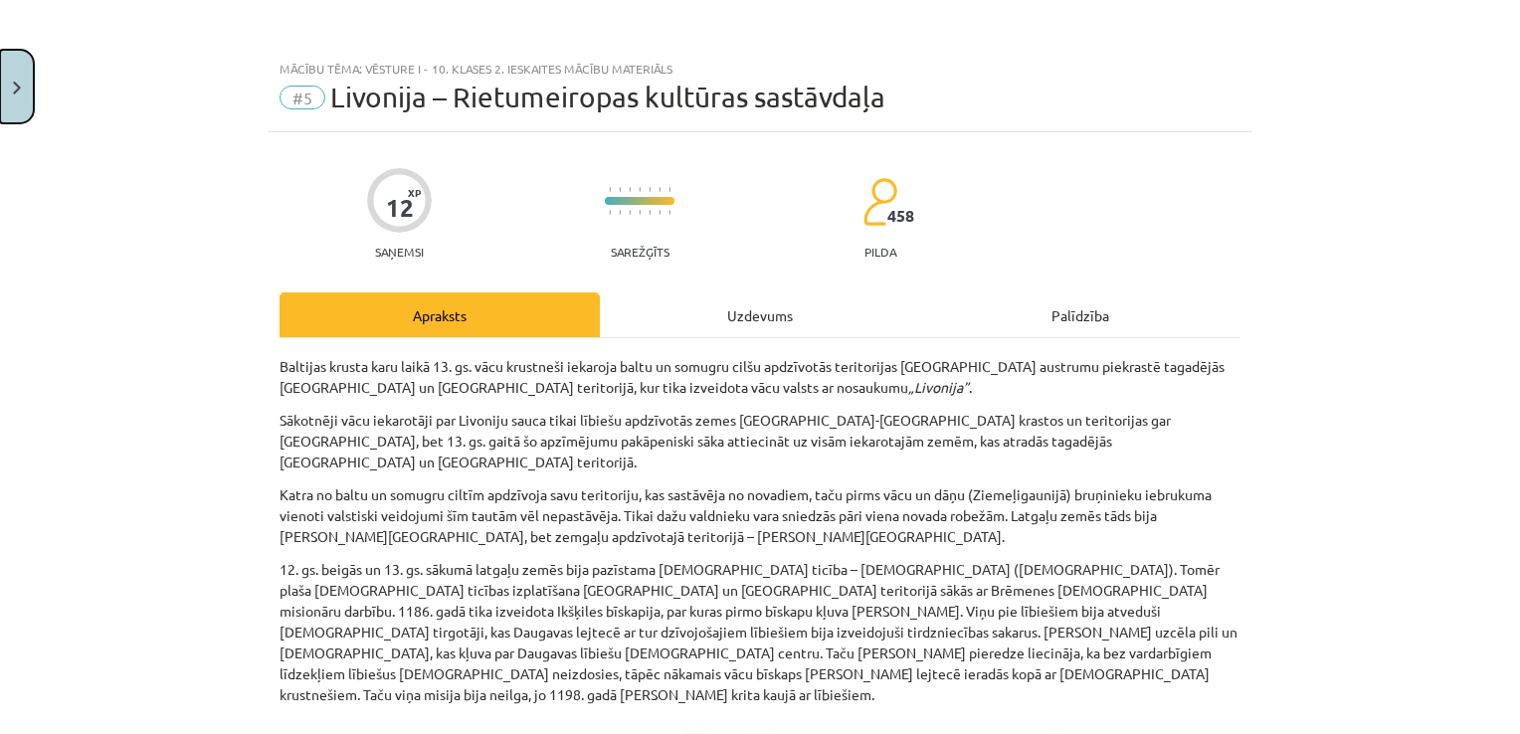
click at [14, 77] on button "Close" at bounding box center [17, 87] width 34 height 74
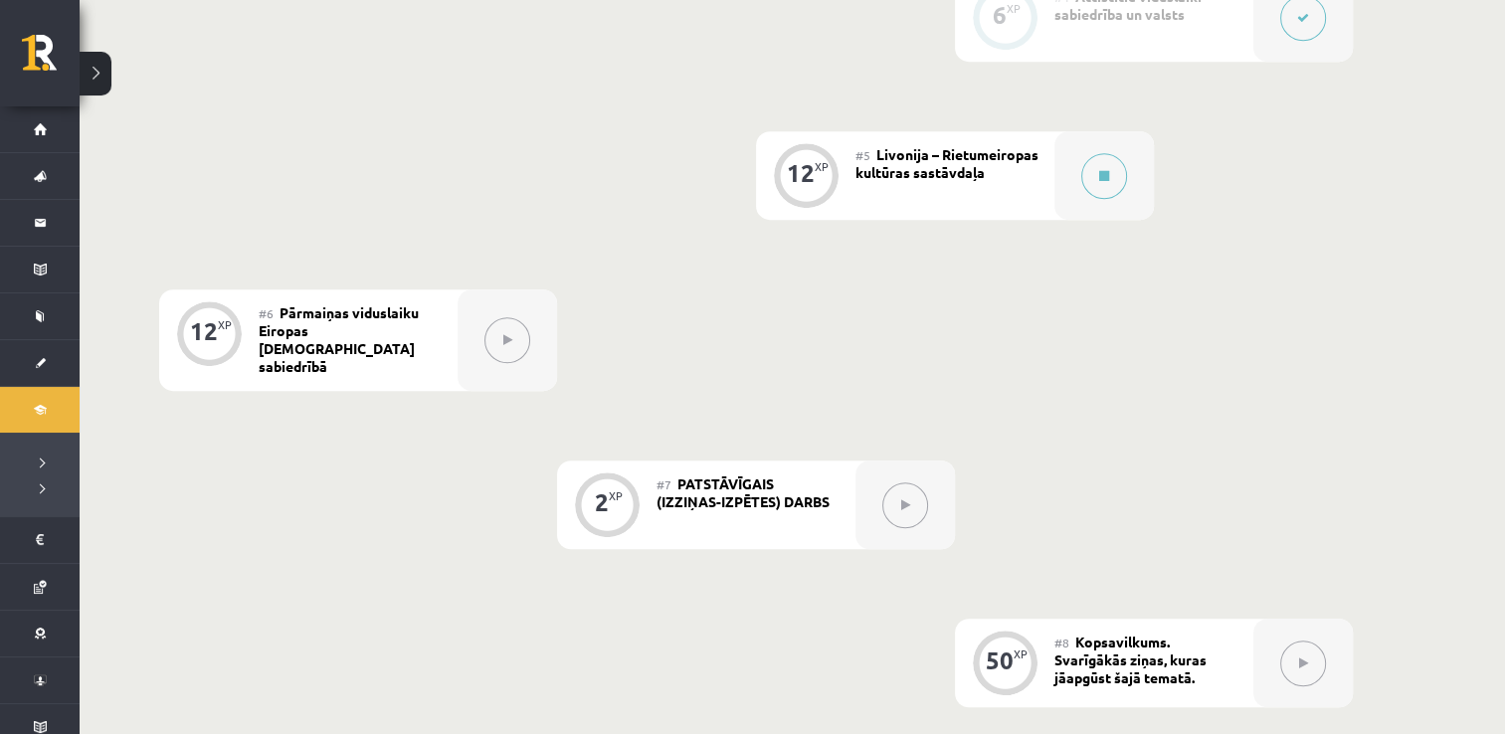
scroll to position [1201, 0]
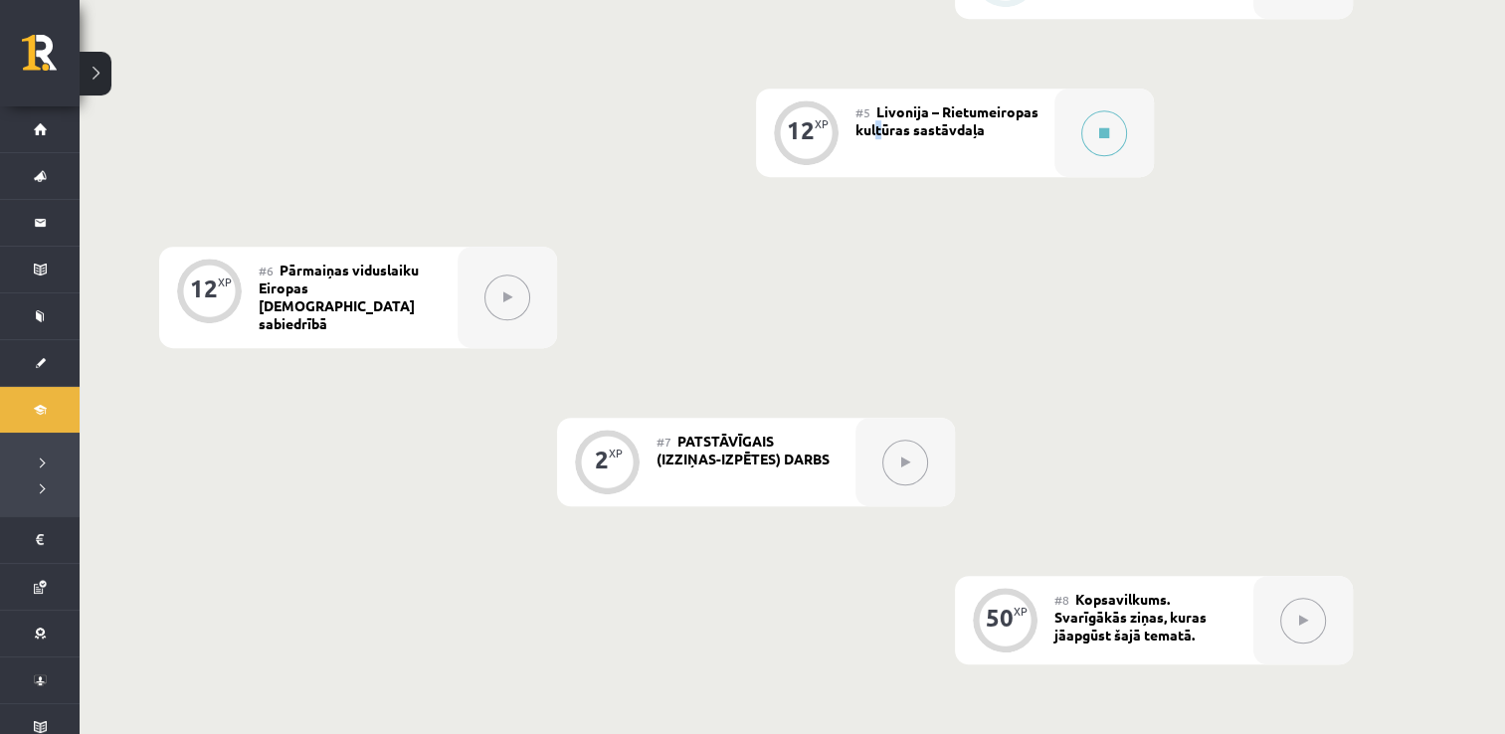
drag, startPoint x: 951, startPoint y: 299, endPoint x: 895, endPoint y: 153, distance: 156.5
click at [895, 153] on div "#5 ​Livonija – Rietumeiropas kultūras sastāvdaļa" at bounding box center [955, 133] width 199 height 89
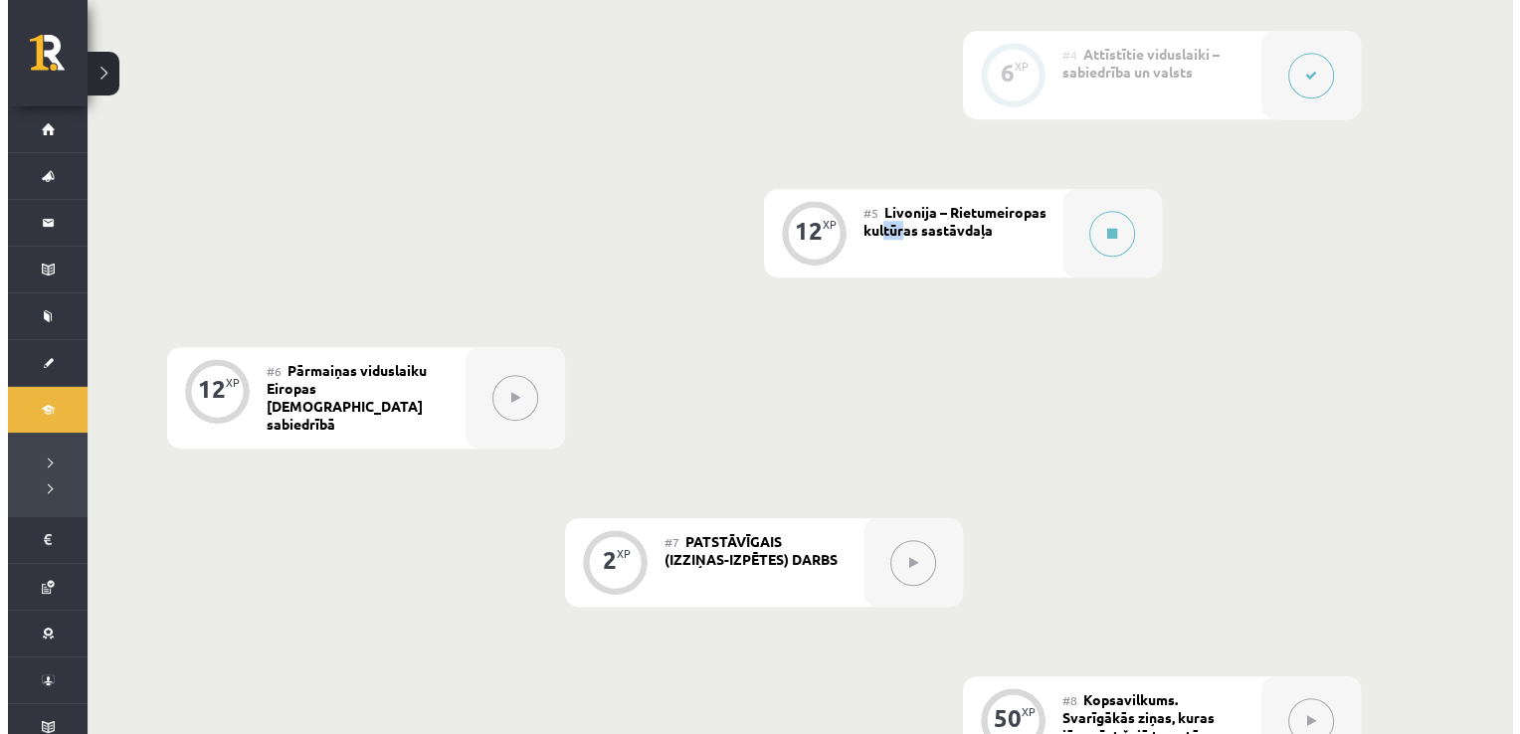
scroll to position [1101, 0]
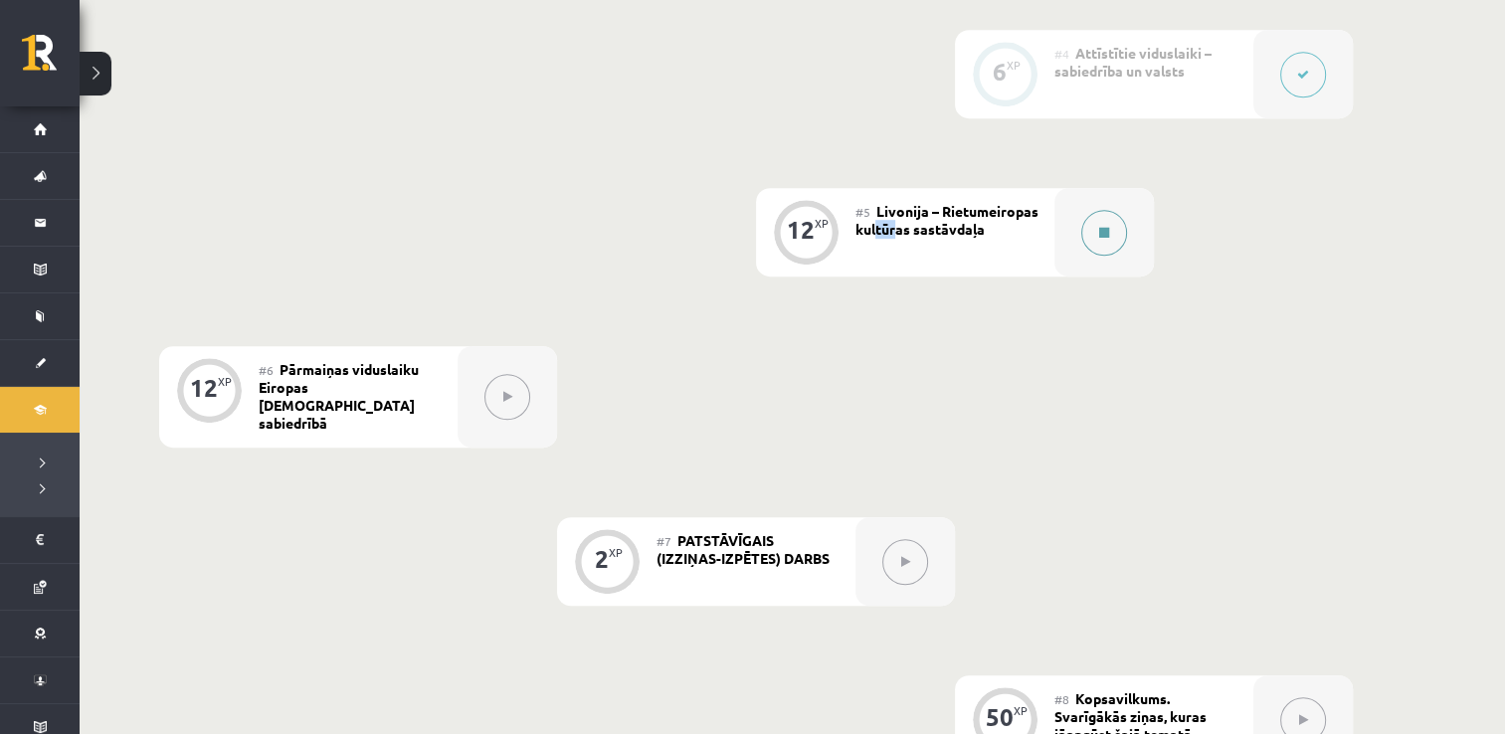
click at [1082, 244] on div at bounding box center [1103, 232] width 99 height 89
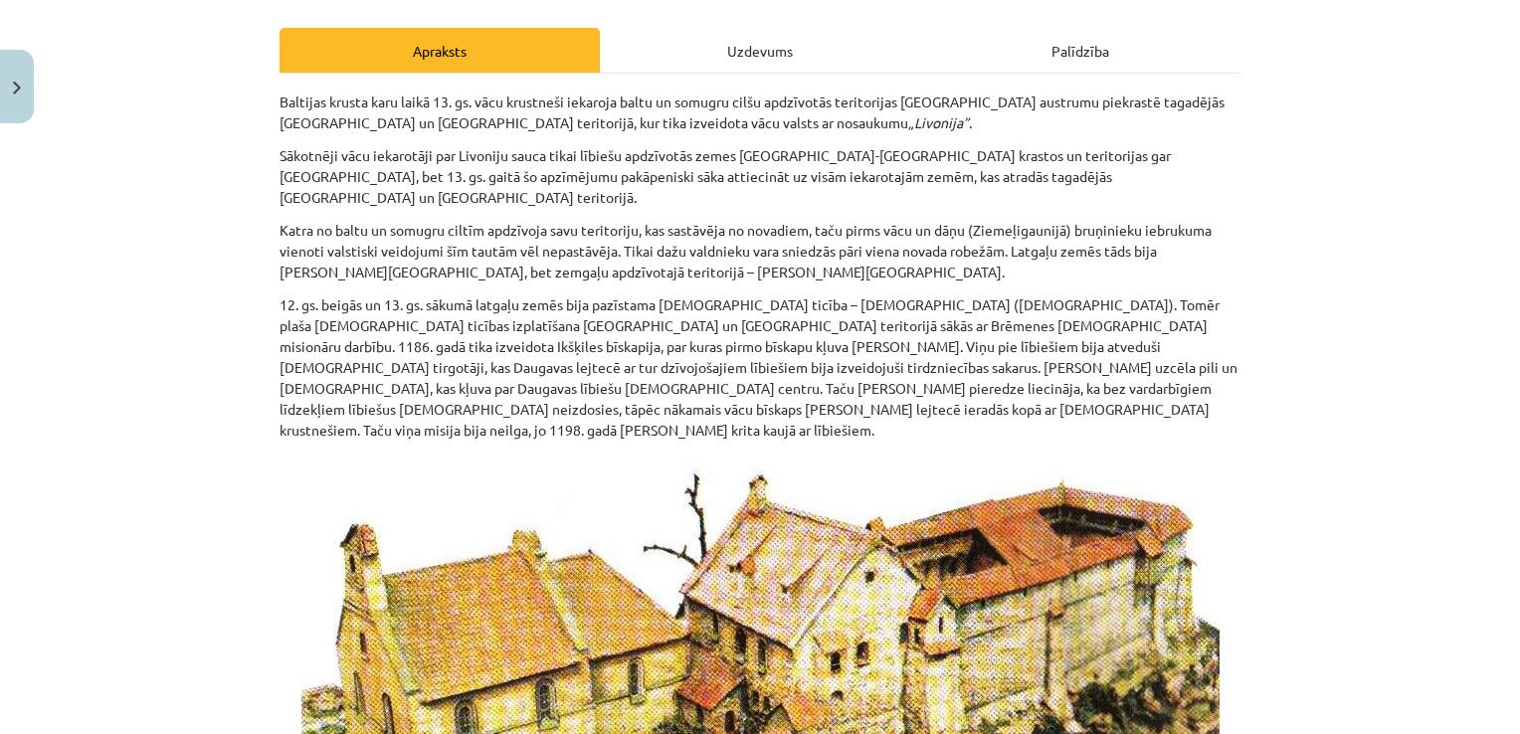
scroll to position [266, 0]
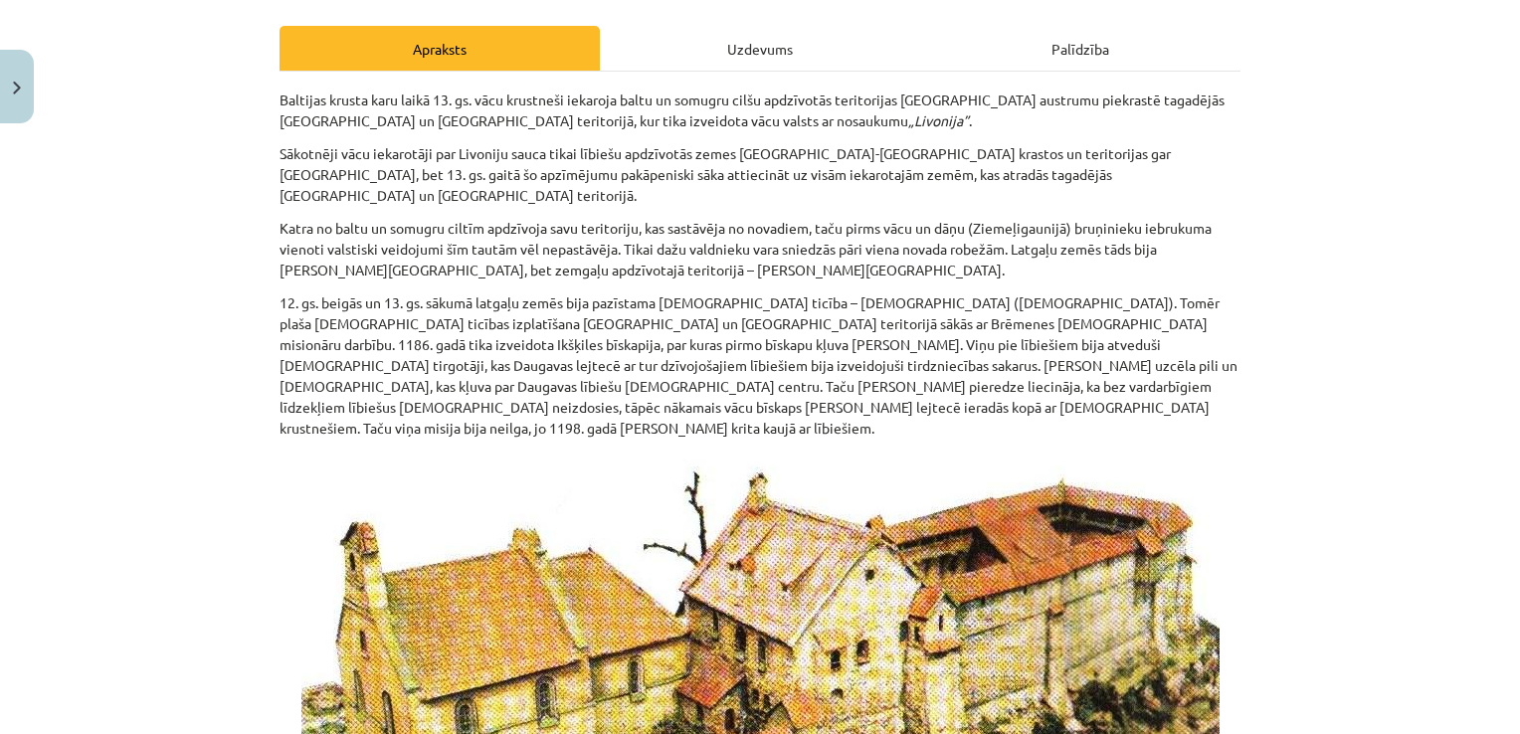
click at [755, 54] on div "Uzdevums" at bounding box center [760, 48] width 320 height 45
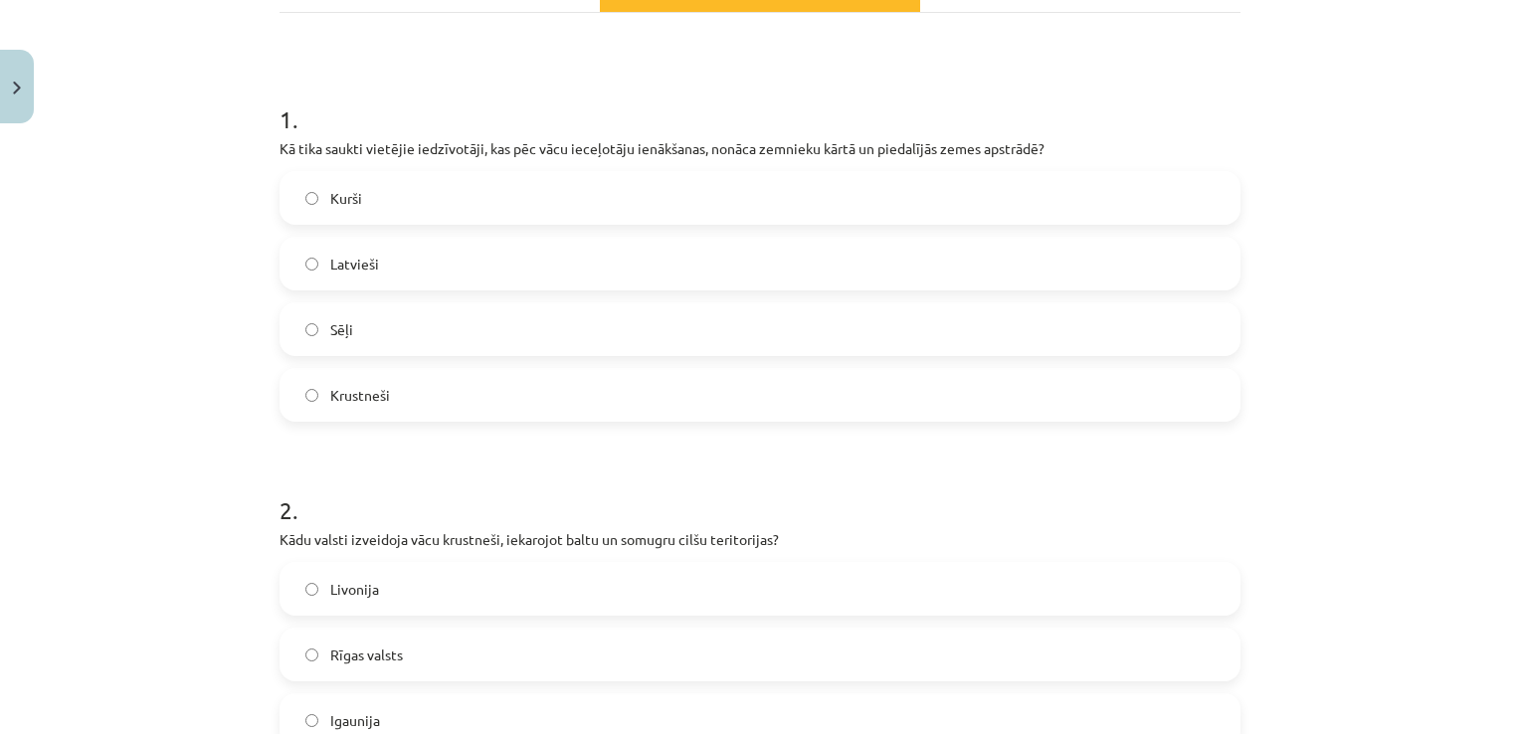
scroll to position [375, 0]
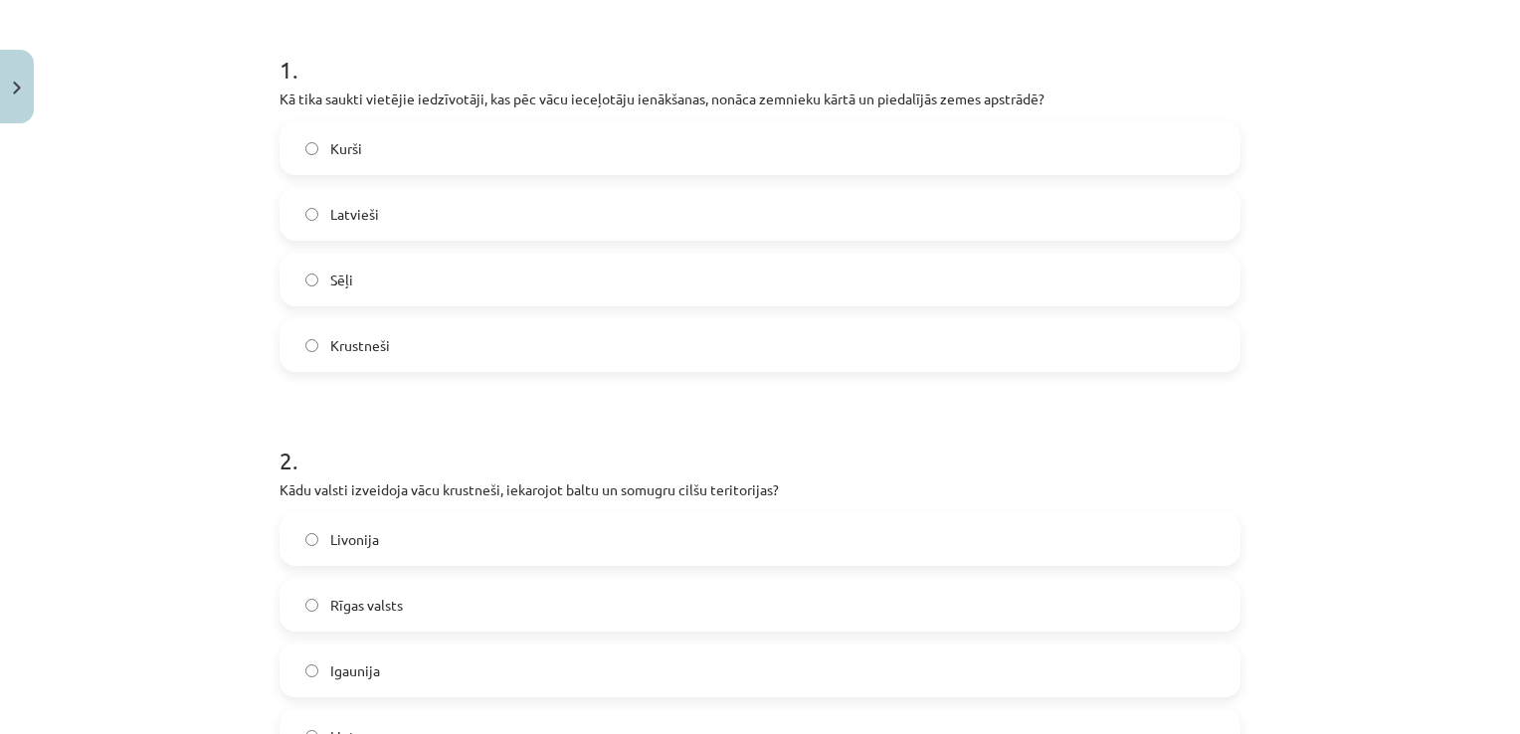
click at [346, 529] on span "Livonija" at bounding box center [354, 539] width 49 height 21
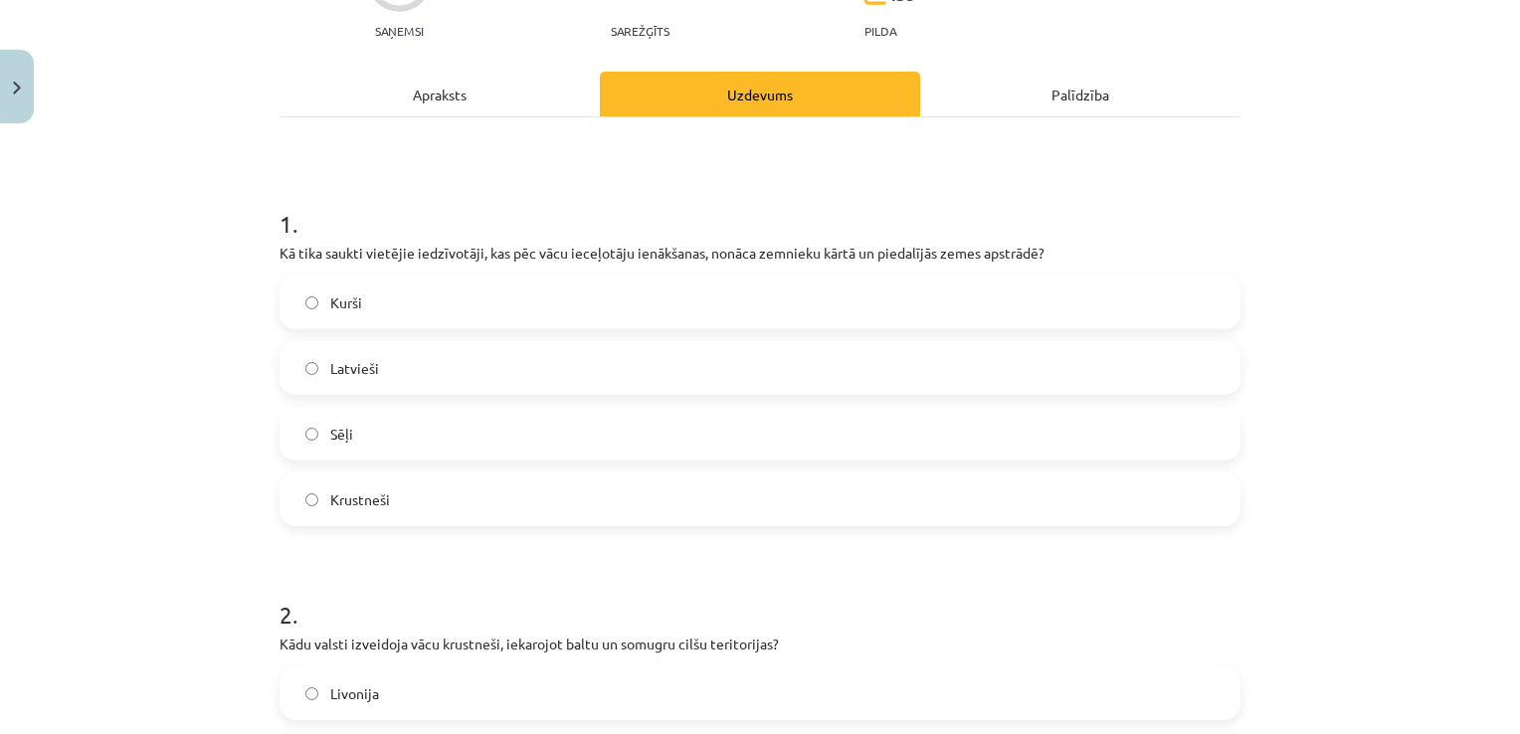
scroll to position [220, 0]
click at [520, 89] on div "Apraksts" at bounding box center [440, 95] width 320 height 45
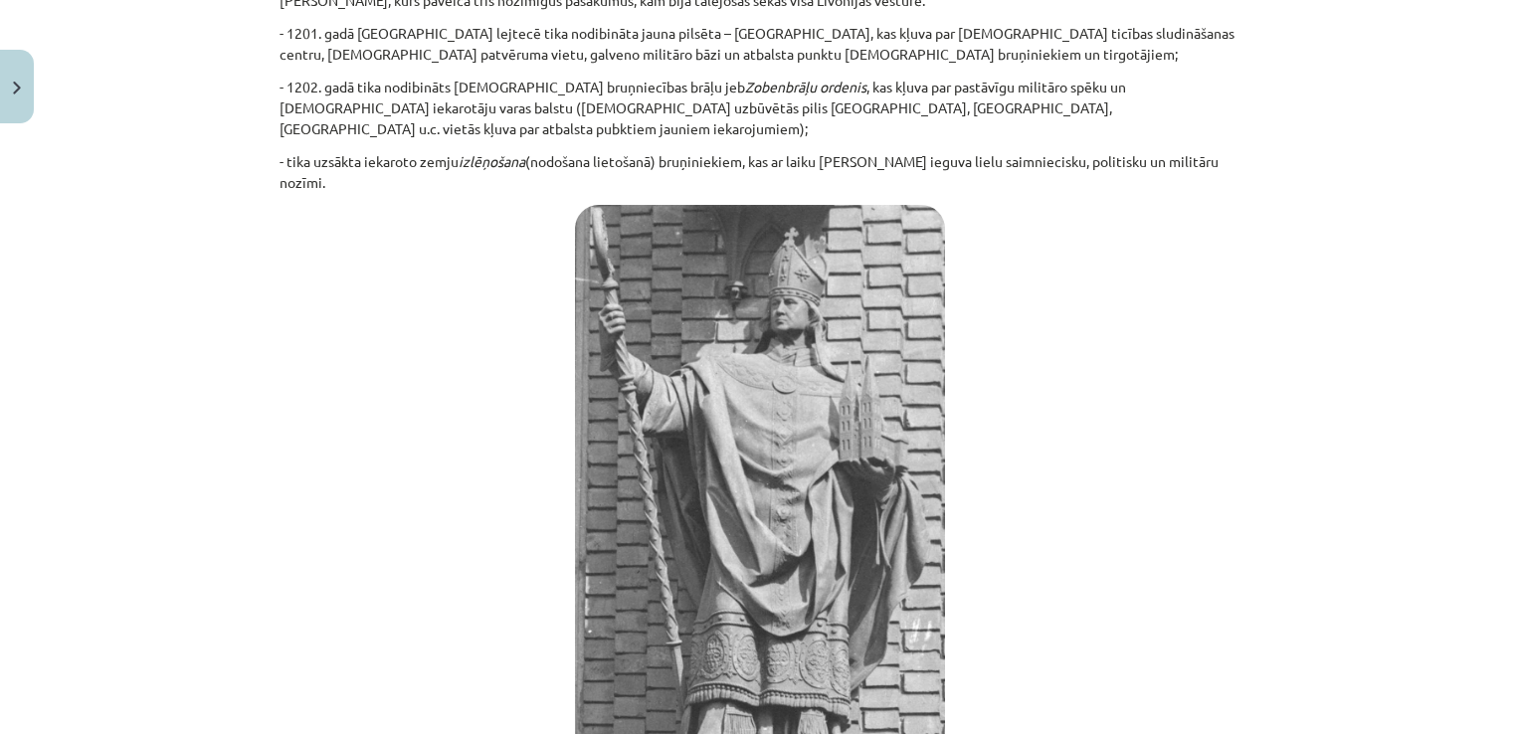
scroll to position [1322, 0]
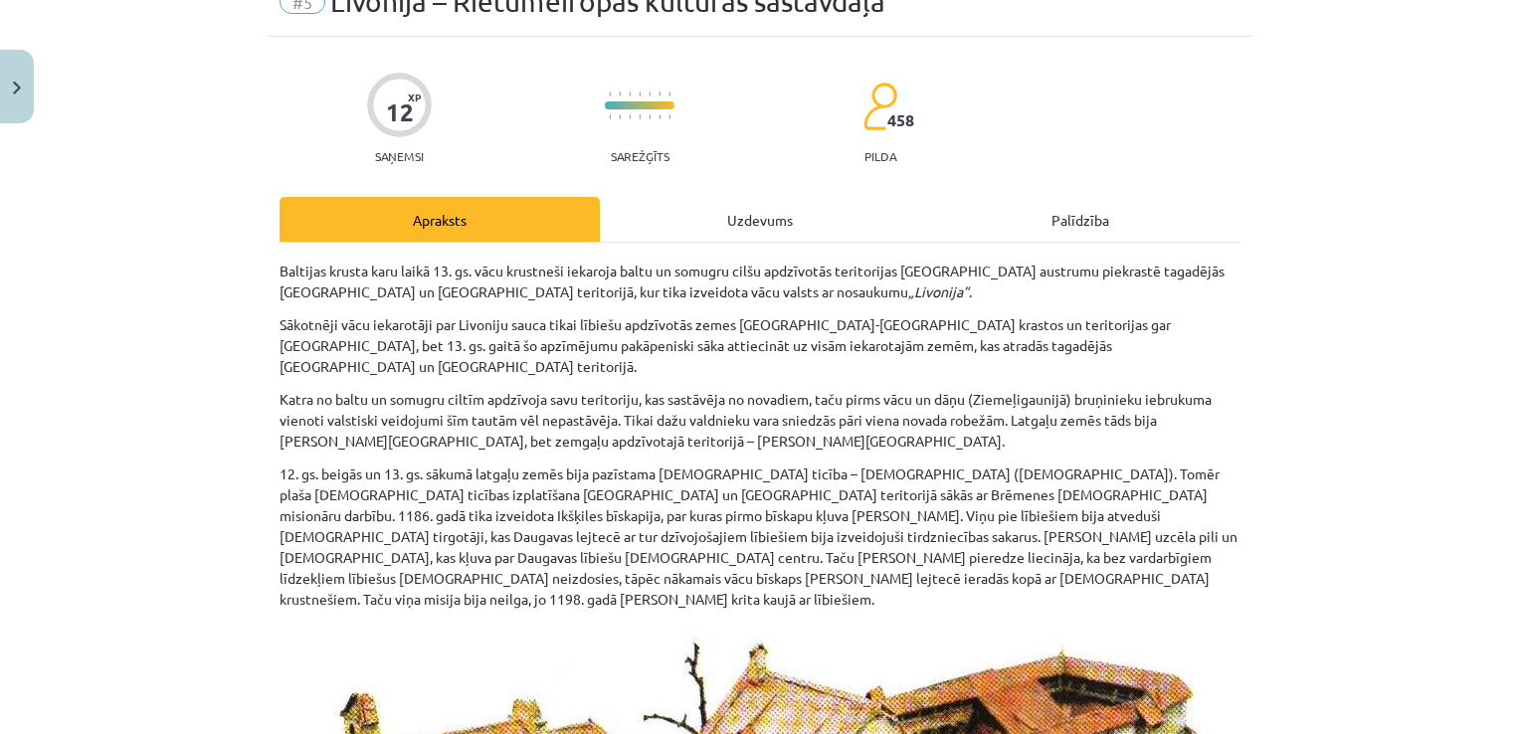
scroll to position [0, 0]
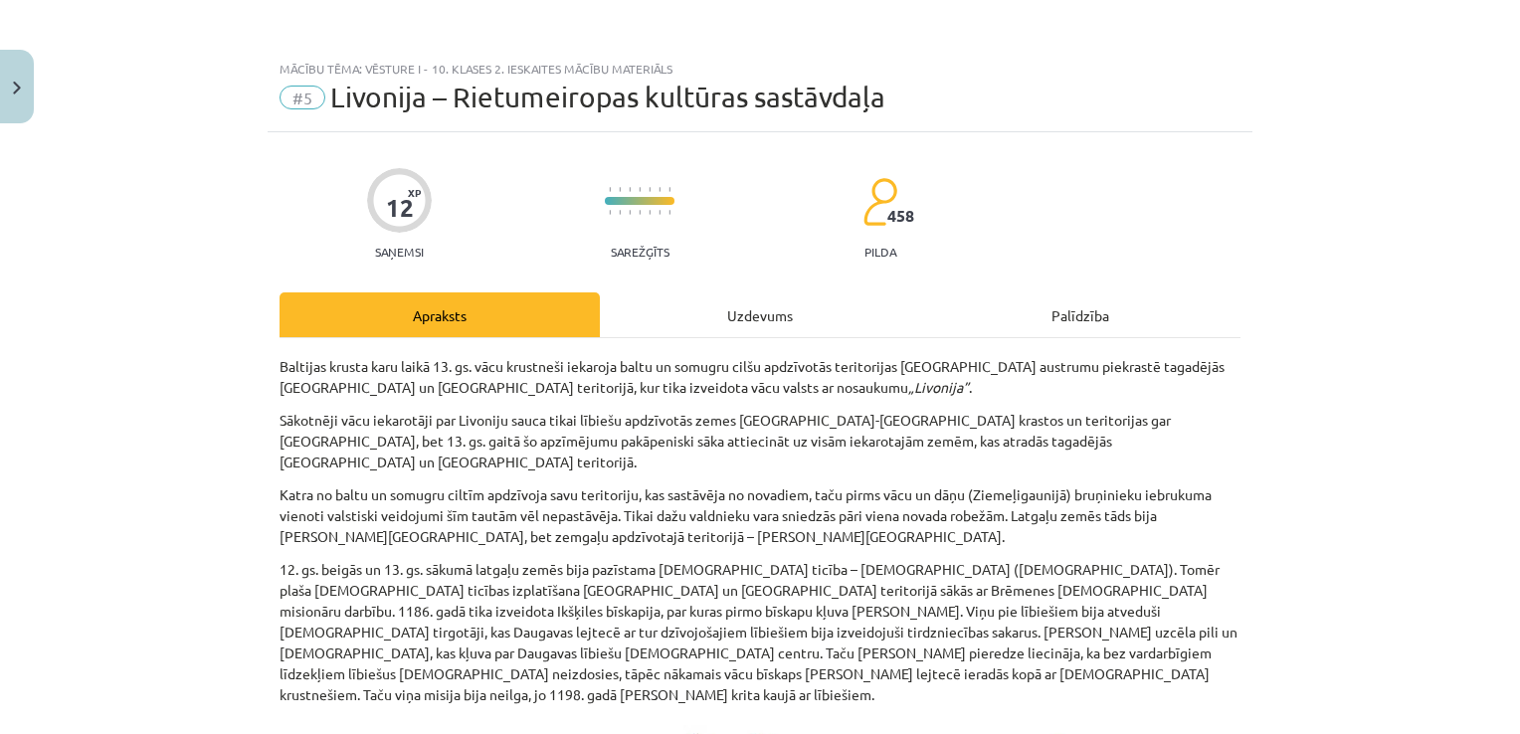
click at [730, 311] on div "Uzdevums" at bounding box center [760, 314] width 320 height 45
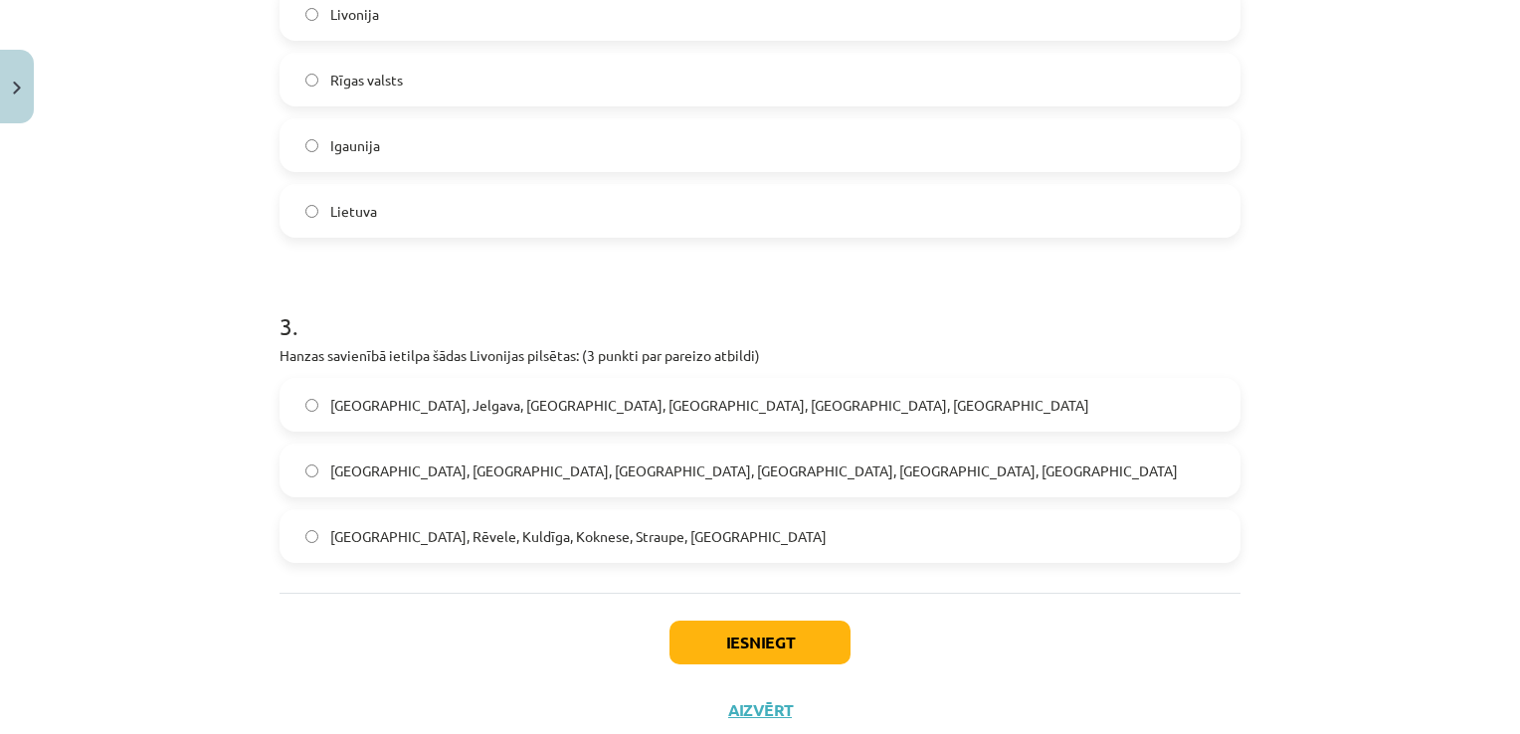
scroll to position [945, 0]
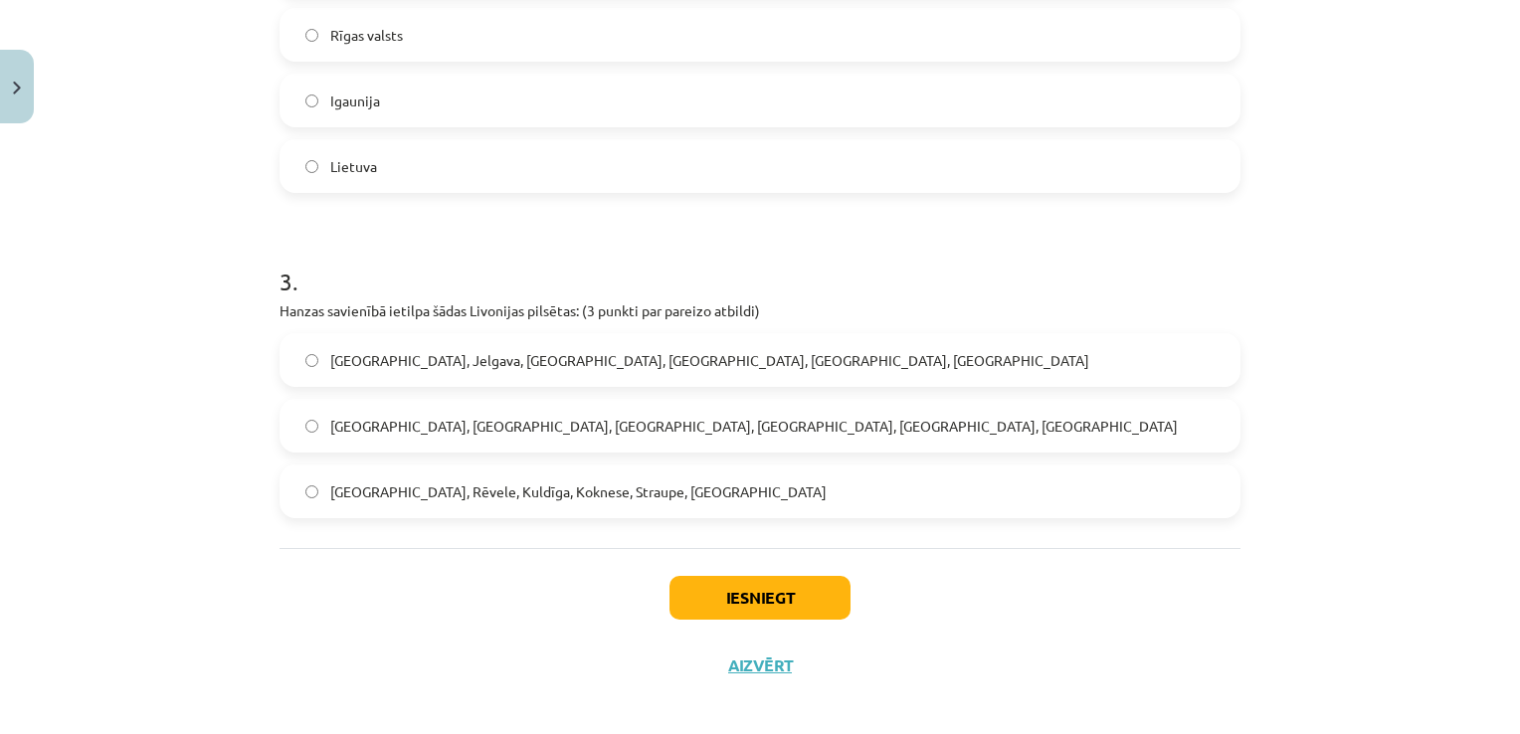
click at [525, 429] on span "Rīga, Tallina, Ventspils, Liepāja, Valmiera, Cēsis" at bounding box center [754, 426] width 848 height 21
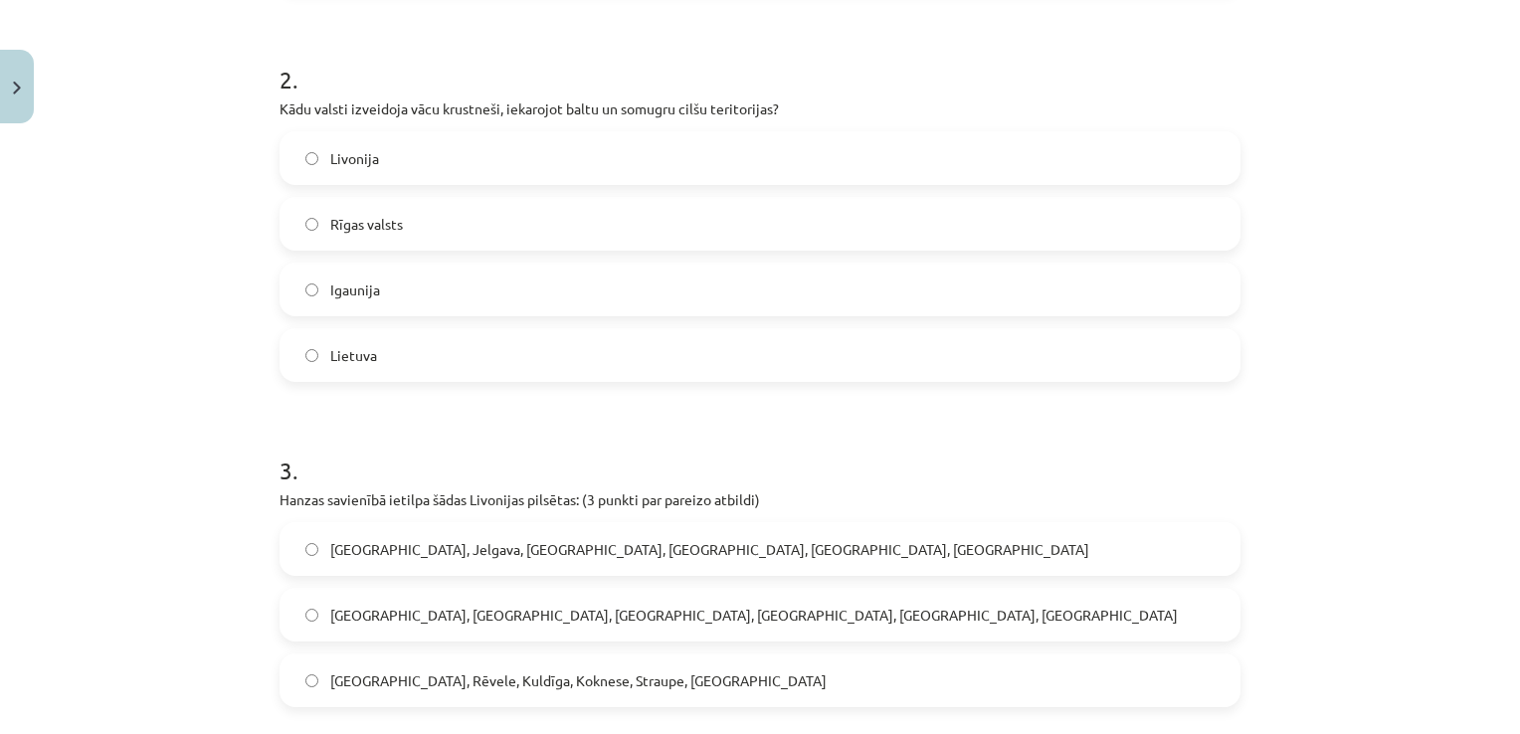
scroll to position [746, 0]
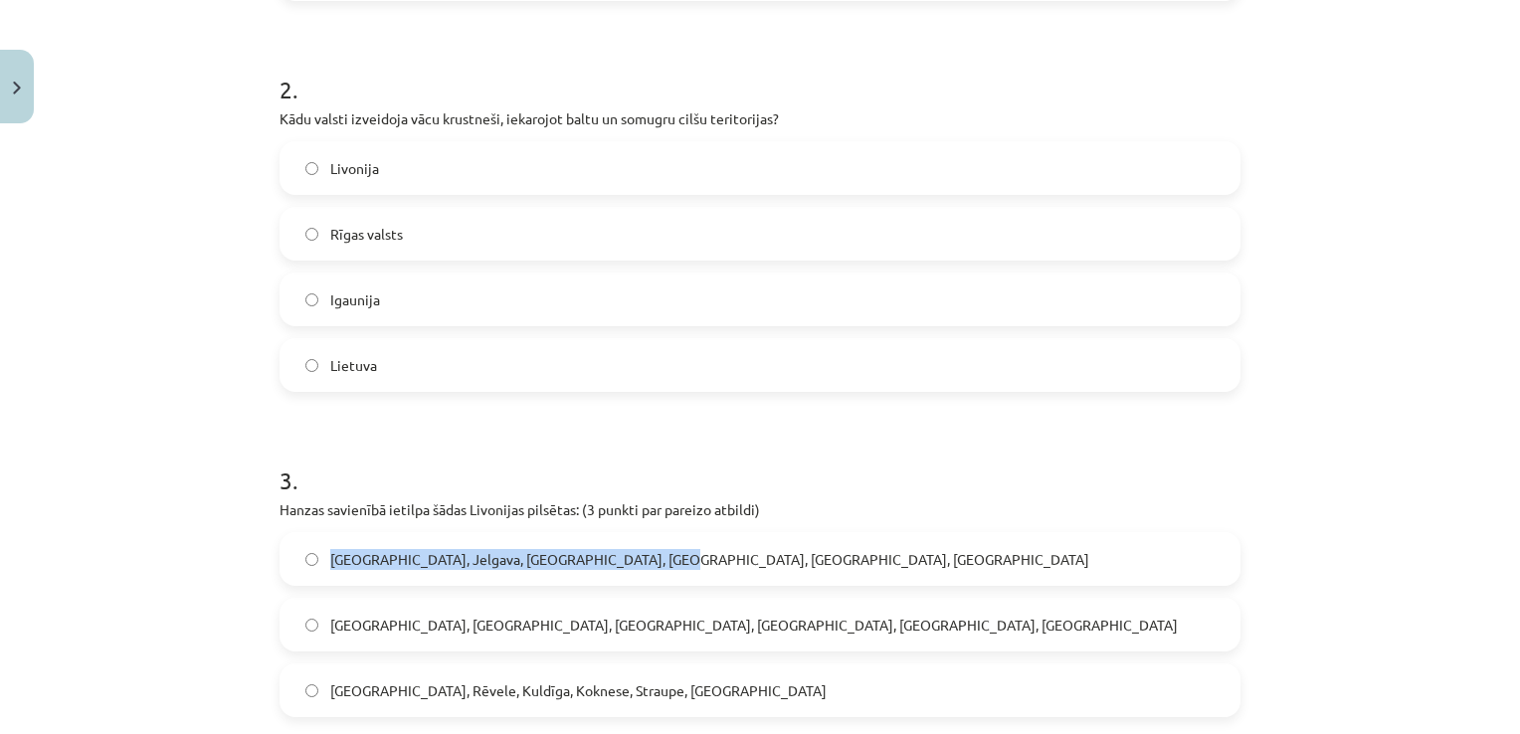
click at [304, 552] on label "Rīga, Jelgava, Sigulda, Valmiera, Ludza, Daugavpils" at bounding box center [760, 559] width 957 height 50
copy label "Rīga, Jelgava, Sigulda, Valmiera, Ludza, Daugavpils"
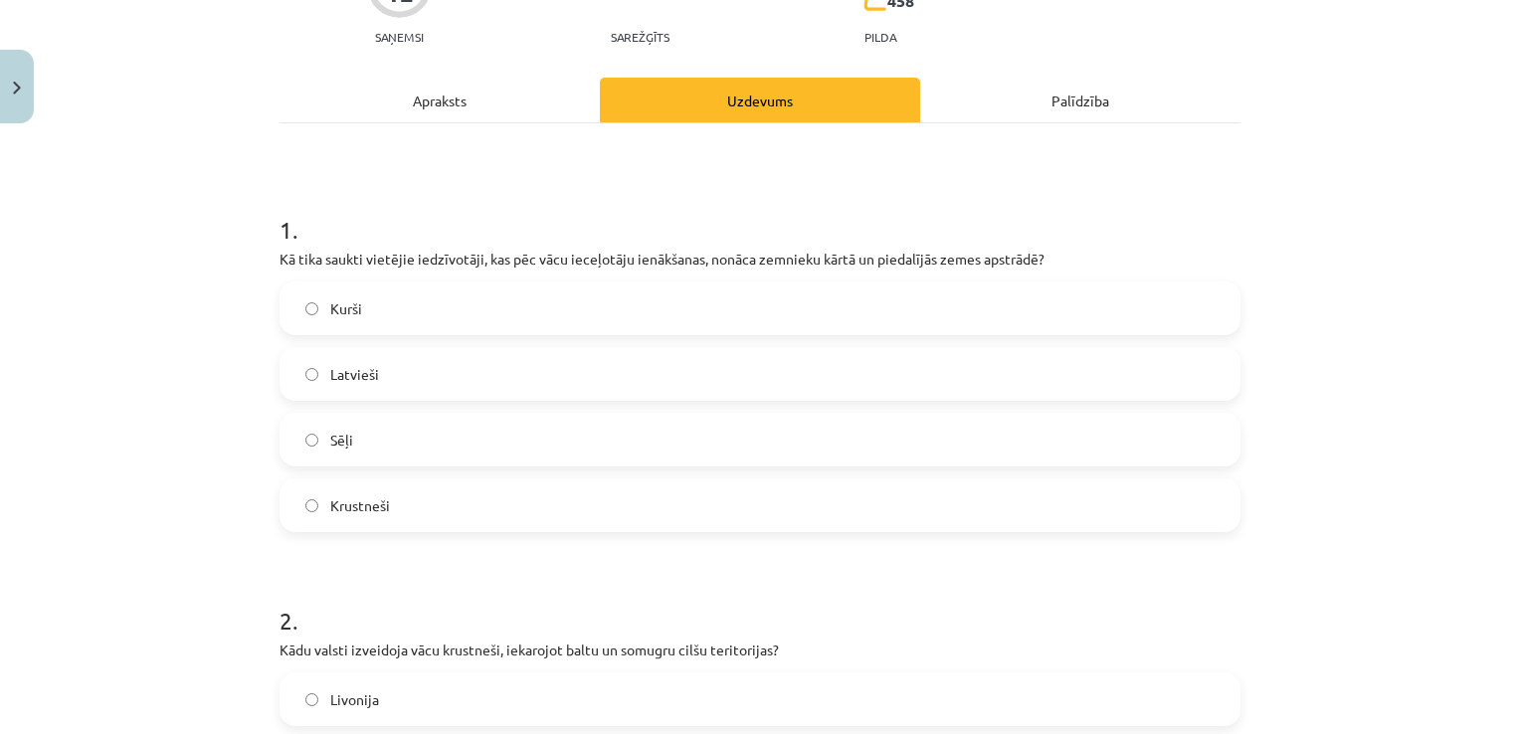
scroll to position [0, 0]
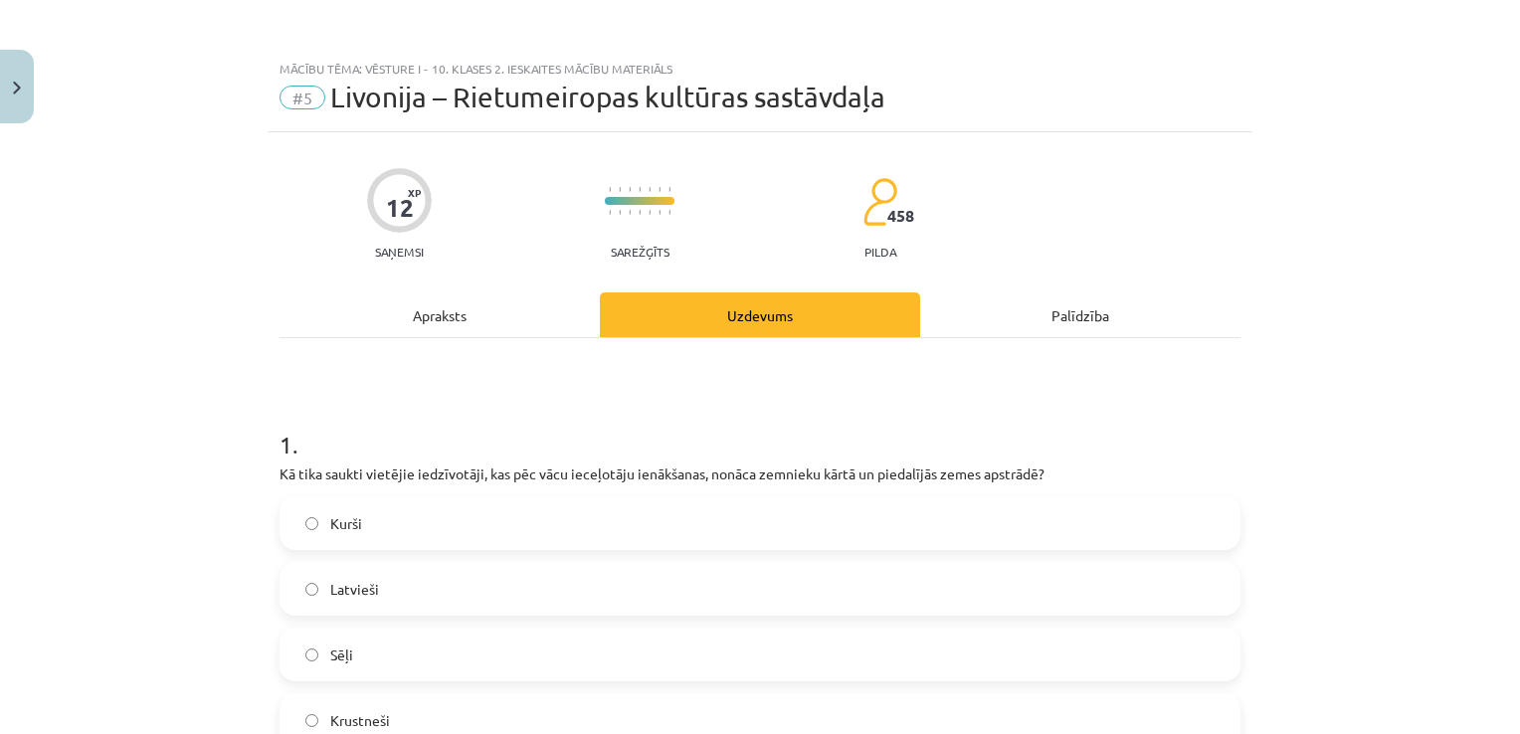
click at [434, 312] on div "Apraksts" at bounding box center [440, 314] width 320 height 45
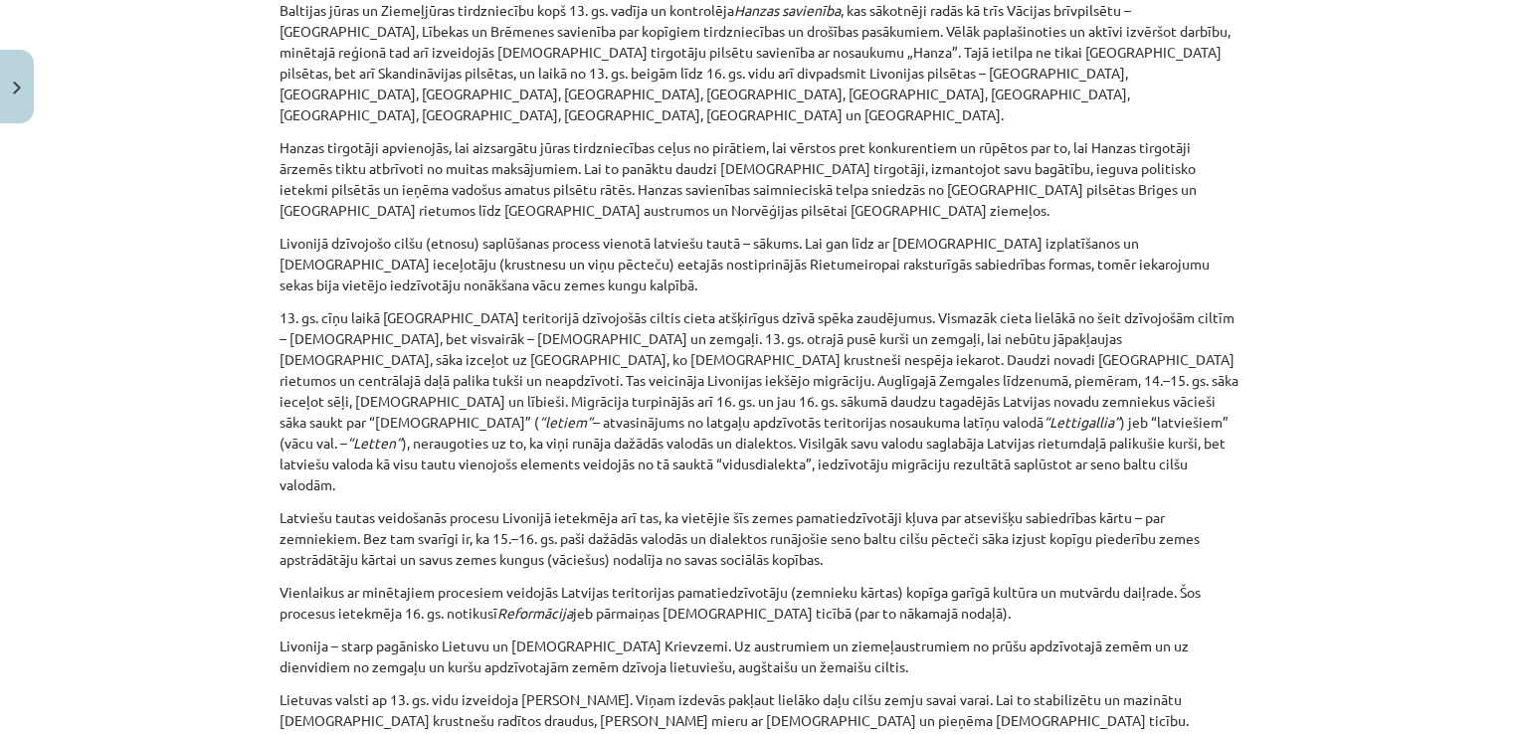
scroll to position [3382, 0]
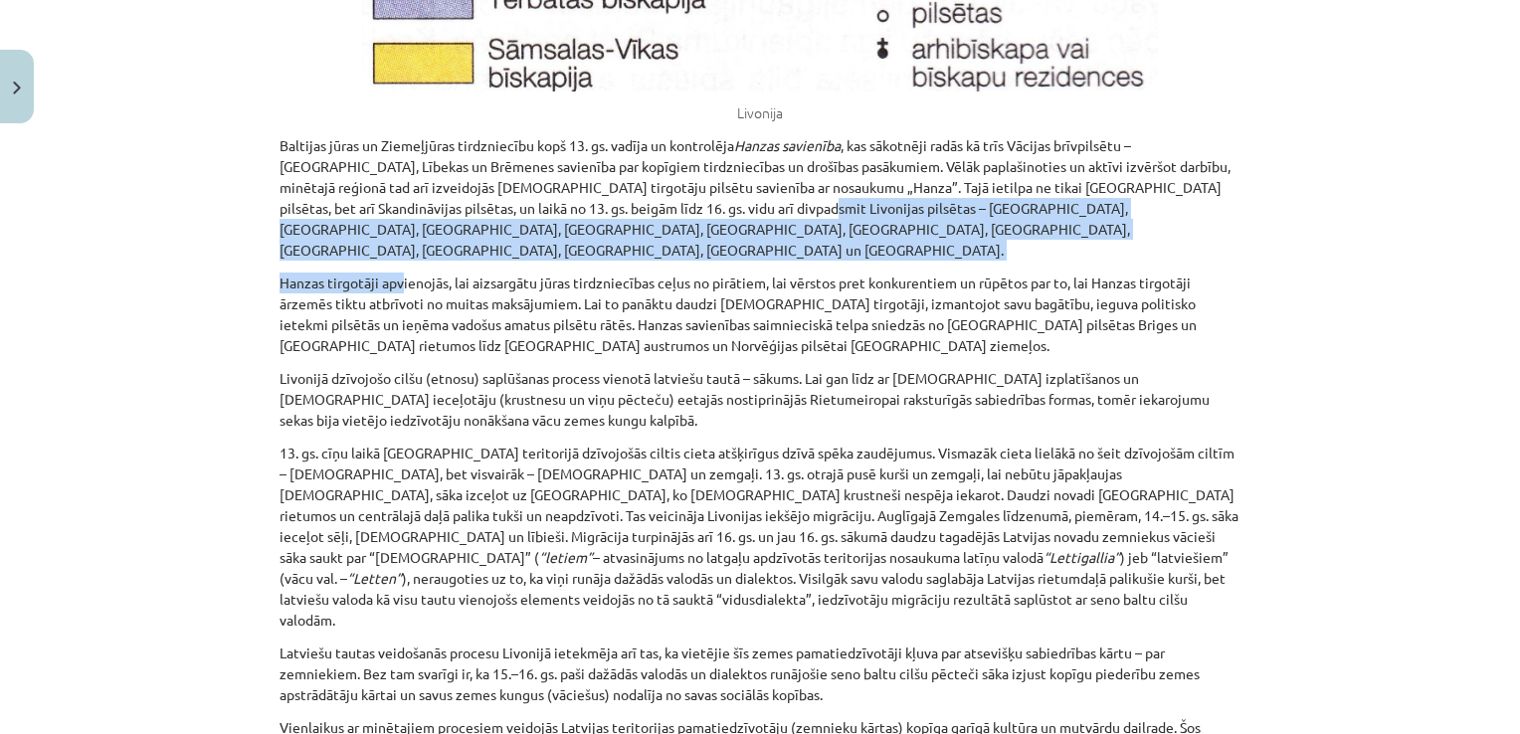
drag, startPoint x: 395, startPoint y: 115, endPoint x: 676, endPoint y: 90, distance: 282.7
click at [462, 135] on p "Baltijas jūras un Ziemeļjūras tirdzniecību kopš 13. gs. vadīja un kontrolēja Ha…" at bounding box center [760, 197] width 961 height 125
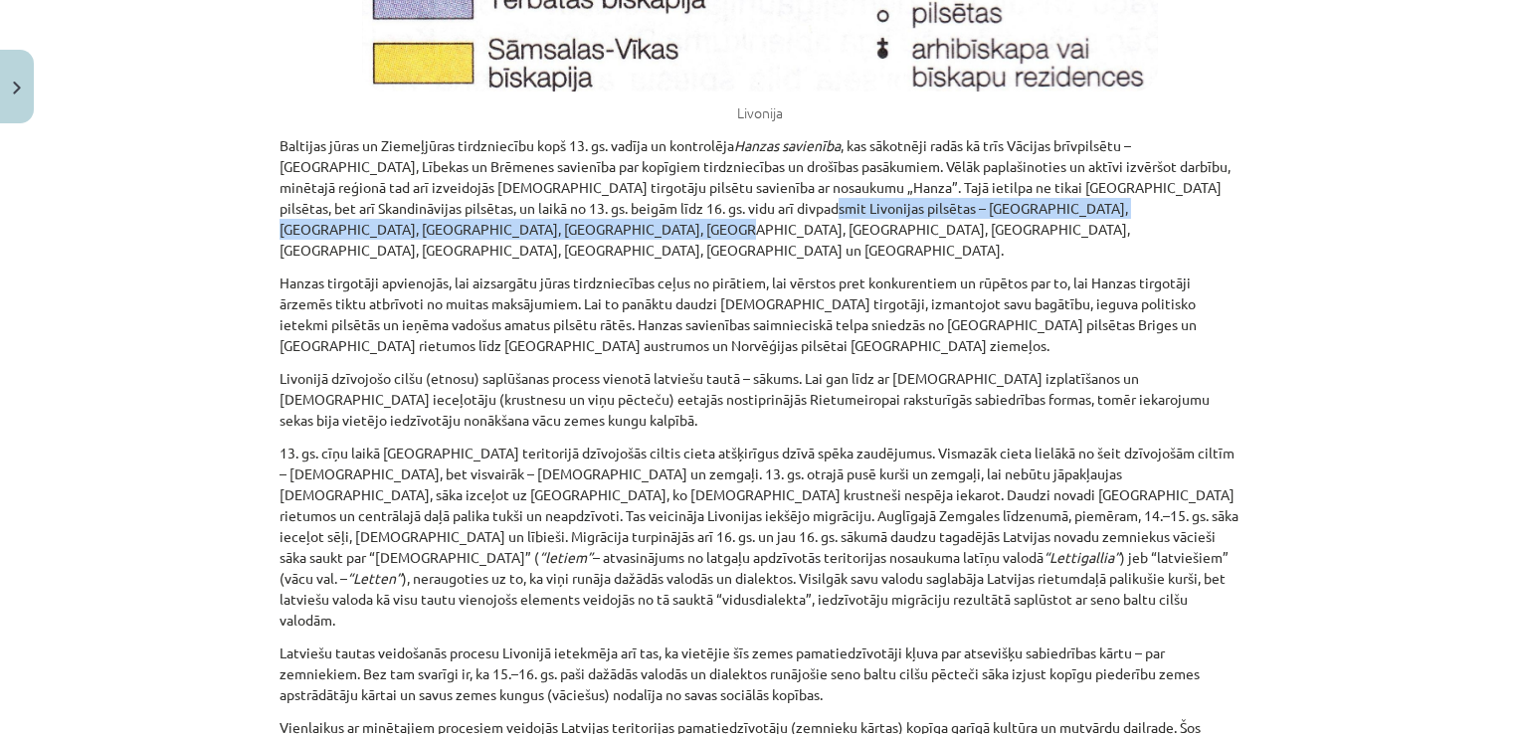
drag, startPoint x: 434, startPoint y: 102, endPoint x: 678, endPoint y: 89, distance: 245.1
click at [678, 135] on p "Baltijas jūras un Ziemeļjūras tirdzniecību kopš 13. gs. vadīja un kontrolēja Ha…" at bounding box center [760, 197] width 961 height 125
copy p "Tallina, Tērbata, Pērnava, Vīlande, Cēsis, Koknese, Kuldīga, Limbaži, Straupe, …"
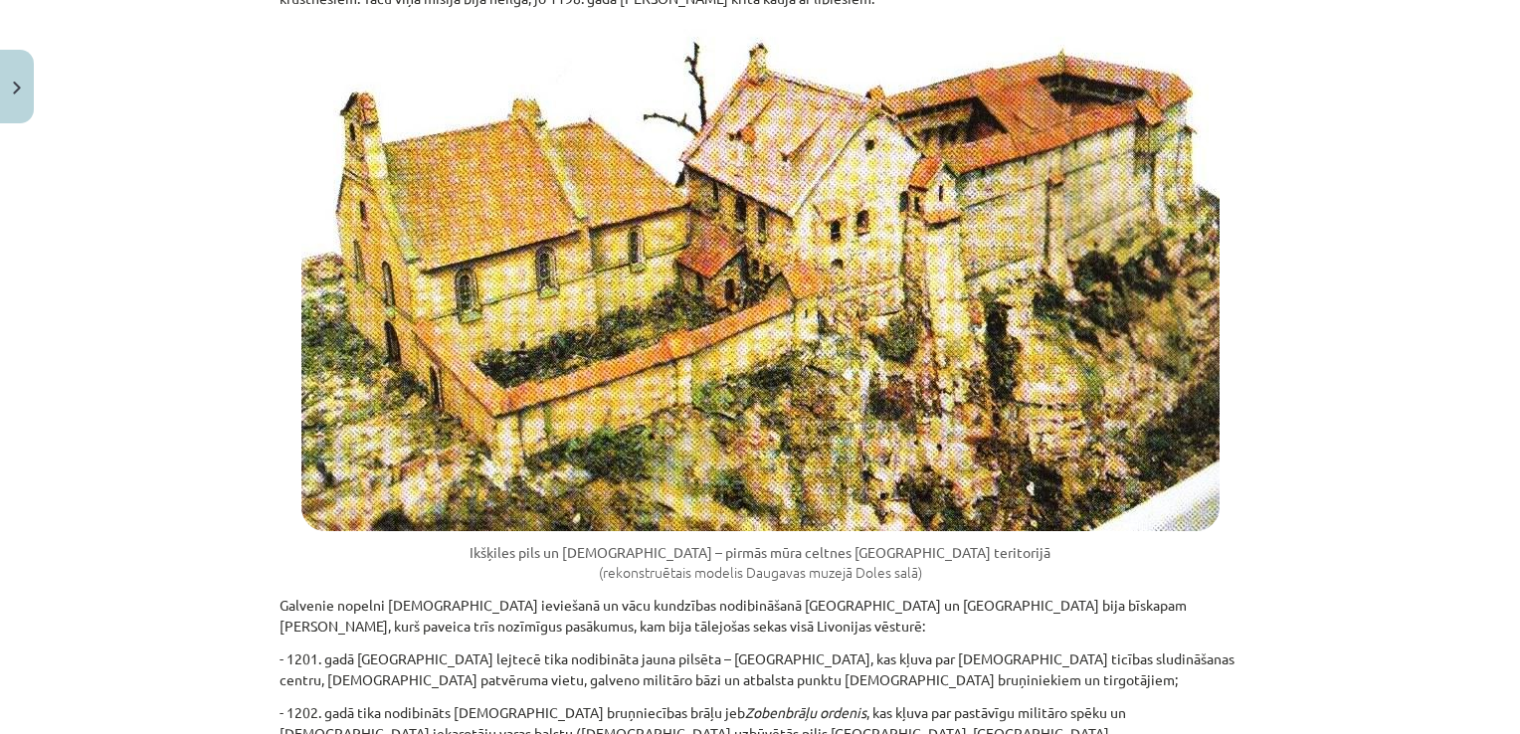
scroll to position [0, 0]
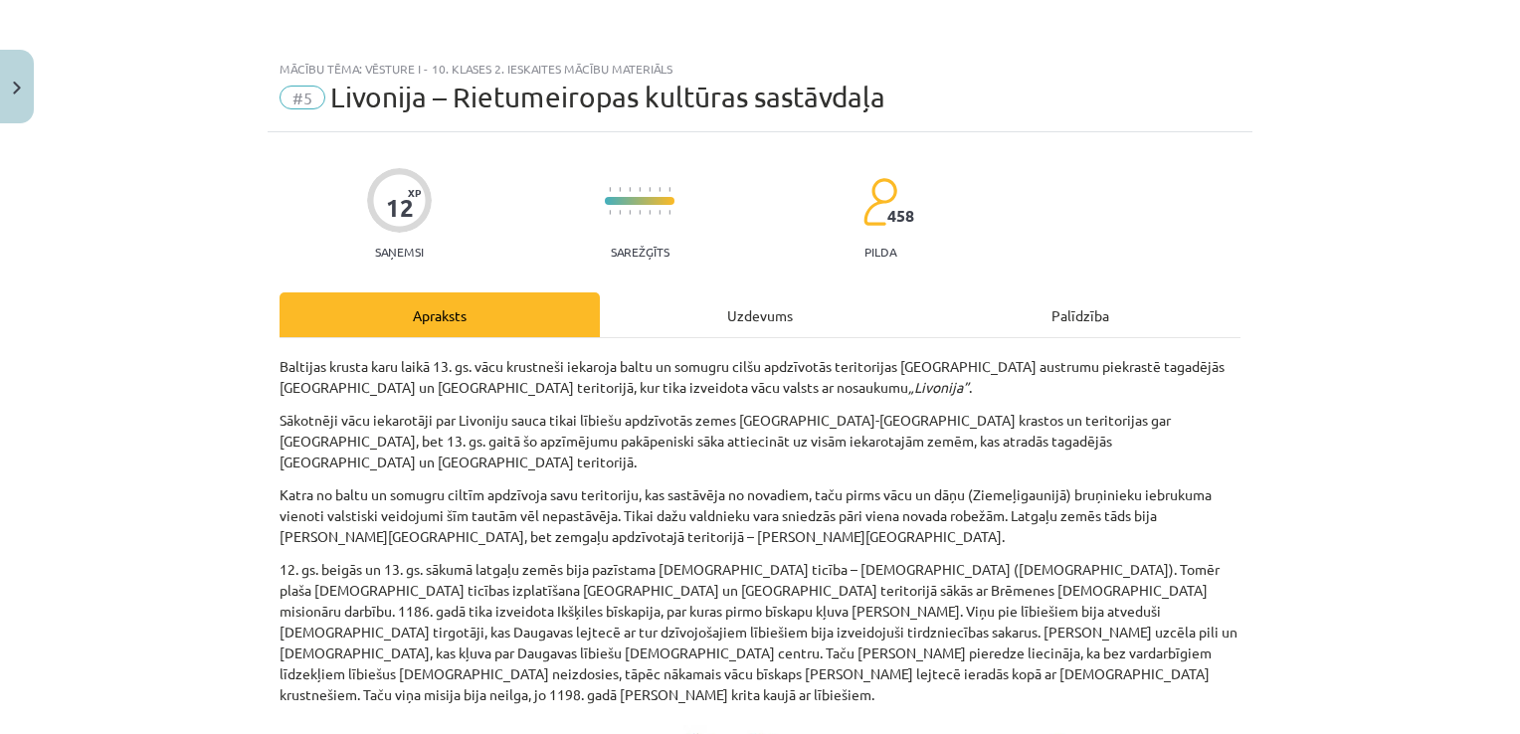
click at [696, 292] on div "Uzdevums" at bounding box center [760, 314] width 320 height 45
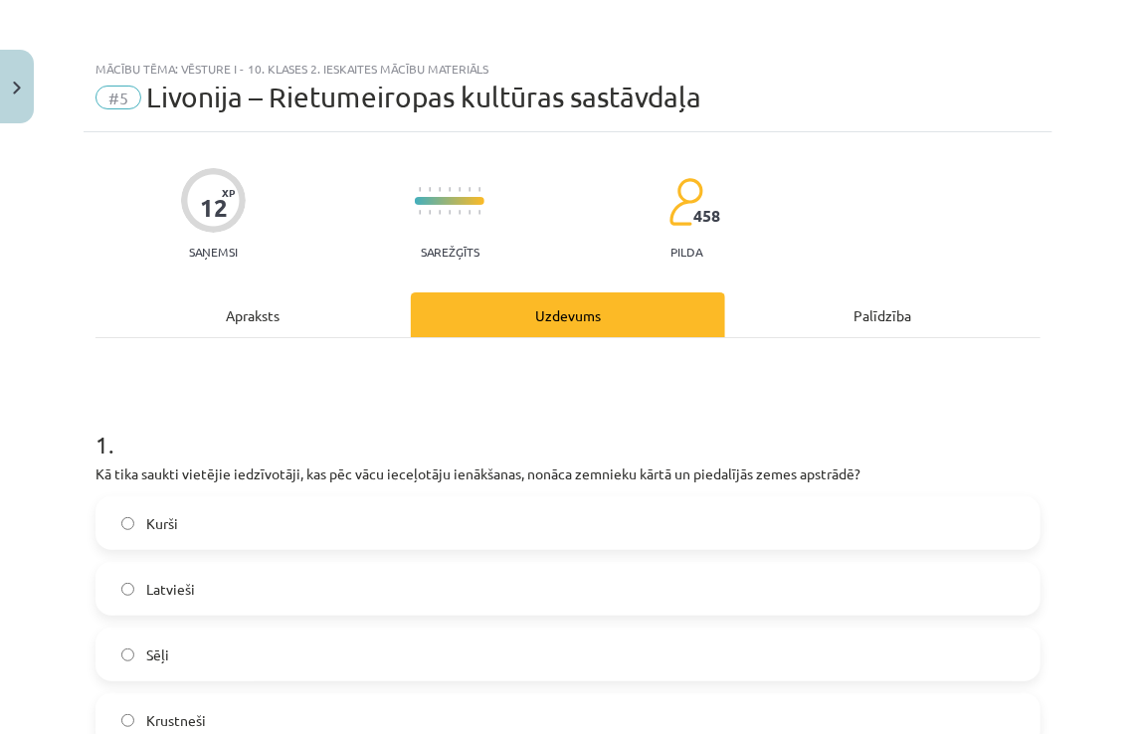
scroll to position [99, 0]
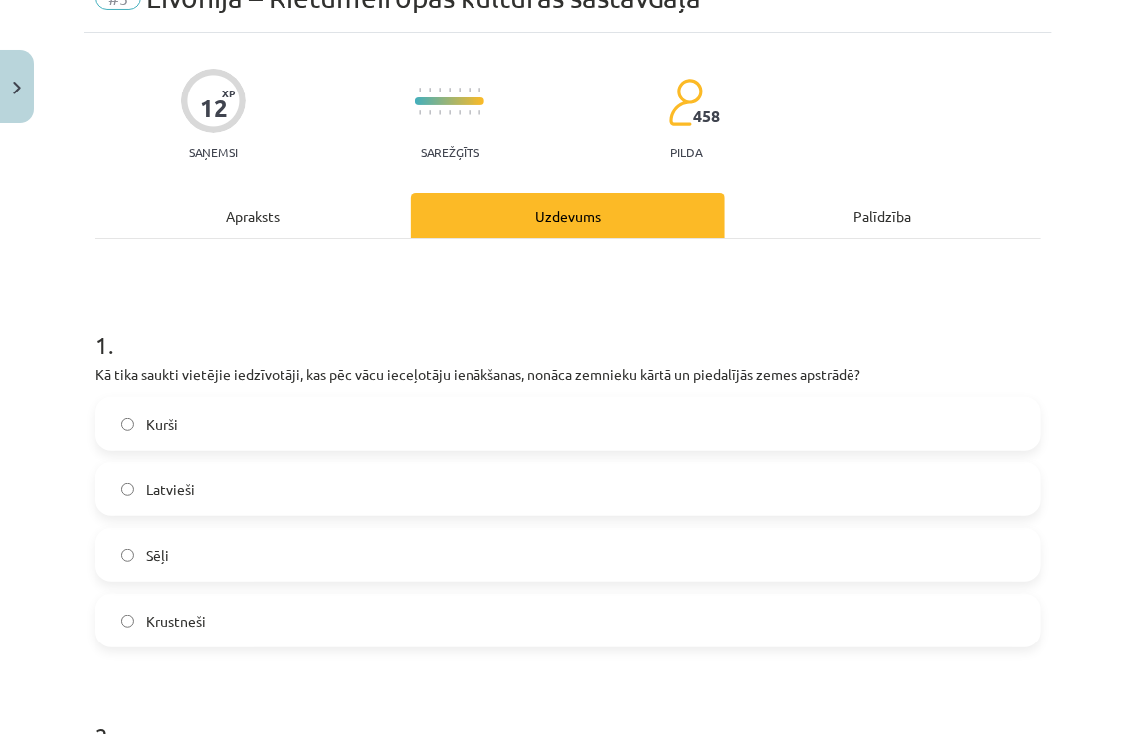
click at [223, 222] on div "Apraksts" at bounding box center [252, 215] width 315 height 45
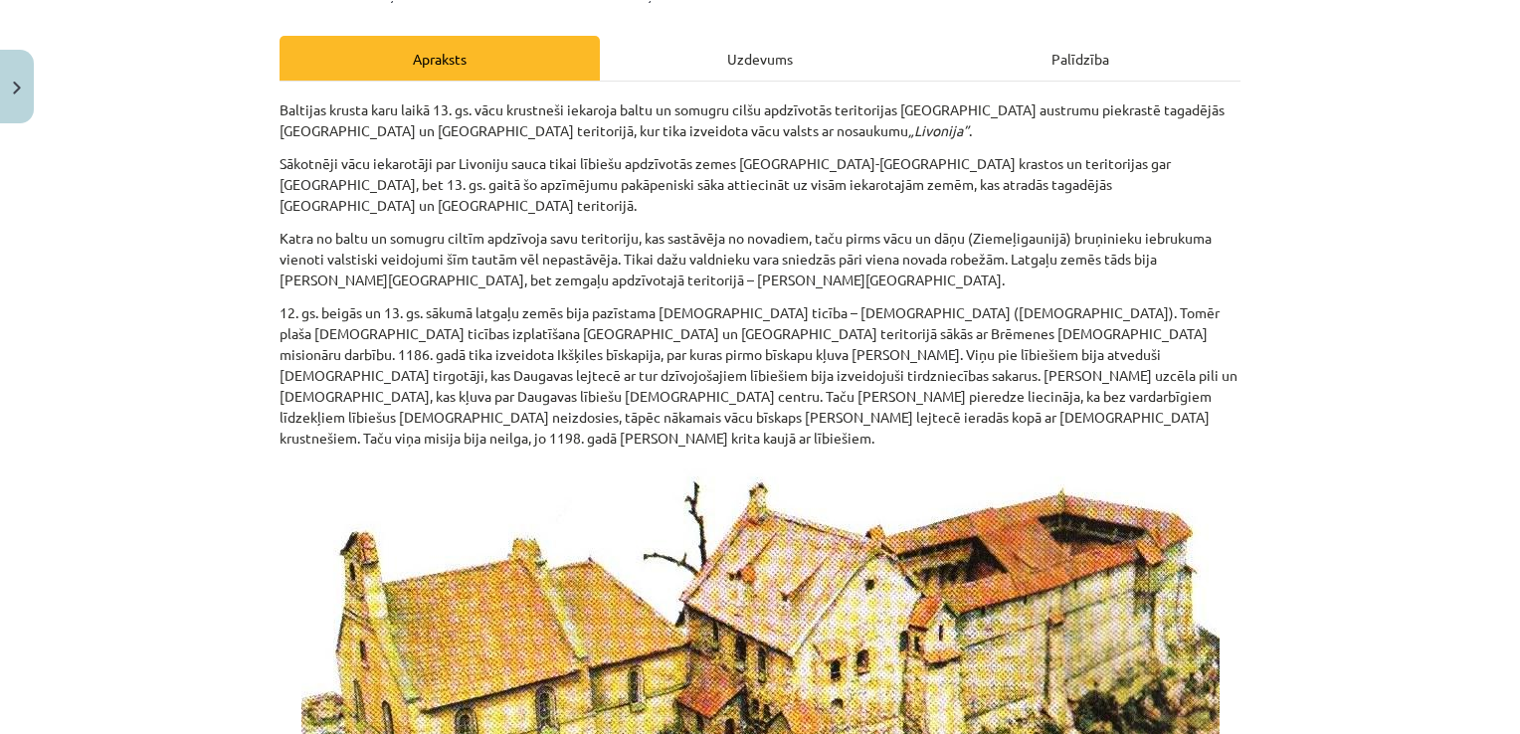
scroll to position [0, 0]
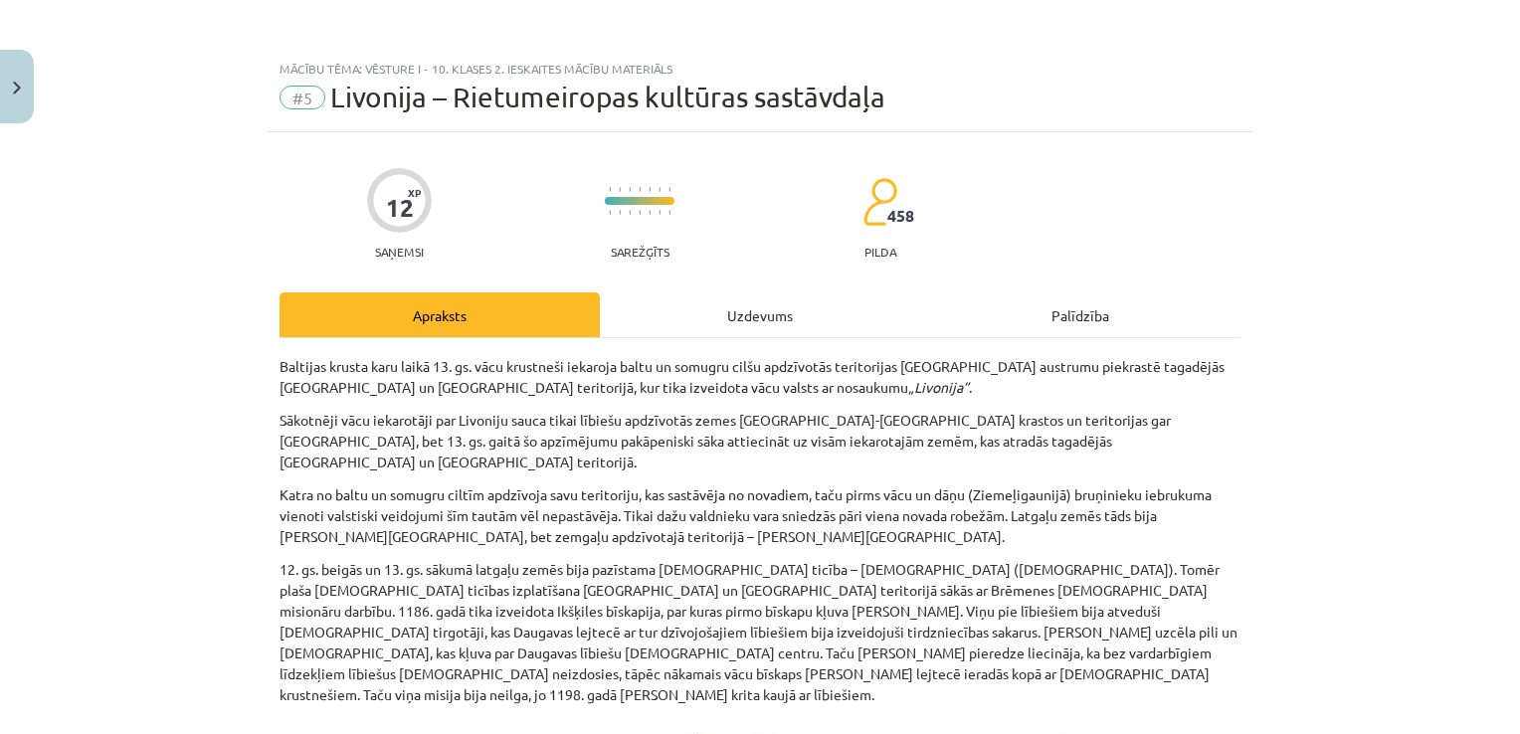
click at [794, 315] on div "Uzdevums" at bounding box center [760, 314] width 320 height 45
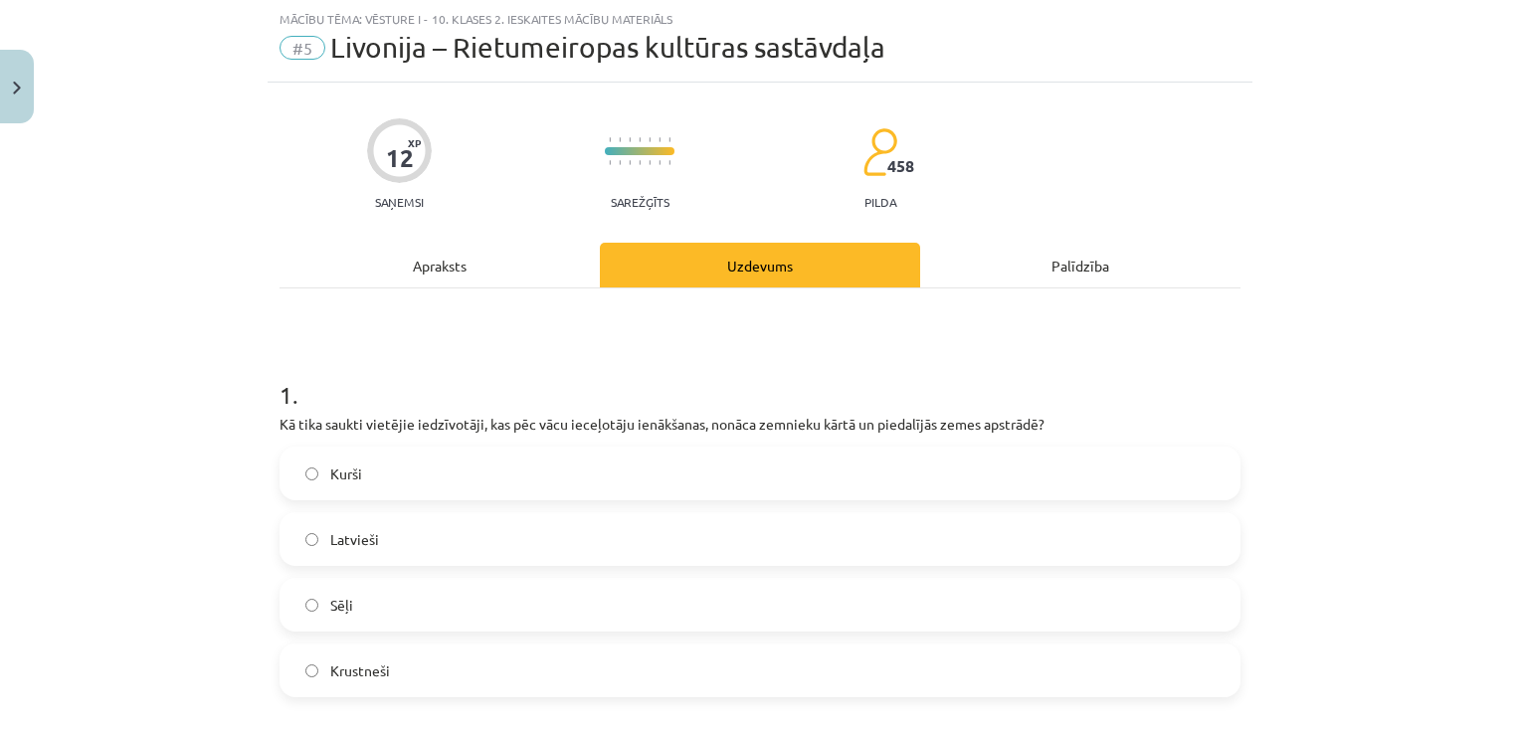
scroll to position [149, 0]
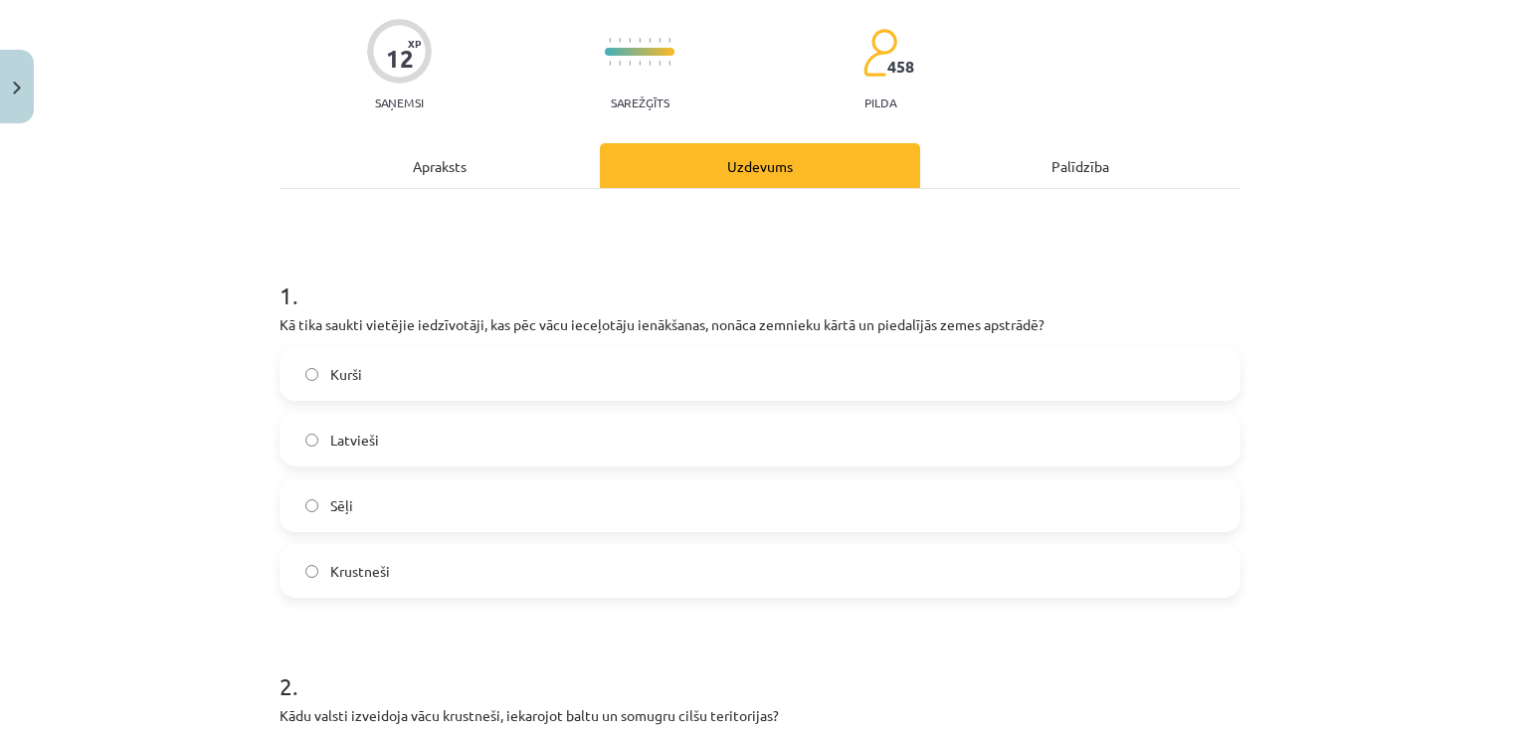
click at [672, 453] on label "Latvieši" at bounding box center [760, 440] width 957 height 50
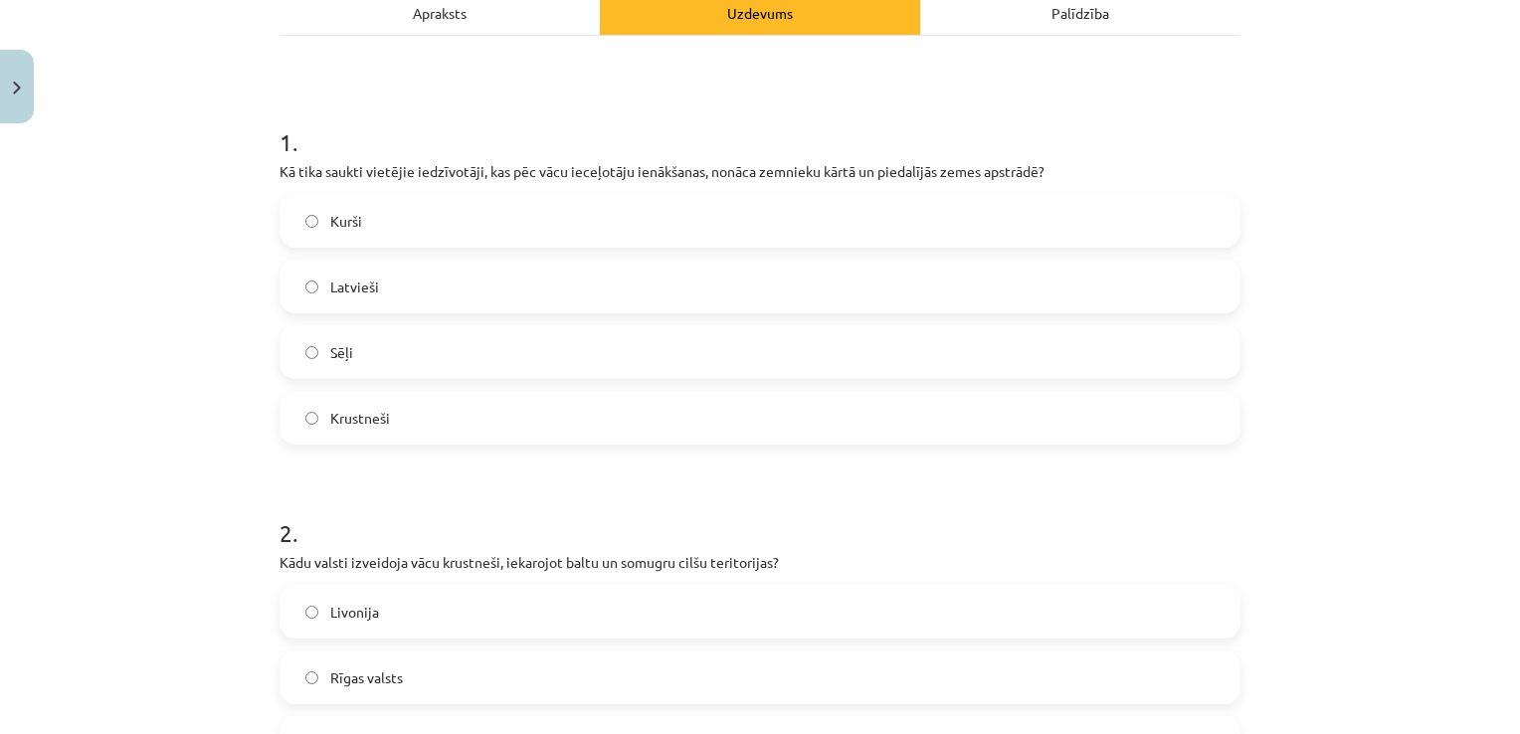
scroll to position [249, 0]
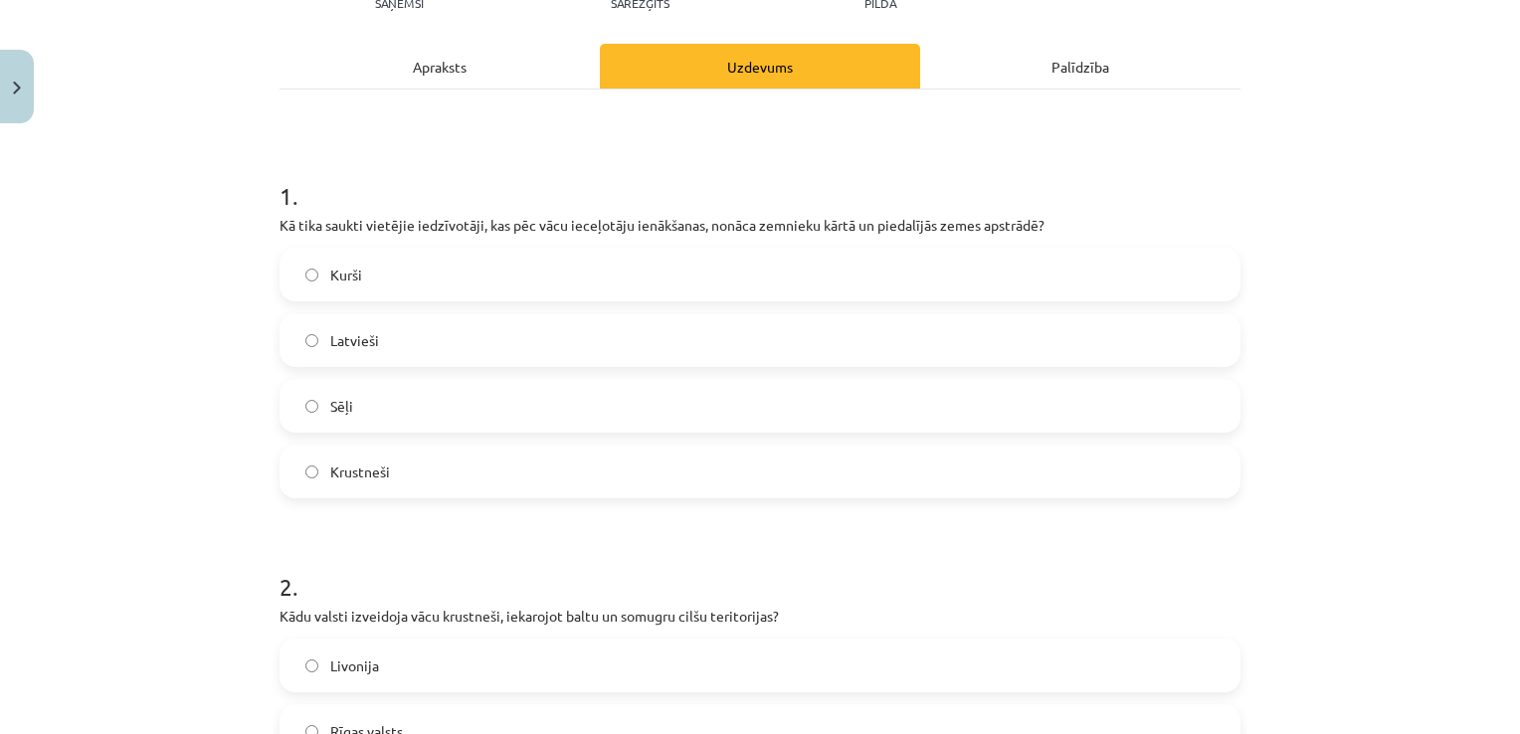
click at [508, 49] on div "Apraksts" at bounding box center [440, 66] width 320 height 45
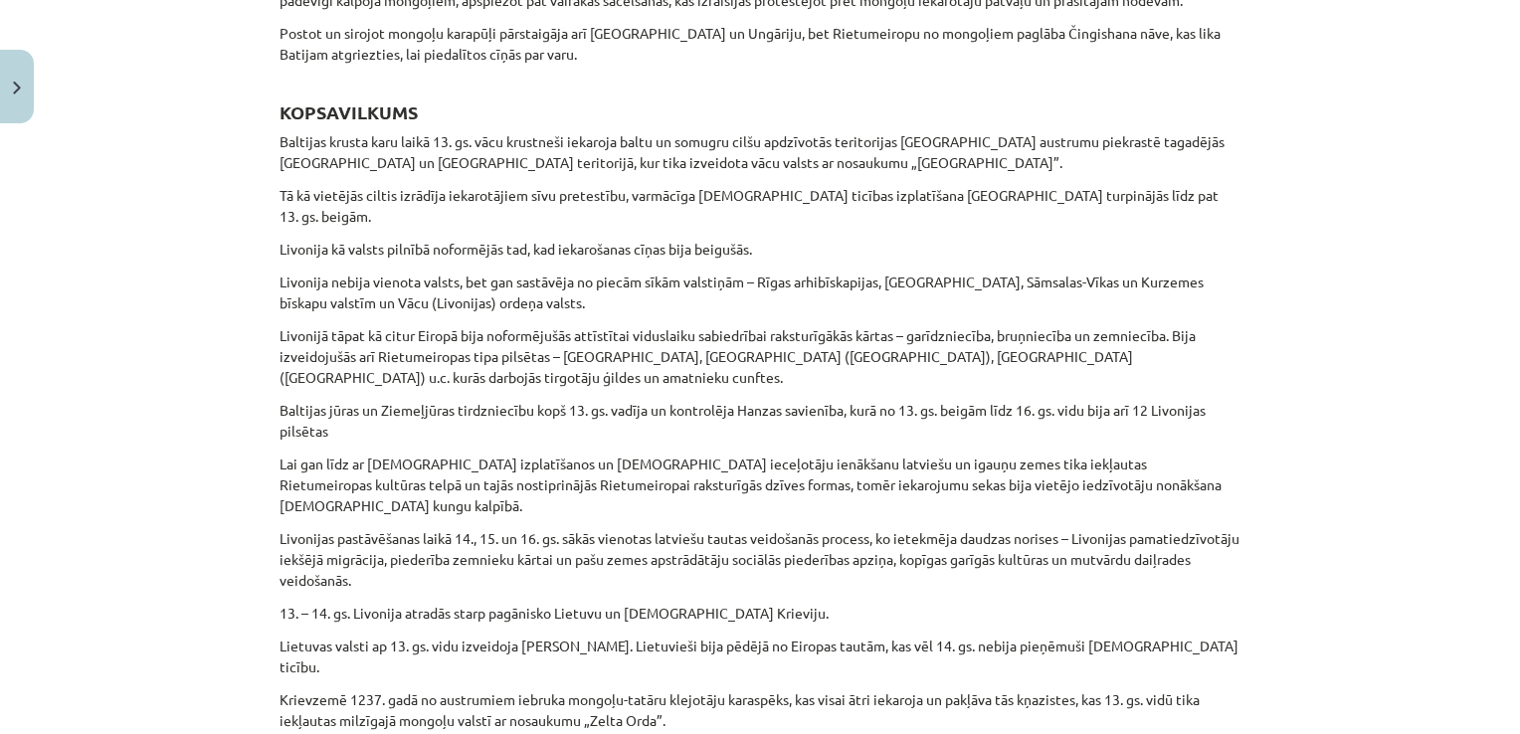
scroll to position [5406, 0]
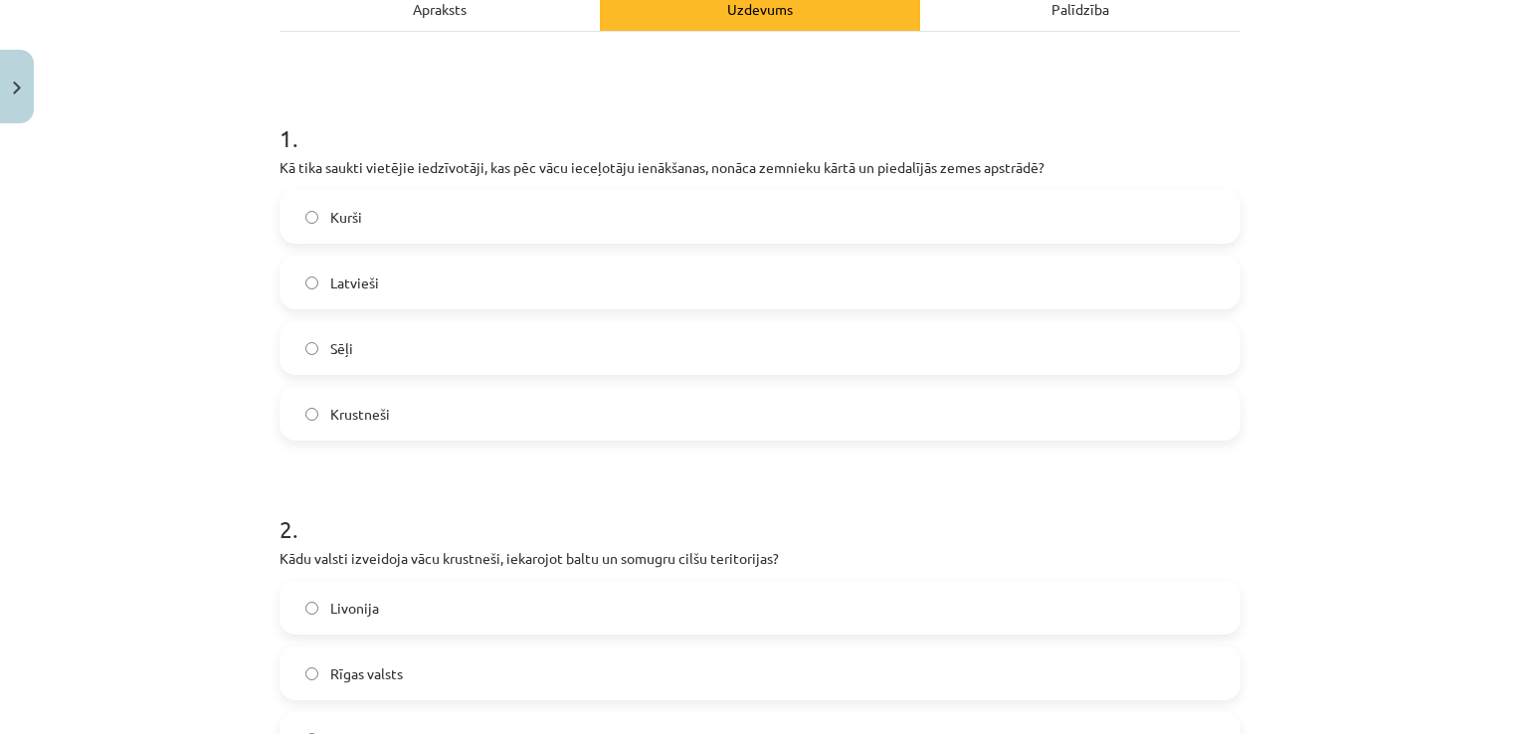
scroll to position [249, 0]
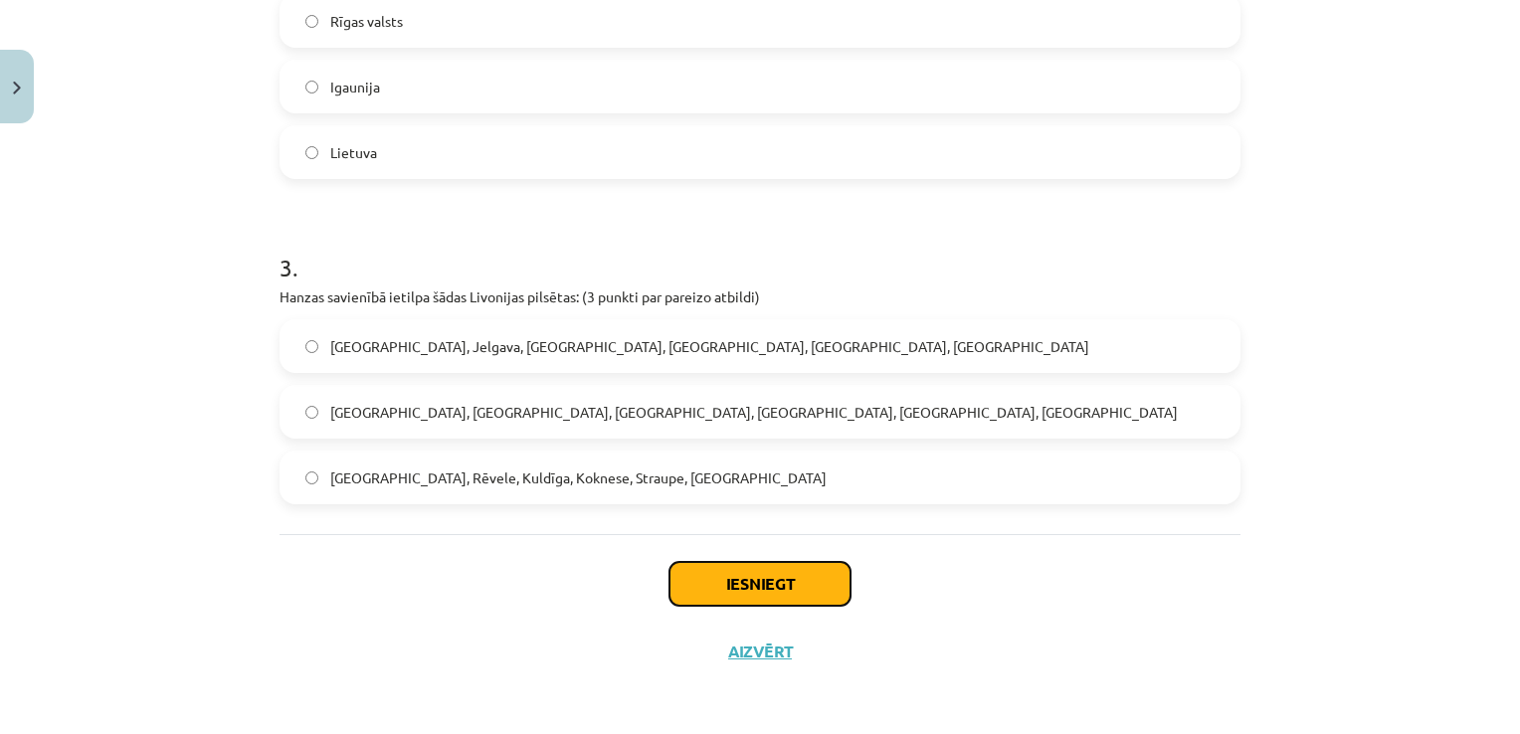
click at [729, 571] on button "Iesniegt" at bounding box center [759, 584] width 181 height 44
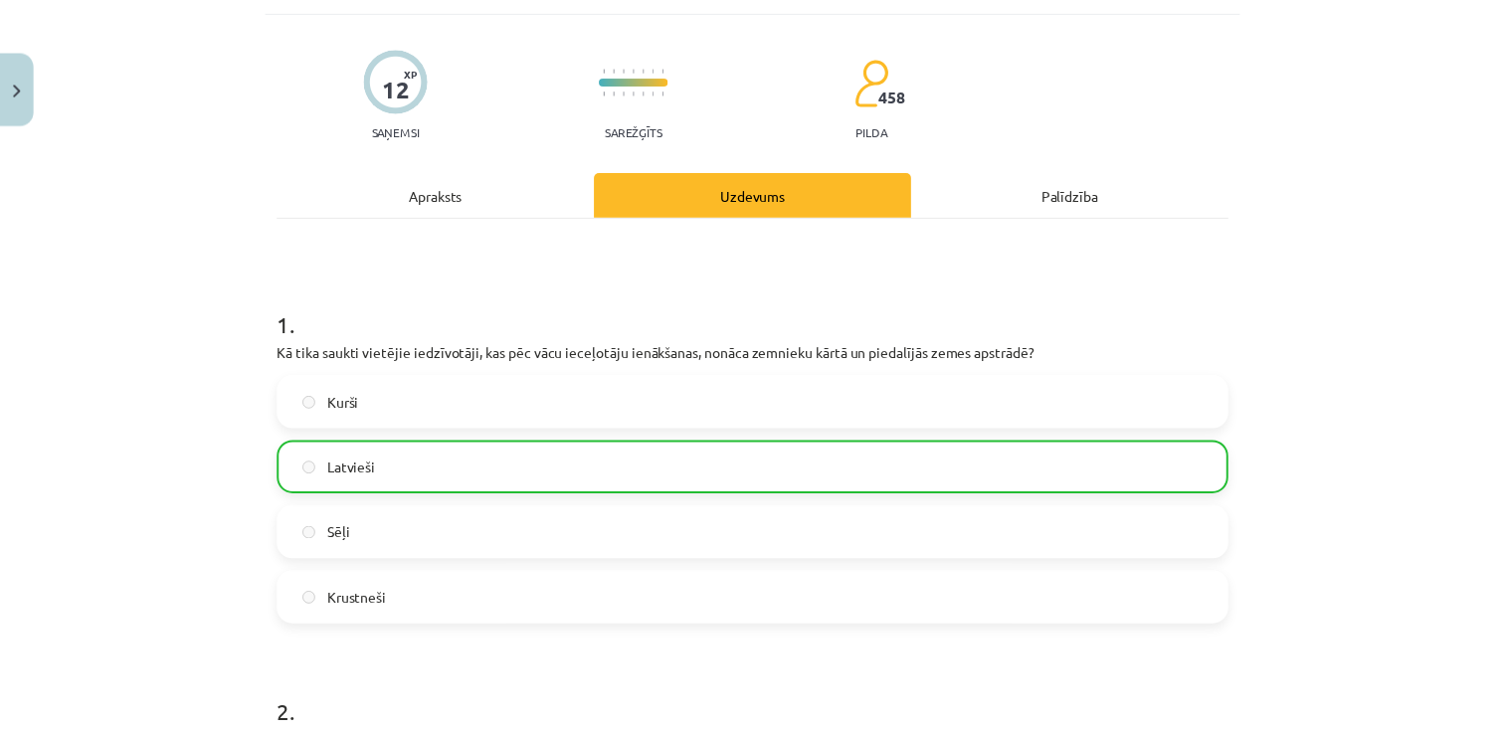
scroll to position [0, 0]
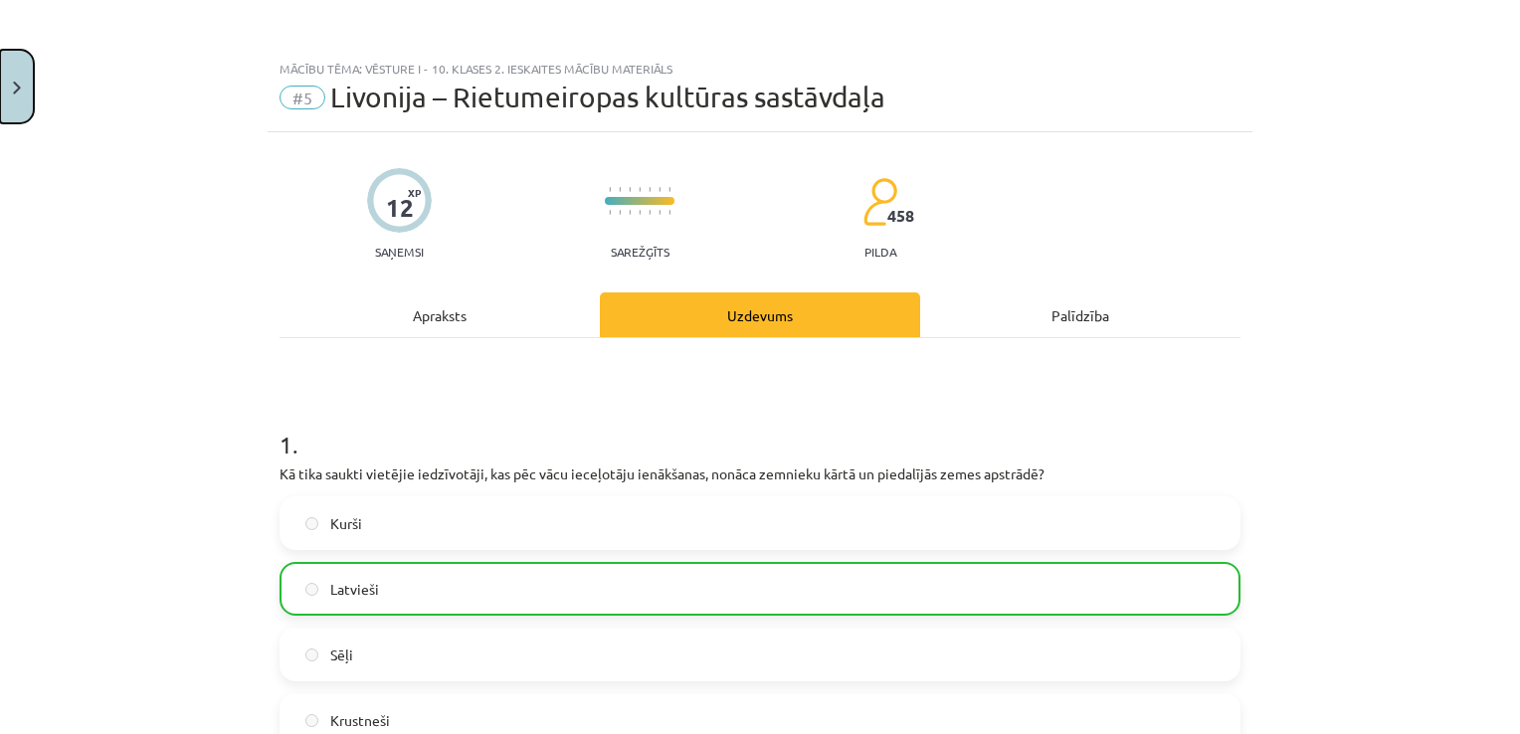
click at [28, 67] on button "Close" at bounding box center [17, 87] width 34 height 74
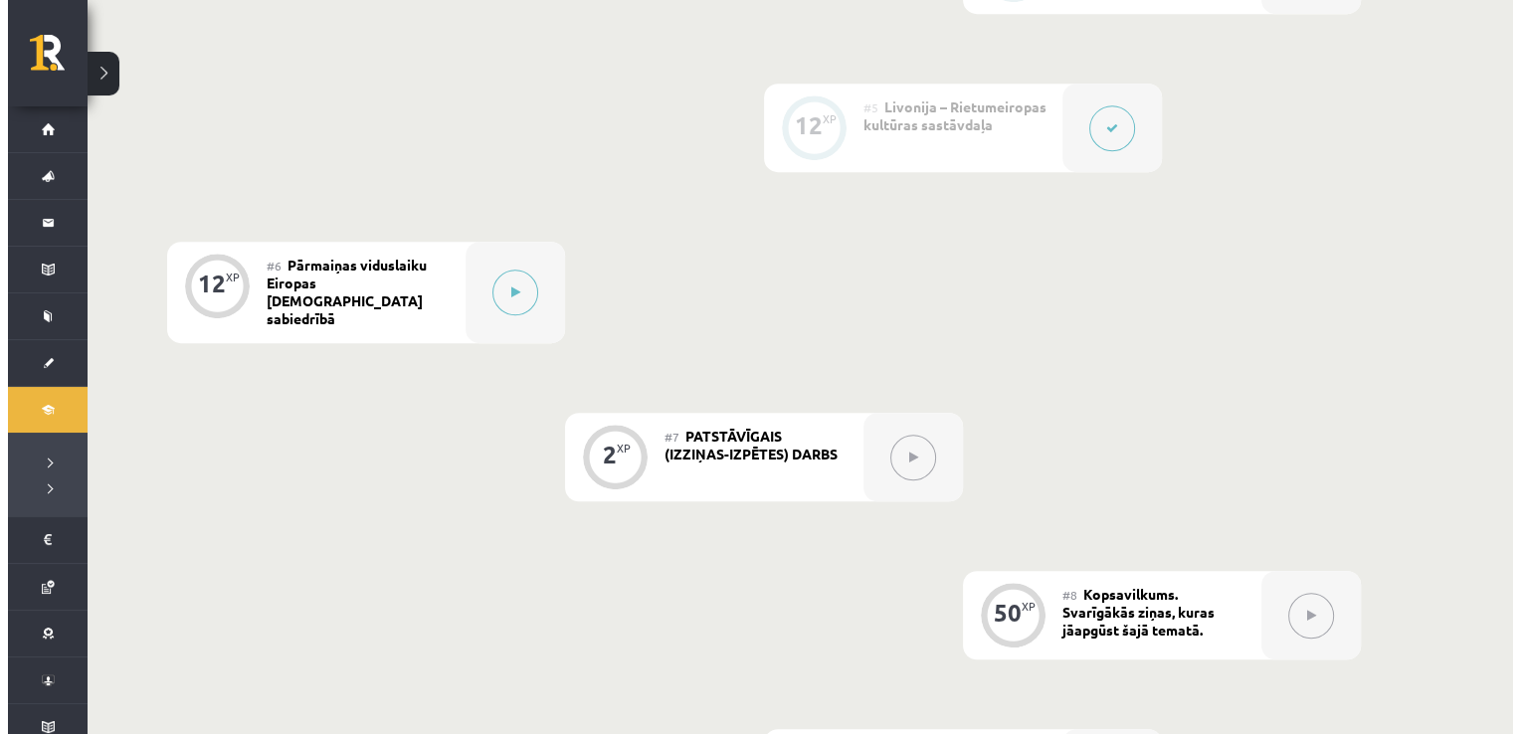
scroll to position [1201, 0]
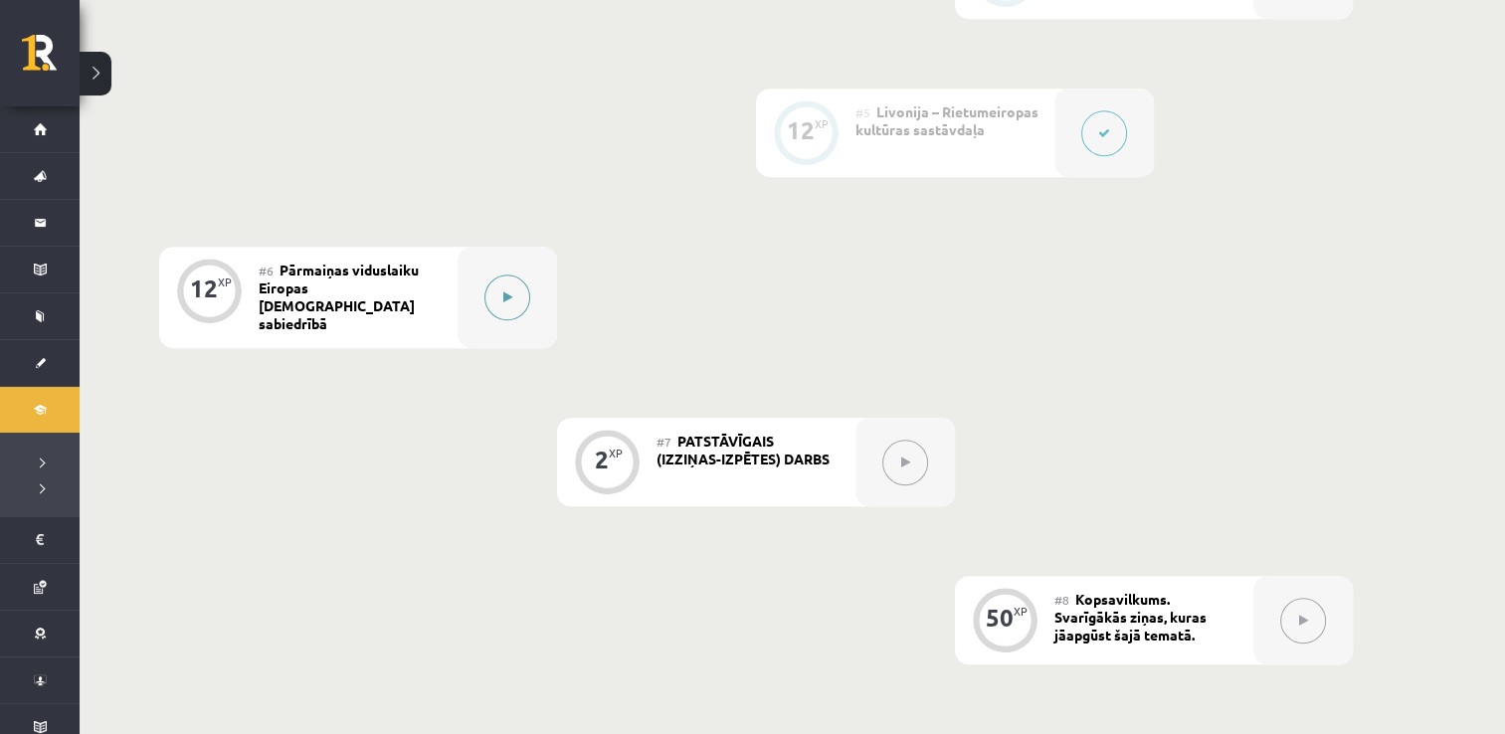
click at [493, 299] on button at bounding box center [507, 298] width 46 height 46
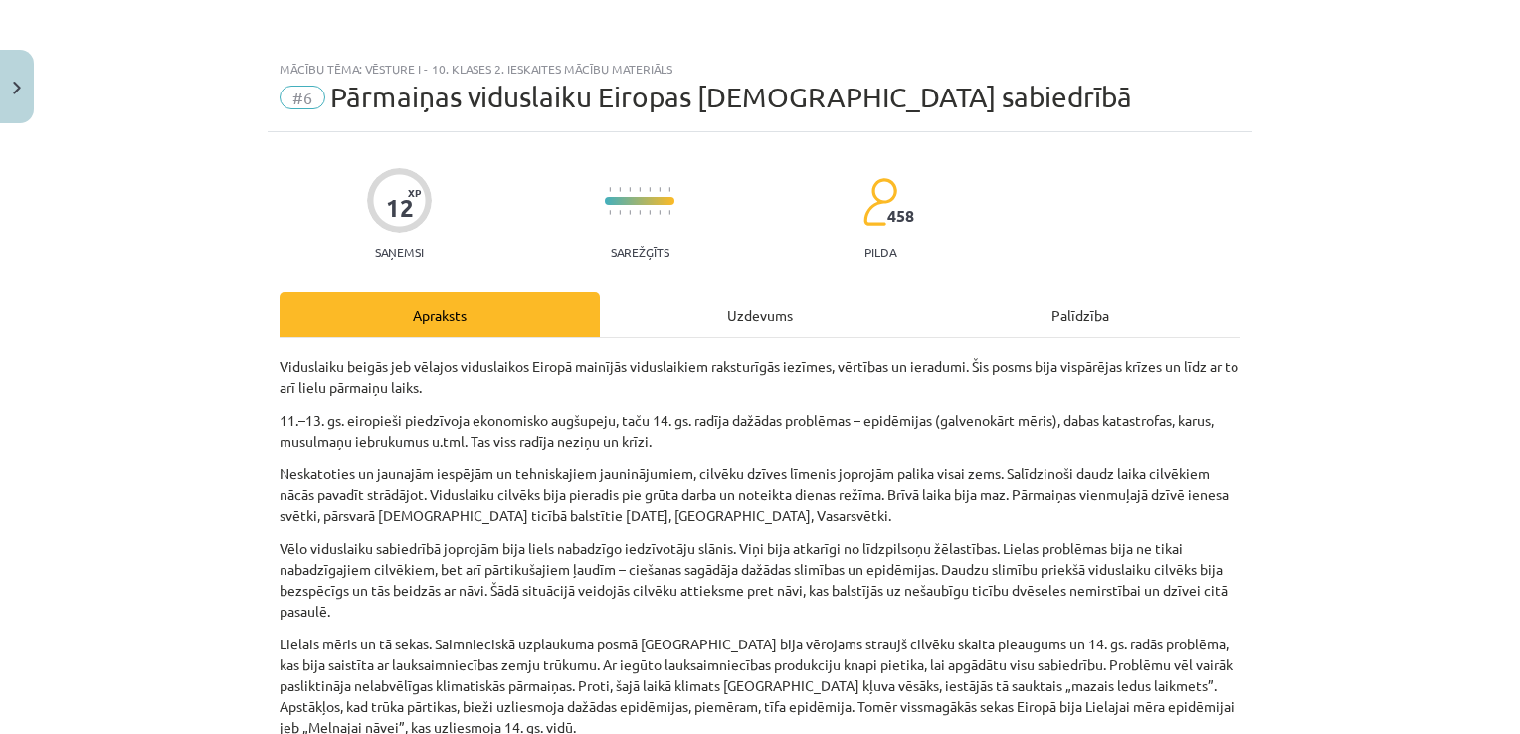
click at [742, 330] on div "Uzdevums" at bounding box center [760, 314] width 320 height 45
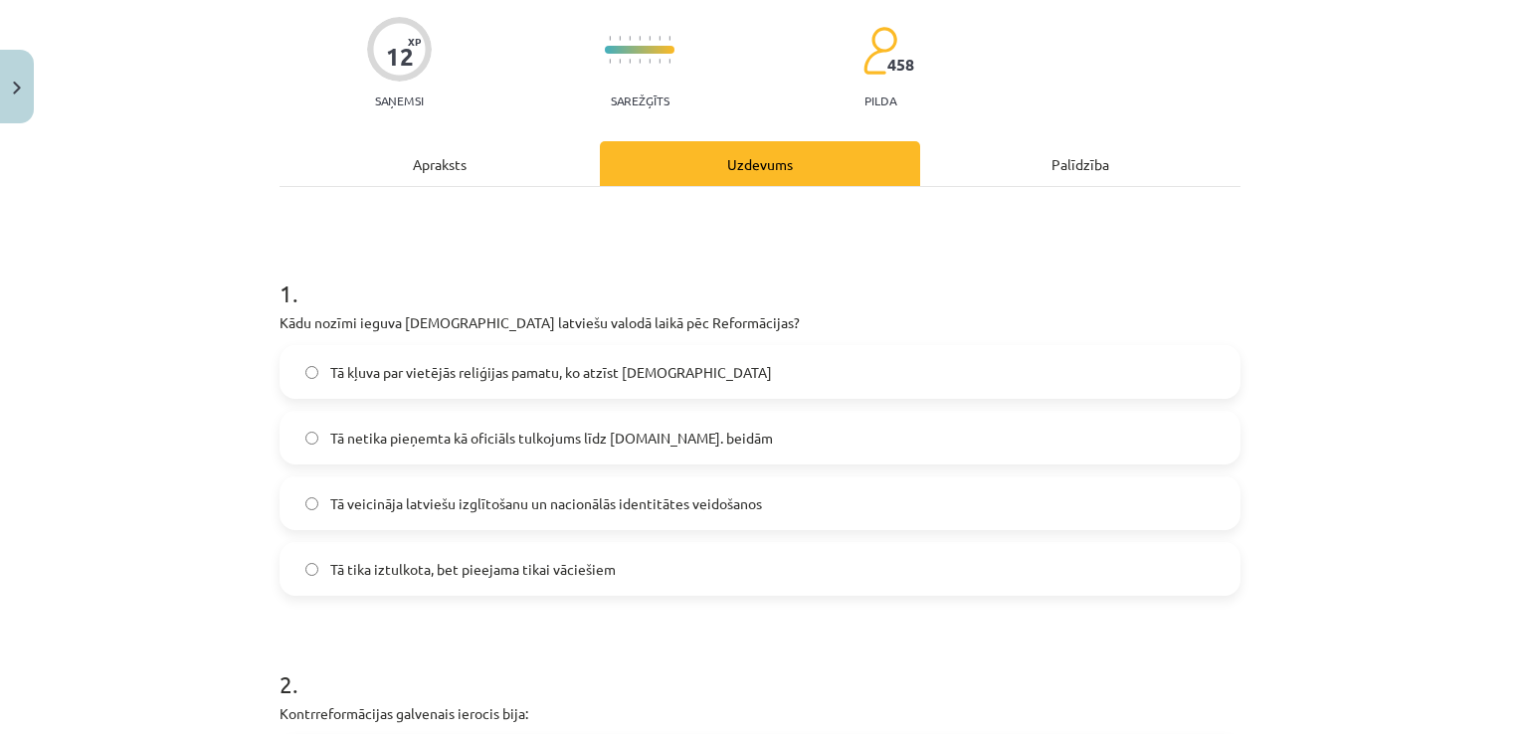
scroll to position [249, 0]
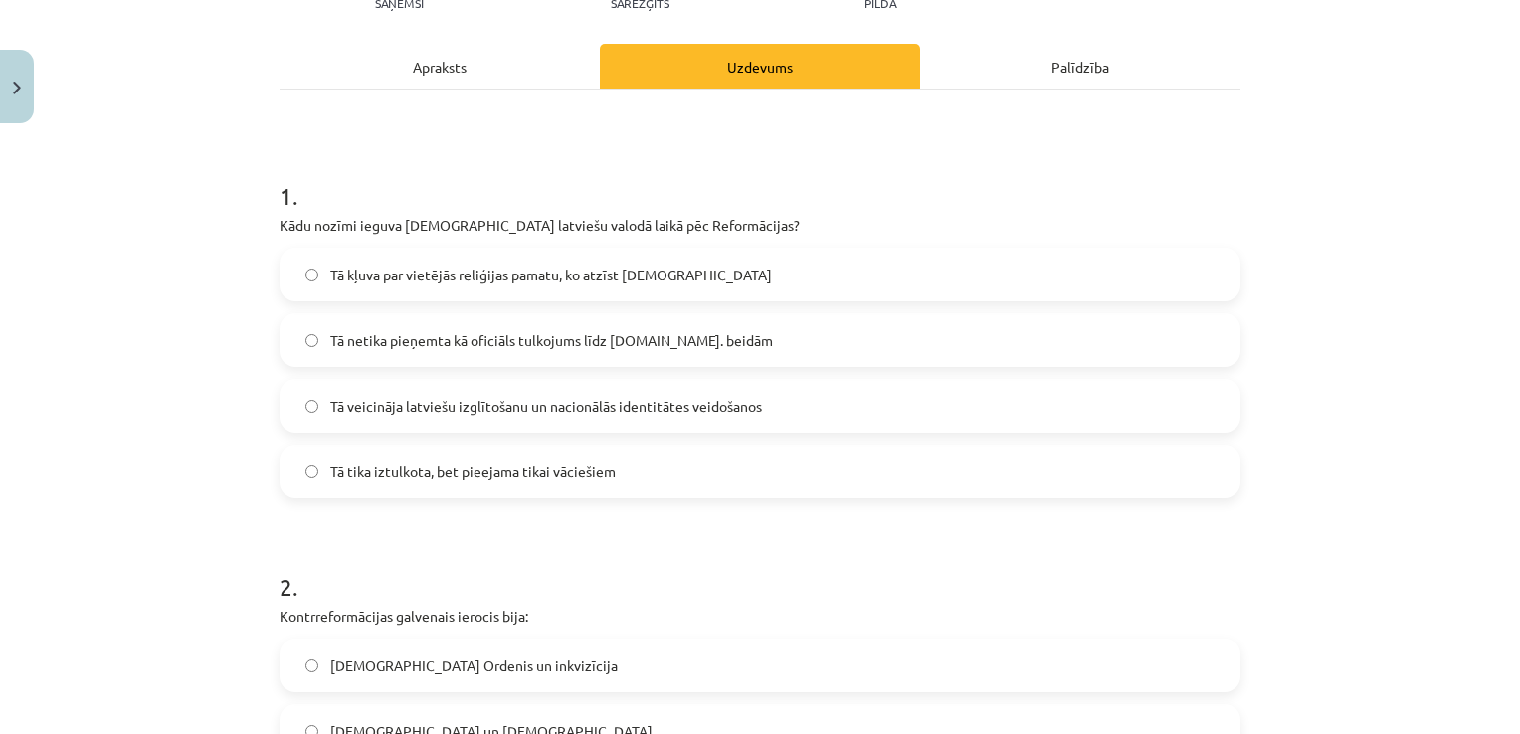
click at [720, 404] on span "Tā veicināja latviešu izglītošanu un nacionālās identitātes veidošanos" at bounding box center [546, 406] width 432 height 21
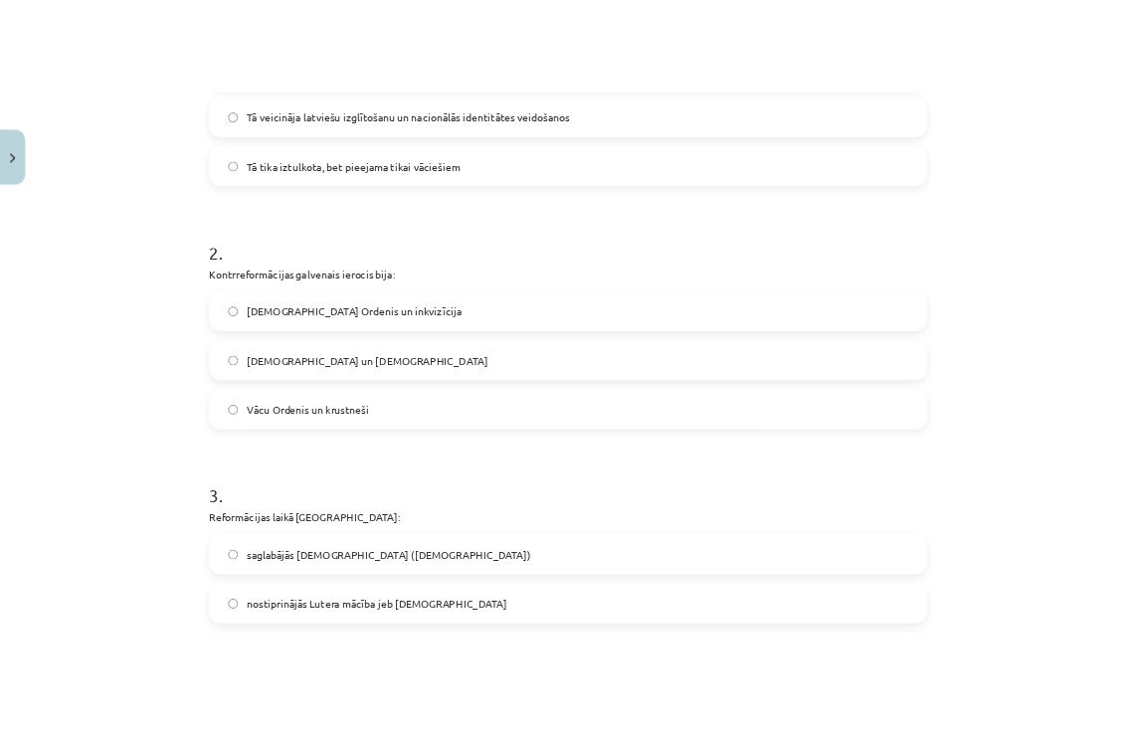
scroll to position [746, 0]
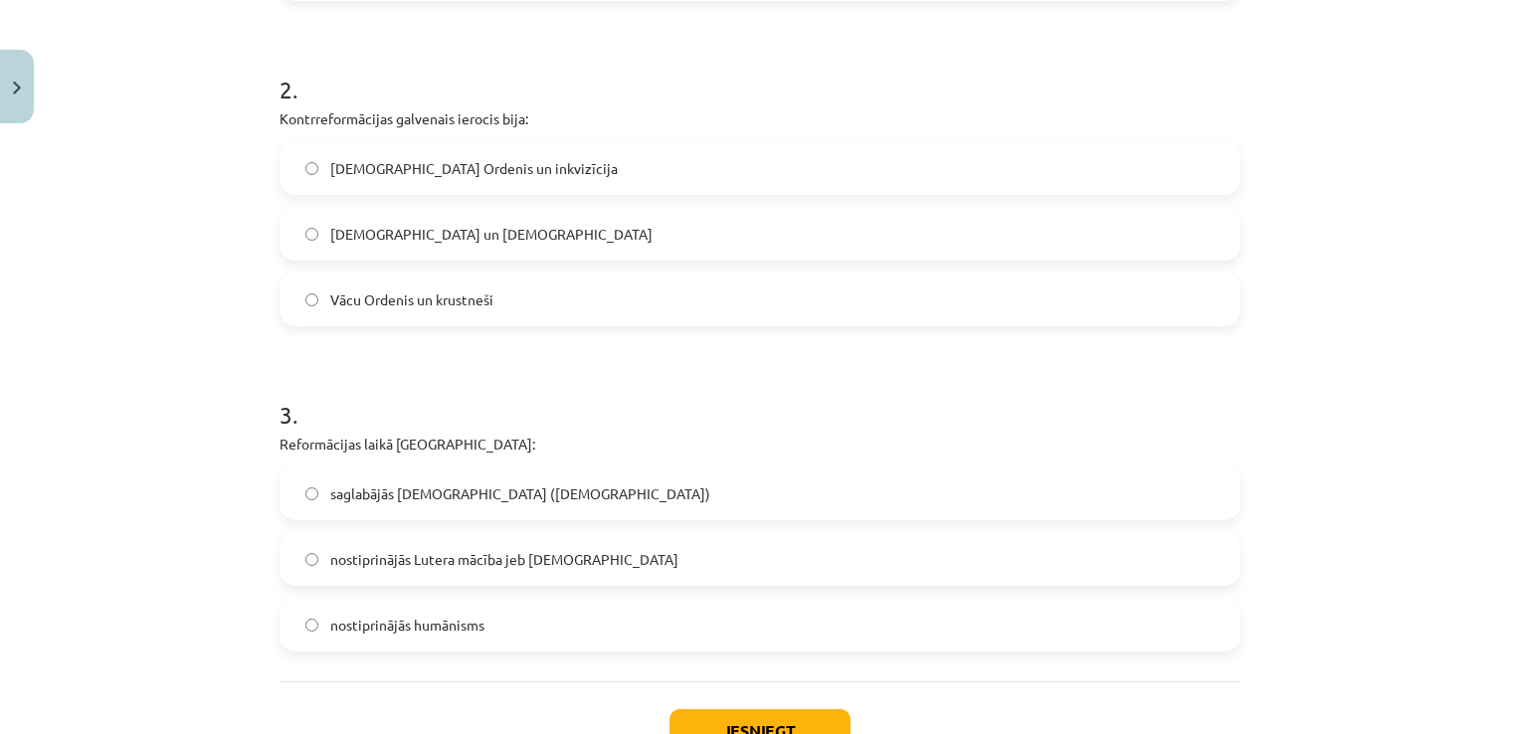
click at [448, 311] on label "Vācu Ordenis un krustneši" at bounding box center [760, 300] width 957 height 50
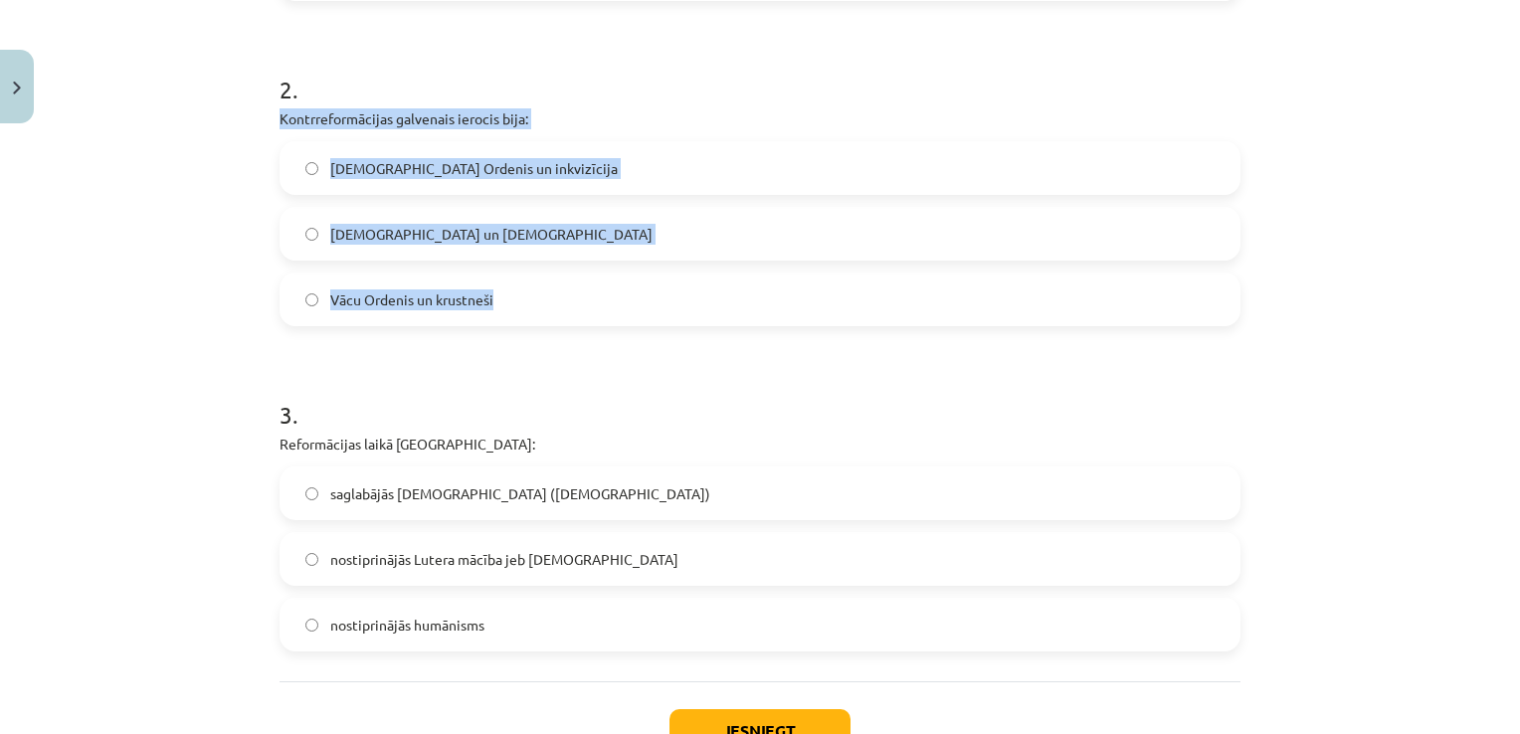
drag, startPoint x: 505, startPoint y: 308, endPoint x: 245, endPoint y: 119, distance: 322.0
click at [245, 119] on div "Mācību tēma: Vēsture i - 10. klases 2. ieskaites mācību materiāls #6 ​Pārmaiņas…" at bounding box center [760, 367] width 1520 height 734
copy div "Kontrreformācijas galvenais ierocis bija: Jezuītu Ordenis un inkvizīcija Domini…"
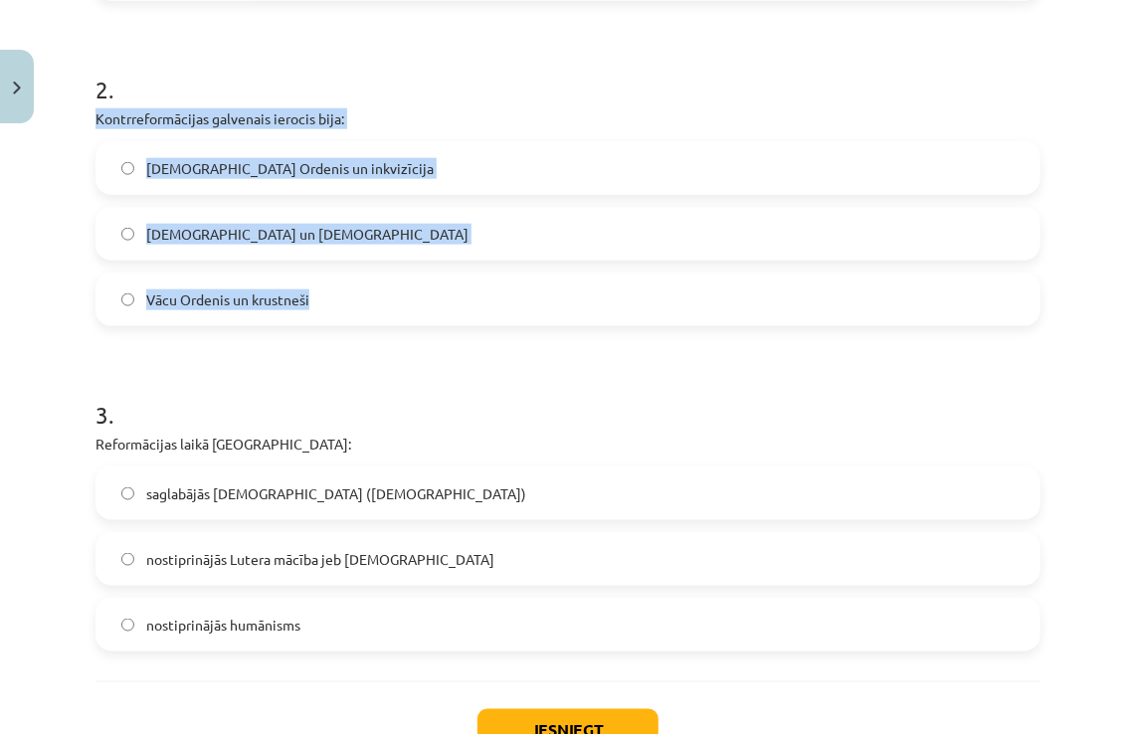
click at [497, 198] on div "Jezuītu Ordenis un inkvizīcija Dominikāņu Ordenis un misionāri Vācu Ordenis un …" at bounding box center [567, 233] width 945 height 185
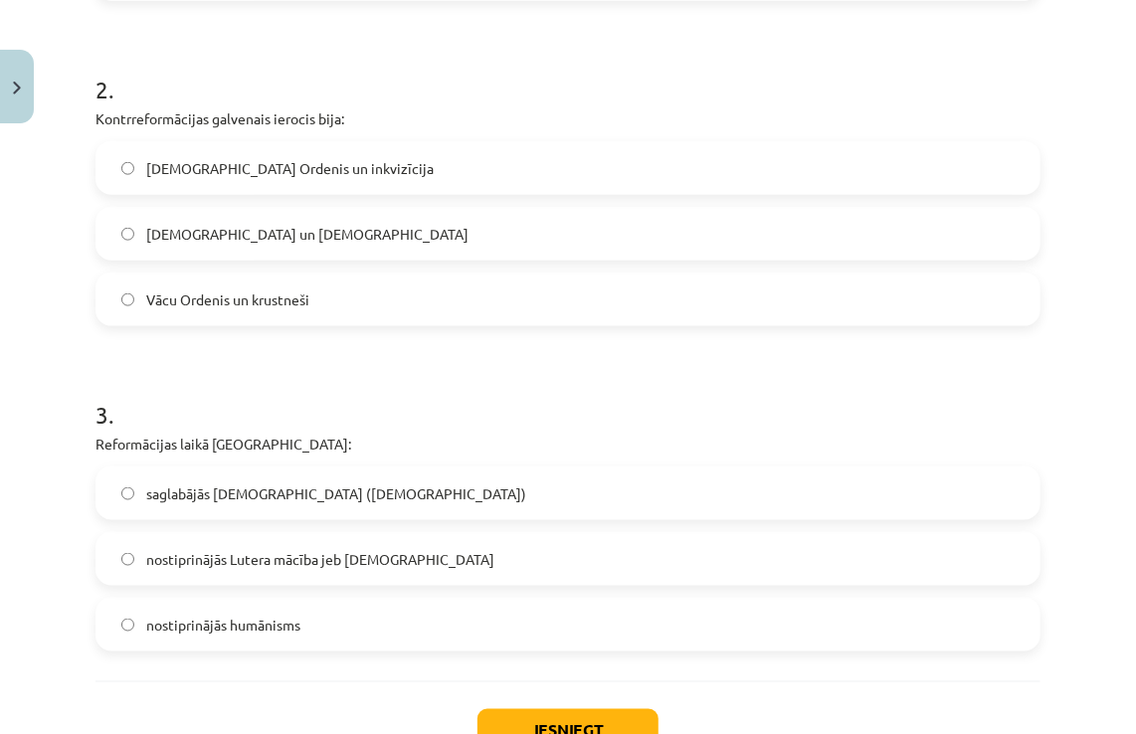
click at [481, 176] on label "Jezuītu Ordenis un inkvizīcija" at bounding box center [567, 168] width 941 height 50
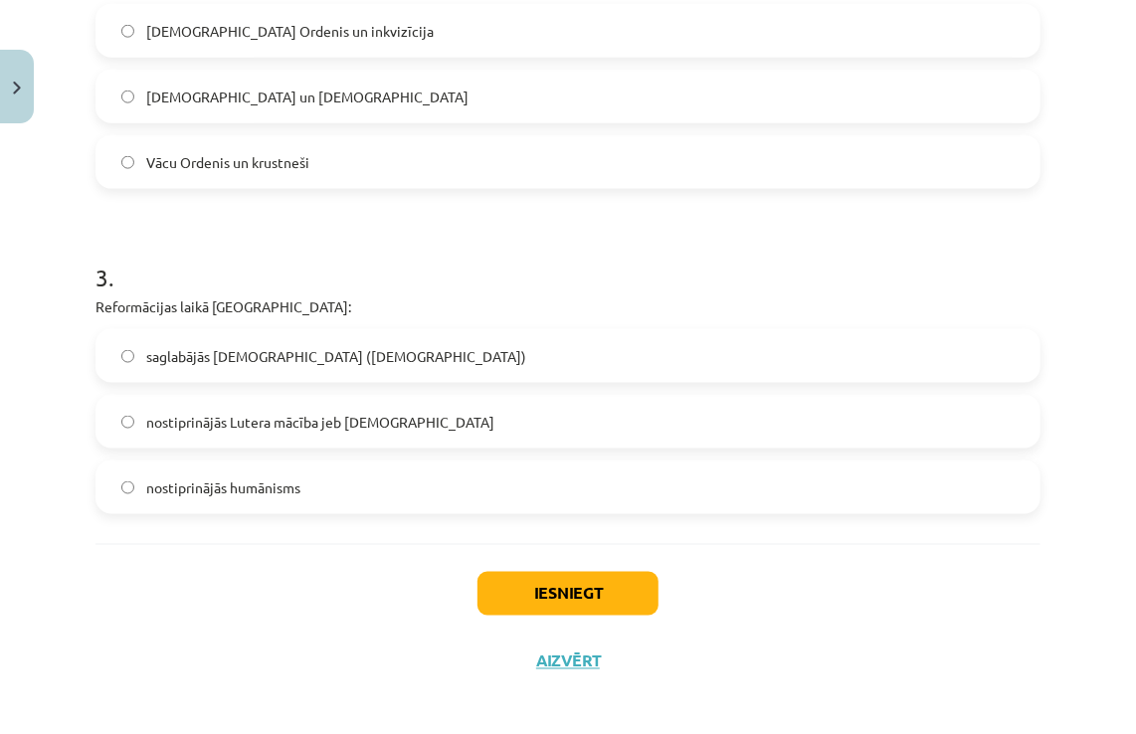
scroll to position [893, 0]
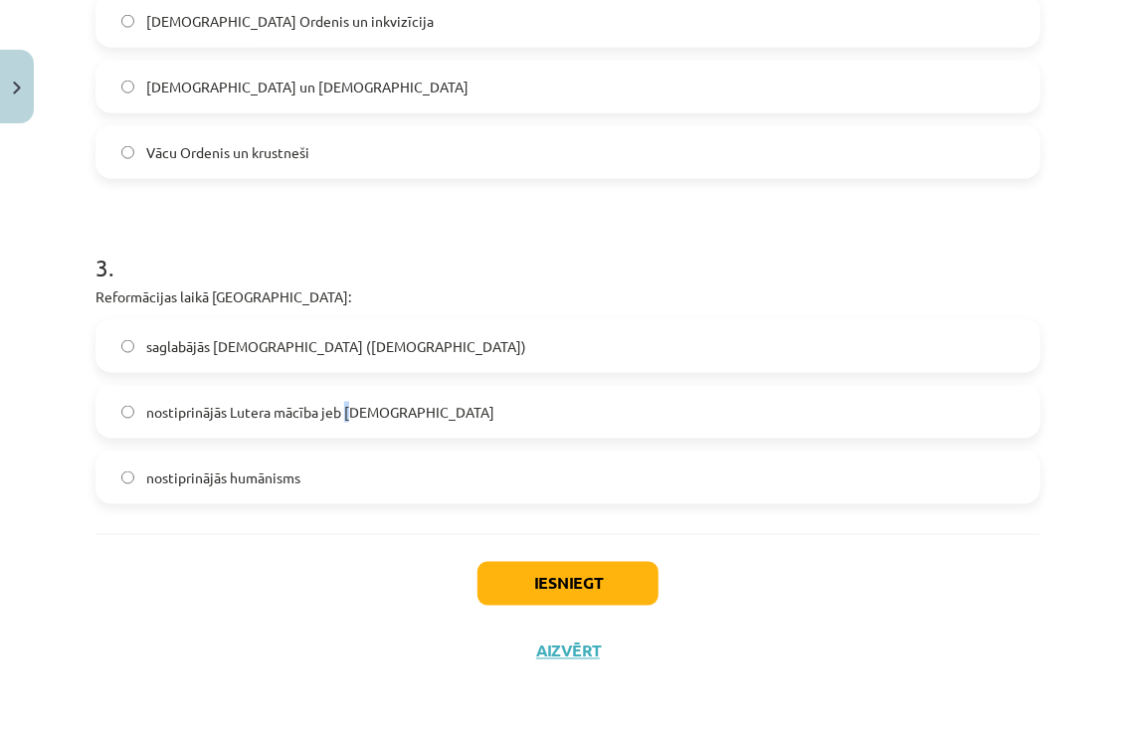
click at [346, 420] on span "nostiprinājās Lutera mācība jeb luterānisms" at bounding box center [320, 412] width 348 height 21
drag, startPoint x: 346, startPoint y: 420, endPoint x: 255, endPoint y: 409, distance: 92.2
click at [255, 409] on span "nostiprinājās Lutera mācība jeb luterānisms" at bounding box center [320, 412] width 348 height 21
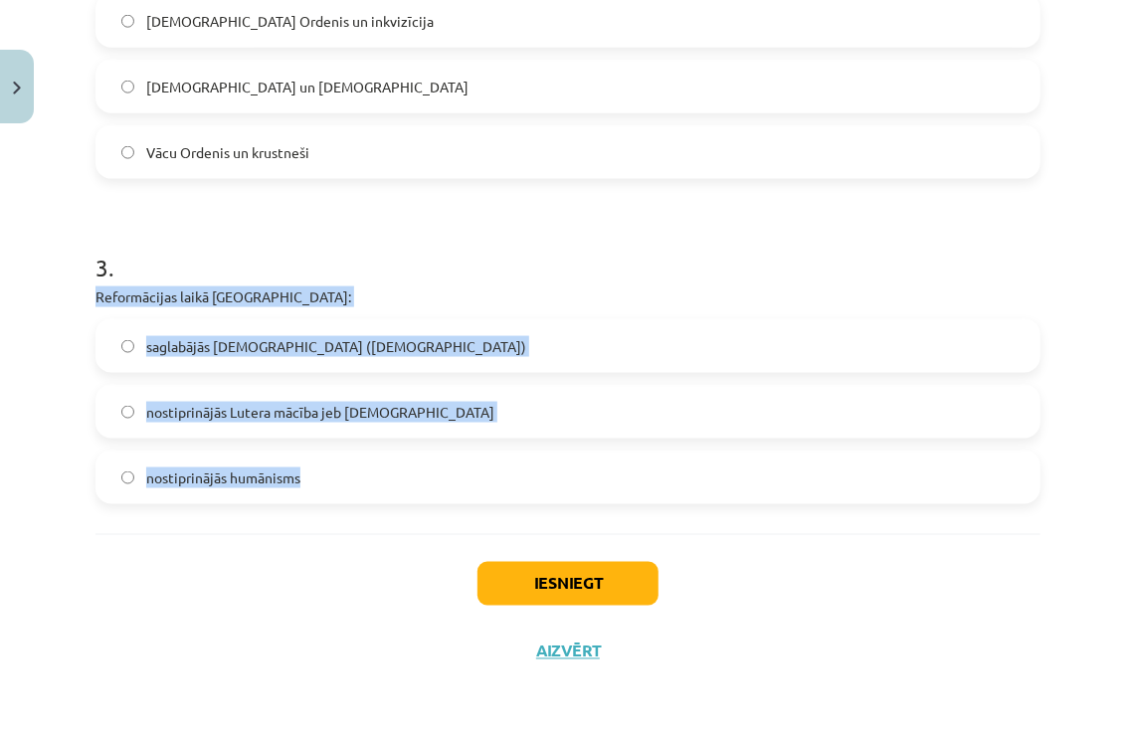
drag, startPoint x: 306, startPoint y: 477, endPoint x: 56, endPoint y: 295, distance: 309.2
click at [56, 295] on div "Mācību tēma: Vēsture i - 10. klases 2. ieskaites mācību materiāls #6 ​Pārmaiņas…" at bounding box center [568, 367] width 1136 height 734
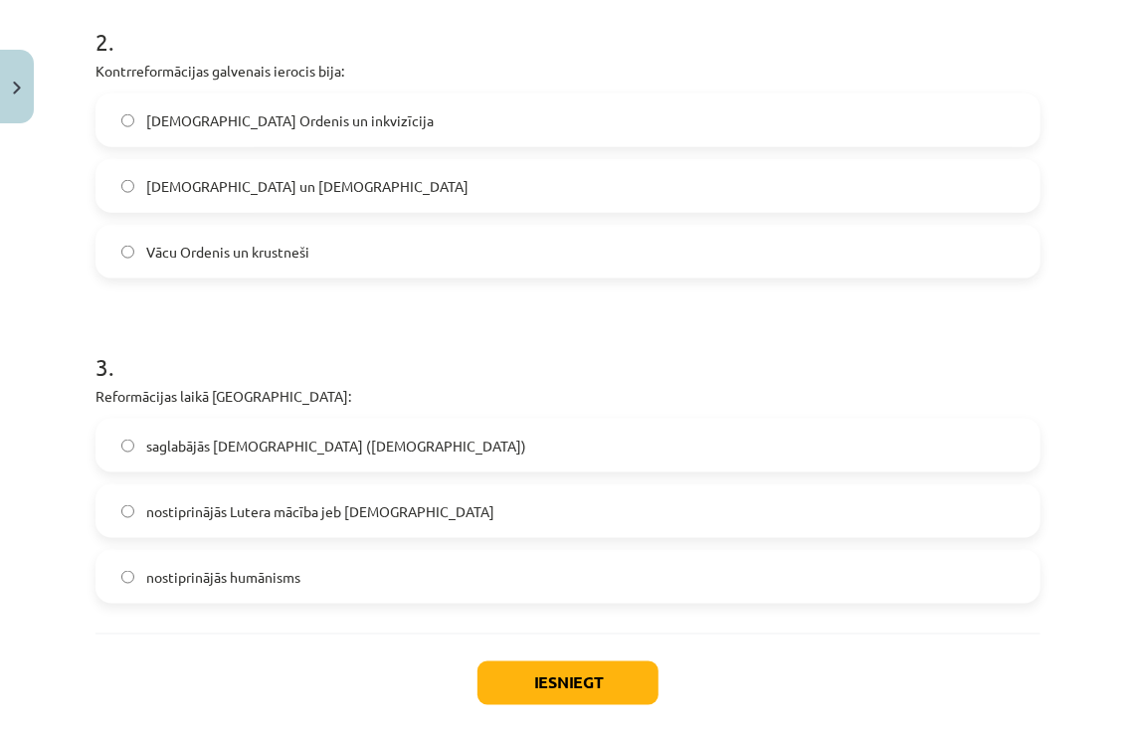
click at [259, 261] on label "Vācu Ordenis un krustneši" at bounding box center [567, 252] width 941 height 50
click at [206, 127] on span "Jezuītu Ordenis un inkvizīcija" at bounding box center [289, 120] width 287 height 21
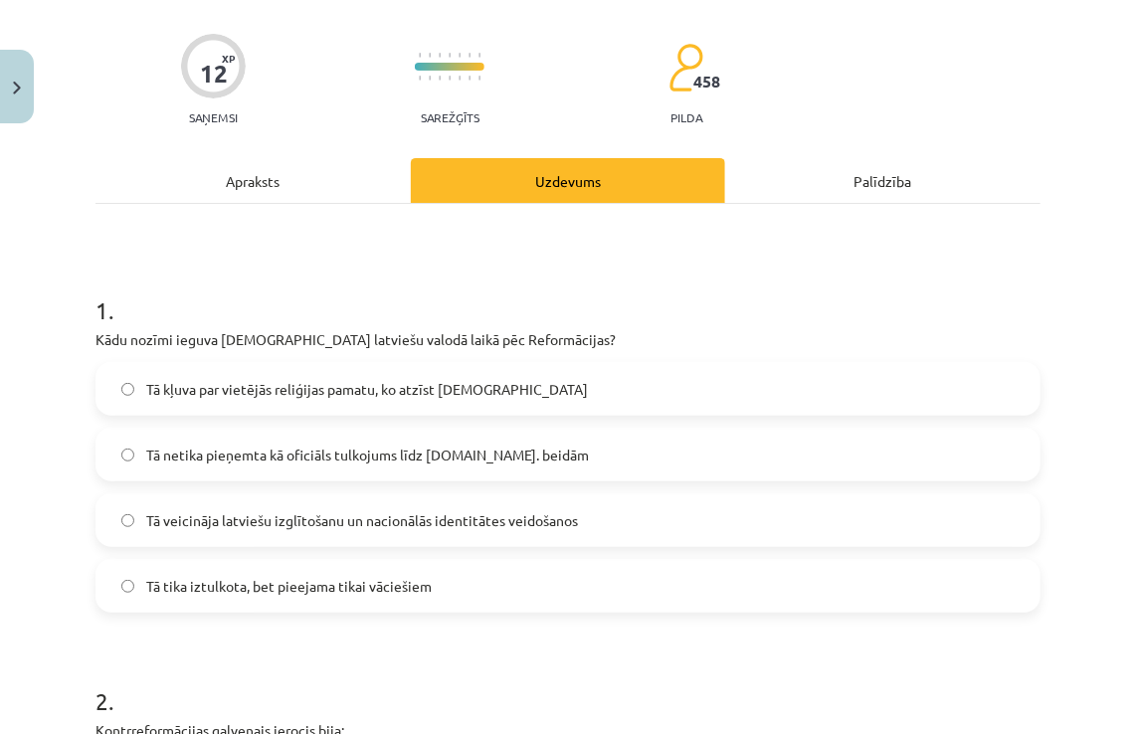
scroll to position [97, 0]
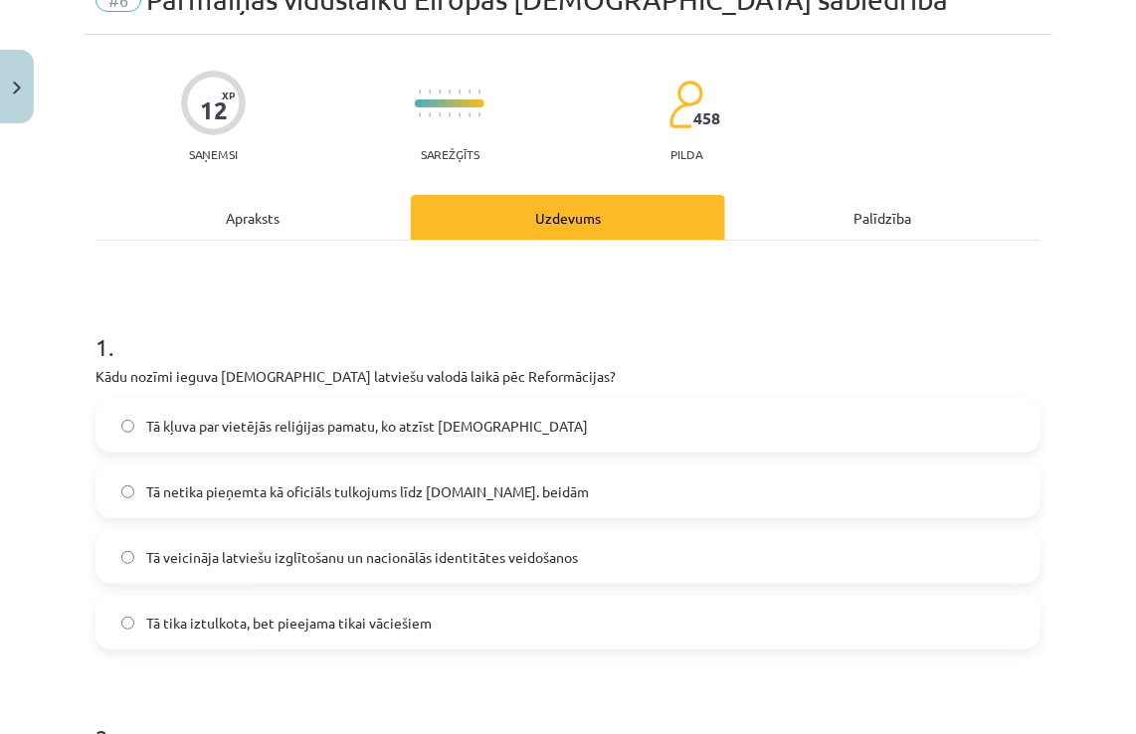
click at [290, 220] on div "Apraksts" at bounding box center [252, 217] width 315 height 45
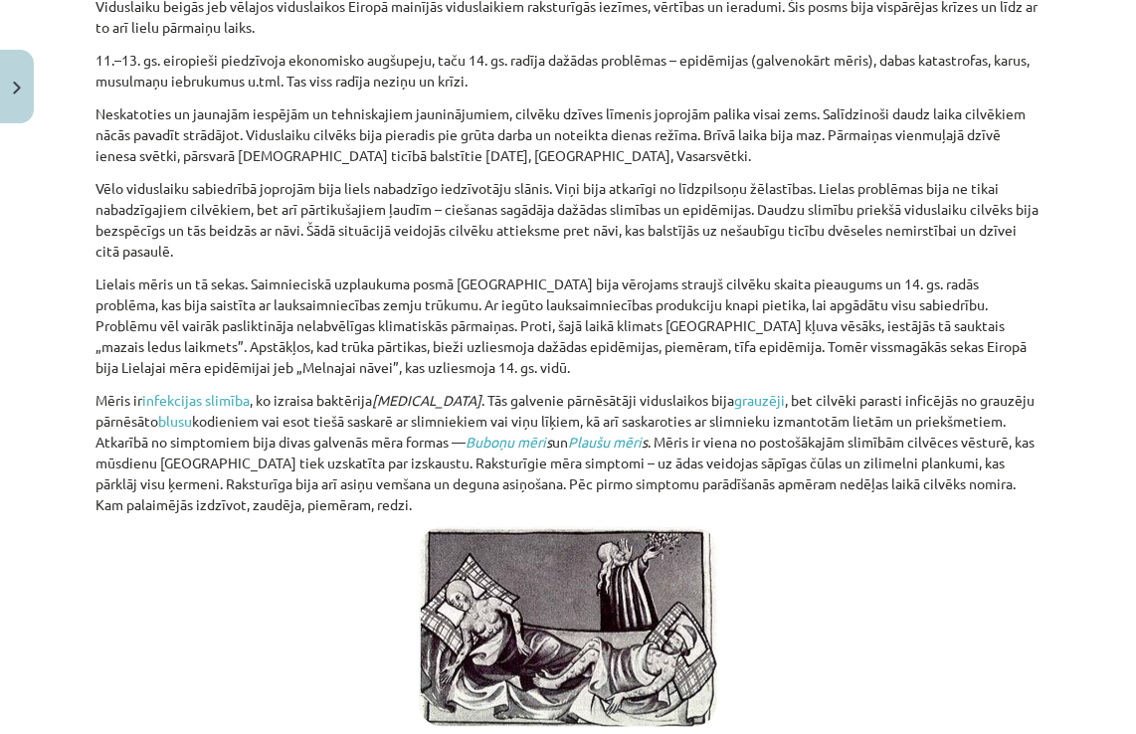
scroll to position [0, 0]
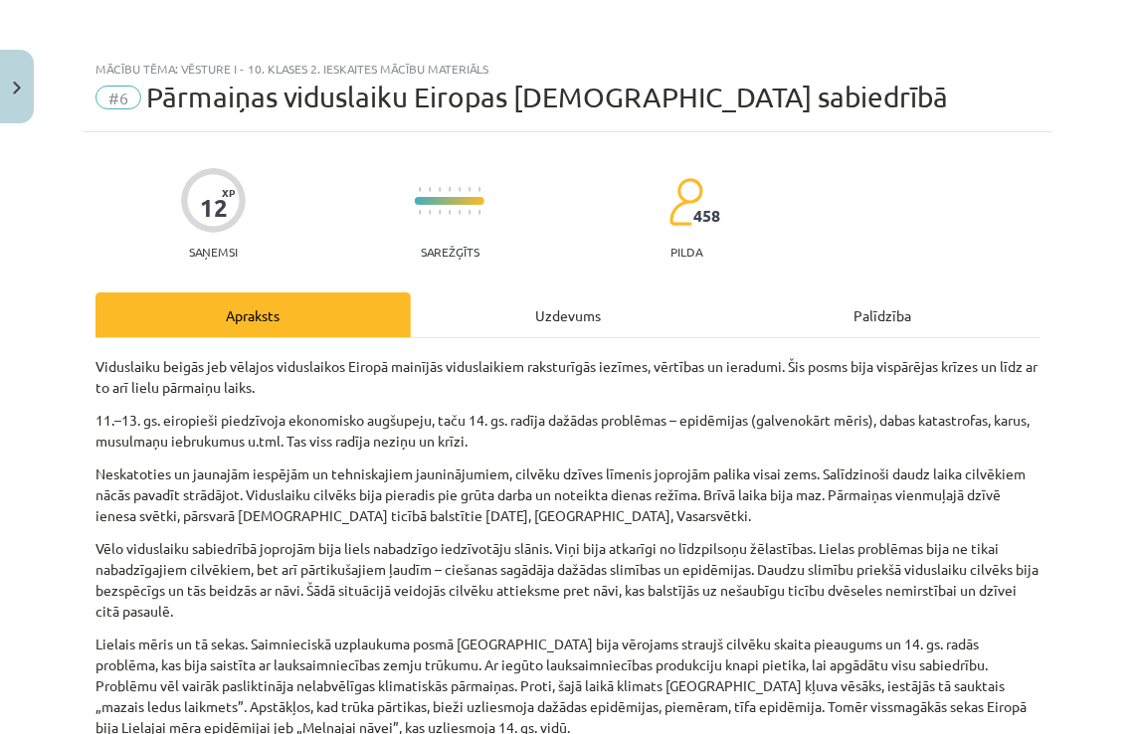
click at [545, 295] on div "Uzdevums" at bounding box center [568, 314] width 315 height 45
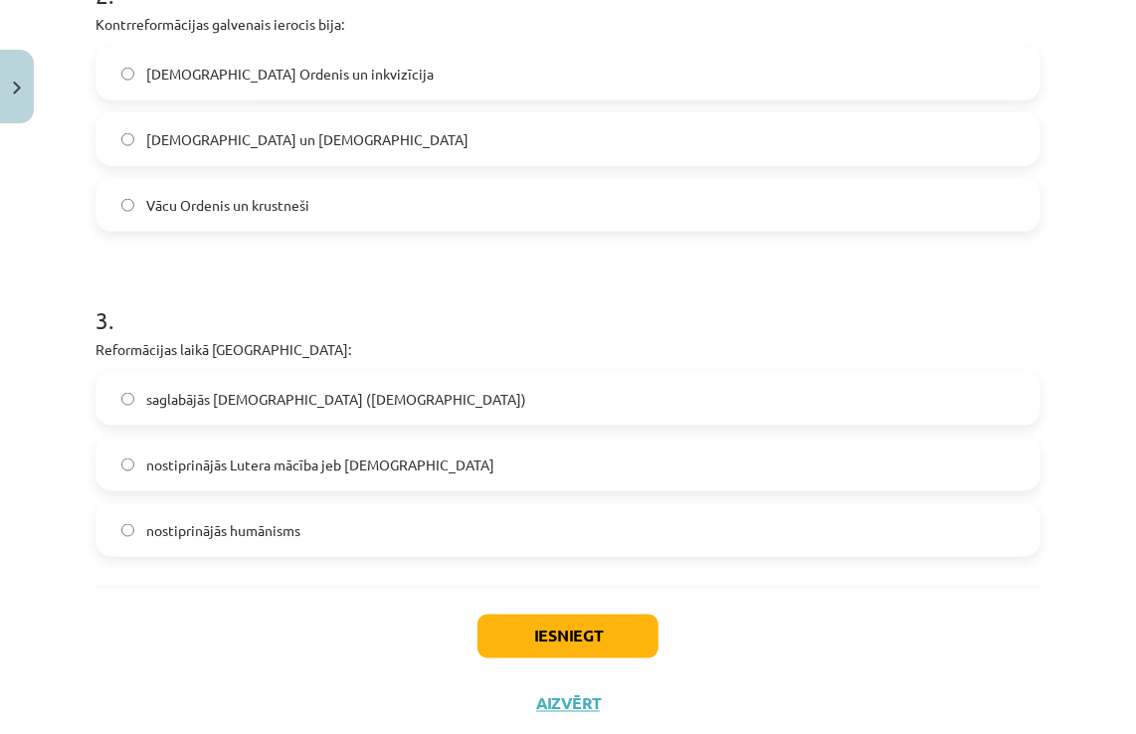
scroll to position [893, 0]
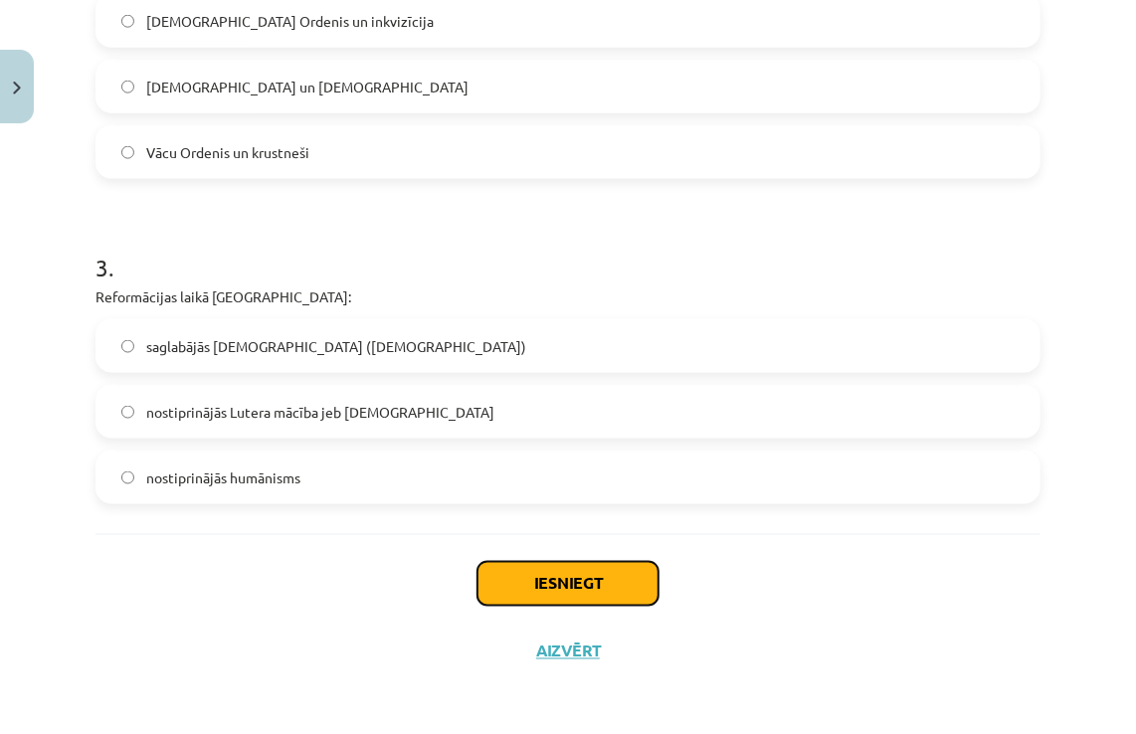
click at [525, 585] on button "Iesniegt" at bounding box center [567, 584] width 181 height 44
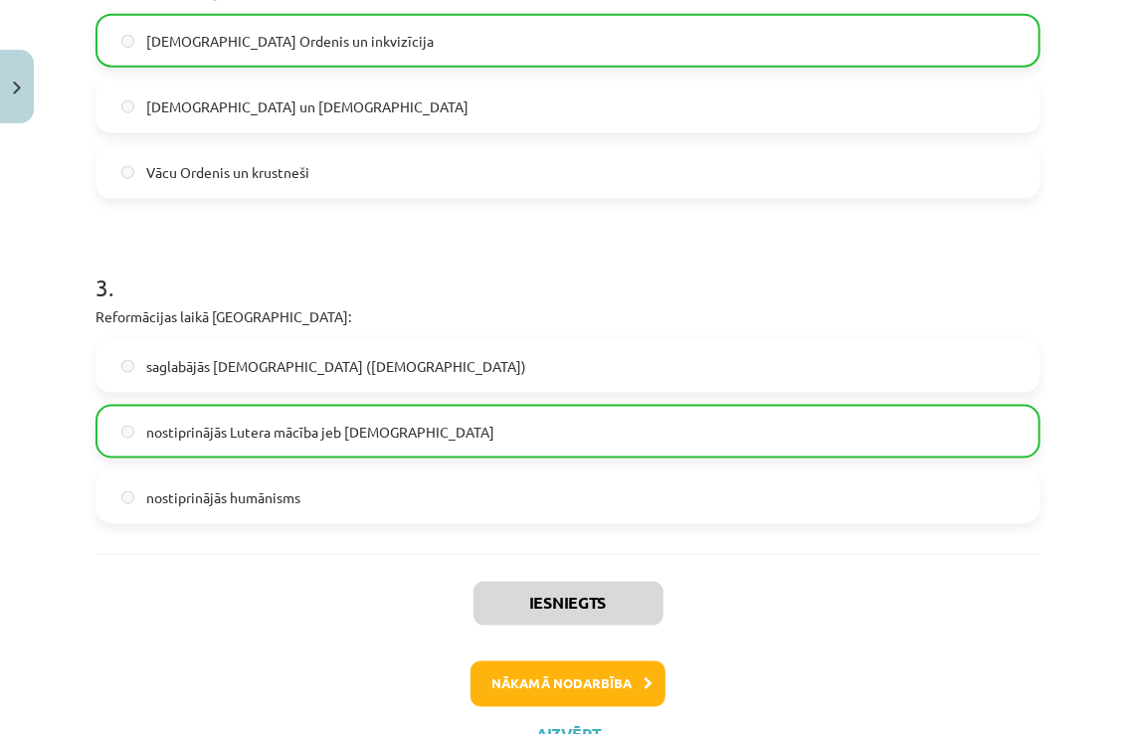
scroll to position [955, 0]
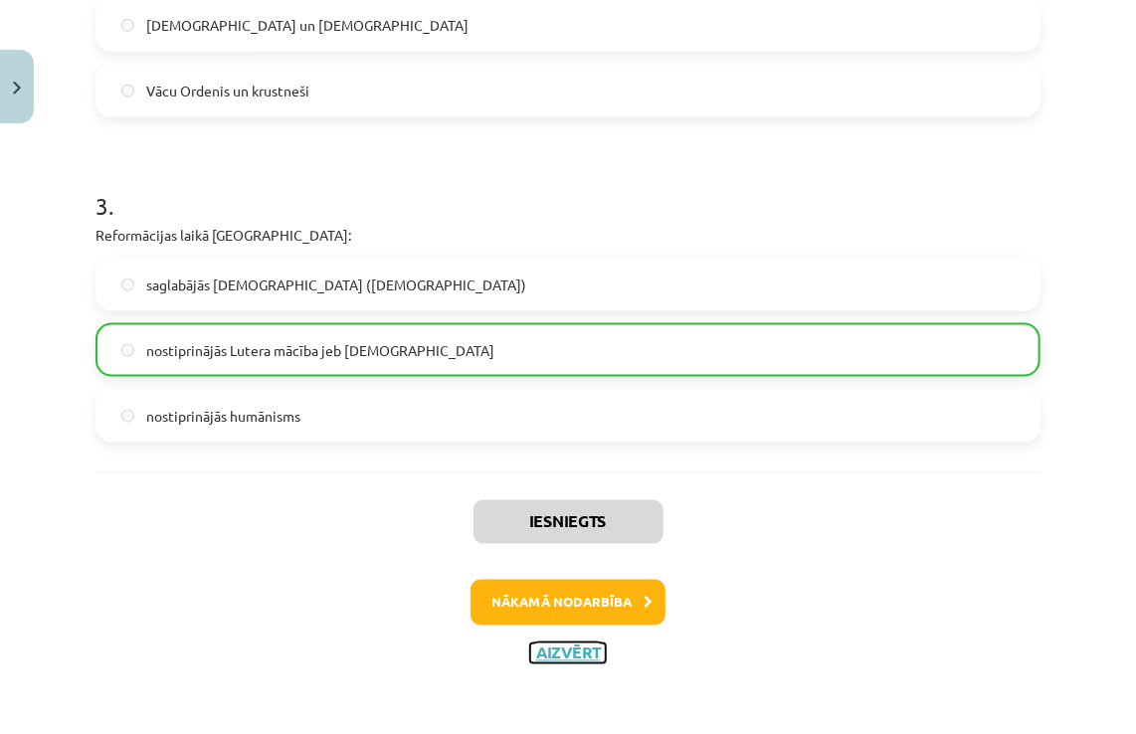
click at [553, 655] on button "Aizvērt" at bounding box center [568, 654] width 76 height 20
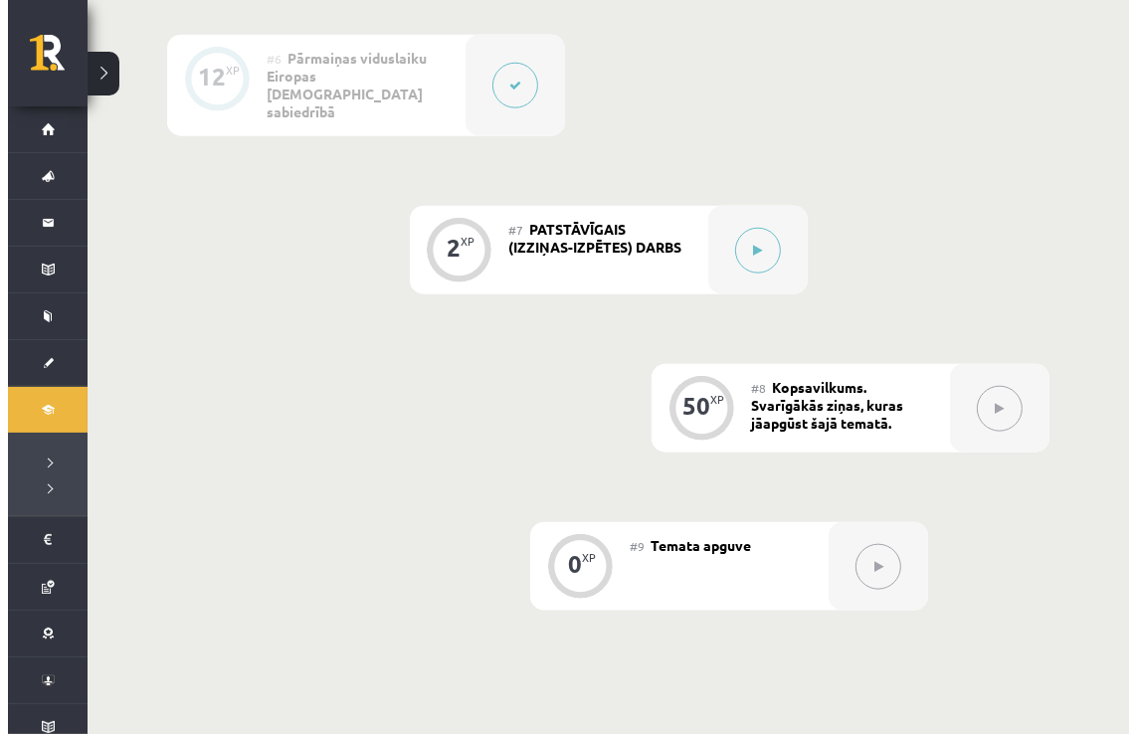
scroll to position [1511, 0]
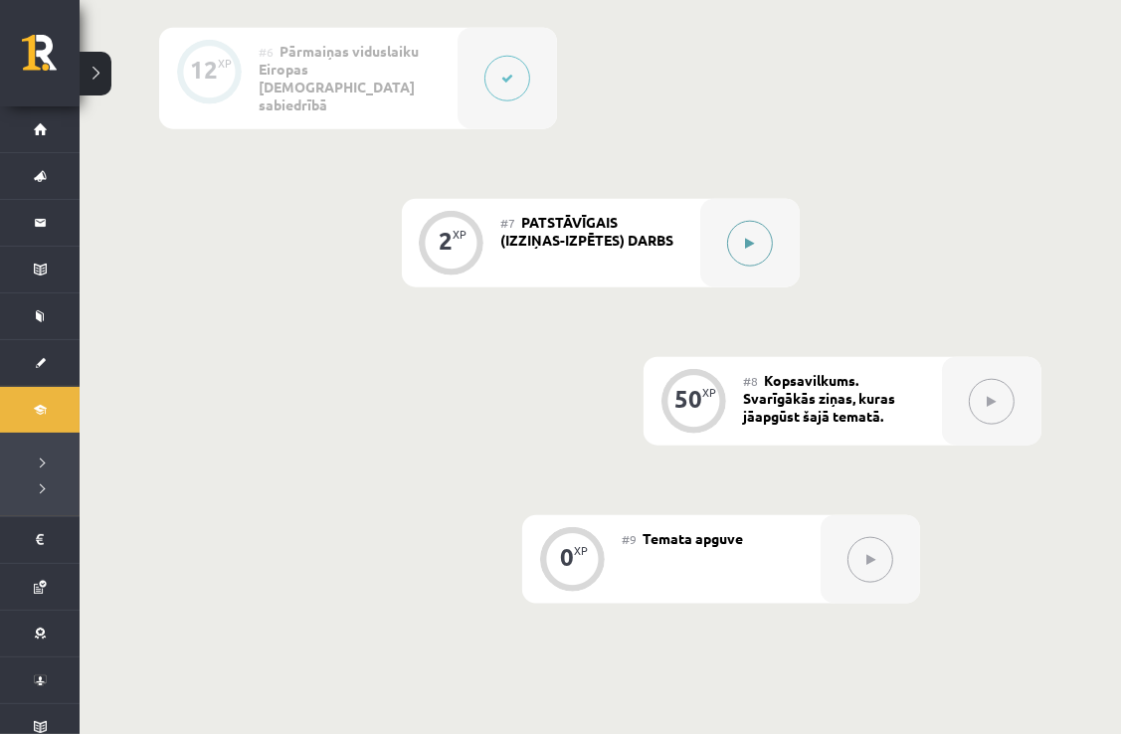
click at [764, 241] on button at bounding box center [750, 244] width 46 height 46
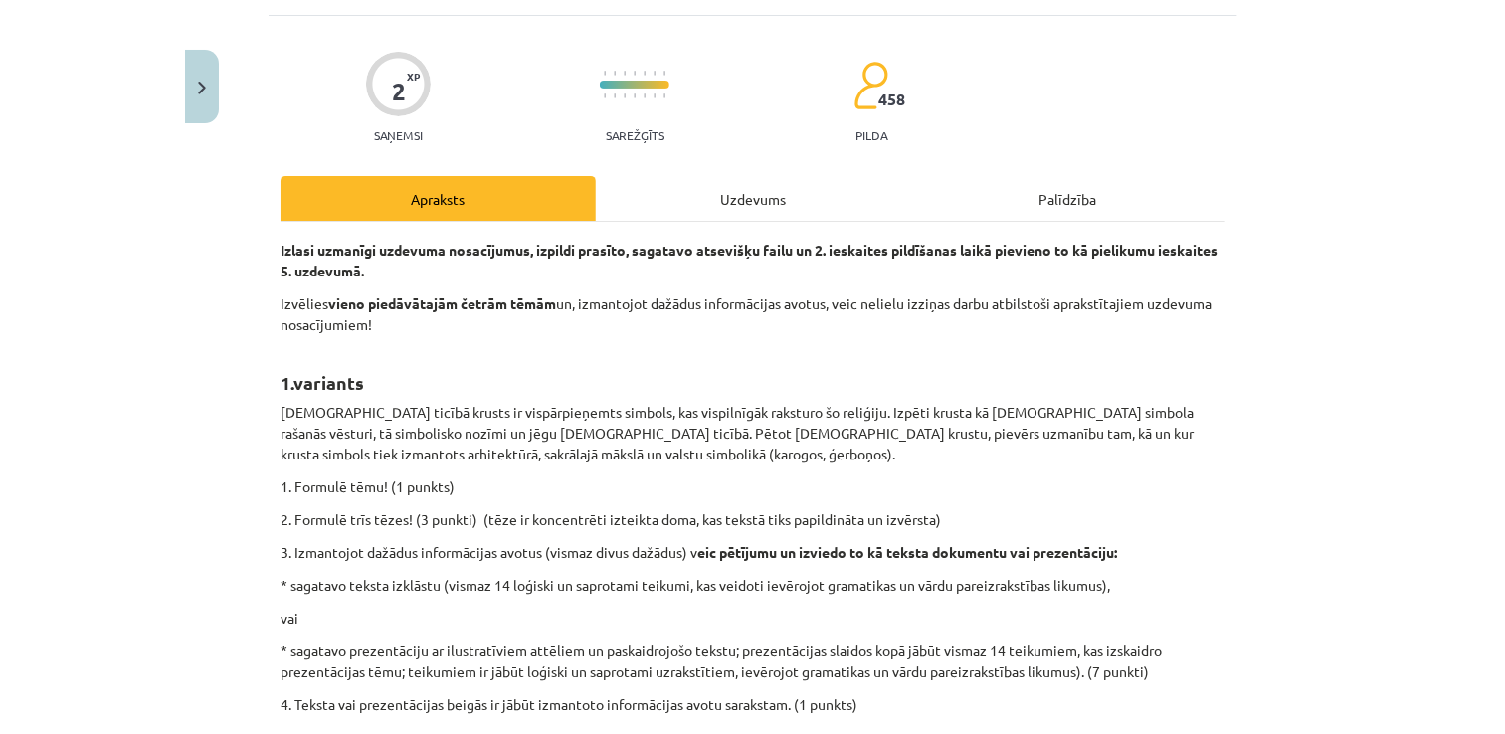
scroll to position [0, 0]
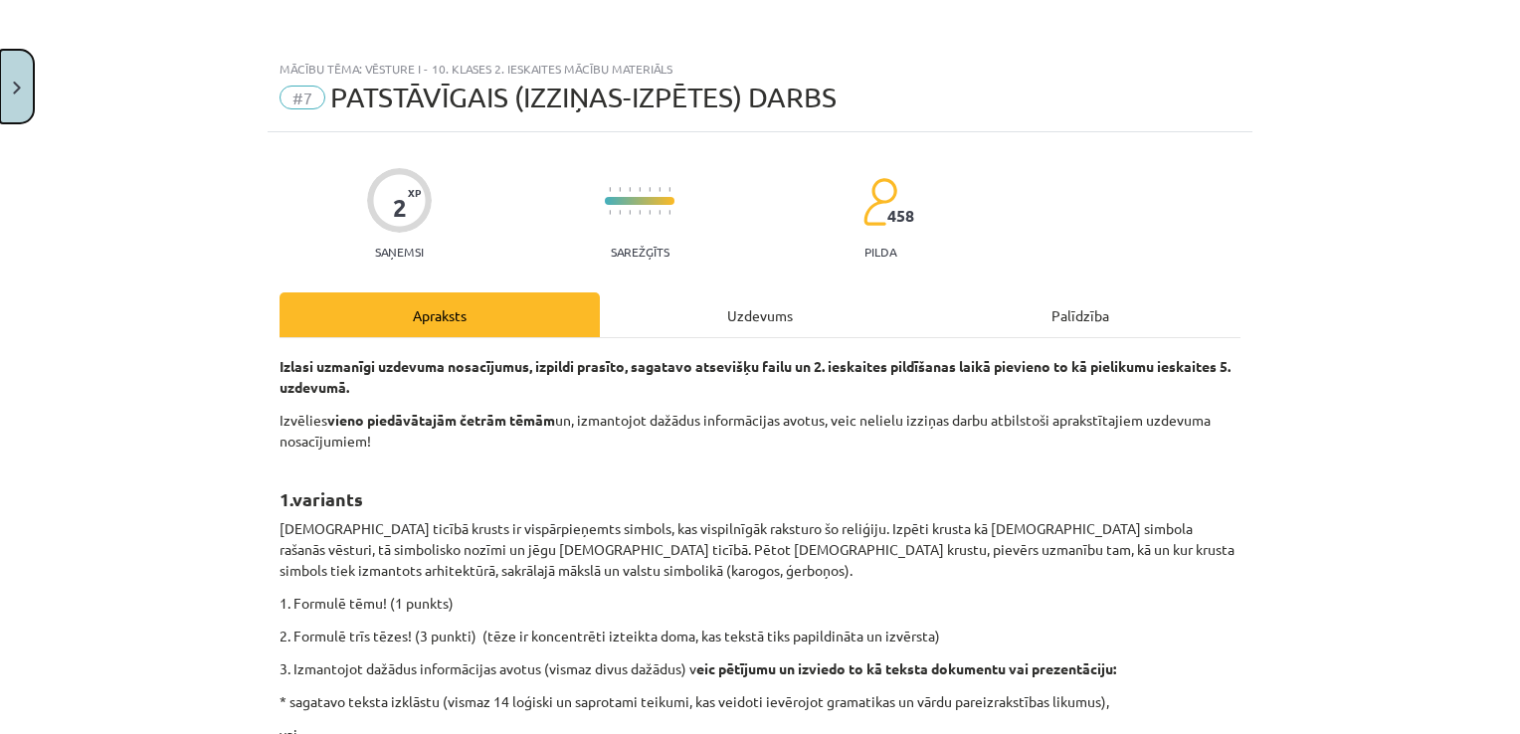
click at [17, 66] on button "Close" at bounding box center [17, 87] width 34 height 74
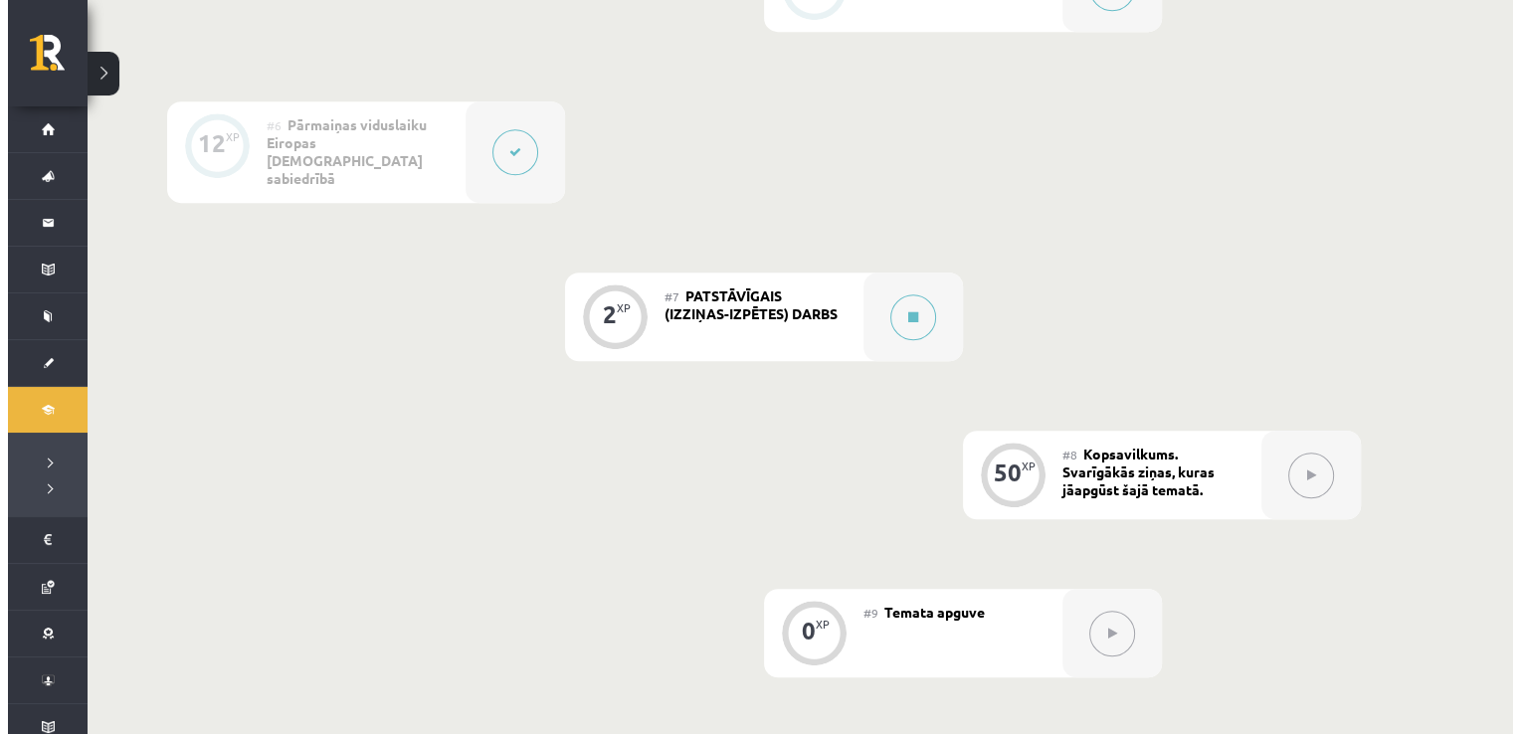
scroll to position [1312, 0]
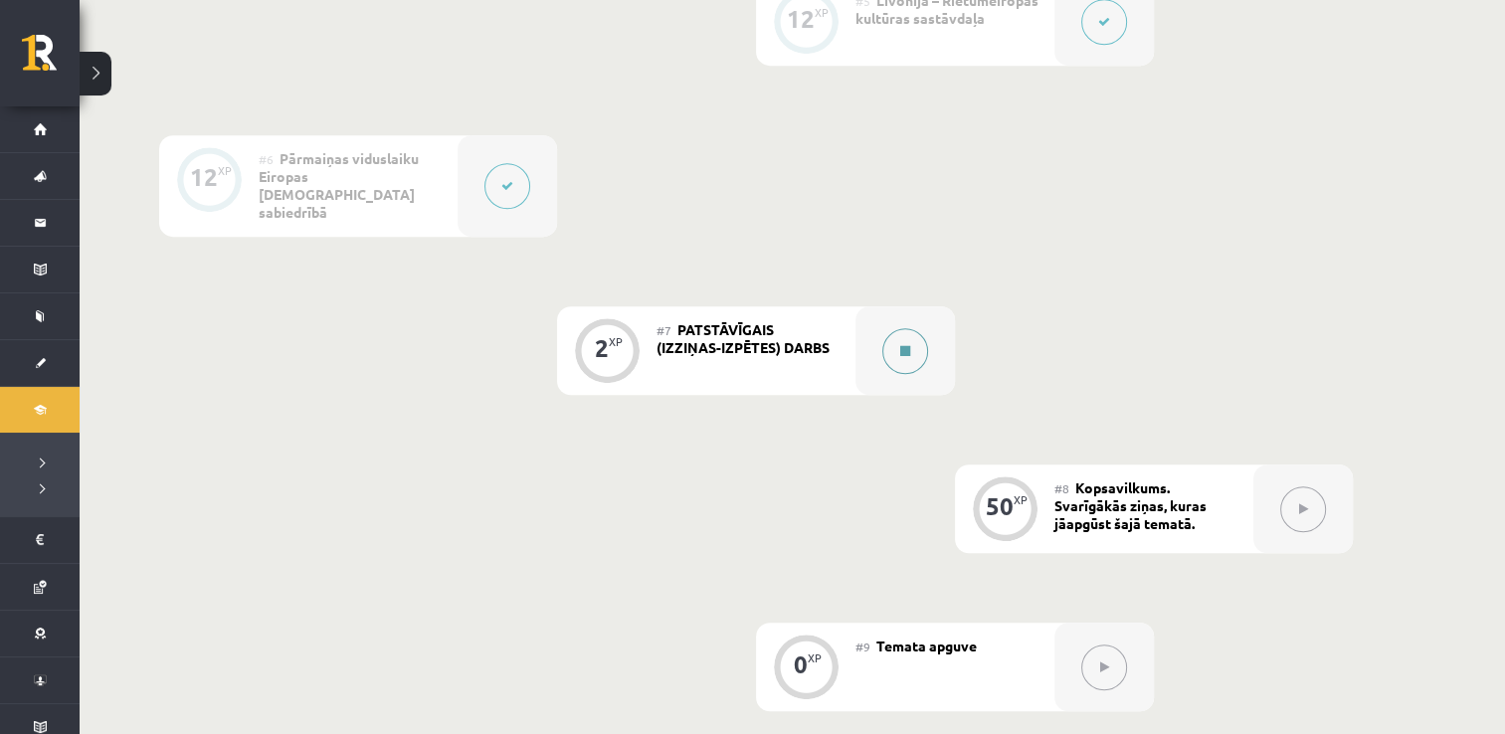
click at [902, 328] on button at bounding box center [905, 351] width 46 height 46
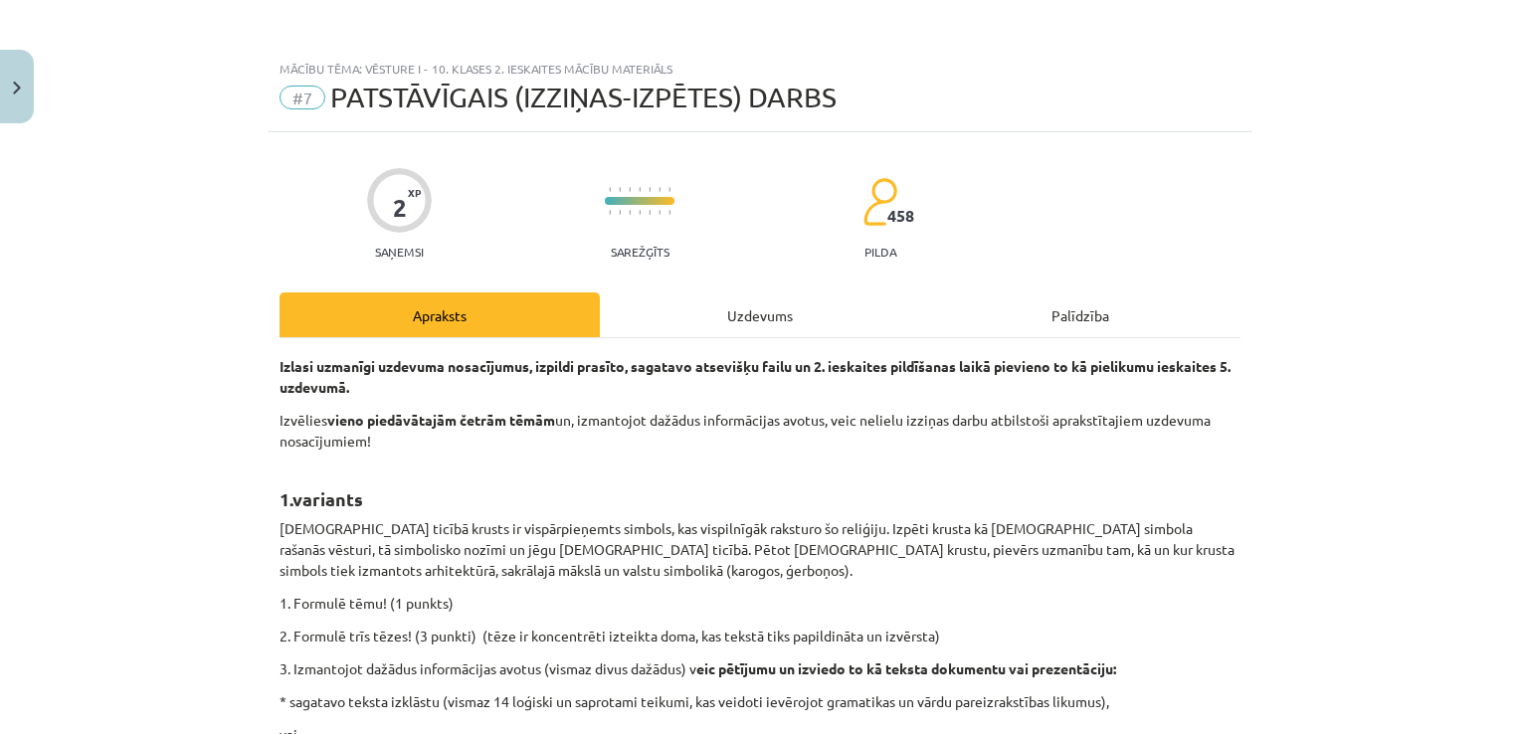
click at [902, 316] on div "Uzdevums" at bounding box center [760, 314] width 320 height 45
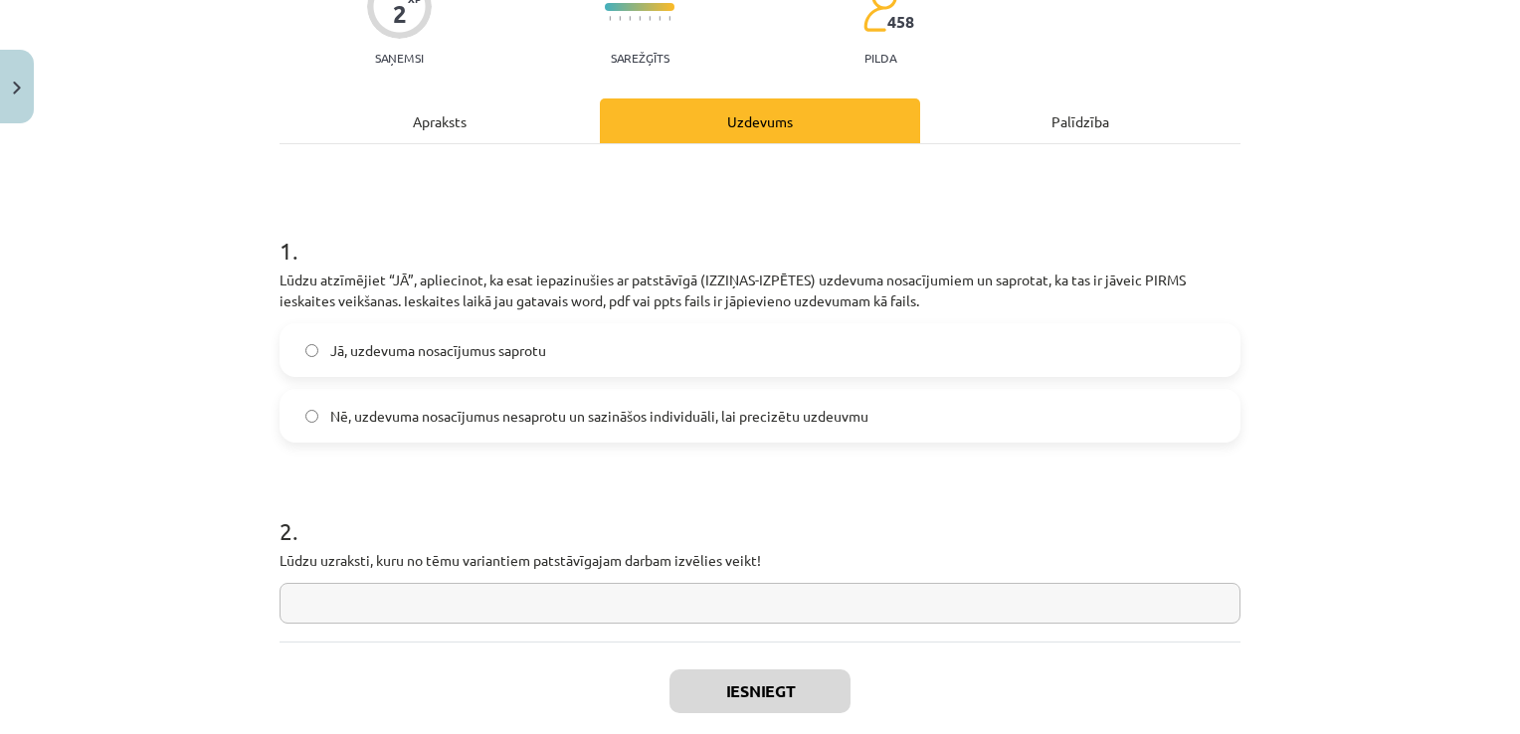
scroll to position [207, 0]
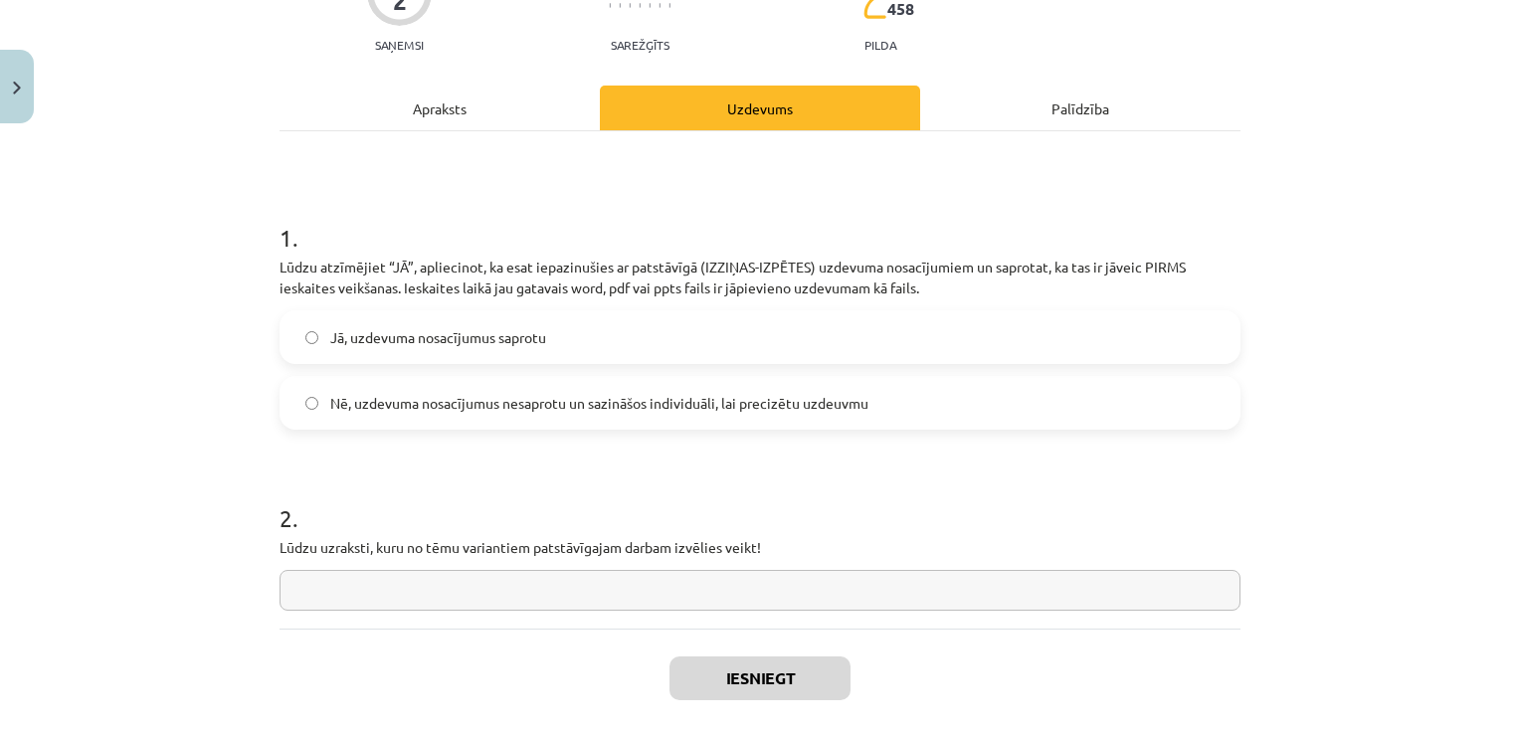
click at [398, 111] on div "Apraksts" at bounding box center [440, 108] width 320 height 45
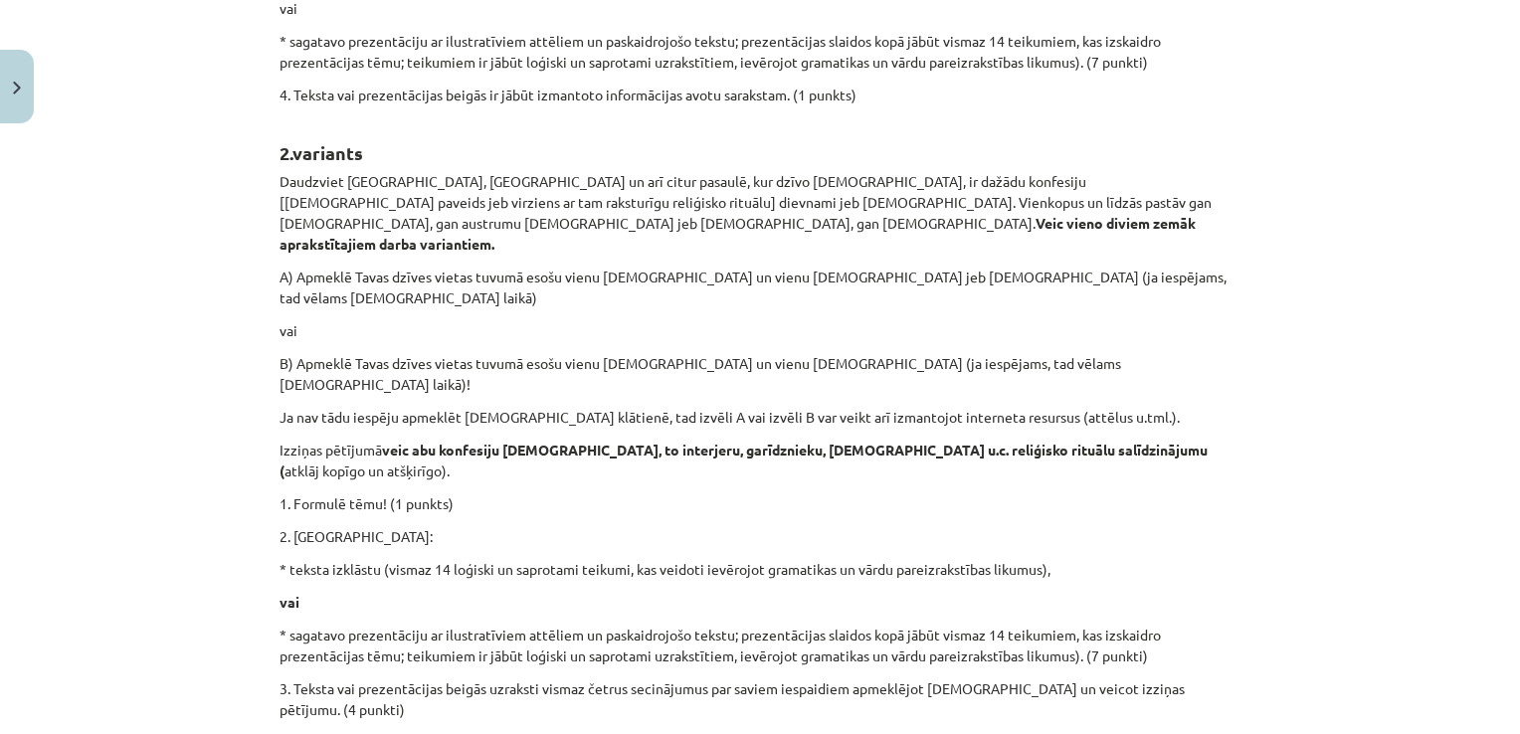
scroll to position [725, 0]
click at [537, 321] on p "vai" at bounding box center [760, 331] width 961 height 21
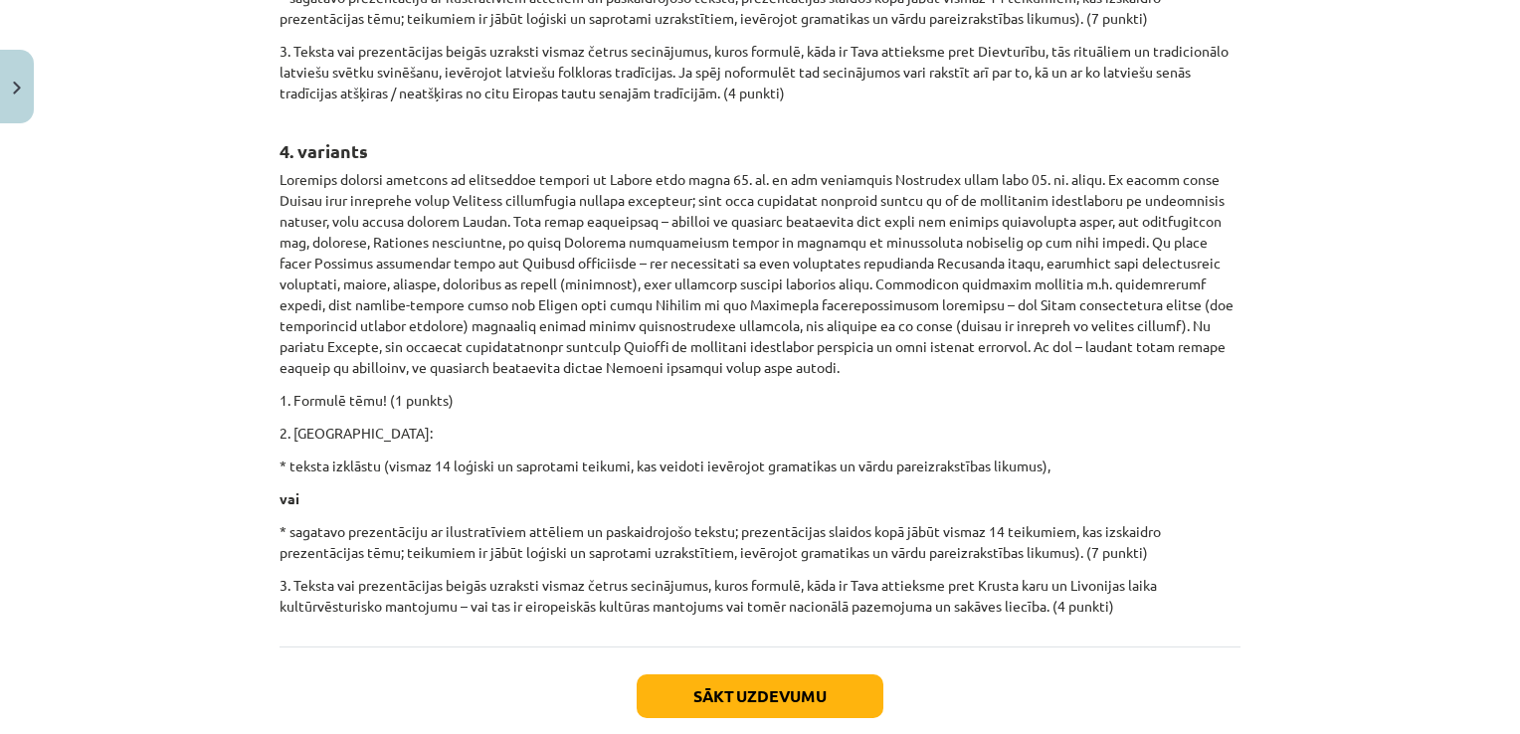
scroll to position [1865, 0]
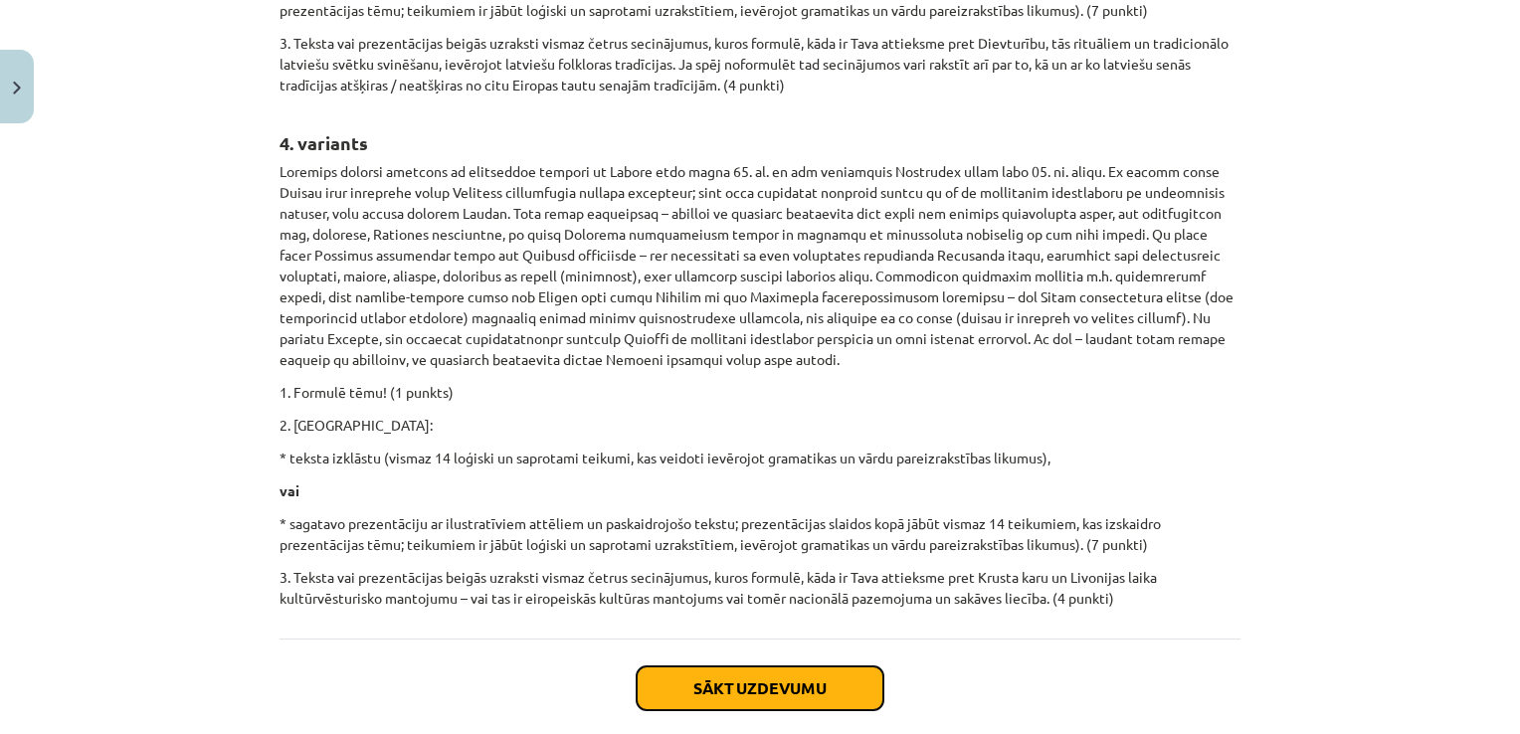
click at [712, 667] on button "Sākt uzdevumu" at bounding box center [760, 689] width 247 height 44
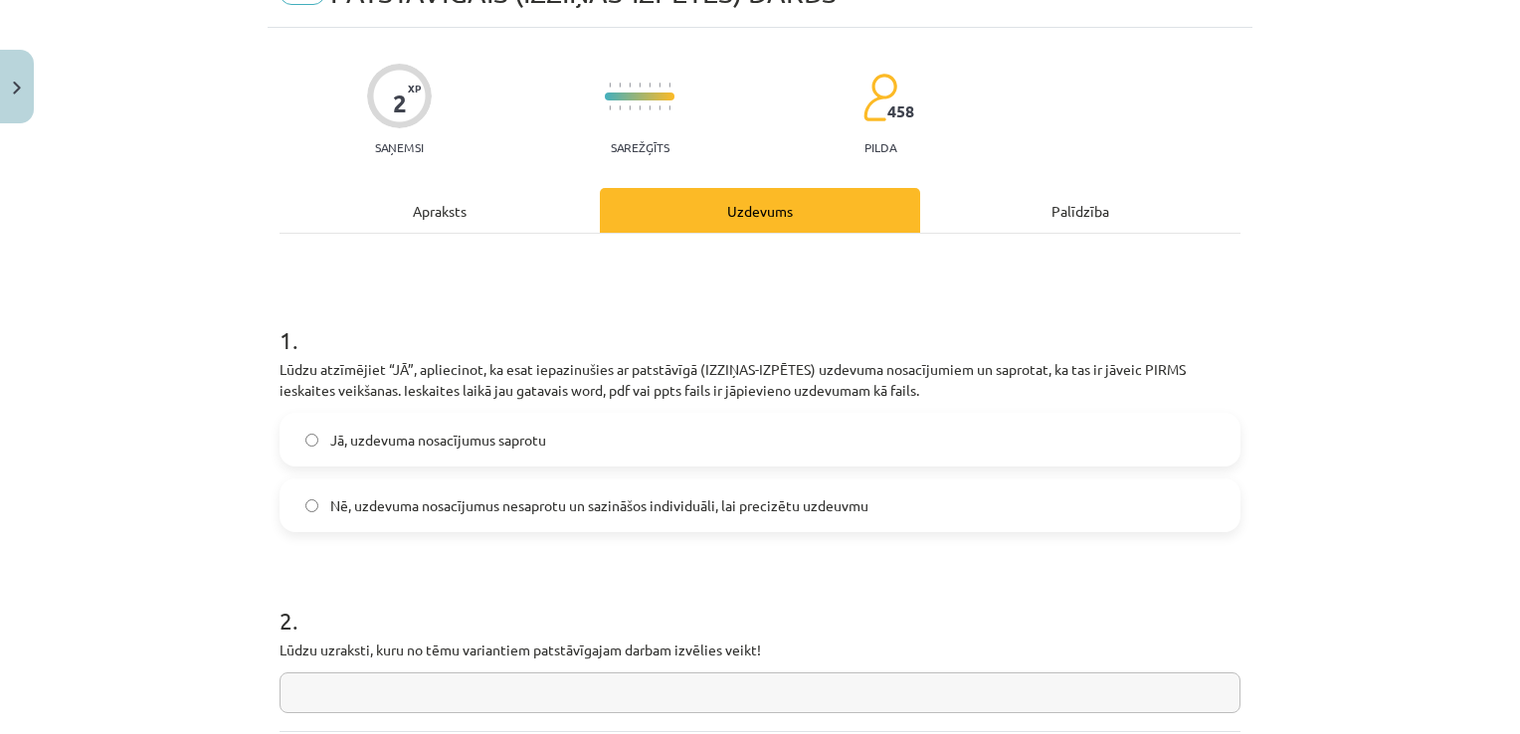
scroll to position [50, 0]
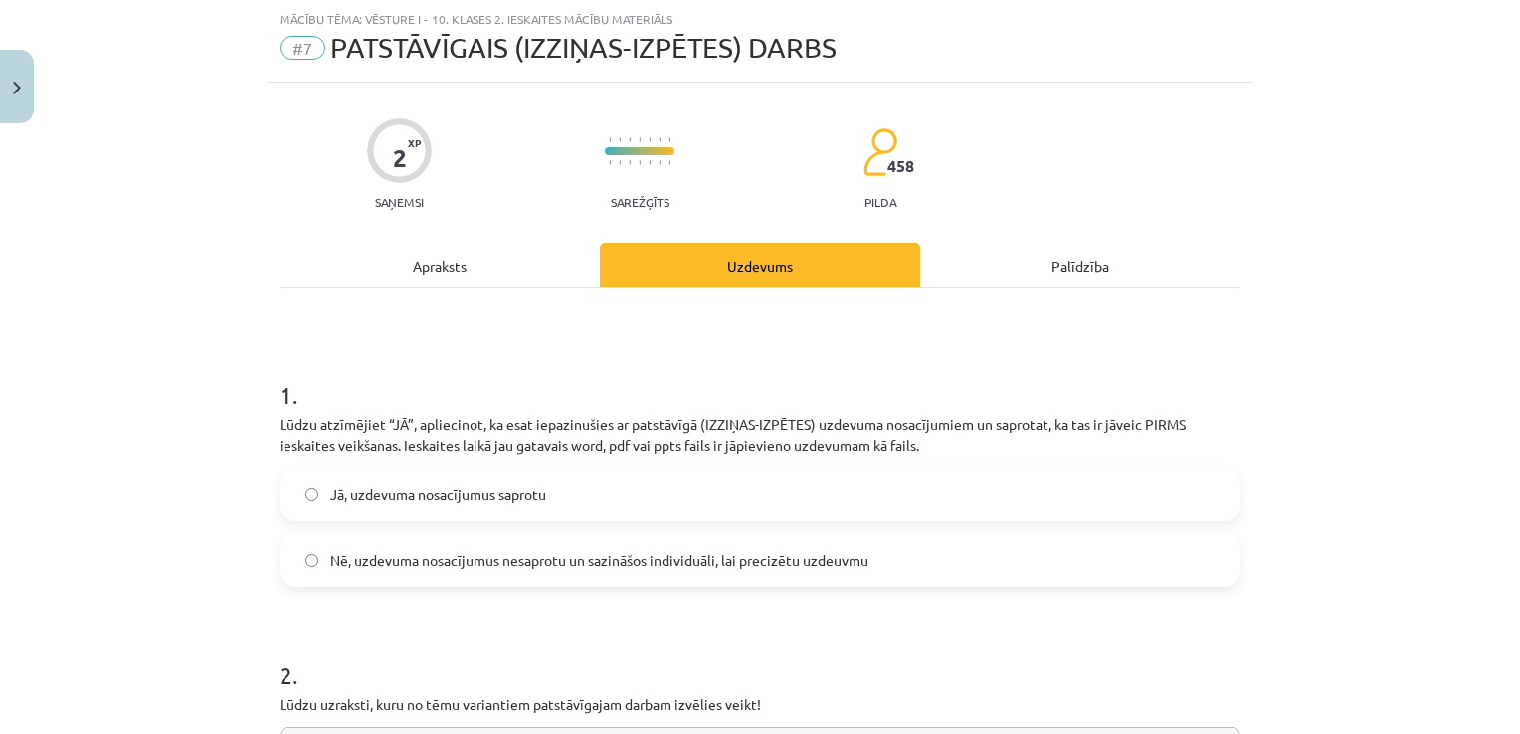
click at [517, 480] on label "Jā, uzdevuma nosacījumus saprotu" at bounding box center [760, 495] width 957 height 50
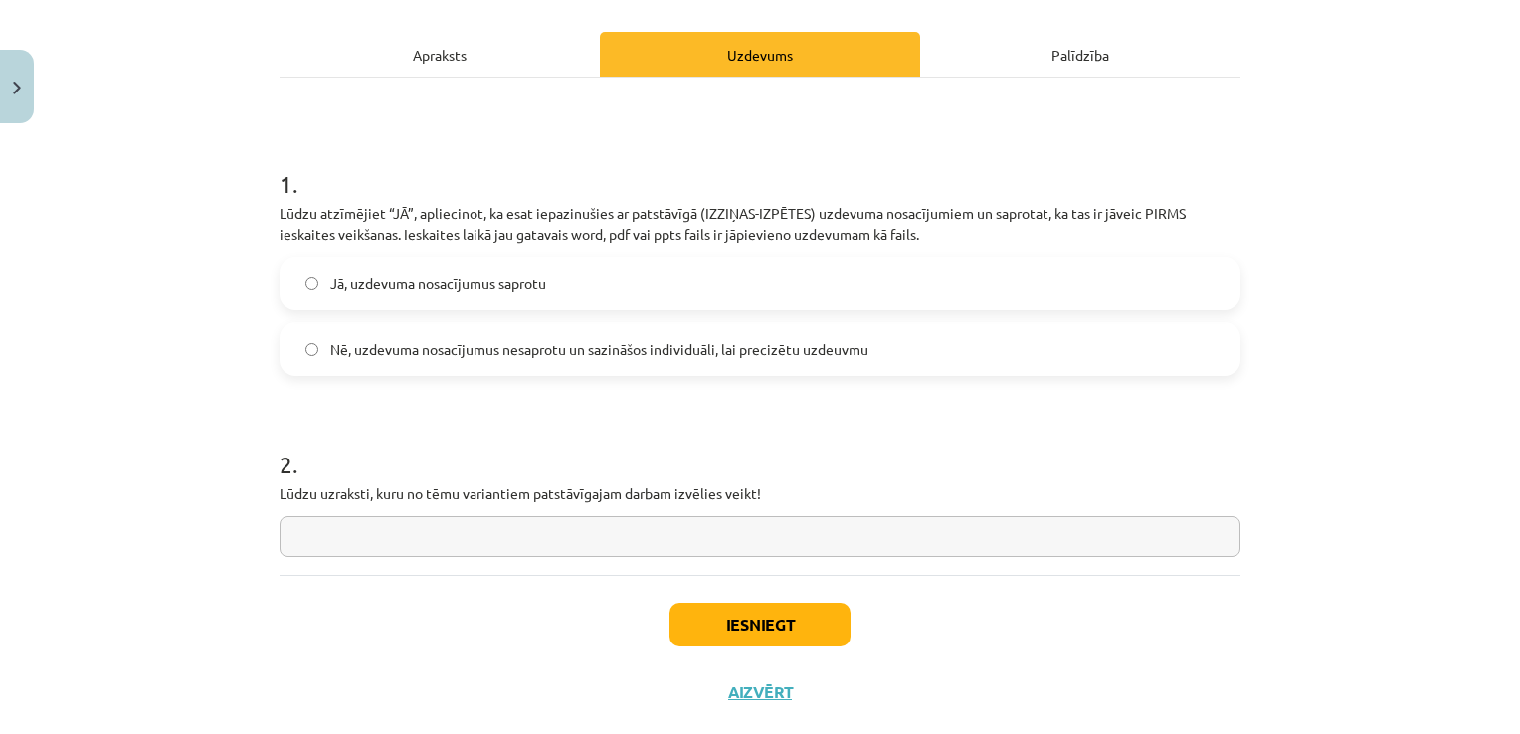
scroll to position [301, 0]
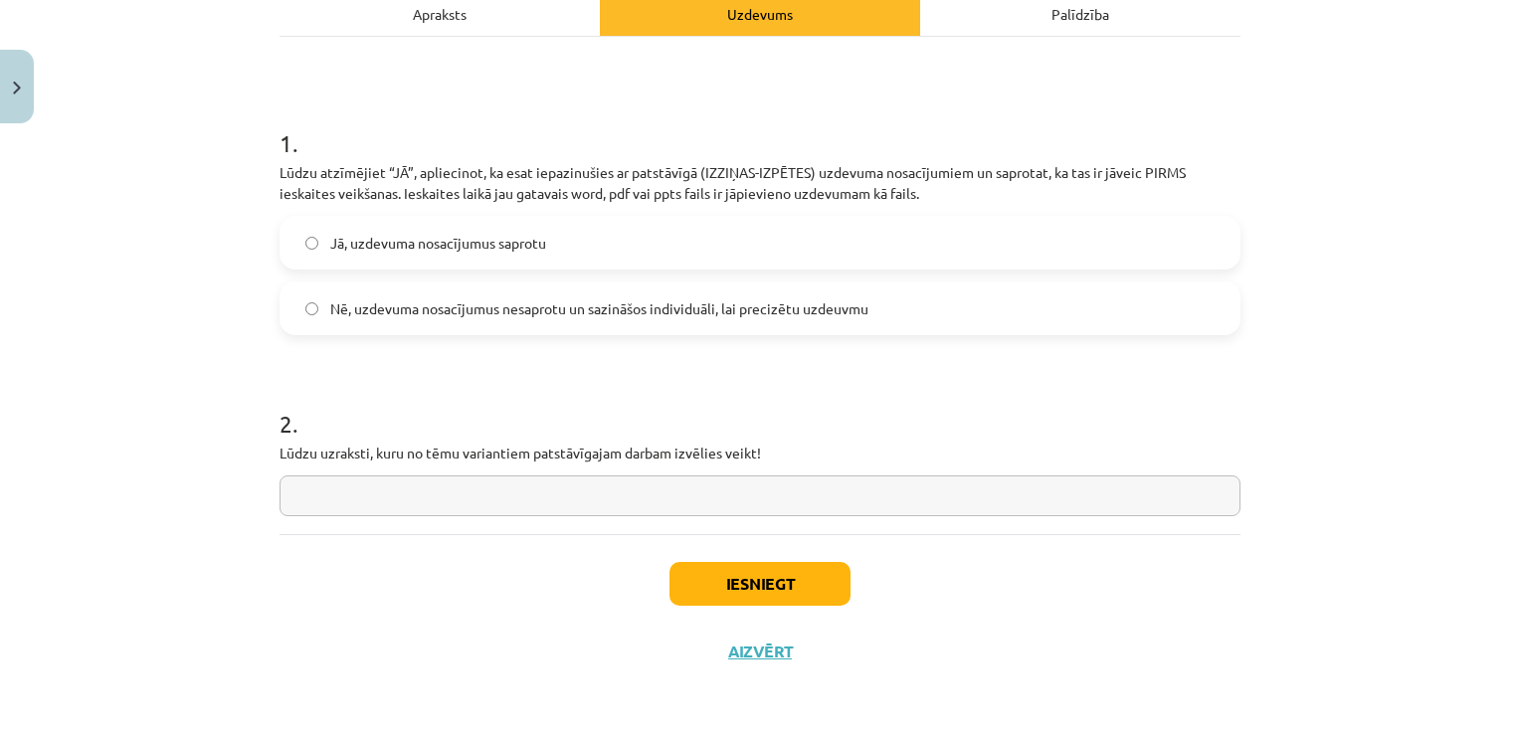
click at [517, 480] on input "text" at bounding box center [760, 496] width 961 height 41
click at [317, 507] on input "**********" at bounding box center [760, 496] width 961 height 41
click at [362, 496] on input "**********" at bounding box center [760, 496] width 961 height 41
type input "**********"
click at [730, 587] on button "Iesniegt" at bounding box center [759, 584] width 181 height 44
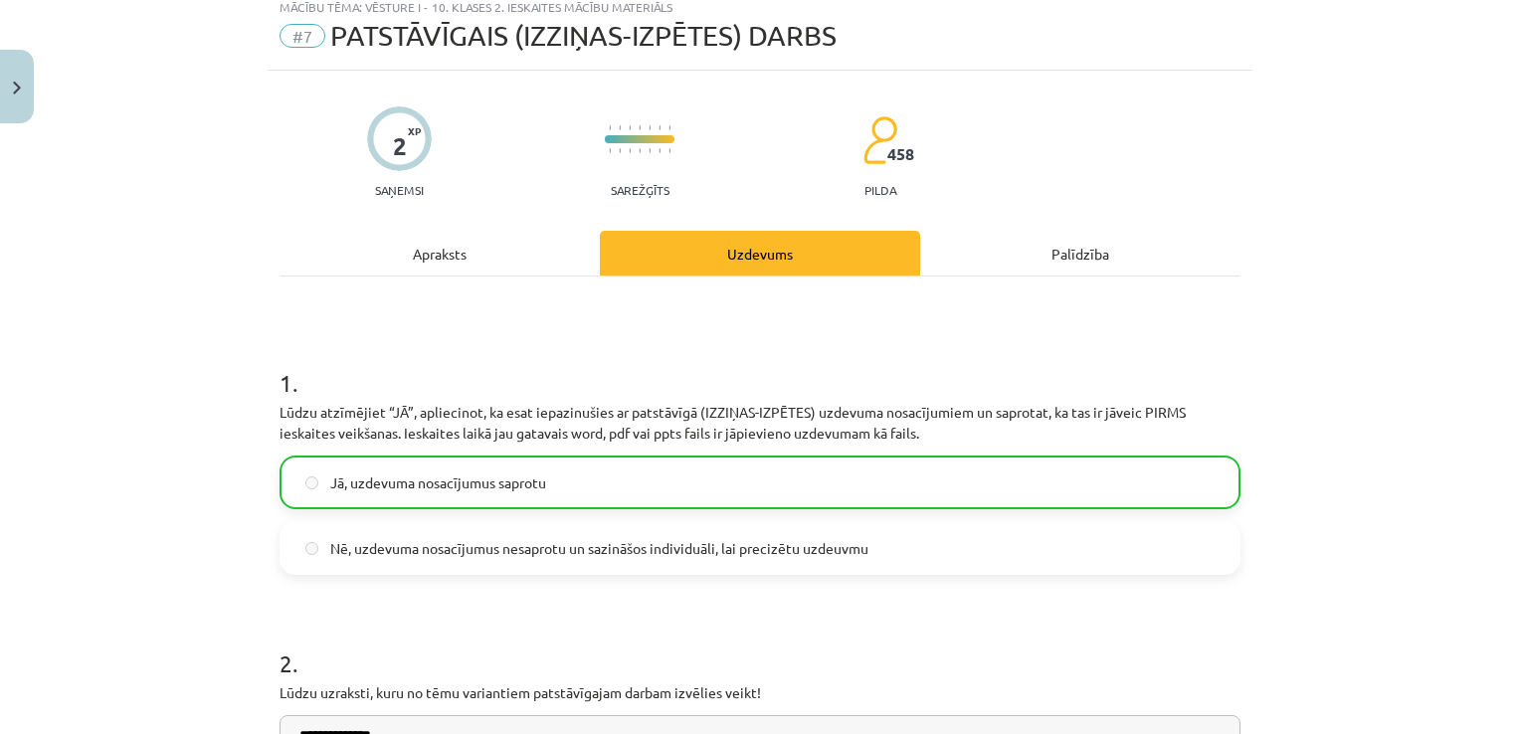
scroll to position [364, 0]
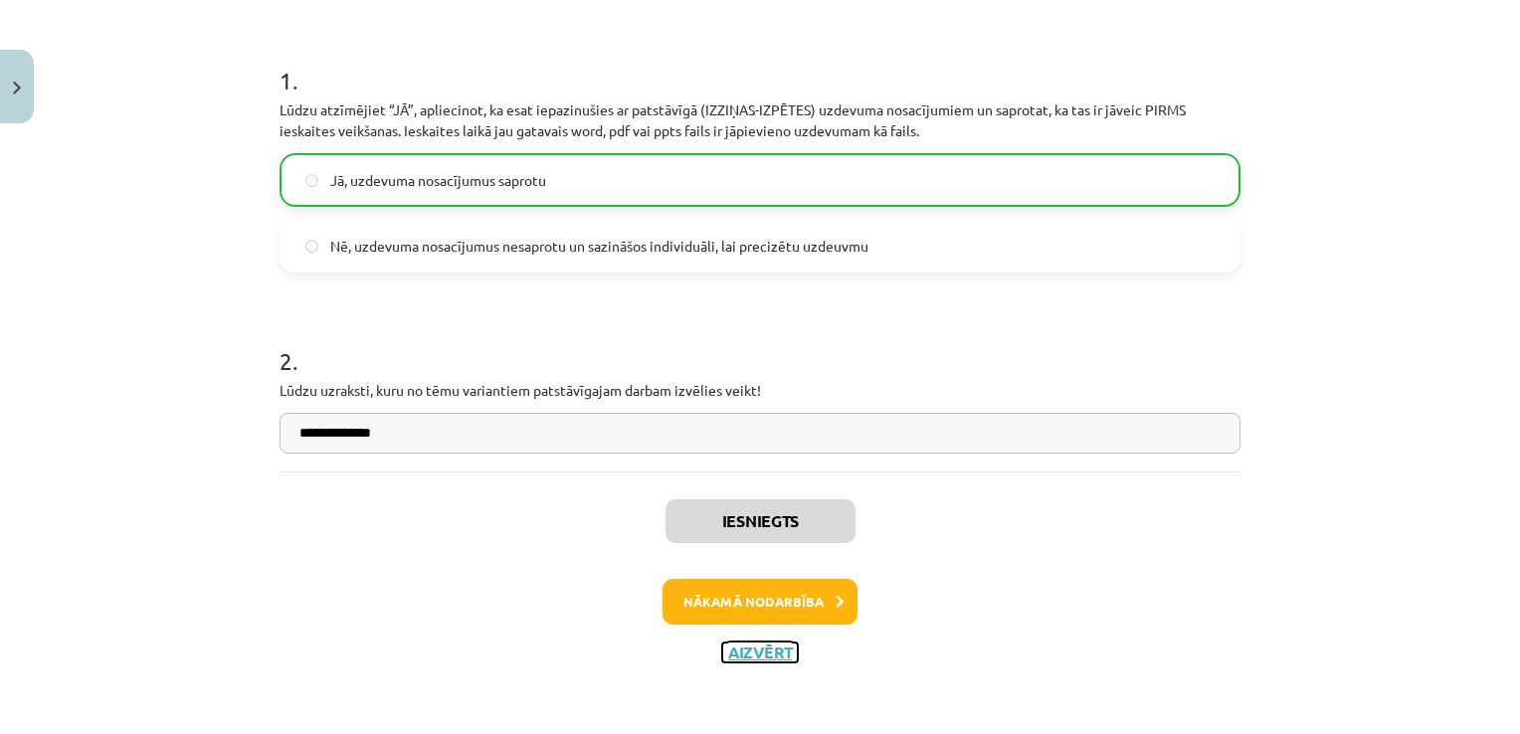
click at [730, 644] on button "Aizvērt" at bounding box center [760, 653] width 76 height 20
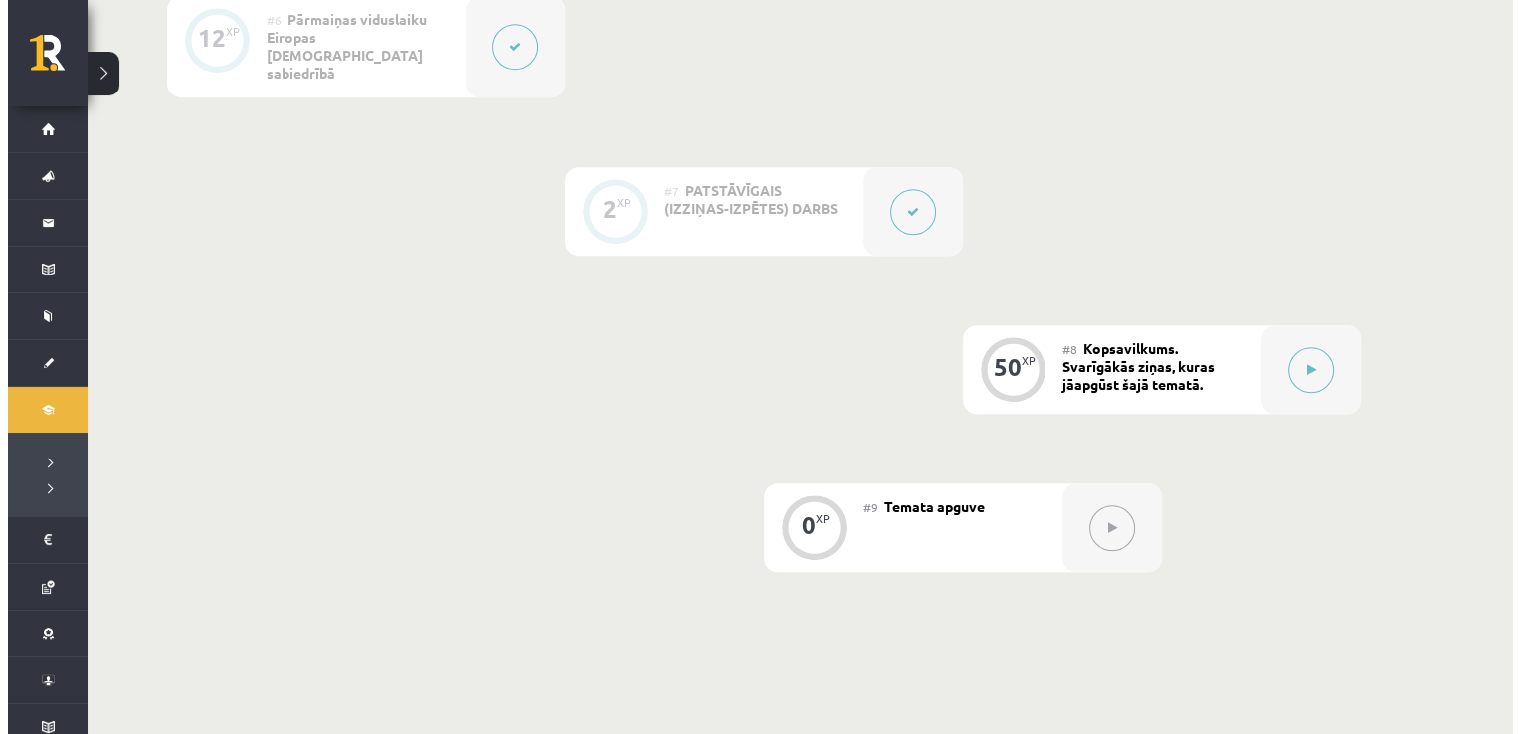
scroll to position [1454, 0]
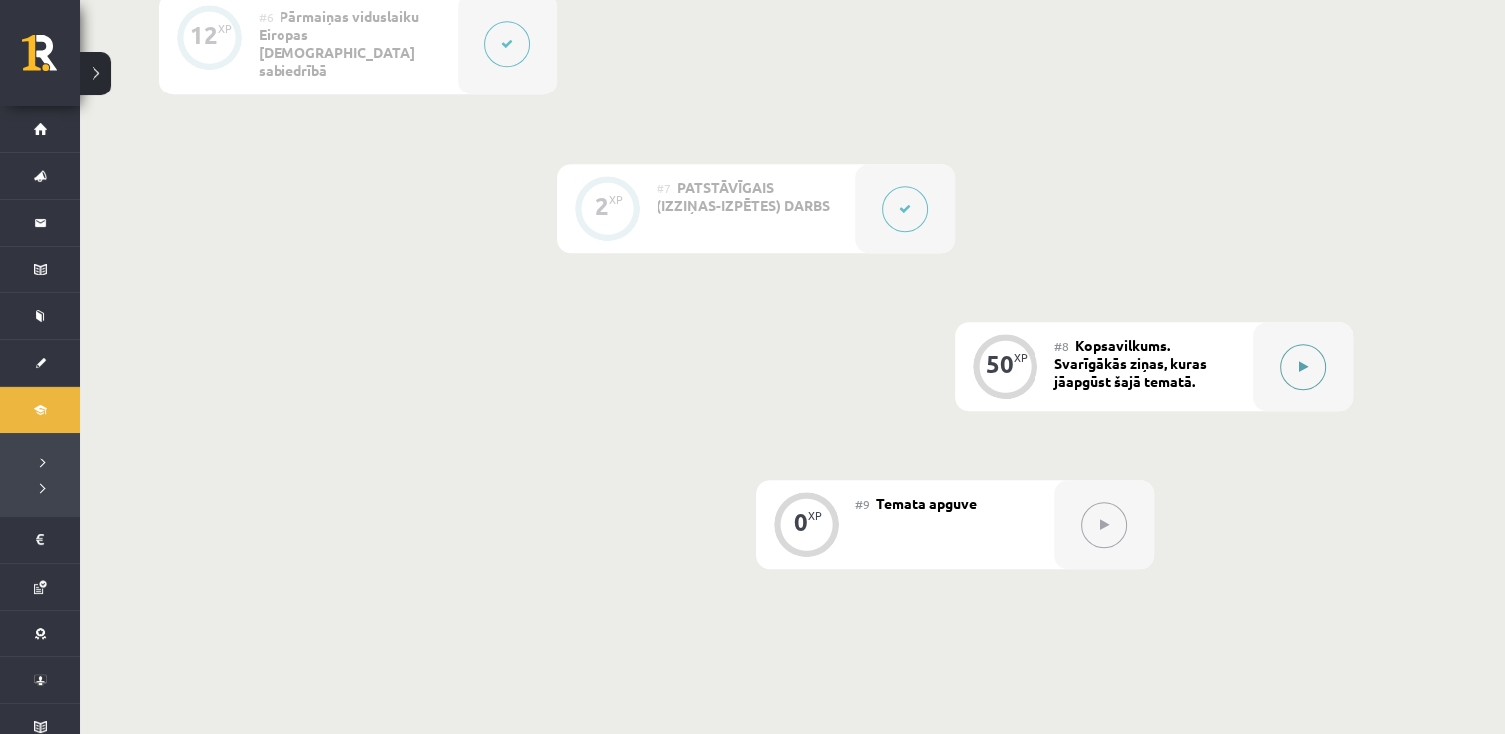
click at [1289, 345] on button at bounding box center [1303, 367] width 46 height 46
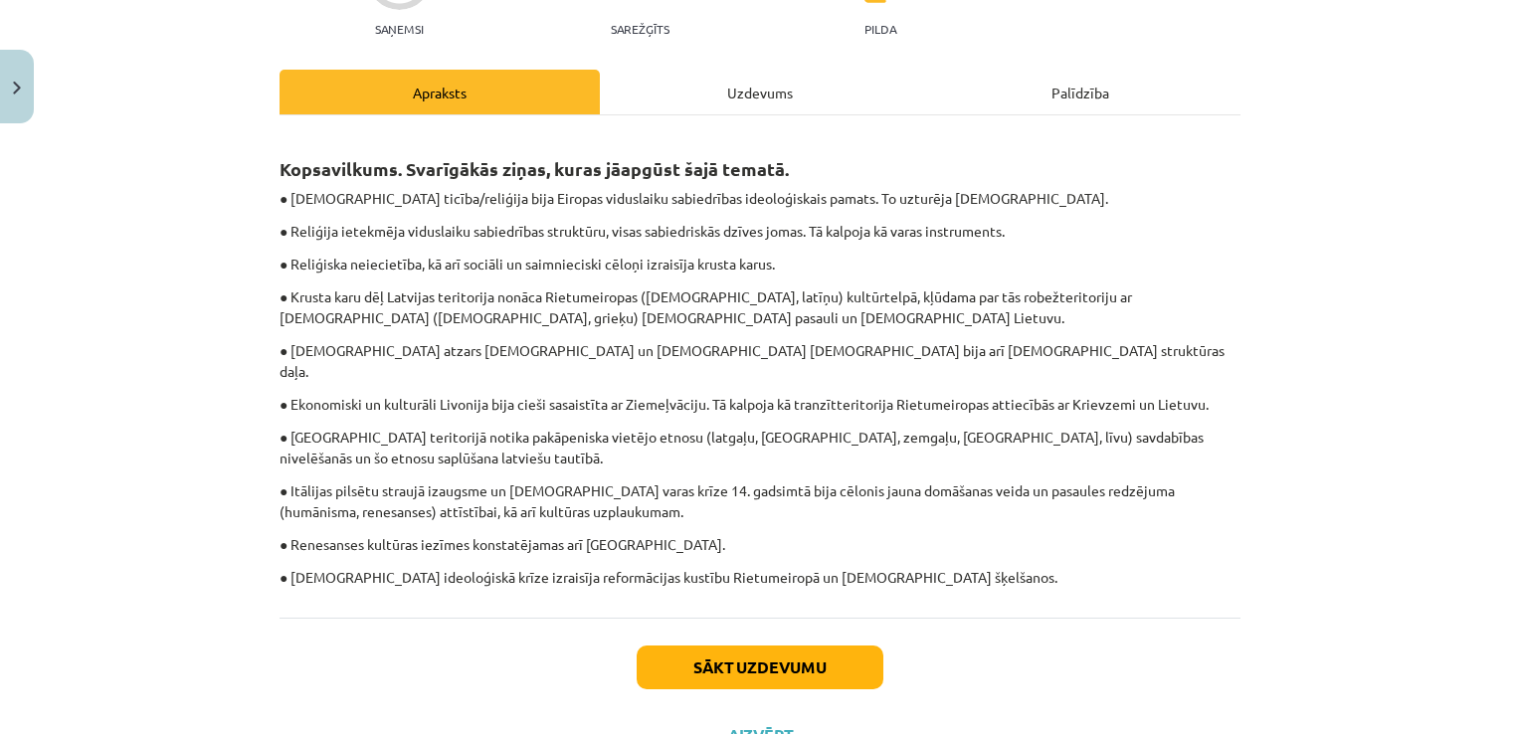
scroll to position [231, 0]
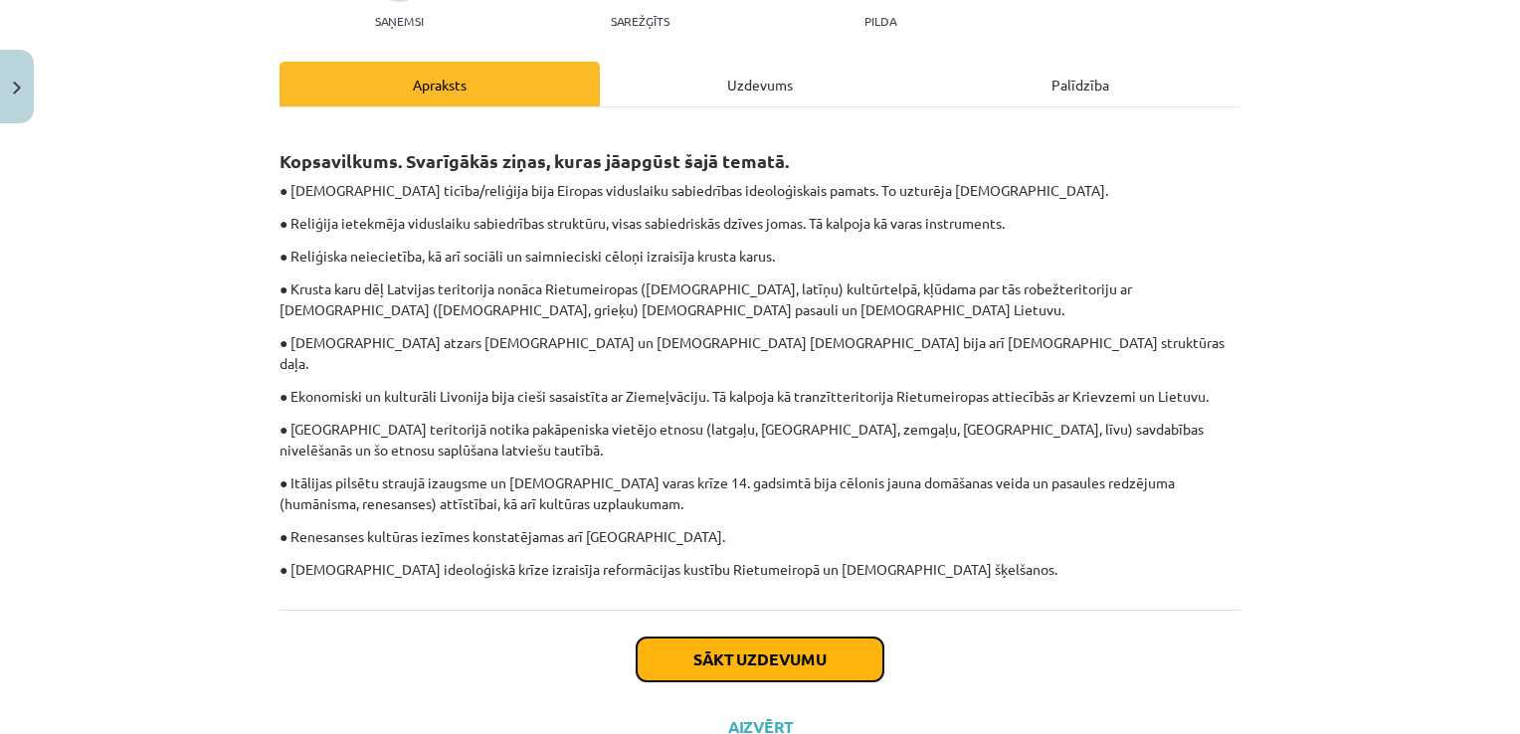
click at [718, 650] on button "Sākt uzdevumu" at bounding box center [760, 660] width 247 height 44
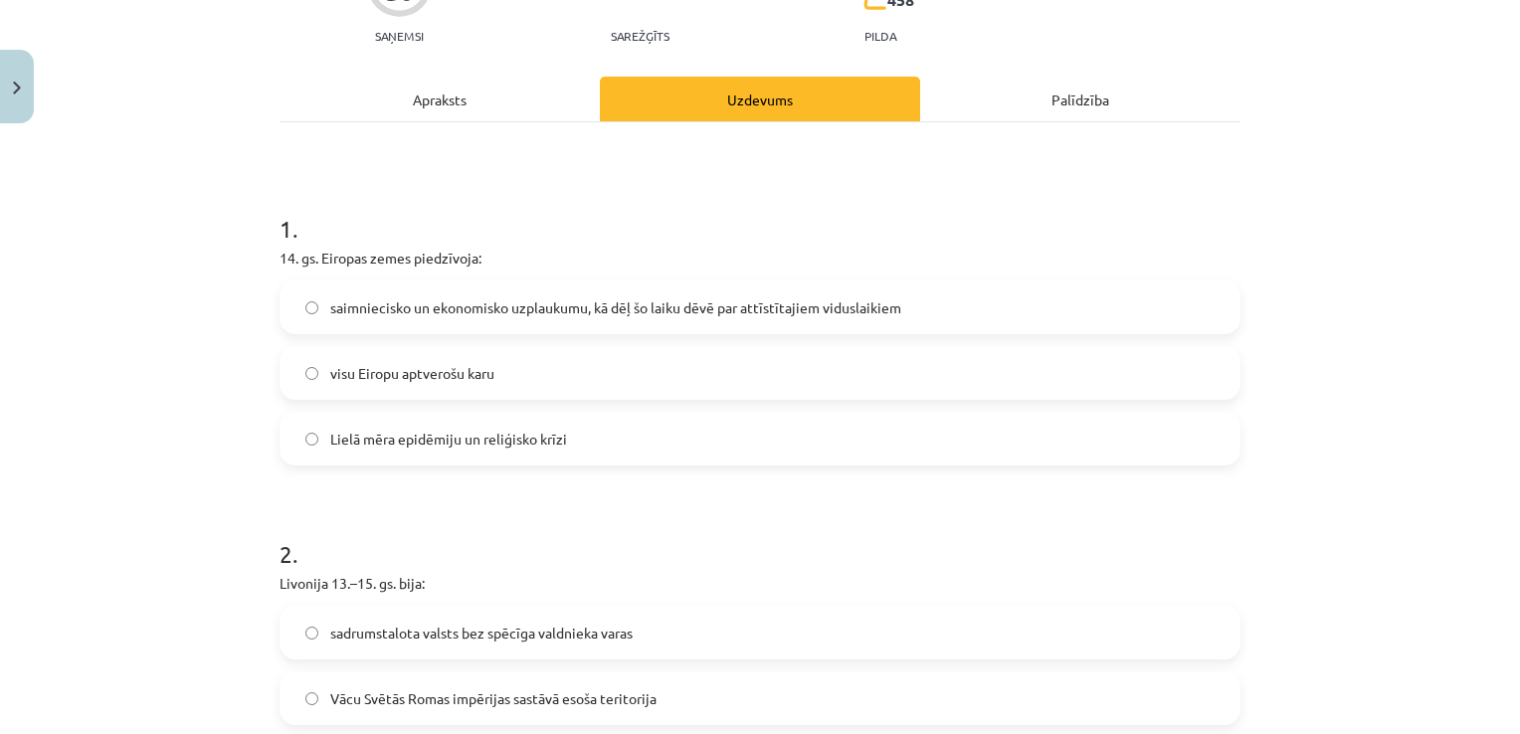
scroll to position [217, 0]
click at [485, 300] on span "saimniecisko un ekonomisko uzplaukumu, kā dēļ šo laiku dēvē par attīstītajiem v…" at bounding box center [615, 306] width 571 height 21
click at [446, 428] on span "Lielā mēra epidēmiju un reliģisko krīzi" at bounding box center [448, 438] width 237 height 21
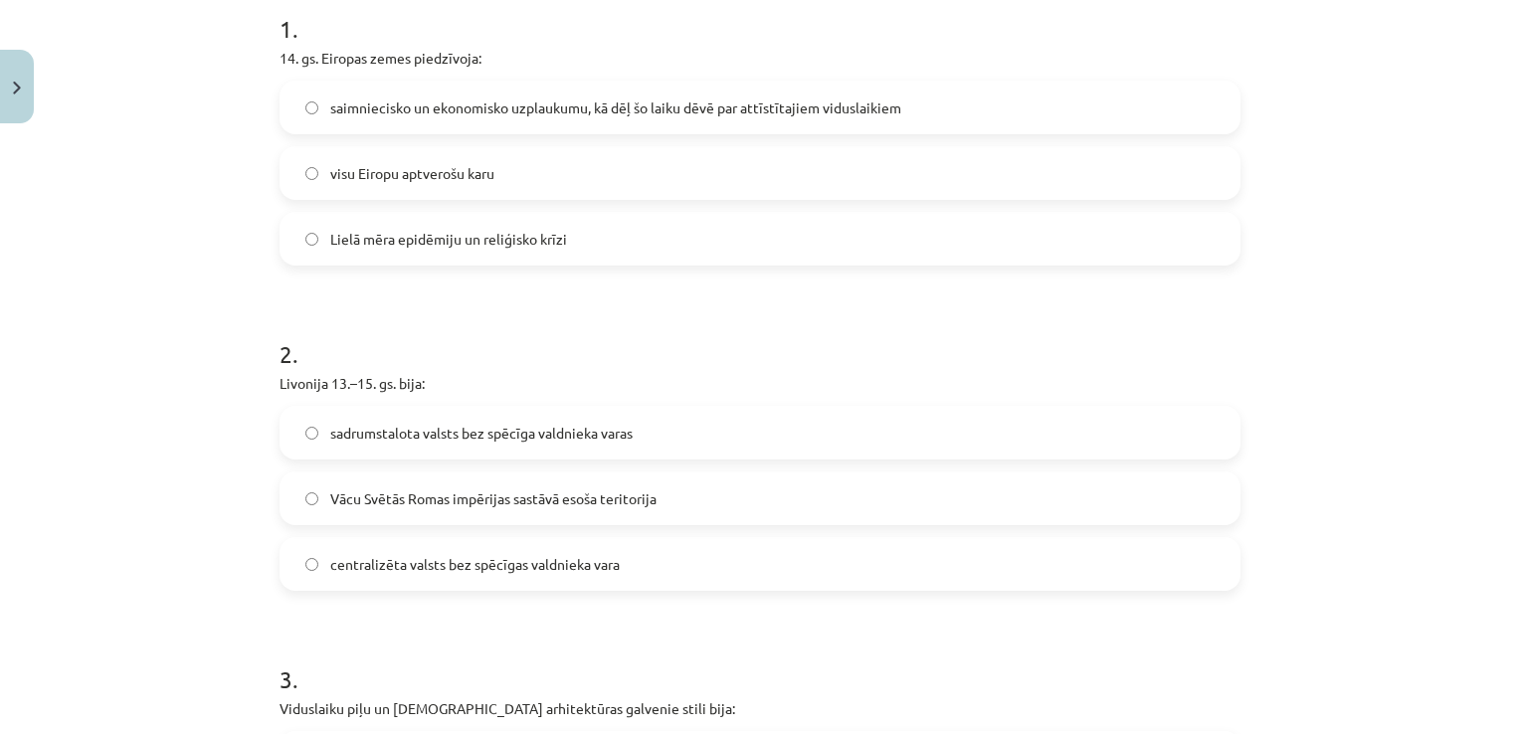
scroll to position [515, 0]
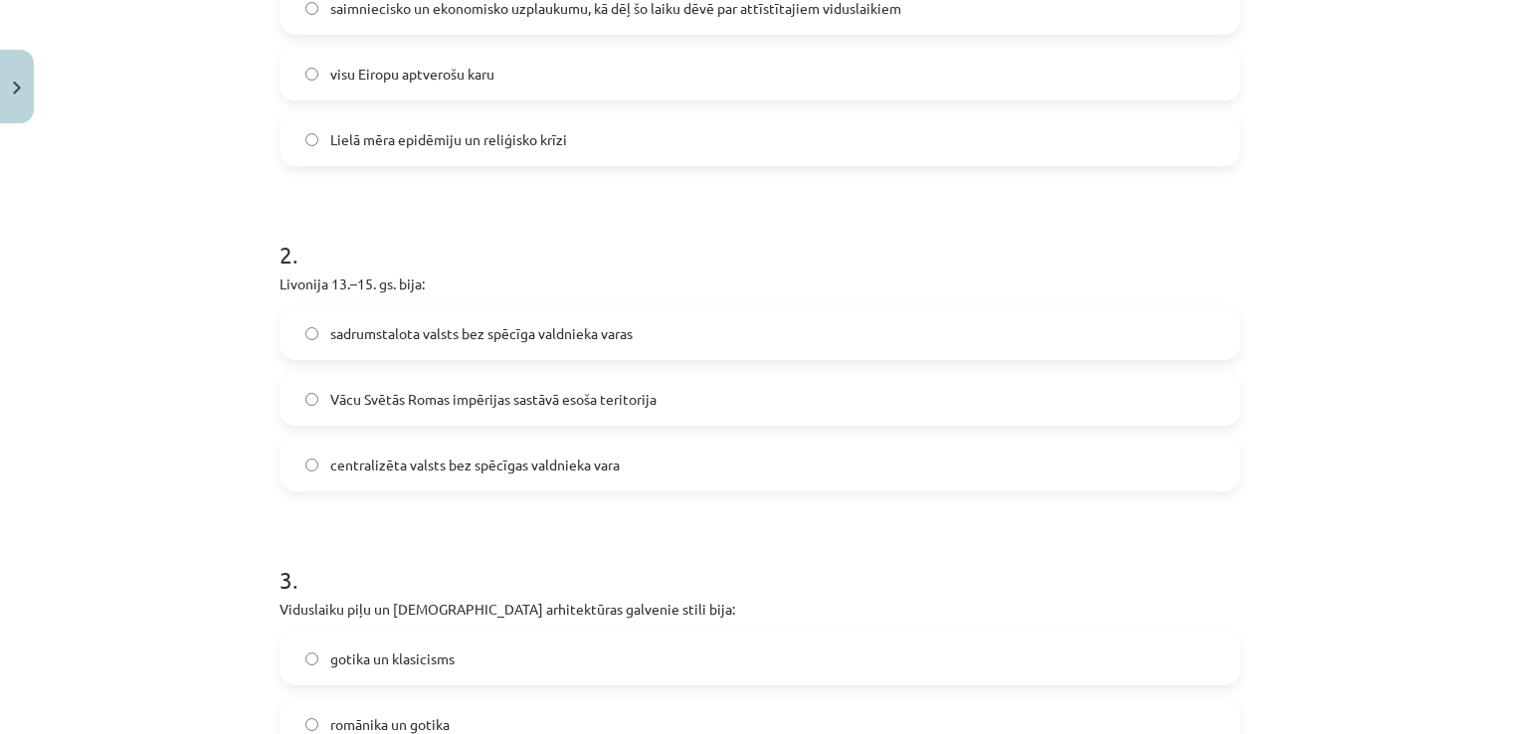
click at [374, 338] on span "sadrumstalota valsts bez spēcīga valdnieka varas" at bounding box center [481, 333] width 302 height 21
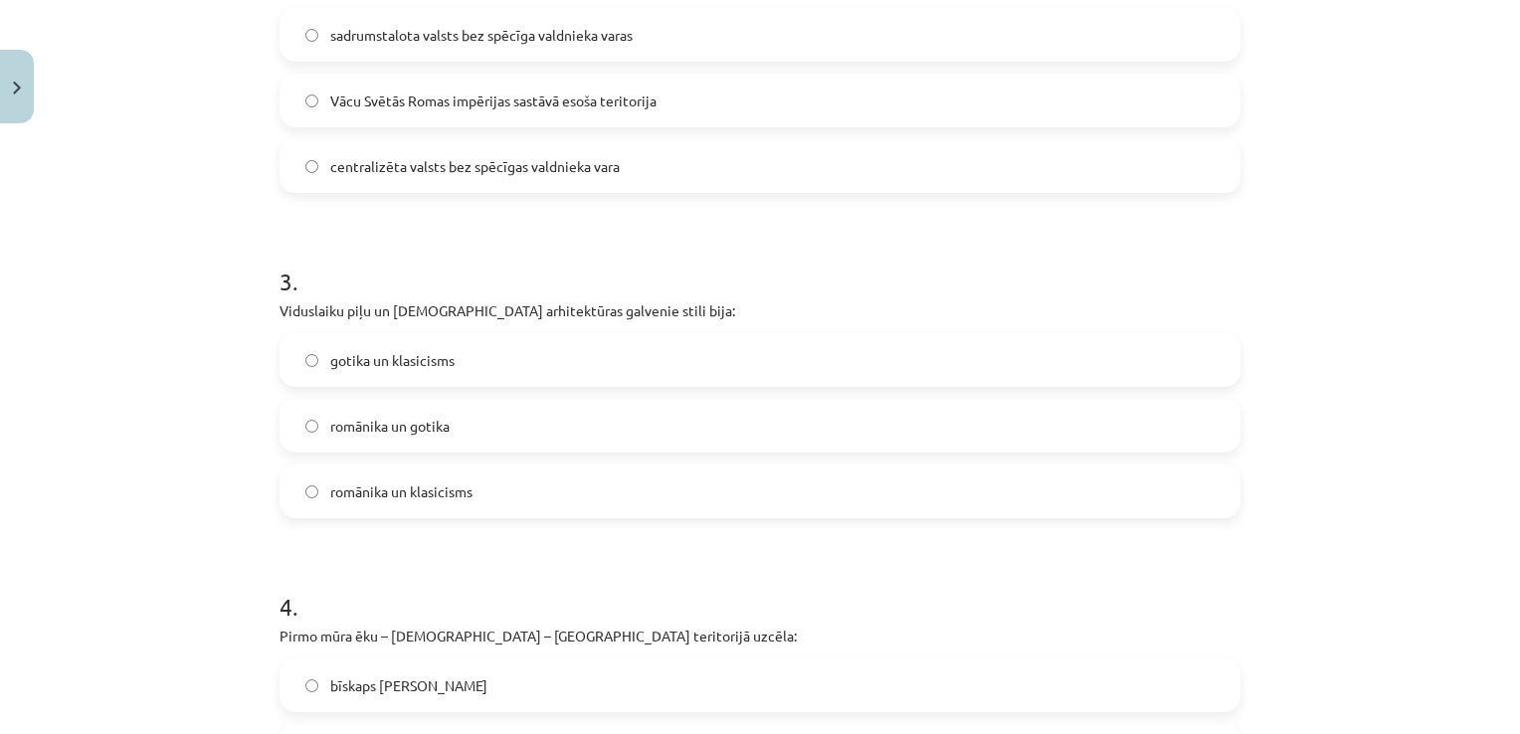
scroll to position [913, 0]
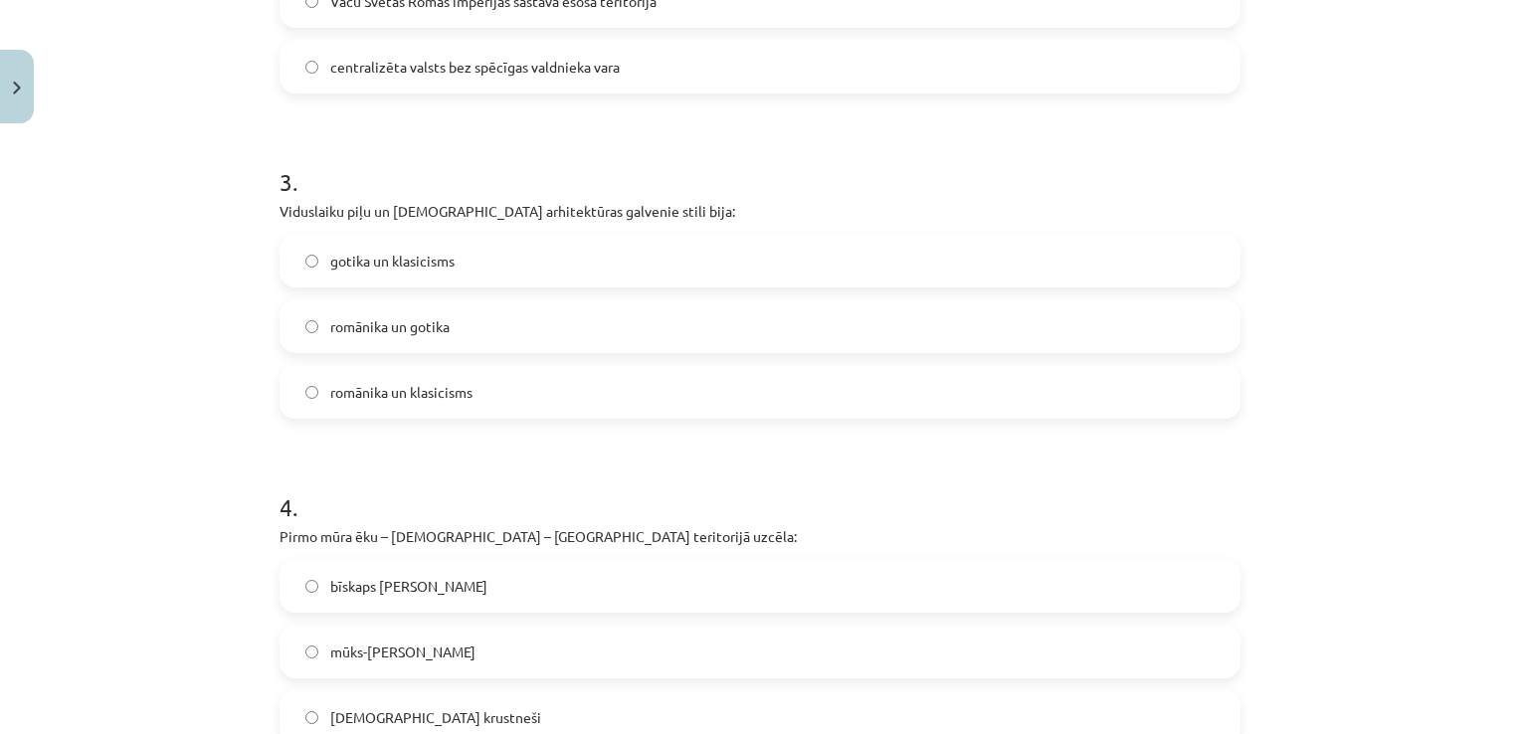
click at [383, 324] on span "romānika un gotika" at bounding box center [389, 326] width 119 height 21
click at [367, 276] on label "gotika un klasicisms" at bounding box center [760, 261] width 957 height 50
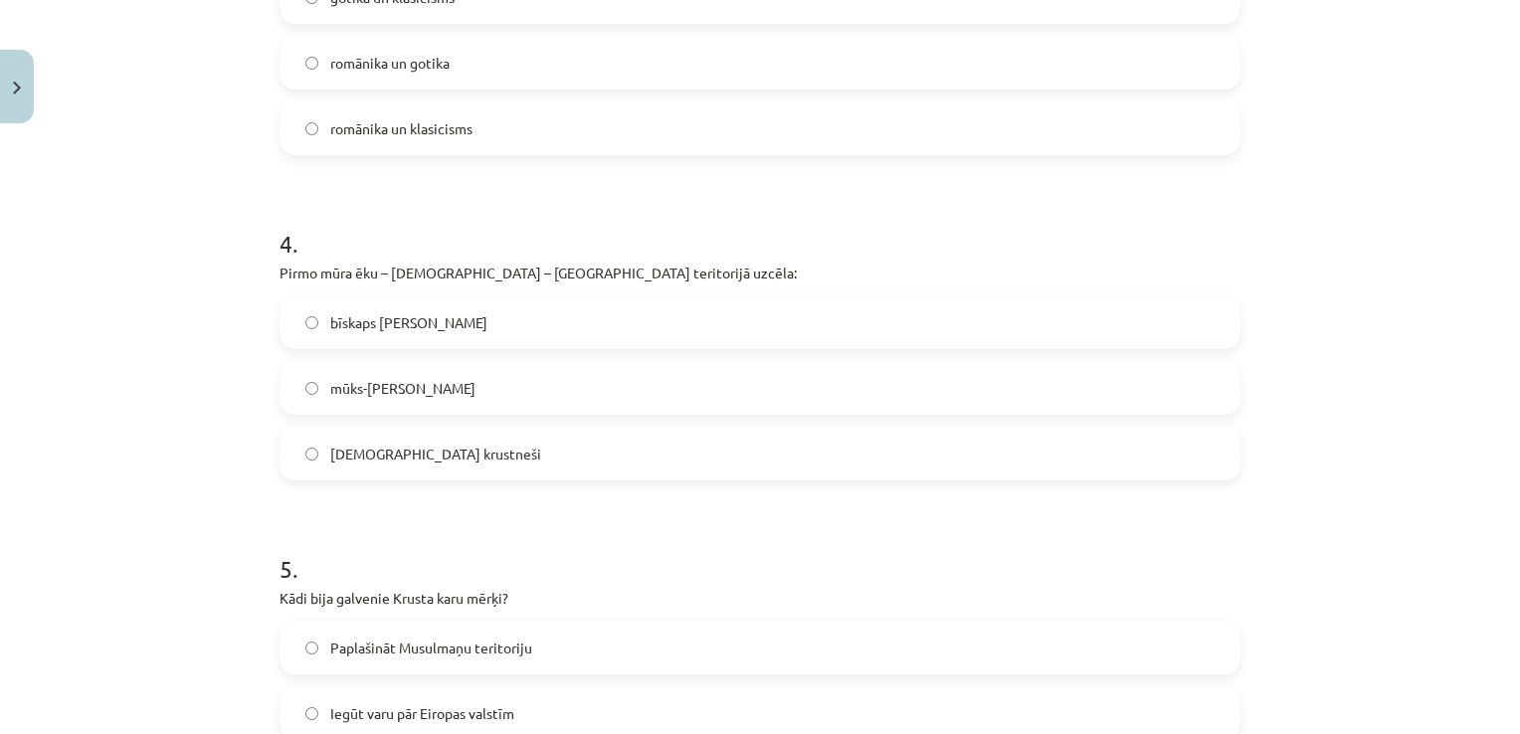
scroll to position [1212, 0]
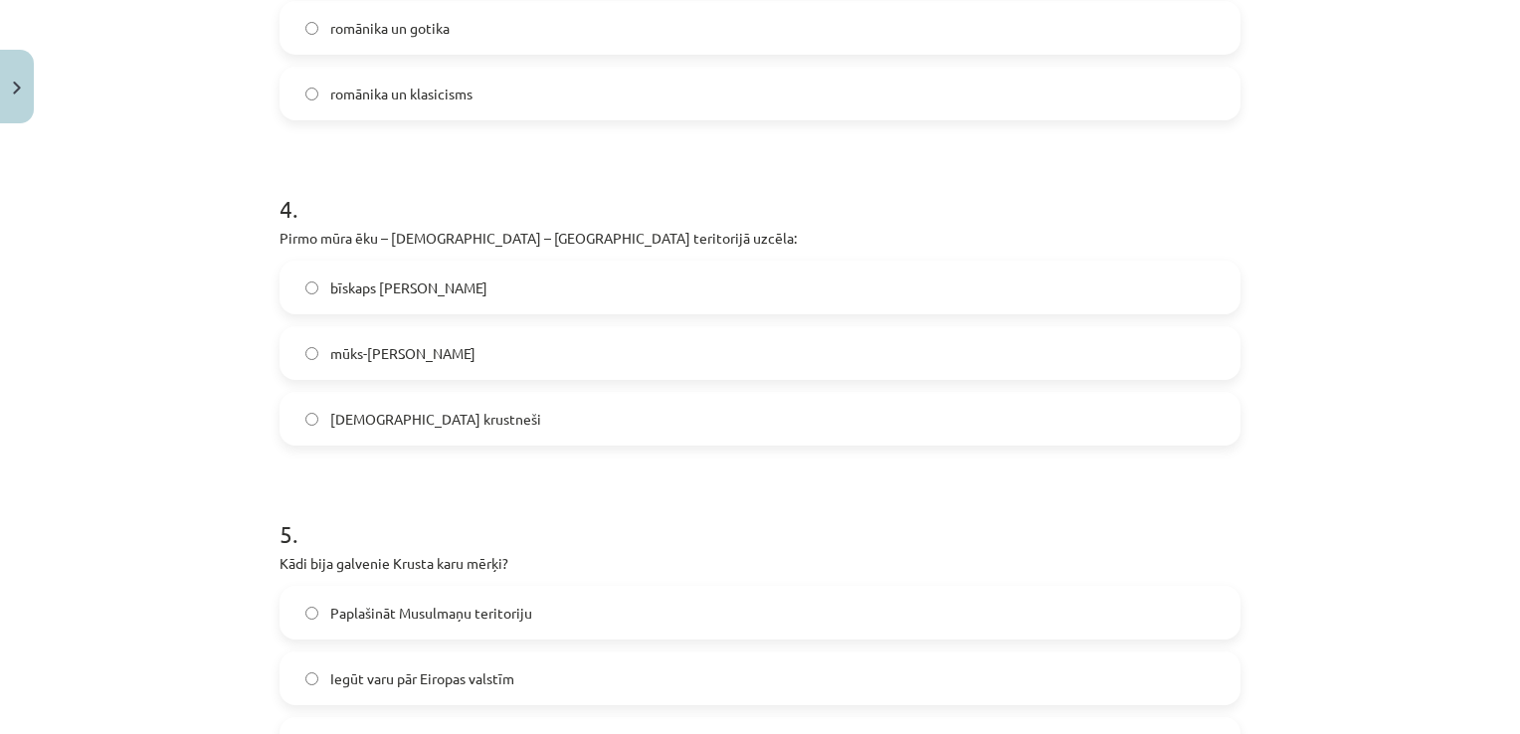
click at [450, 343] on span "mūks-misionārs Meinards" at bounding box center [402, 353] width 145 height 21
drag, startPoint x: 450, startPoint y: 342, endPoint x: 385, endPoint y: 359, distance: 66.8
click at [385, 359] on span "mūks-misionārs Meinards" at bounding box center [402, 353] width 145 height 21
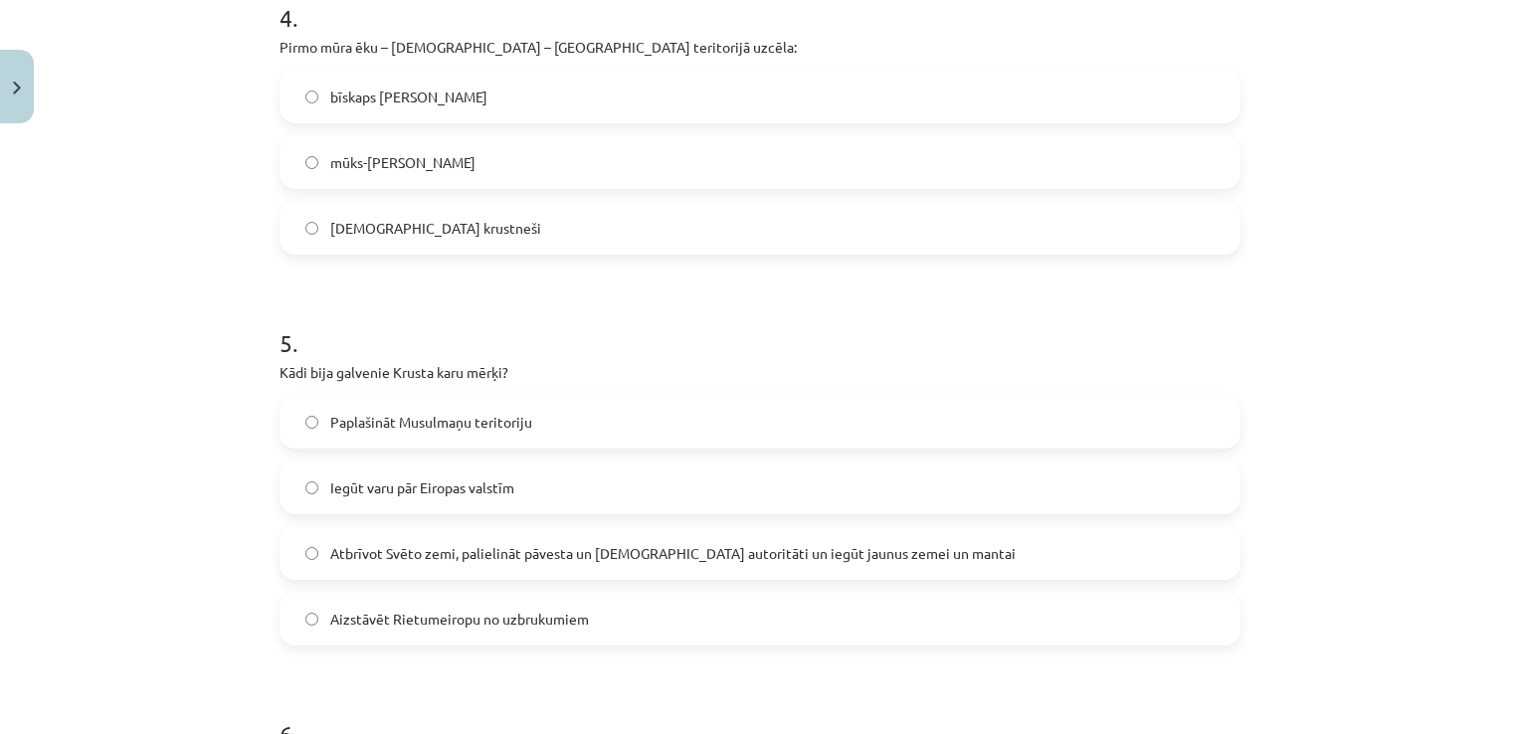
scroll to position [1510, 0]
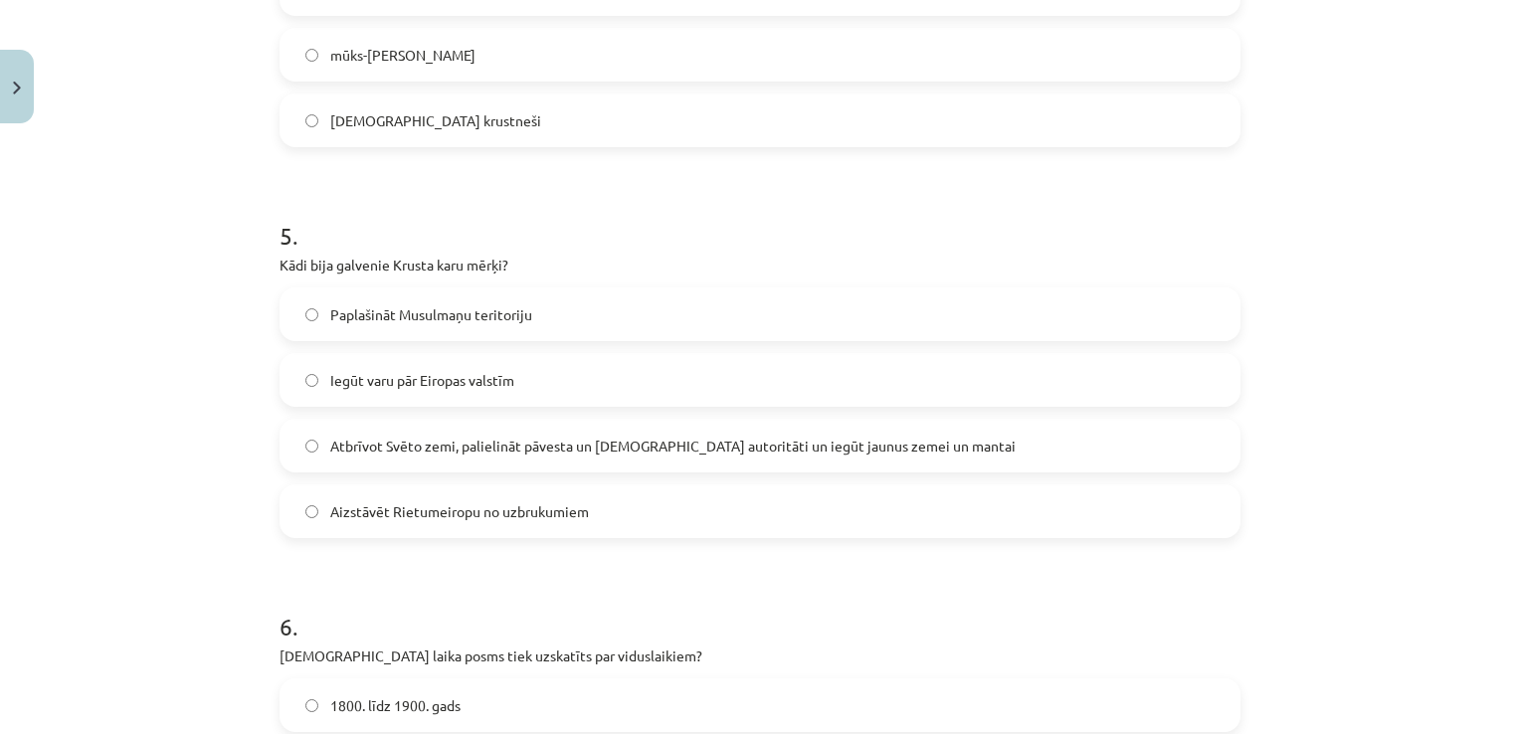
click at [392, 447] on span "Atbrīvot Svēto zemi, palielināt pāvesta un Baznīcas autoritāti un iegūt jaunus …" at bounding box center [672, 446] width 685 height 21
click at [614, 527] on label "Aizstāvēt Rietumeiropu no uzbrukumiem" at bounding box center [760, 511] width 957 height 50
click at [493, 424] on label "Atbrīvot Svēto zemi, palielināt pāvesta un Baznīcas autoritāti un iegūt jaunus …" at bounding box center [760, 446] width 957 height 50
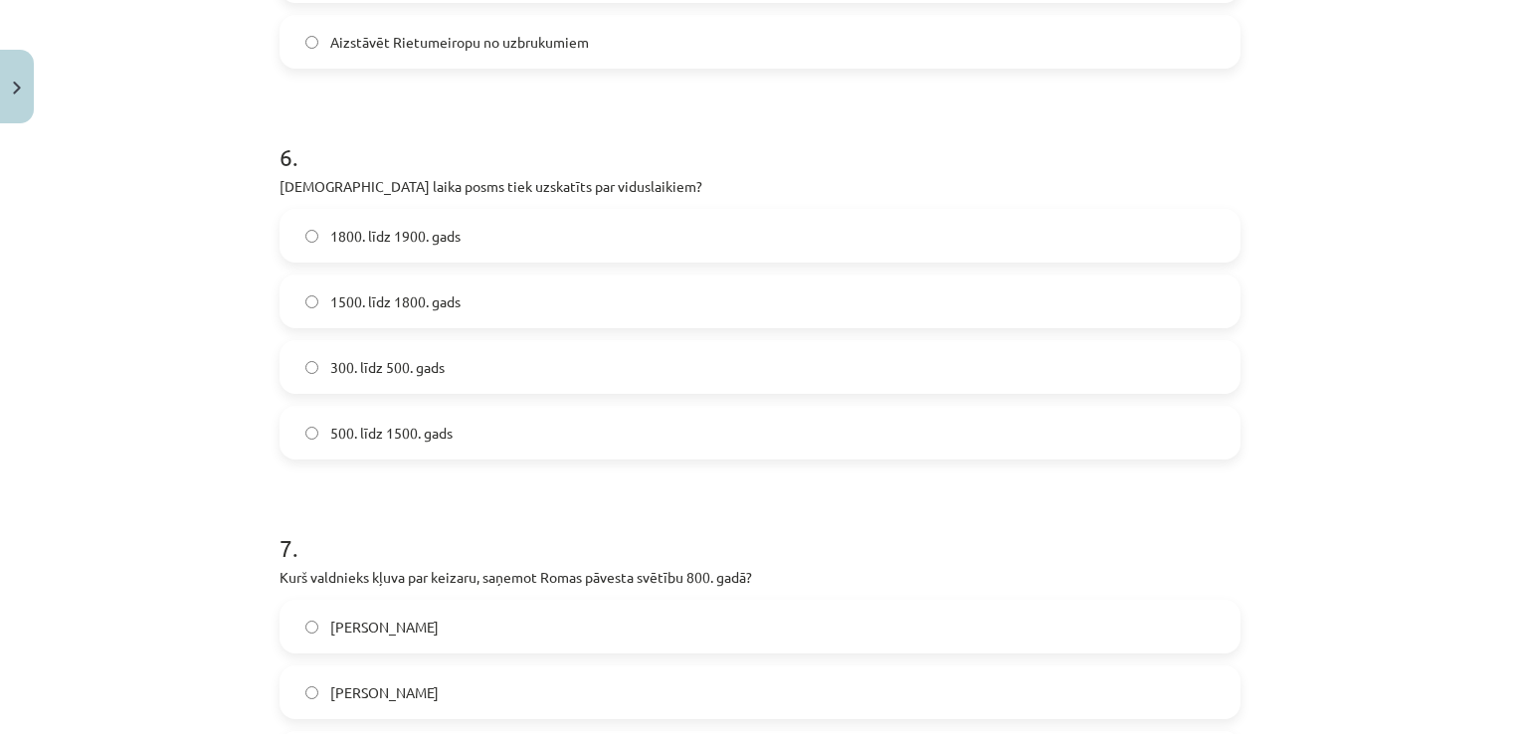
scroll to position [2007, 0]
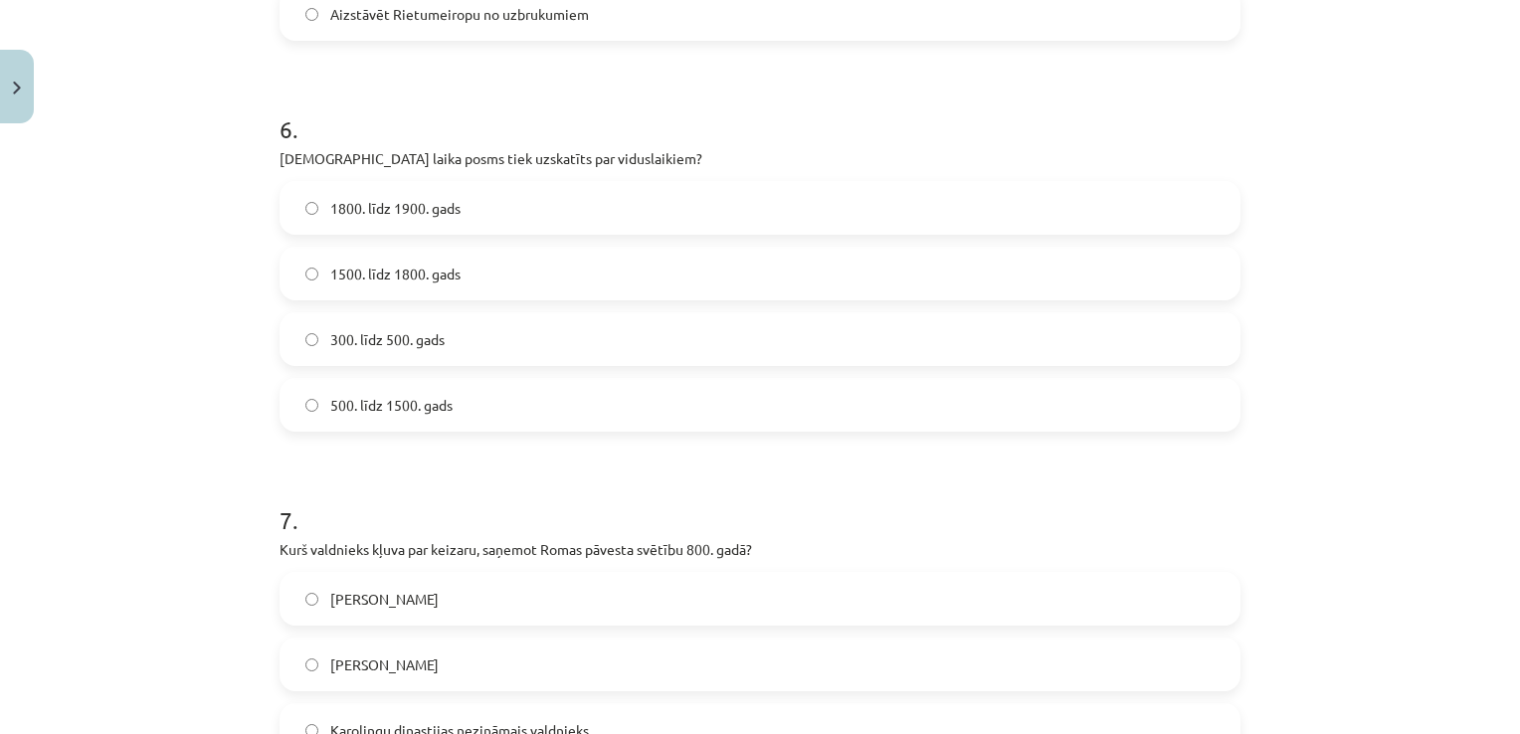
click at [477, 415] on label "500. līdz 1500. gads" at bounding box center [760, 405] width 957 height 50
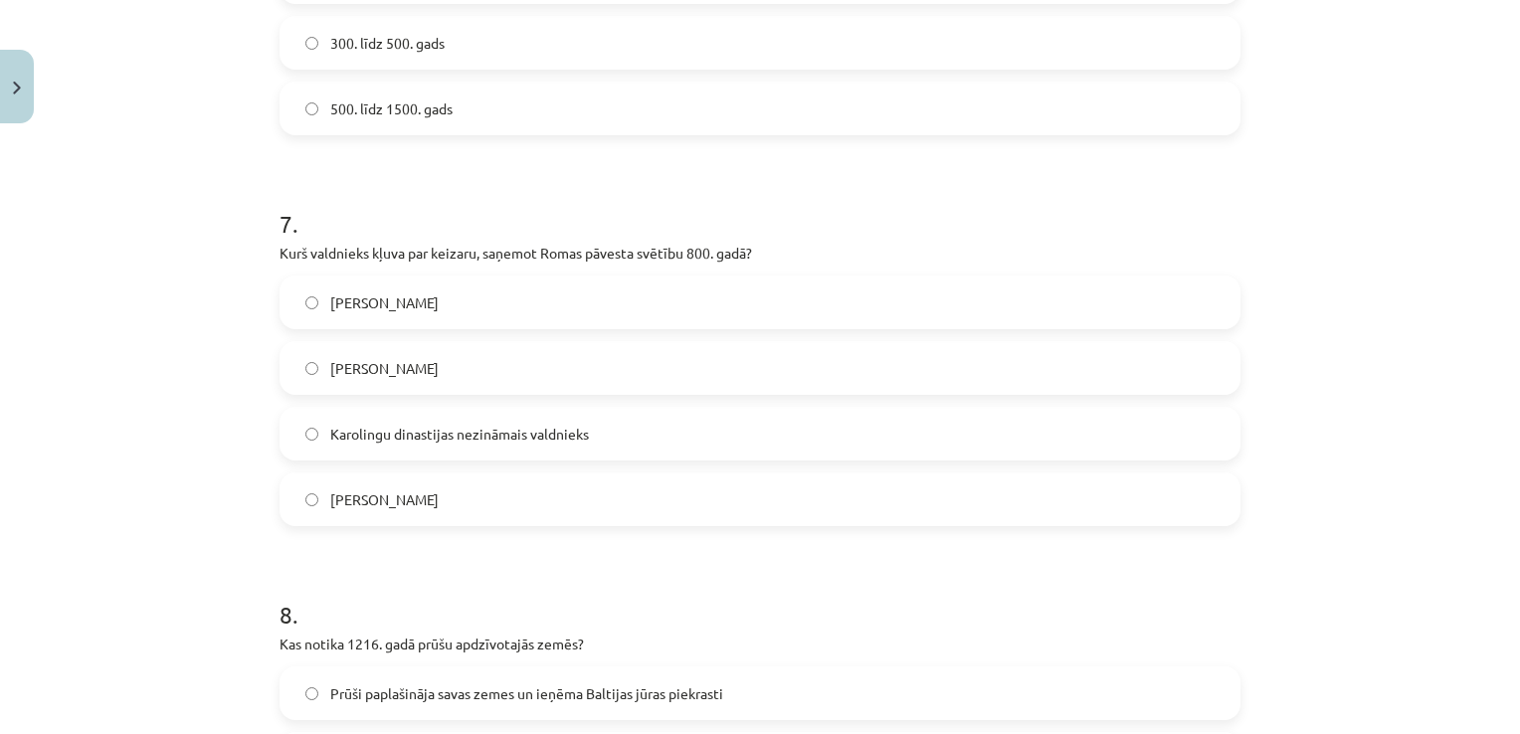
scroll to position [2405, 0]
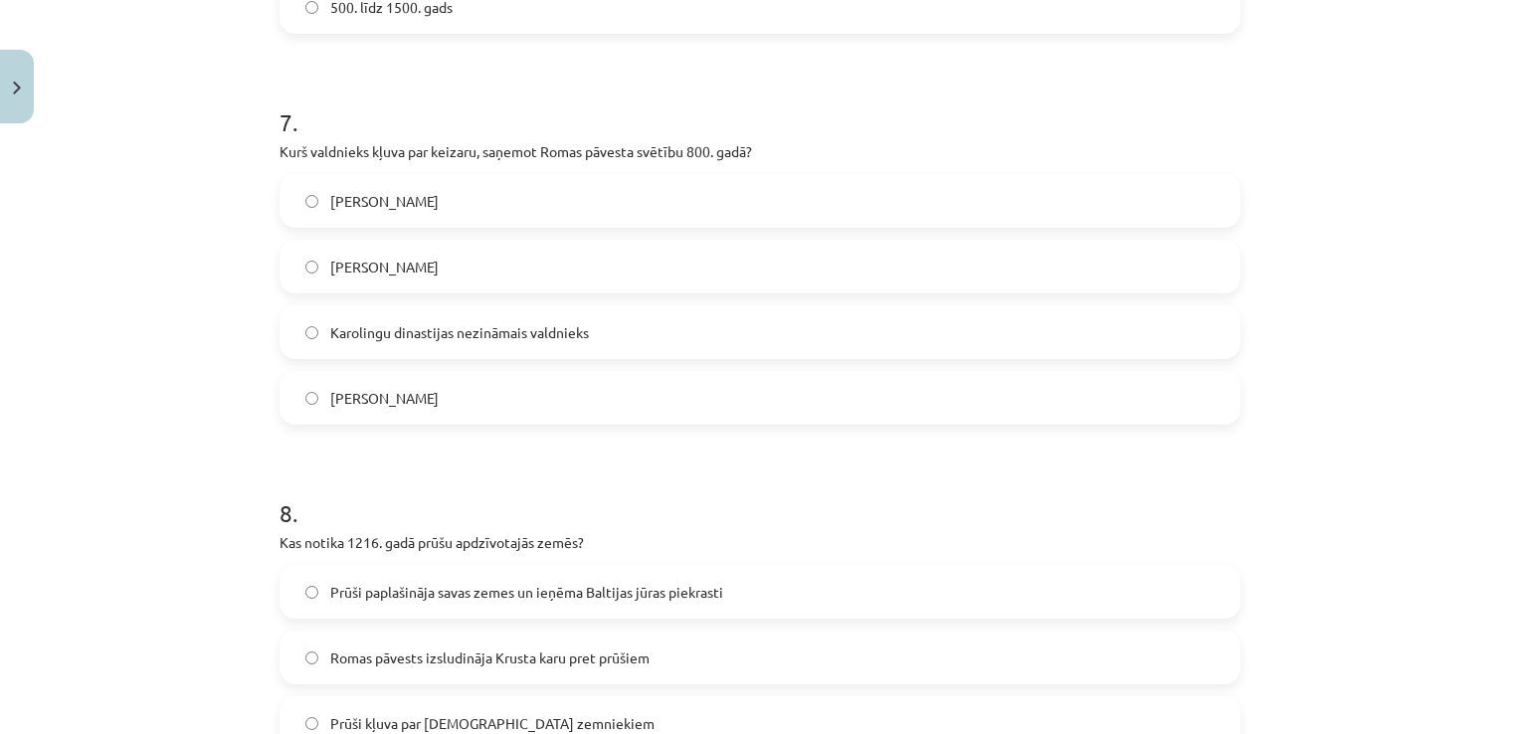
click at [427, 249] on label "Justiniāns I" at bounding box center [760, 267] width 957 height 50
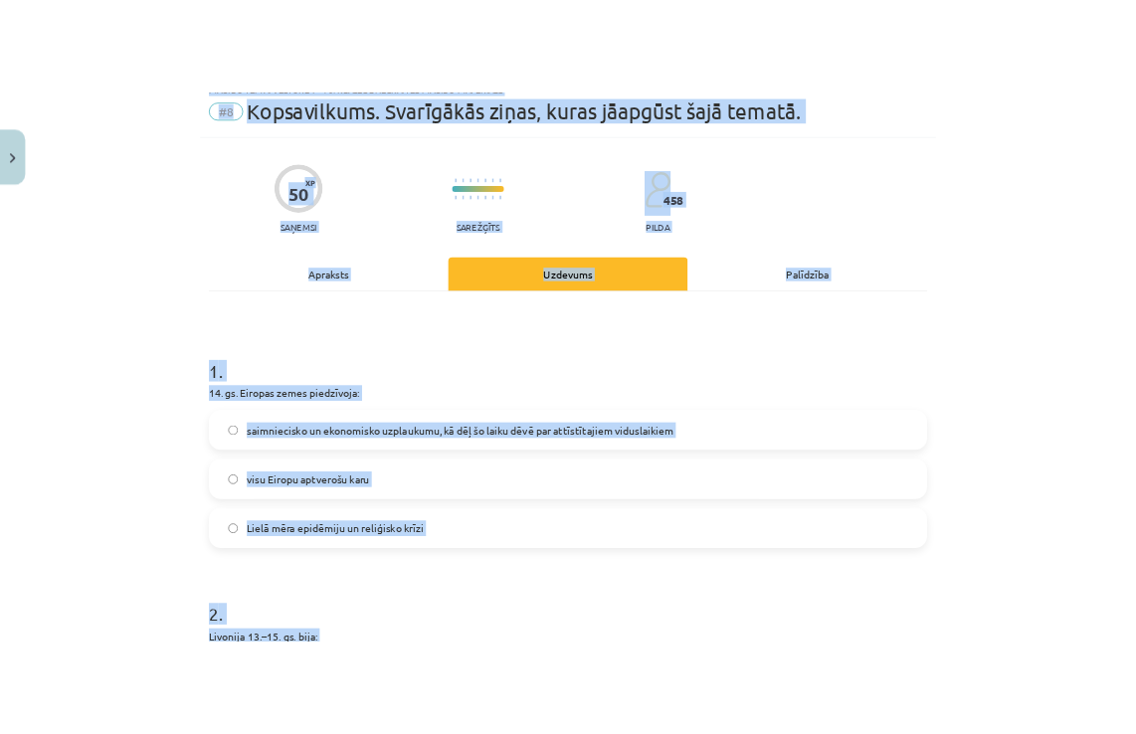
scroll to position [0, 0]
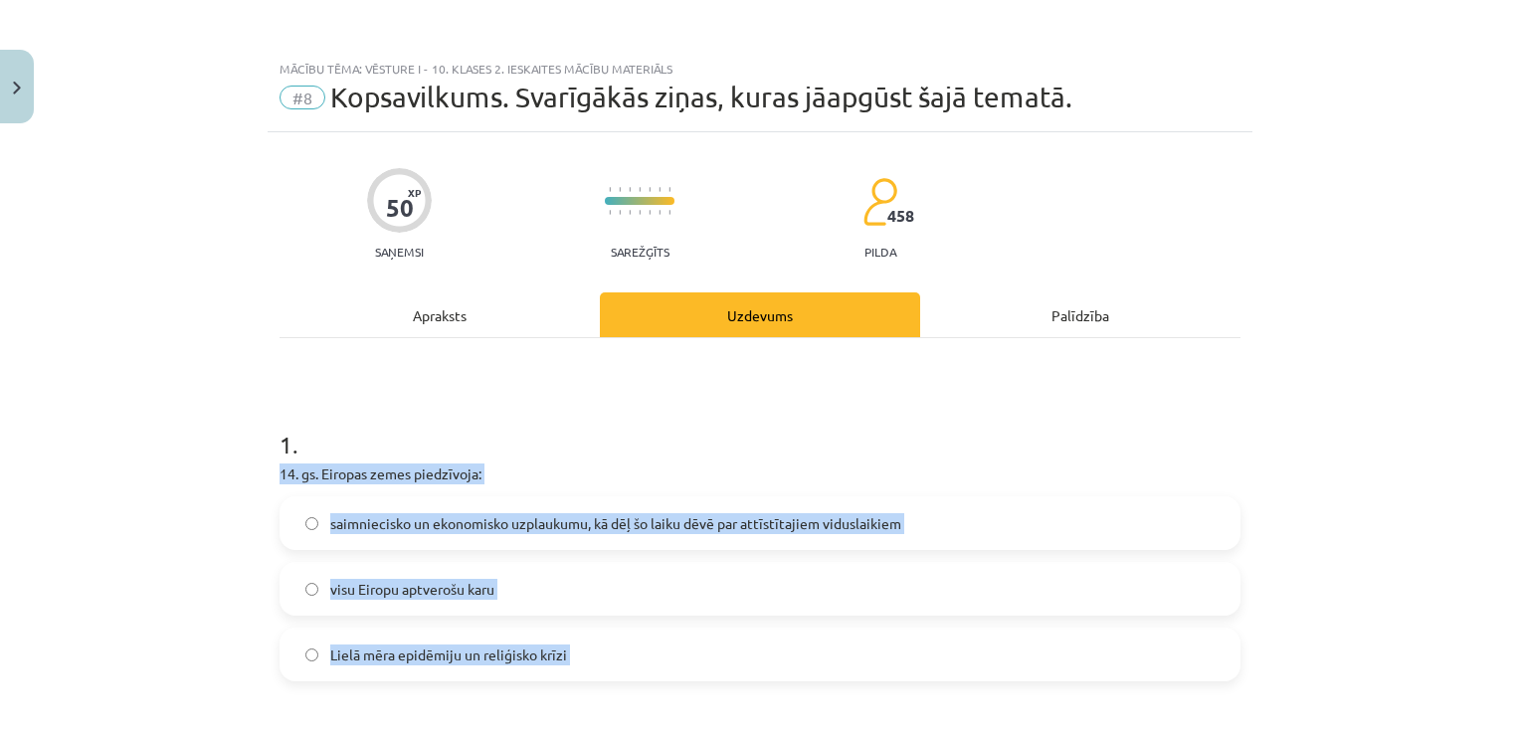
drag, startPoint x: 533, startPoint y: 477, endPoint x: 264, endPoint y: 469, distance: 269.7
copy form "14. gs. Eiropas zemes piedzīvoja: saimniecisko un ekonomisko uzplaukumu, kā dēļ…"
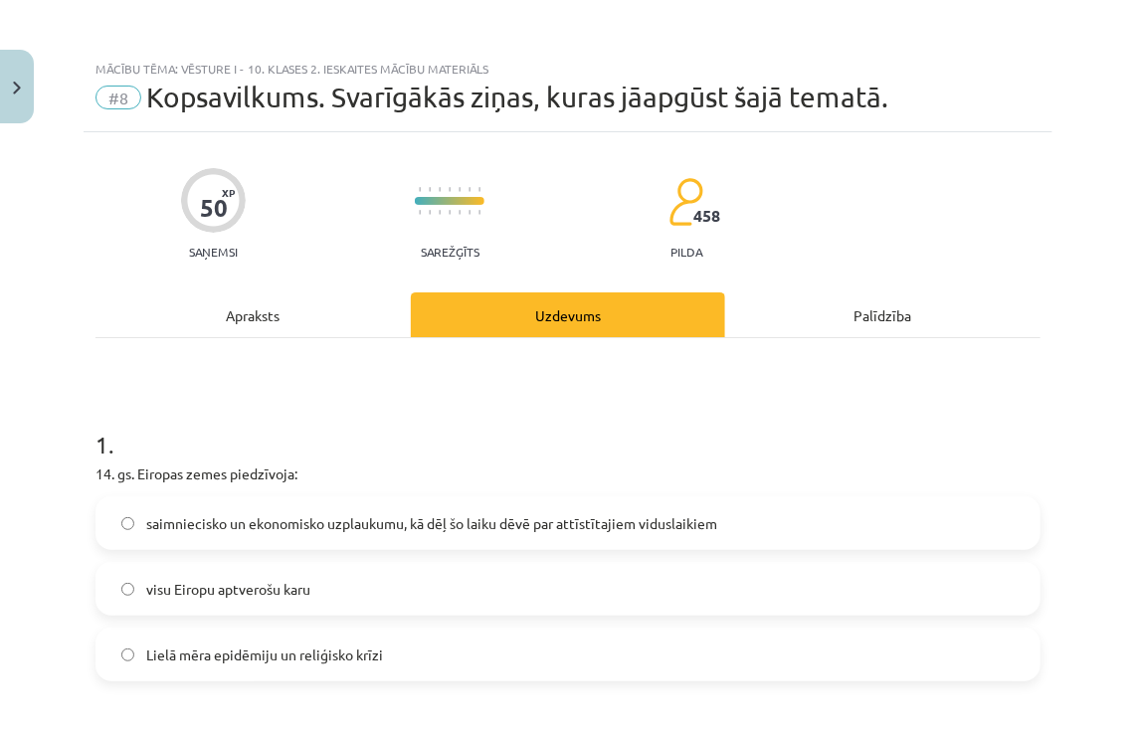
click at [889, 452] on h1 "1 ." at bounding box center [567, 427] width 945 height 62
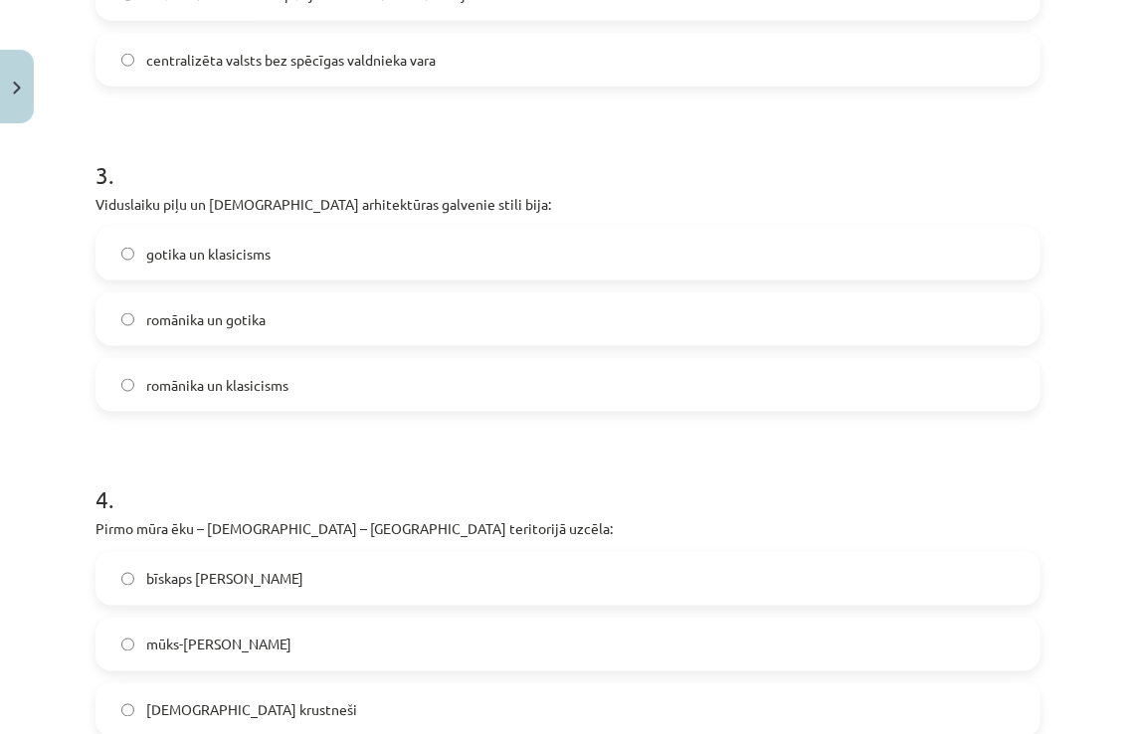
scroll to position [995, 0]
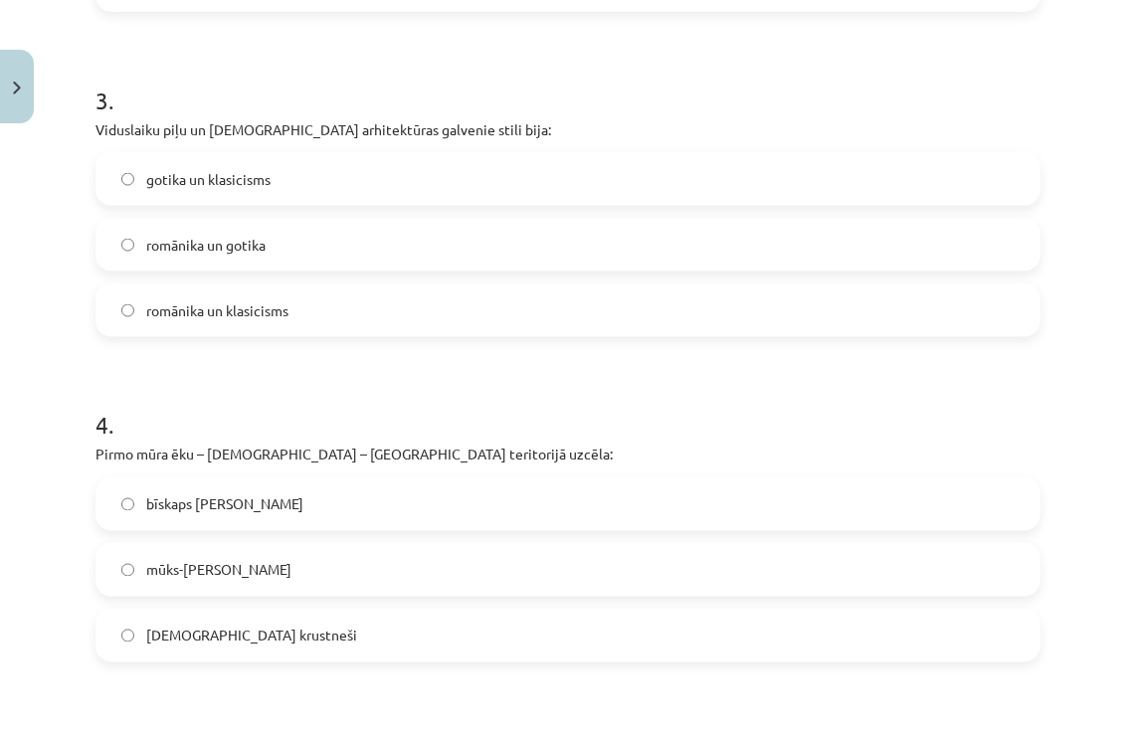
click at [855, 245] on label "romānika un gotika" at bounding box center [567, 245] width 941 height 50
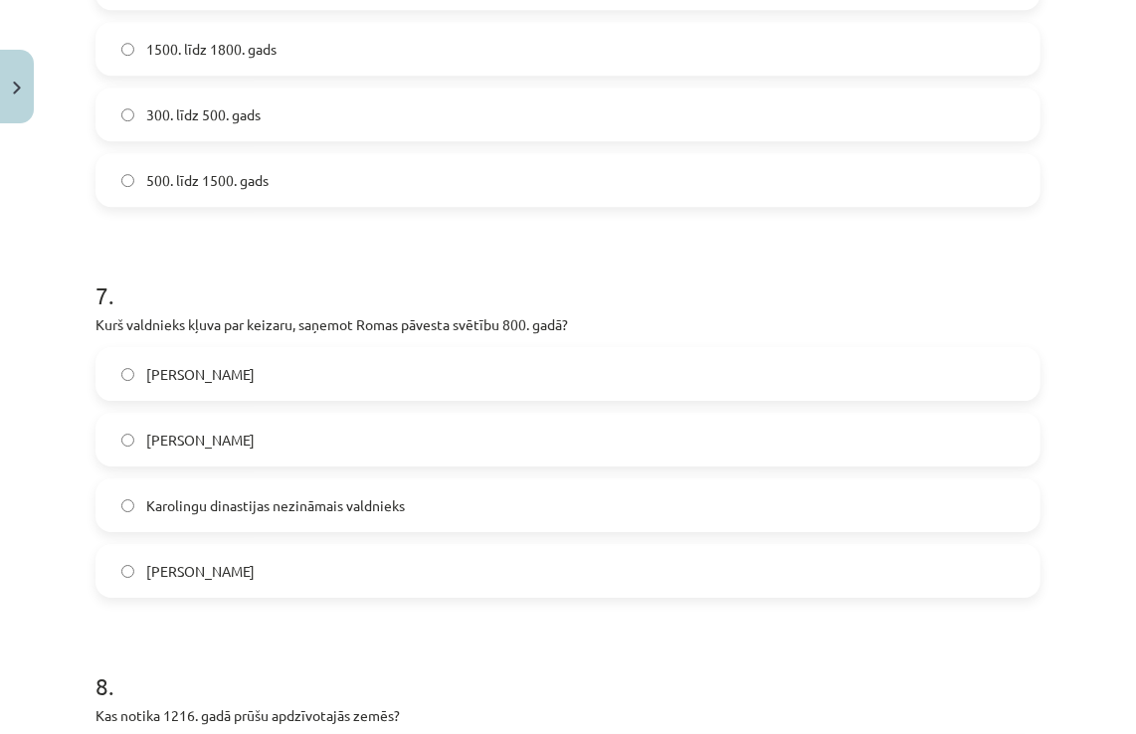
scroll to position [2387, 0]
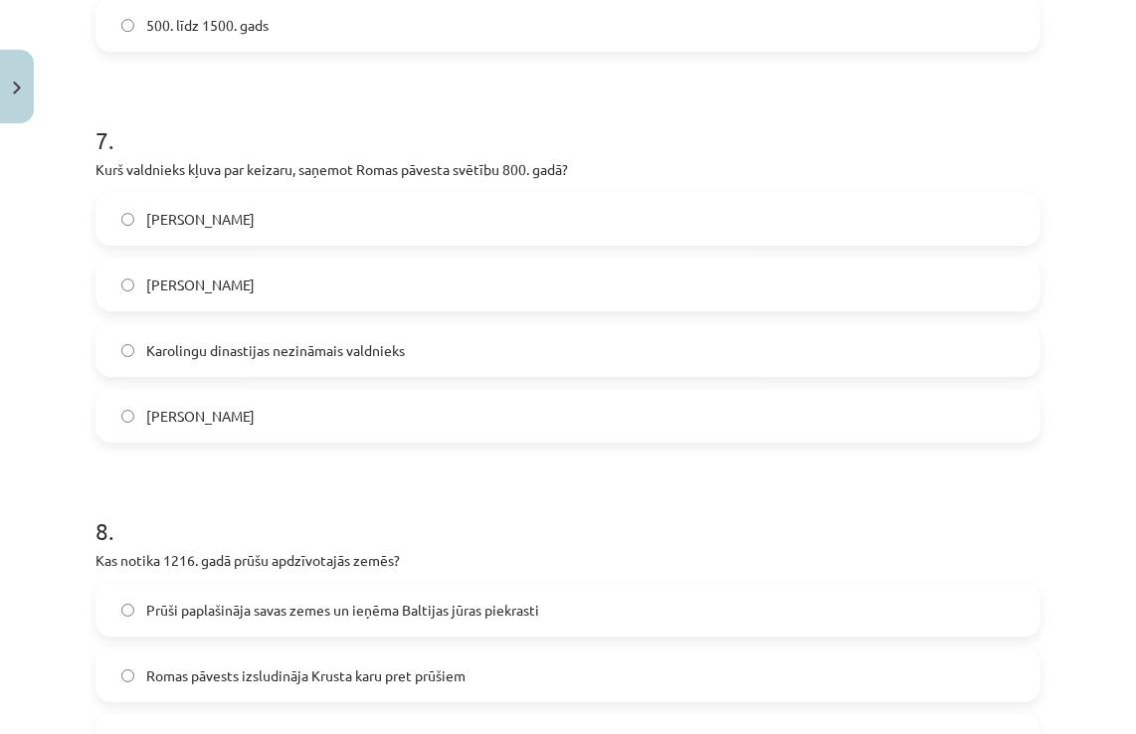
click at [299, 404] on label "Kārlis Lielais" at bounding box center [567, 416] width 941 height 50
drag, startPoint x: 229, startPoint y: 410, endPoint x: 84, endPoint y: 180, distance: 271.8
copy div "Kārlis Martels Justiniāns I Karolingu dinastijas nezināmais valdnieks Kārlis Li…"
click at [368, 412] on label "Kārlis Lielais" at bounding box center [567, 416] width 941 height 50
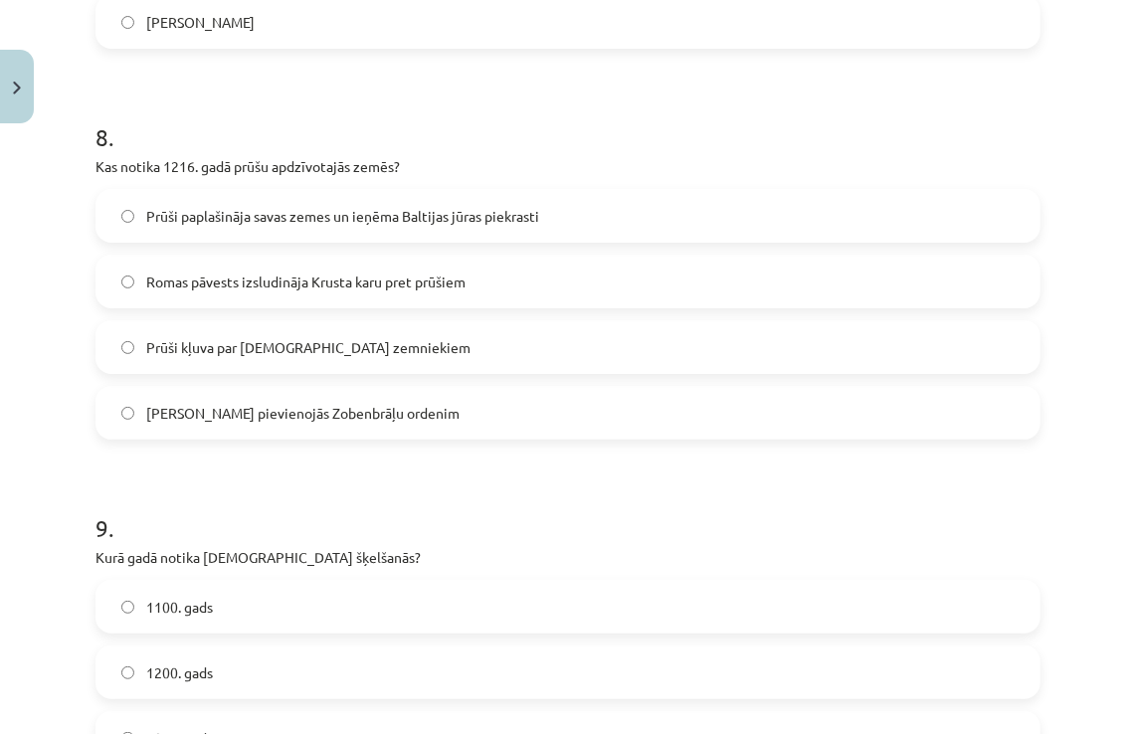
scroll to position [2785, 0]
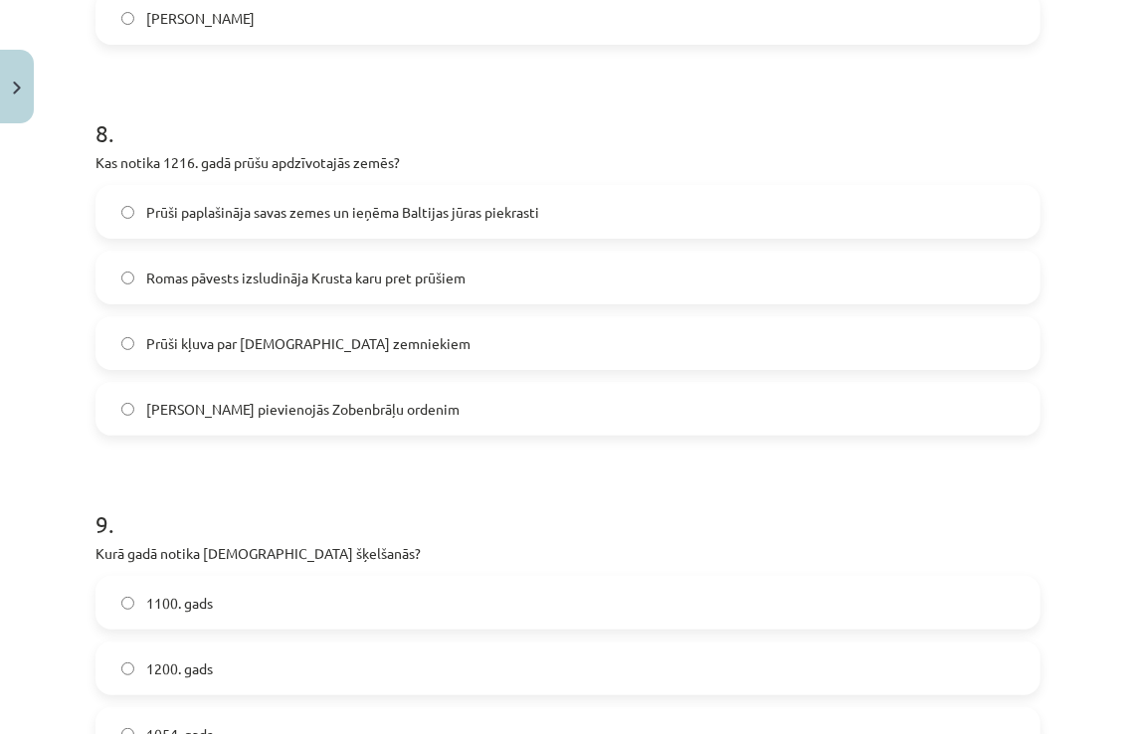
click at [298, 270] on span "Romas pāvests izsludināja Krusta karu pret prūšiem" at bounding box center [305, 278] width 319 height 21
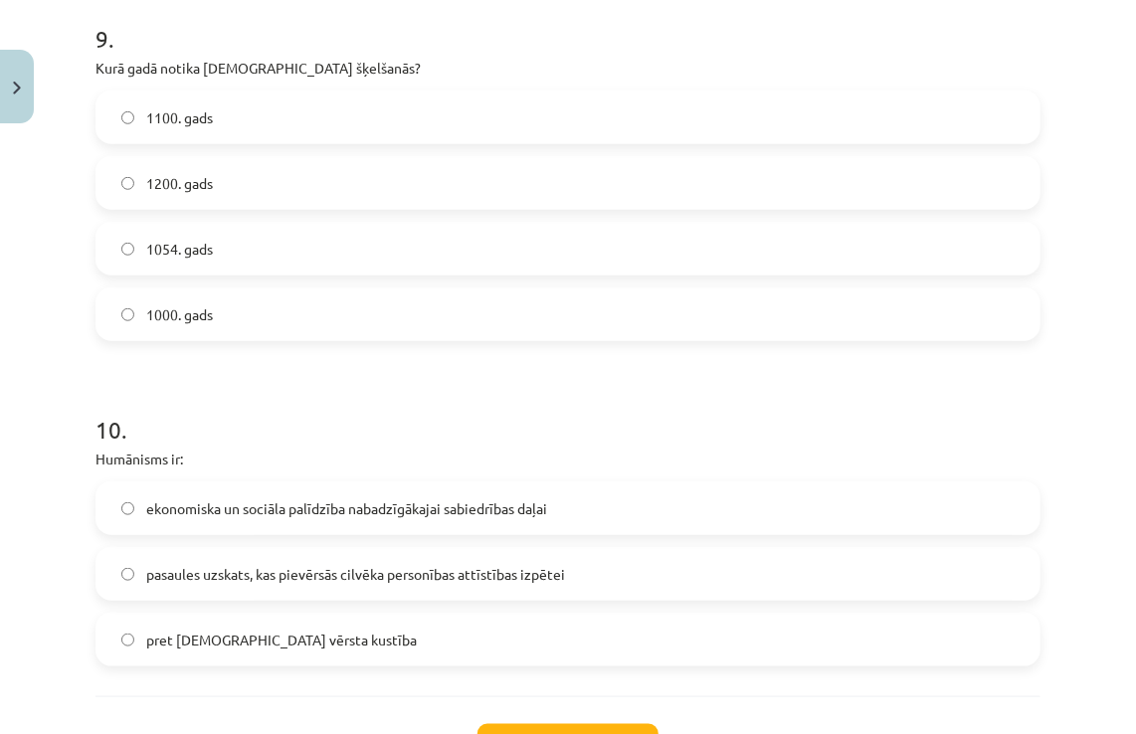
scroll to position [3283, 0]
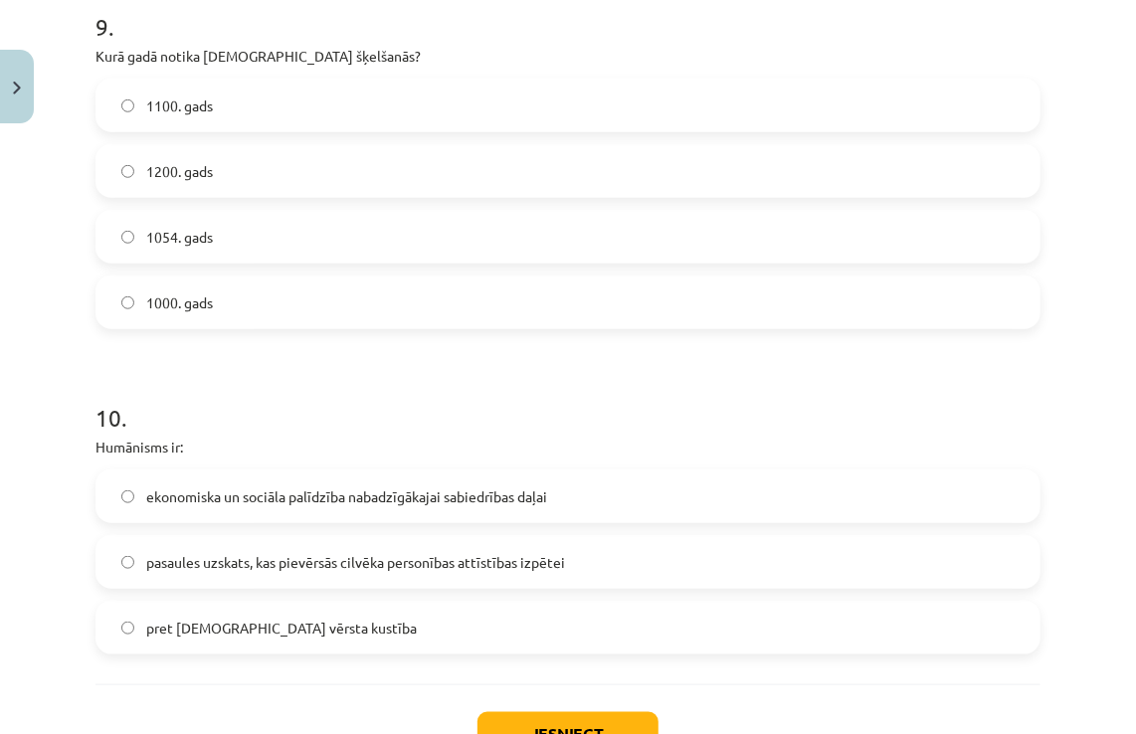
click at [338, 240] on label "1054. gads" at bounding box center [567, 237] width 941 height 50
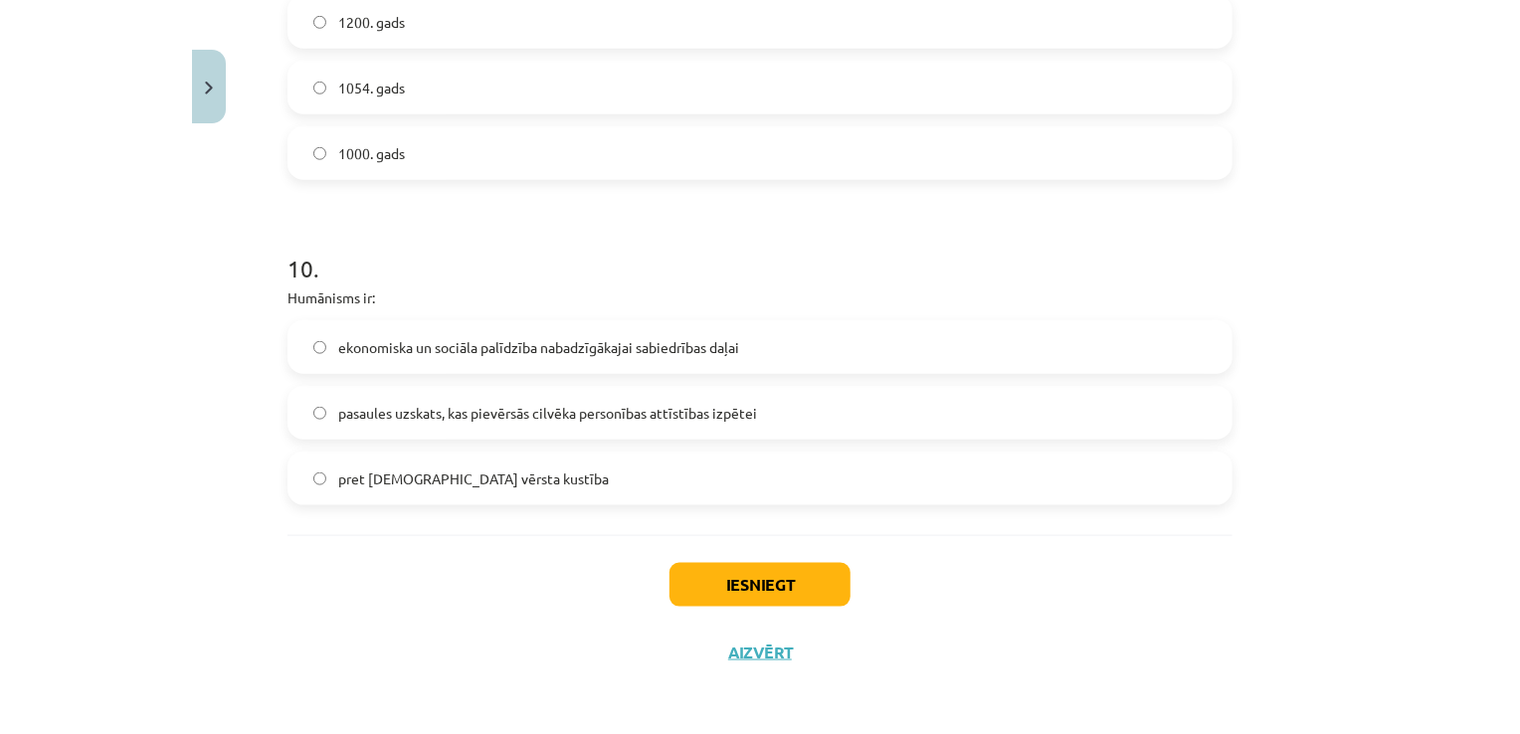
scroll to position [3433, 0]
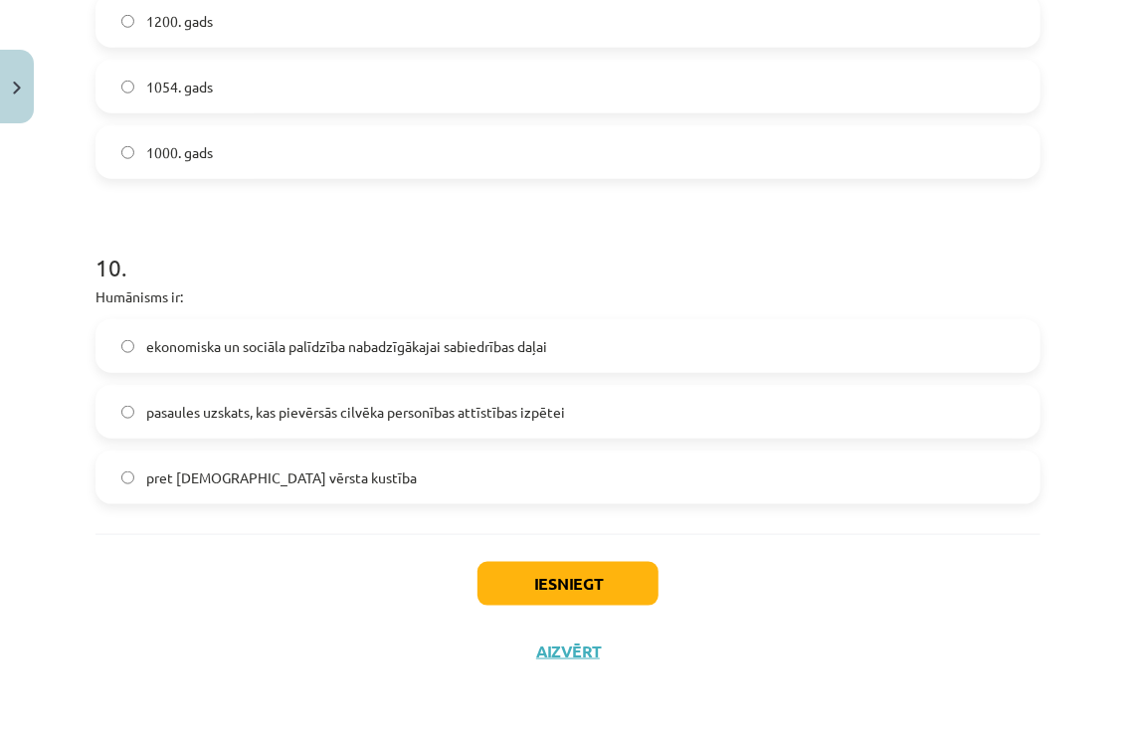
click at [423, 421] on span "pasaules uzskats, kas pievērsās cilvēka personības attīstības izpētei" at bounding box center [355, 412] width 419 height 21
click at [525, 588] on button "Iesniegt" at bounding box center [567, 584] width 181 height 44
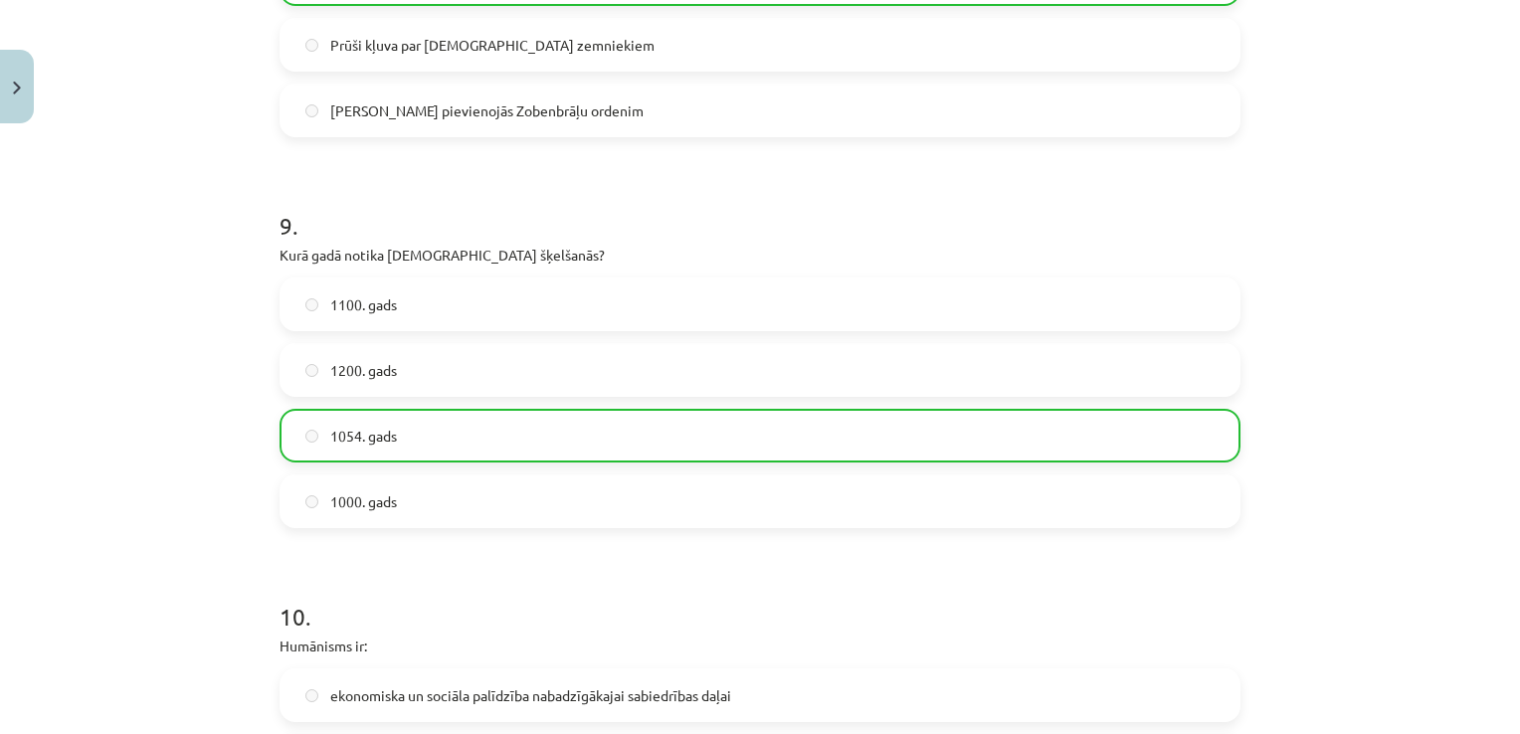
scroll to position [3496, 0]
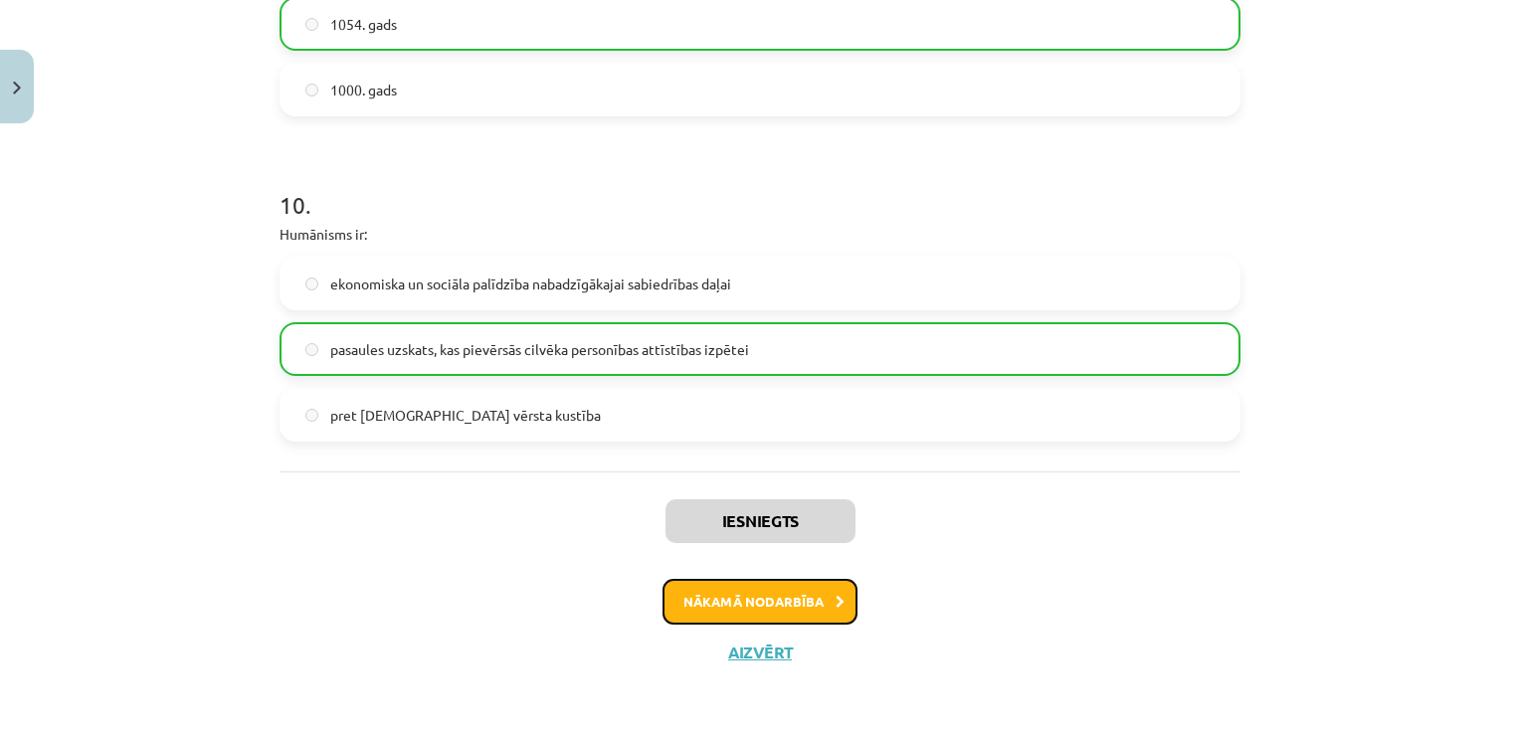
click at [796, 619] on button "Nākamā nodarbība" at bounding box center [760, 602] width 195 height 46
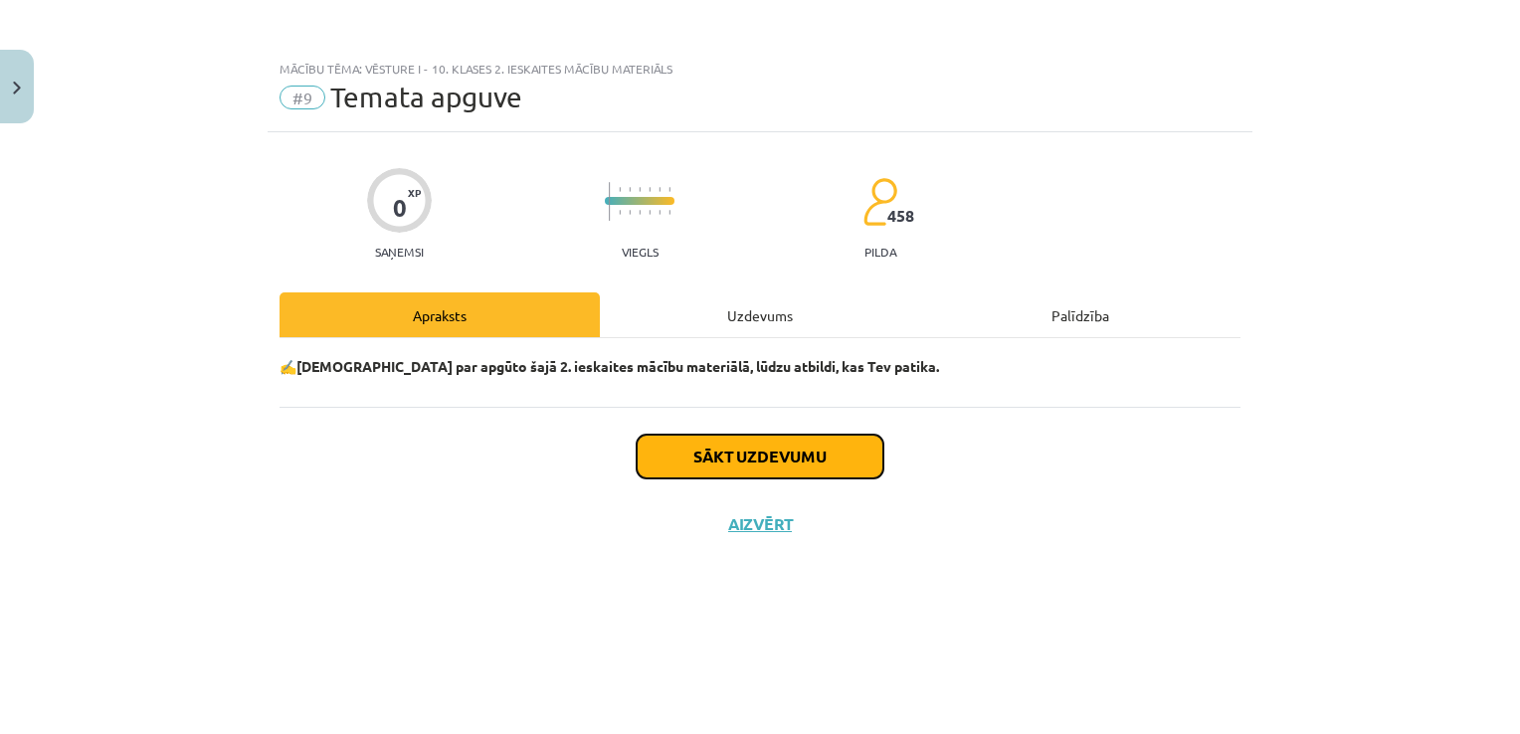
click at [720, 455] on button "Sākt uzdevumu" at bounding box center [760, 457] width 247 height 44
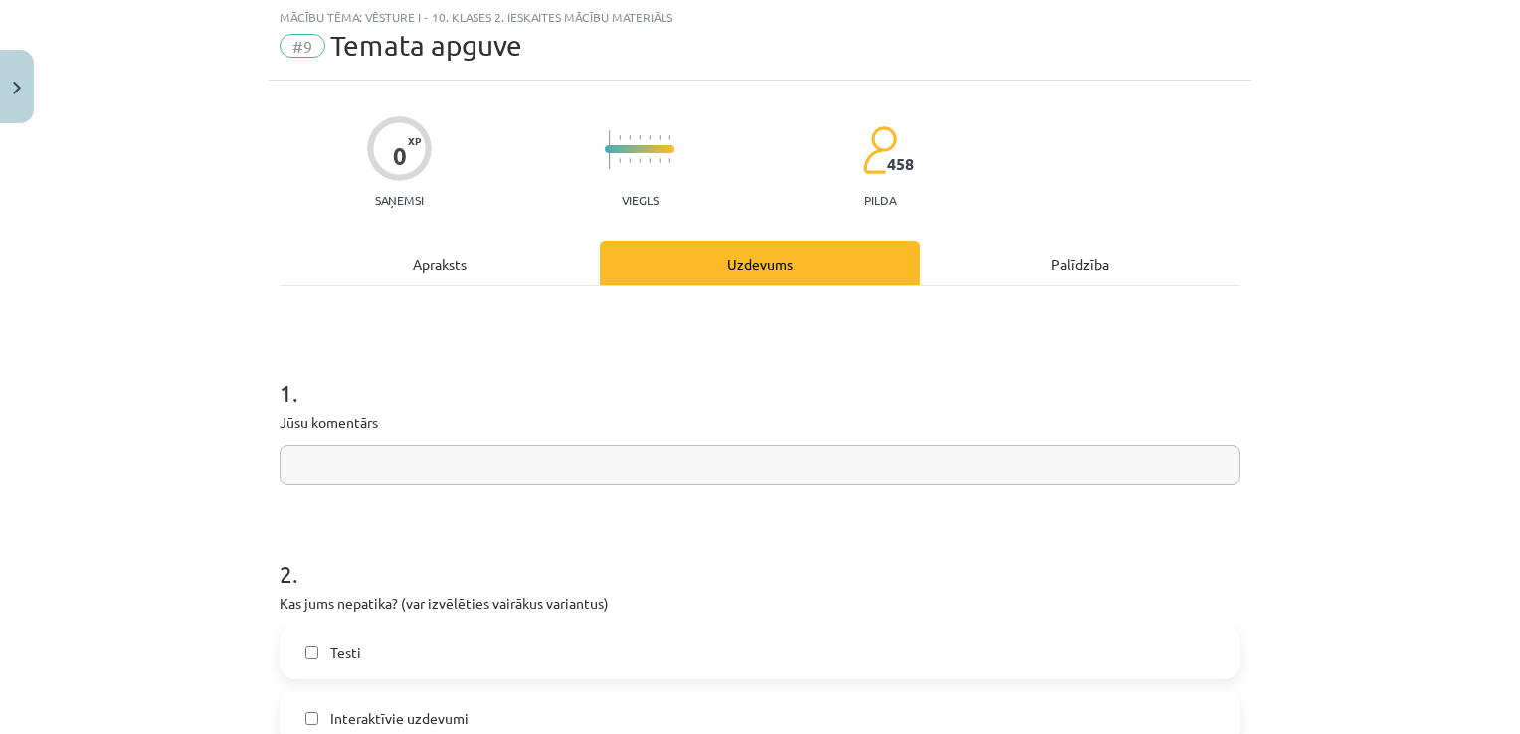
scroll to position [99, 0]
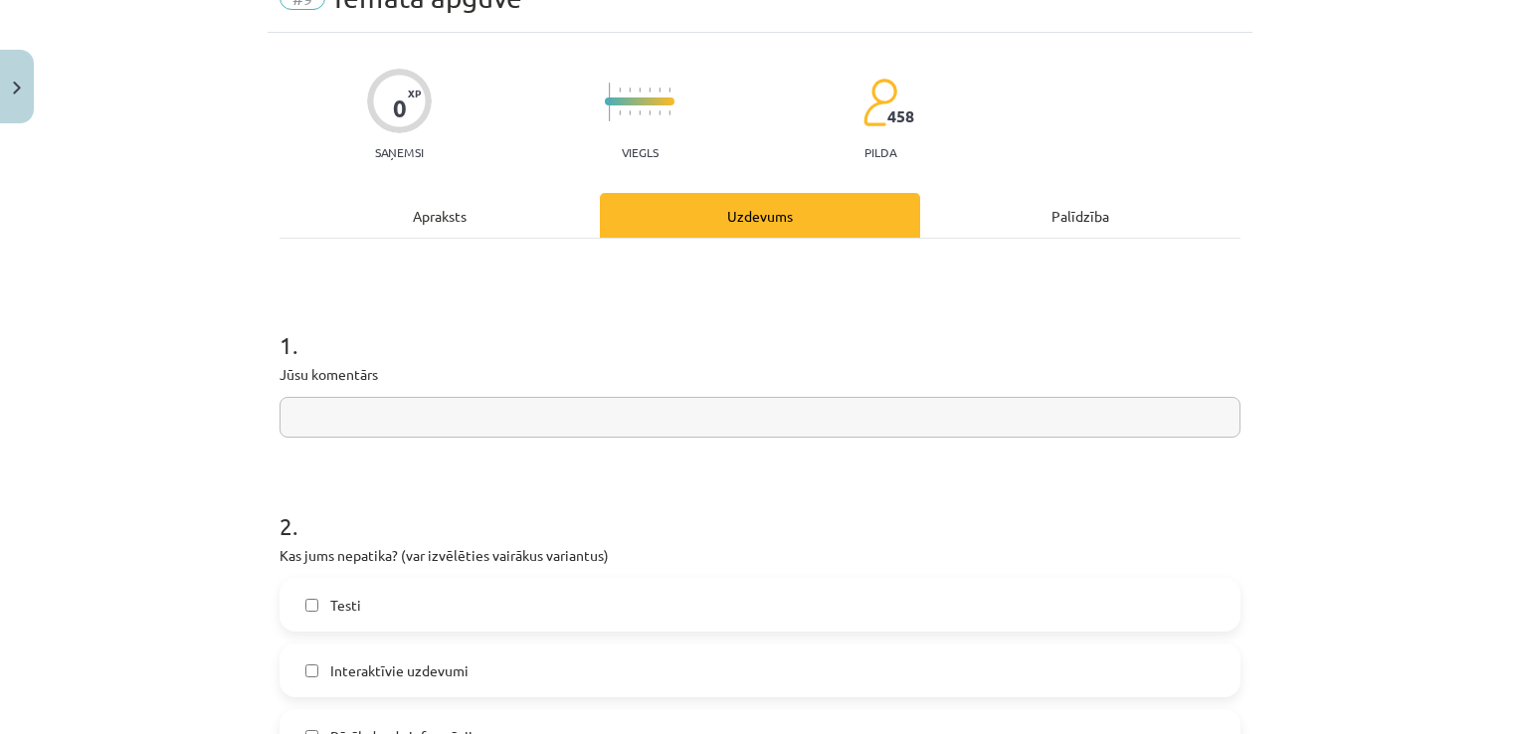
click at [660, 410] on input "text" at bounding box center [760, 417] width 961 height 41
click at [545, 199] on div "Apraksts" at bounding box center [440, 215] width 320 height 45
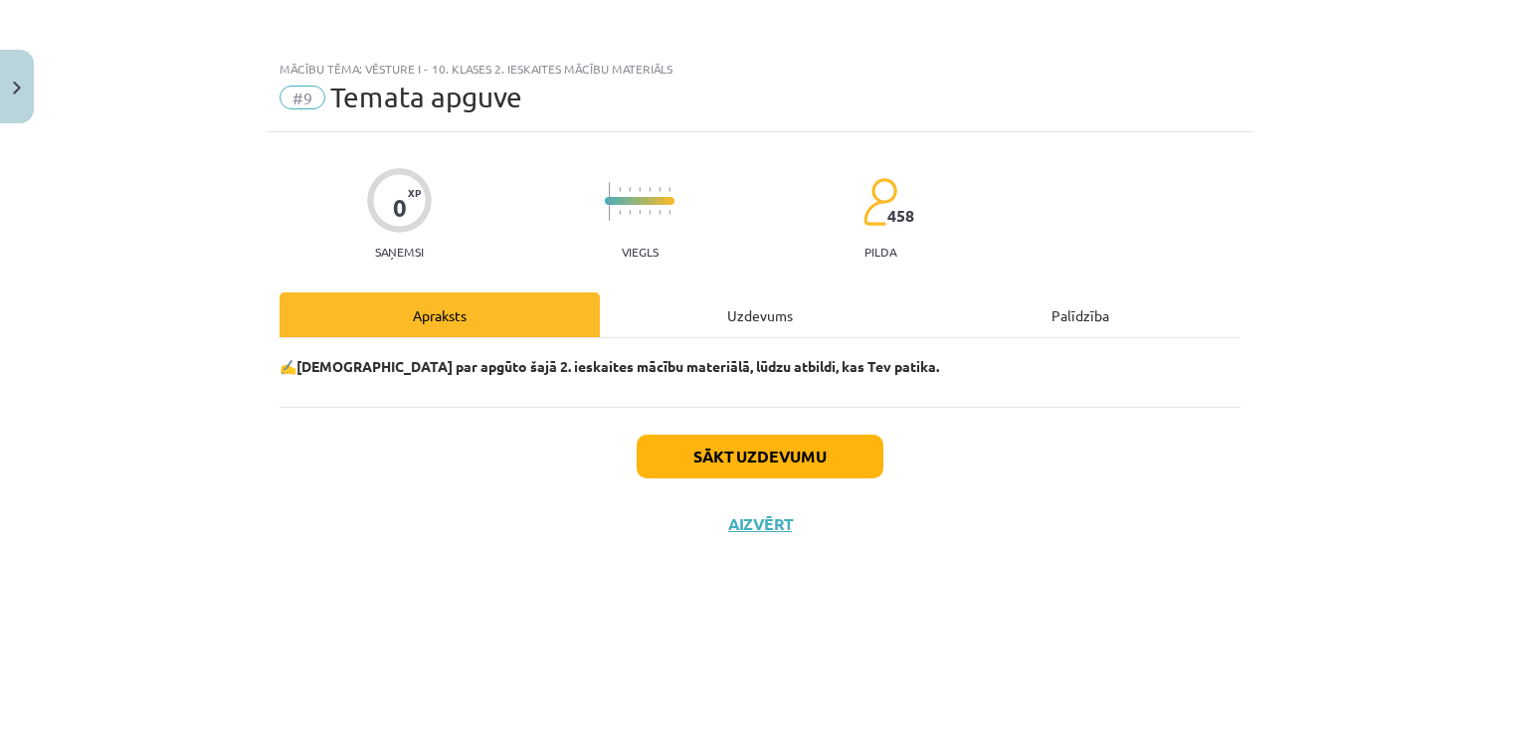
scroll to position [0, 0]
click at [704, 288] on div "0 XP Saņemsi Viegls 458 pilda Apraksts Uzdevums Palīdzība ✍️Padomā par apgūto š…" at bounding box center [760, 408] width 985 height 552
click at [704, 318] on div "Uzdevums" at bounding box center [760, 314] width 320 height 45
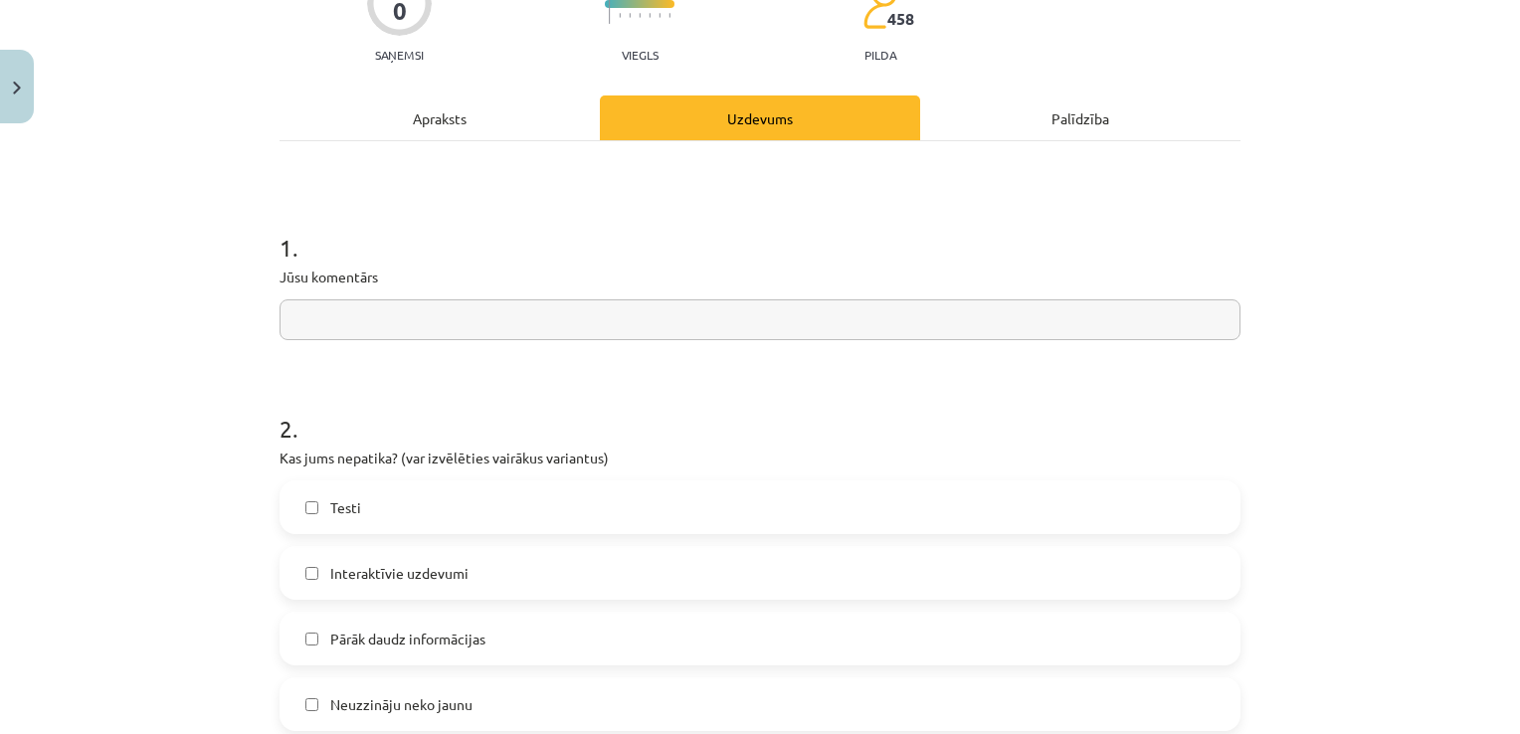
scroll to position [199, 0]
click at [700, 332] on input "text" at bounding box center [760, 317] width 961 height 41
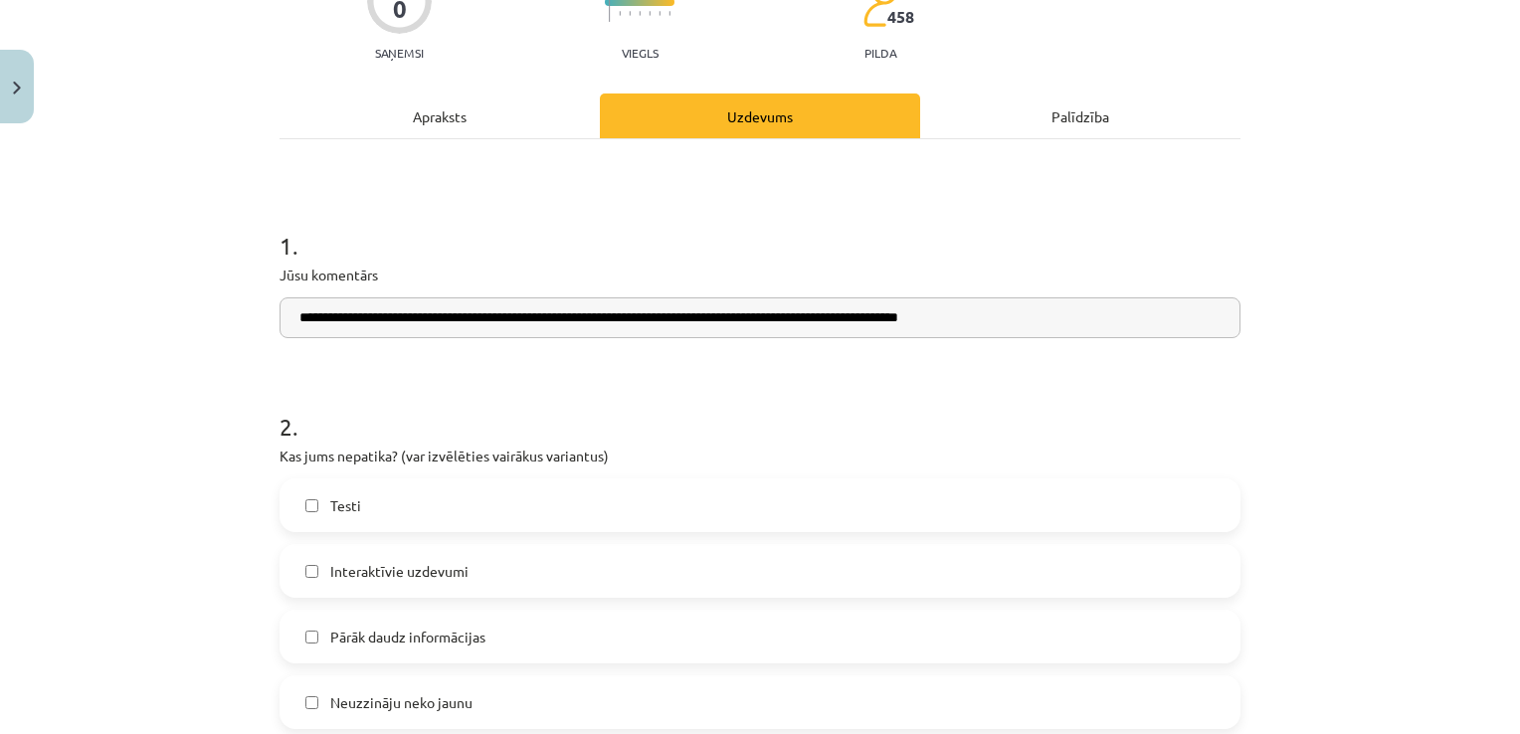
click at [806, 317] on input "**********" at bounding box center [760, 317] width 961 height 41
drag, startPoint x: 1108, startPoint y: 312, endPoint x: 1081, endPoint y: 319, distance: 27.7
click at [1106, 312] on input "**********" at bounding box center [760, 317] width 961 height 41
click at [972, 323] on input "**********" at bounding box center [760, 317] width 961 height 41
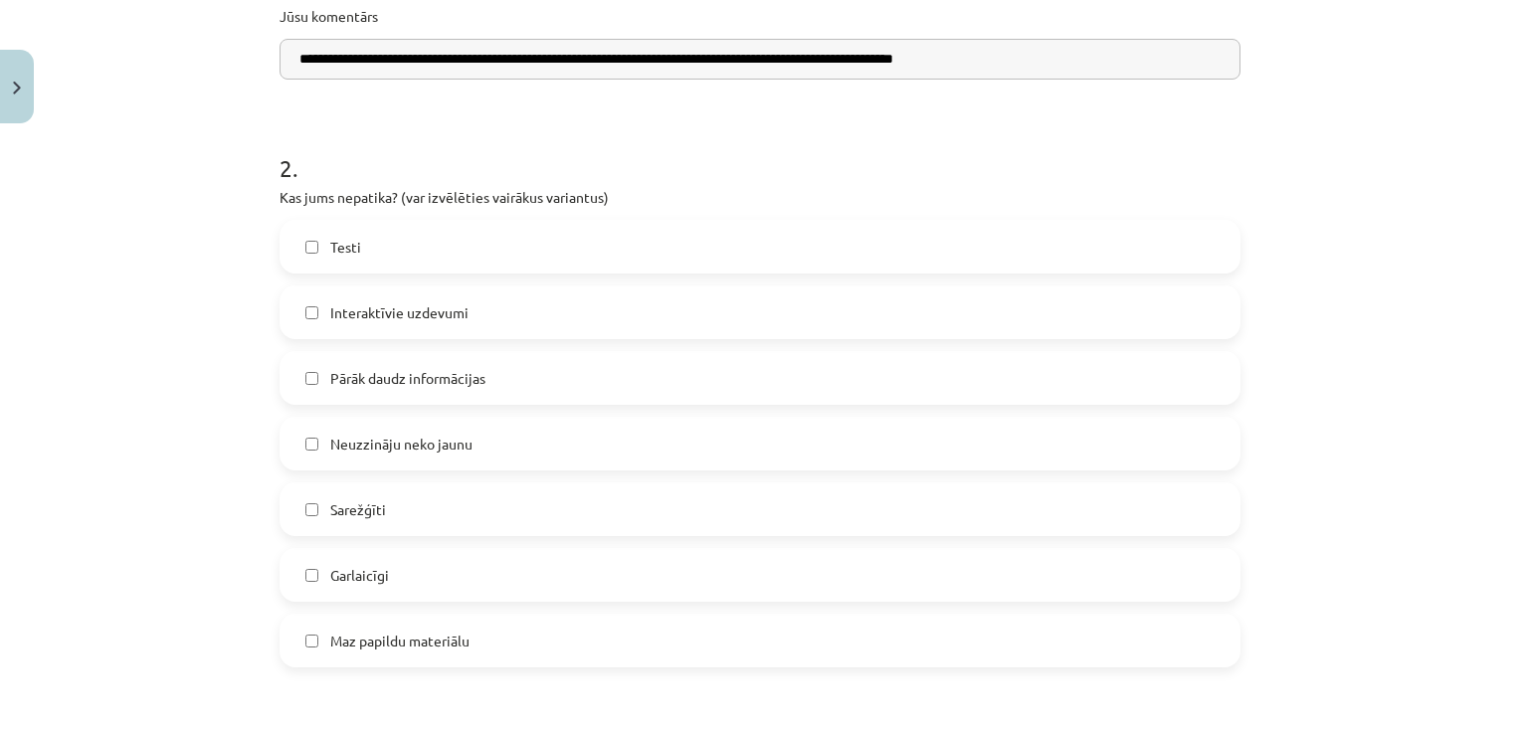
scroll to position [497, 0]
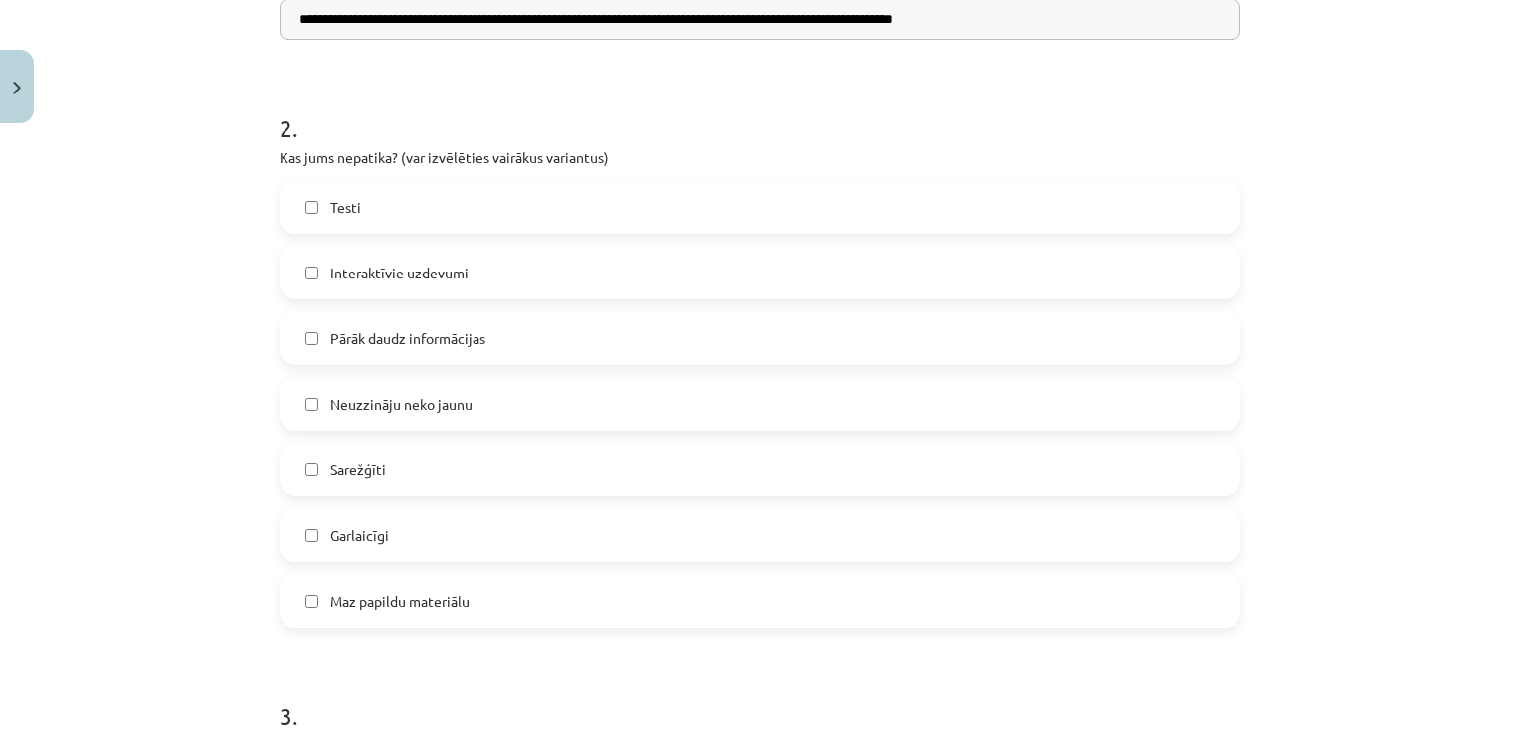
type input "**********"
click at [439, 416] on label "Neuzzināju neko jaunu" at bounding box center [760, 404] width 957 height 50
click at [386, 339] on span "Pārāk daudz informācijas" at bounding box center [407, 338] width 155 height 21
click at [398, 402] on span "Neuzzināju neko jaunu" at bounding box center [401, 404] width 142 height 21
click at [479, 255] on label "Interaktīvie uzdevumi" at bounding box center [760, 273] width 957 height 50
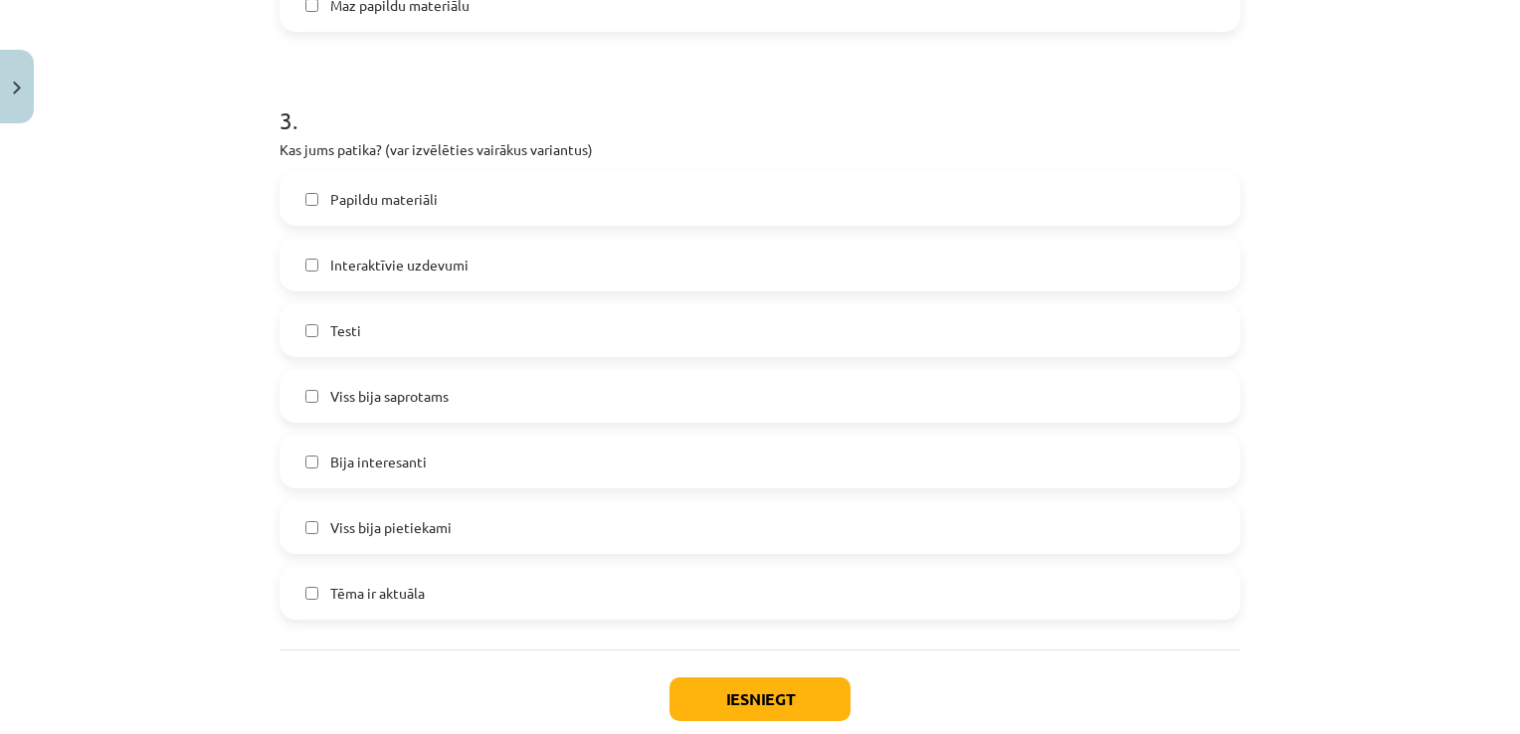
scroll to position [1094, 0]
click at [466, 396] on label "Viss bija saprotams" at bounding box center [760, 395] width 957 height 50
click at [701, 700] on button "Iesniegt" at bounding box center [759, 698] width 181 height 44
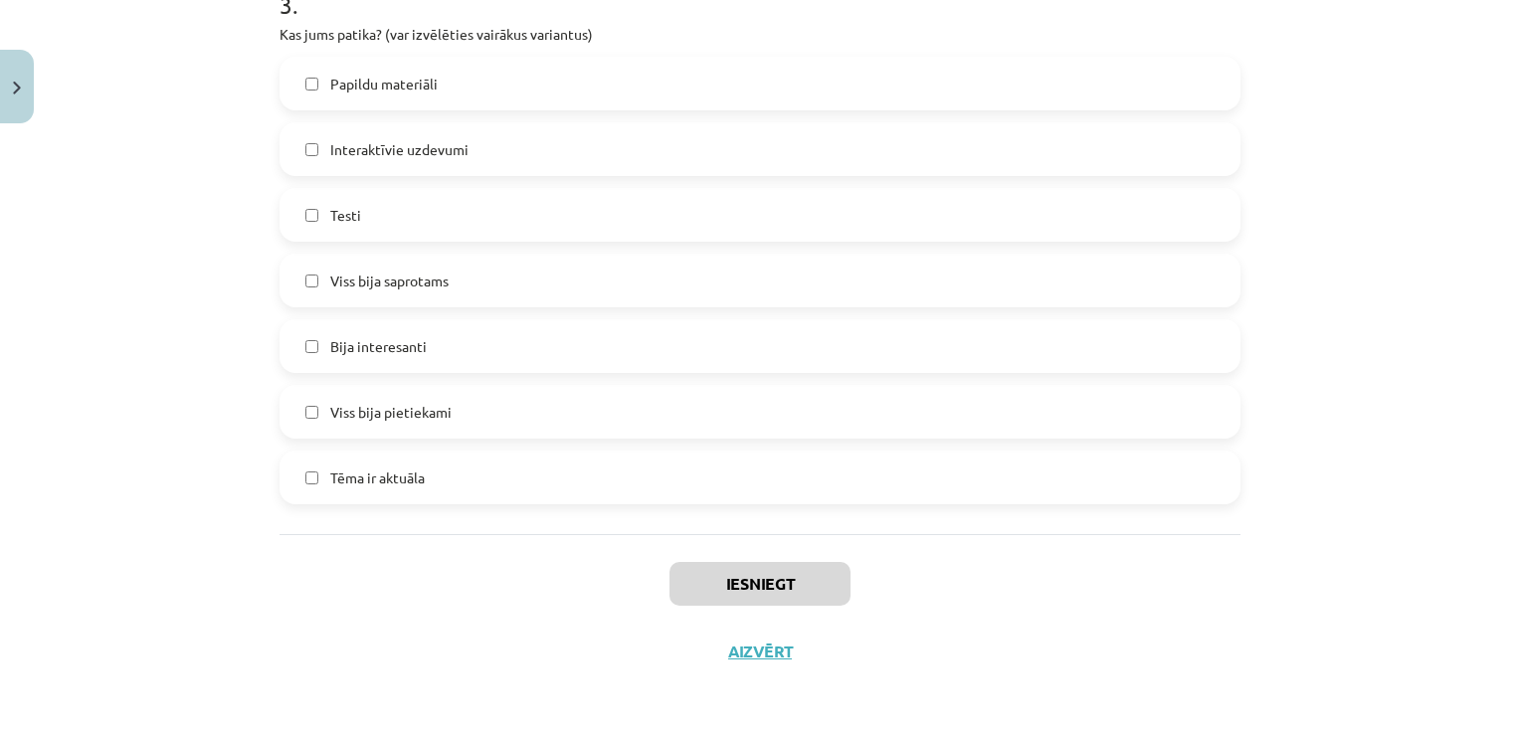
click at [412, 103] on label "Papildu materiāli" at bounding box center [760, 84] width 957 height 50
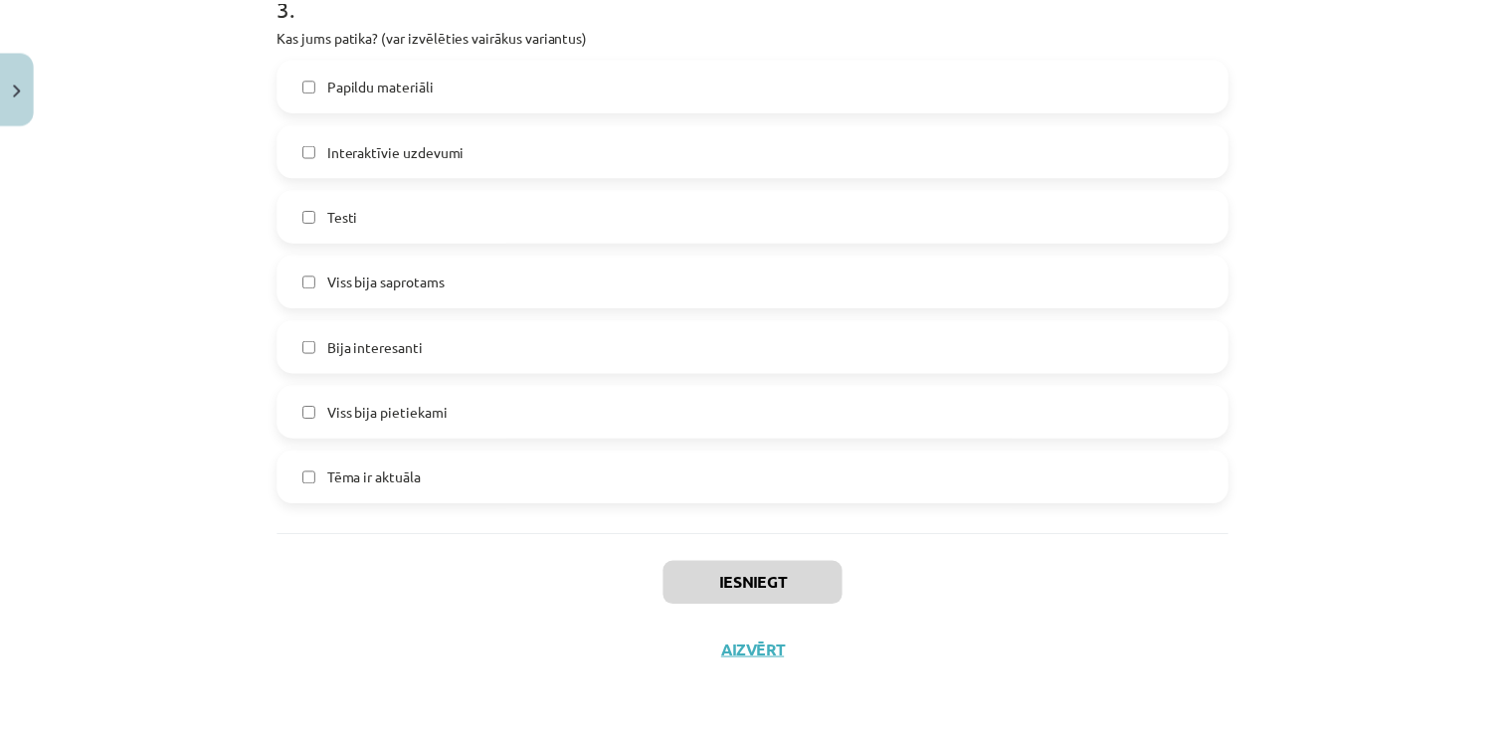
scroll to position [1452, 0]
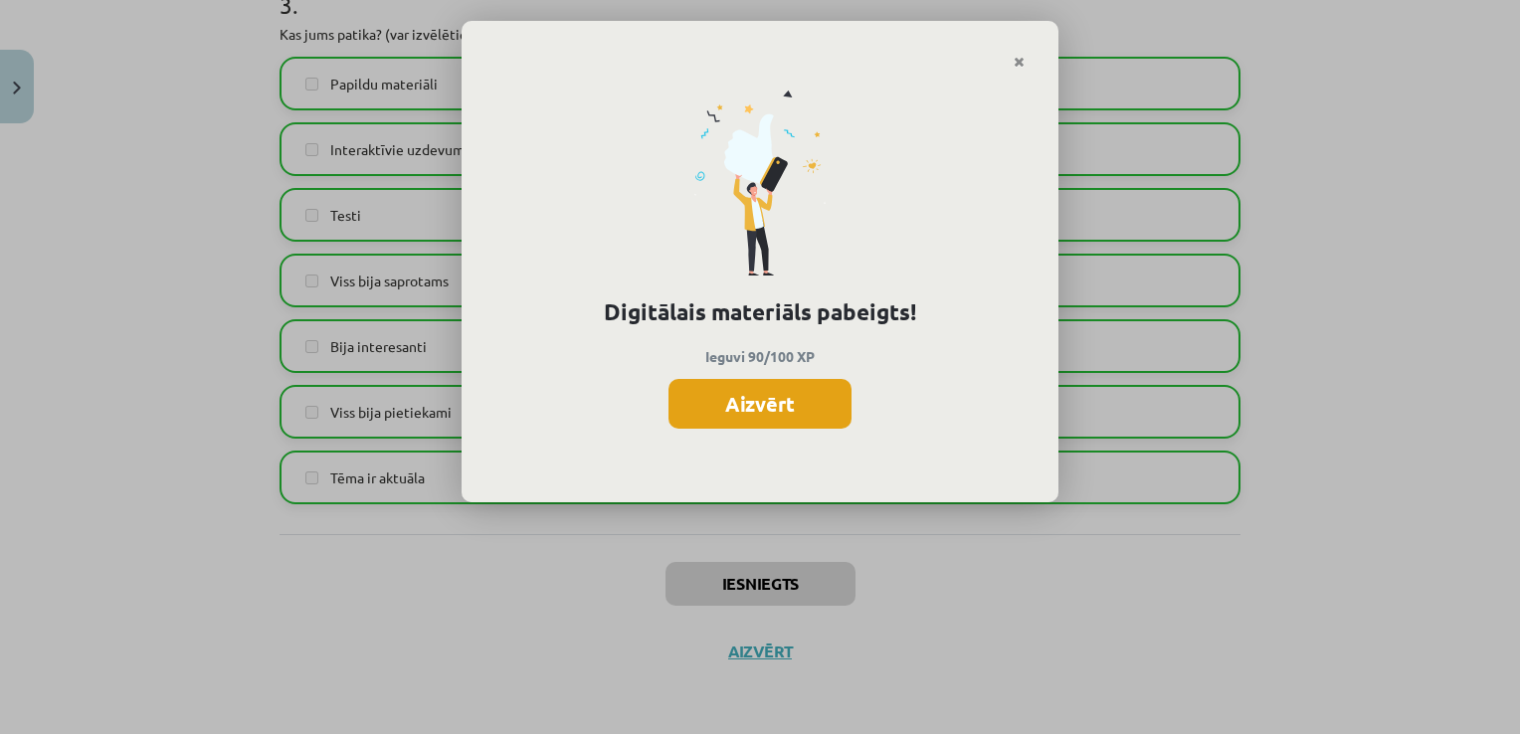
click at [752, 417] on button "Aizvērt" at bounding box center [759, 404] width 183 height 50
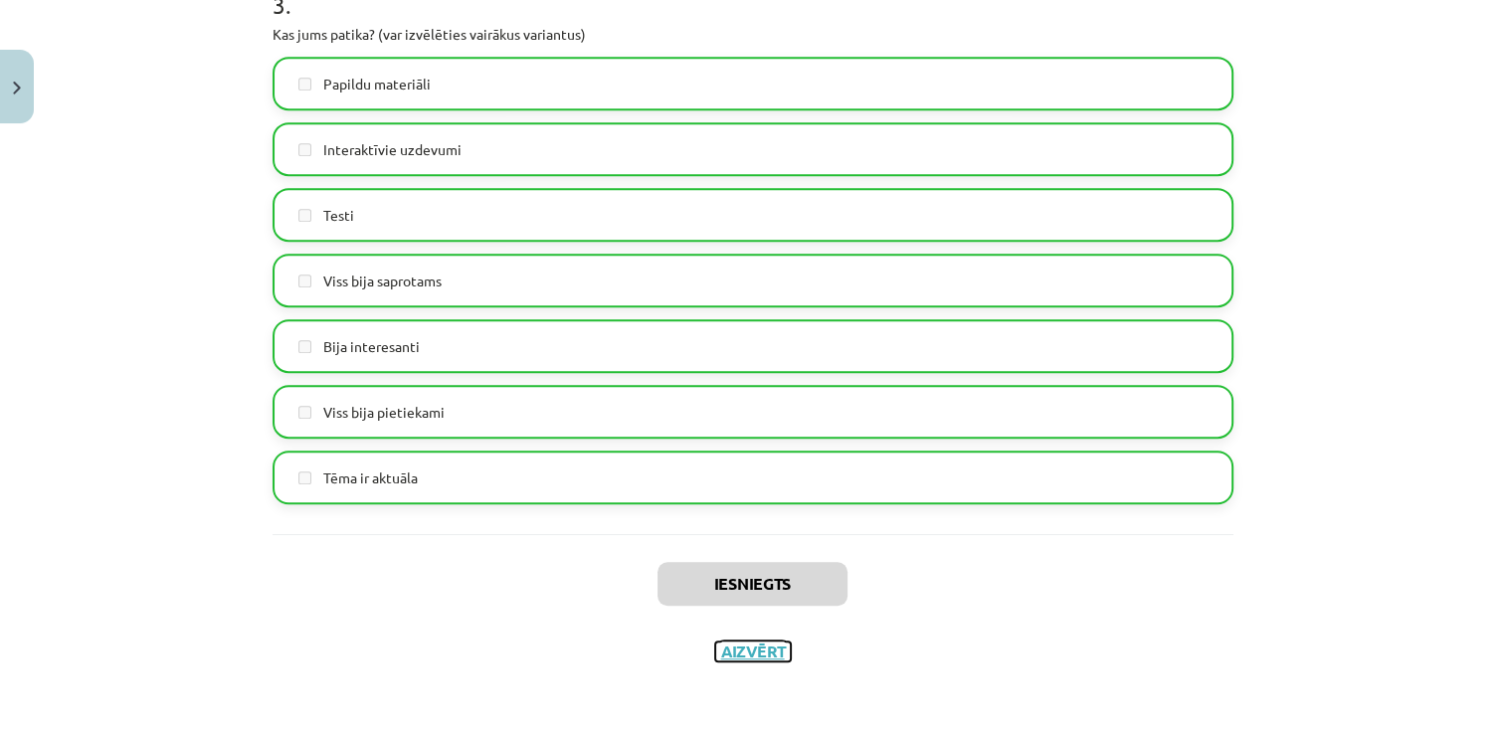
click at [772, 653] on button "Aizvērt" at bounding box center [753, 652] width 76 height 20
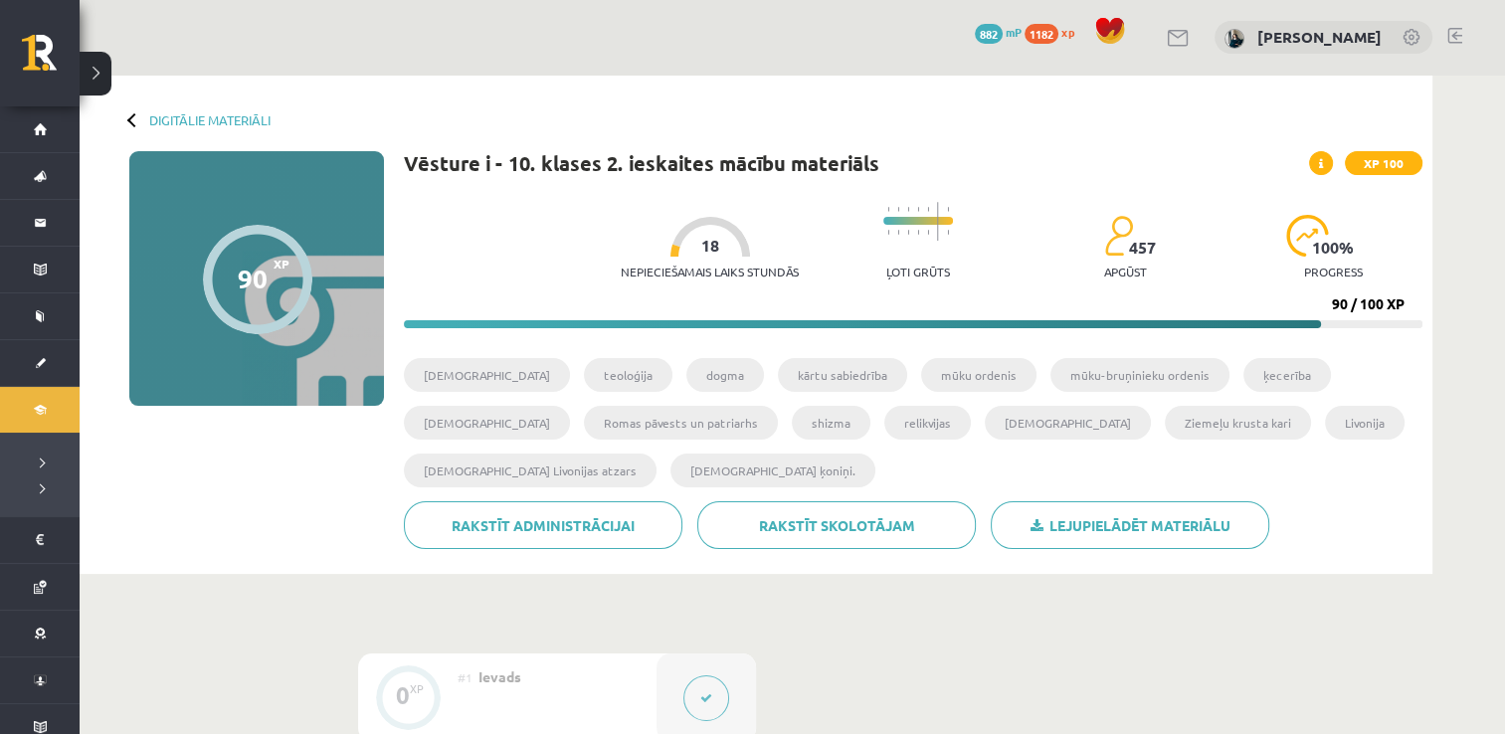
scroll to position [0, 0]
click at [211, 114] on link "Digitālie materiāli" at bounding box center [209, 120] width 121 height 15
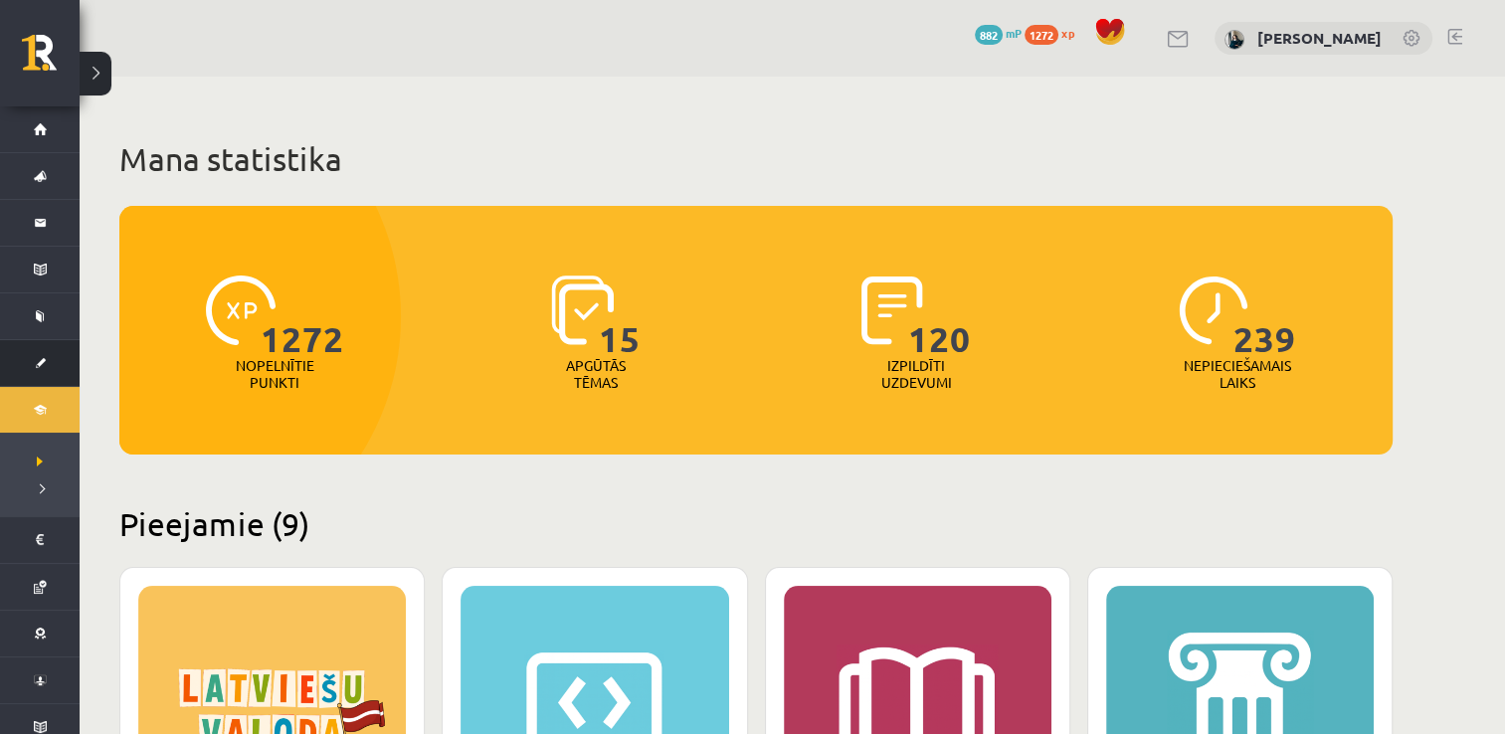
click at [24, 352] on link "[DEMOGRAPHIC_DATA]" at bounding box center [40, 363] width 80 height 46
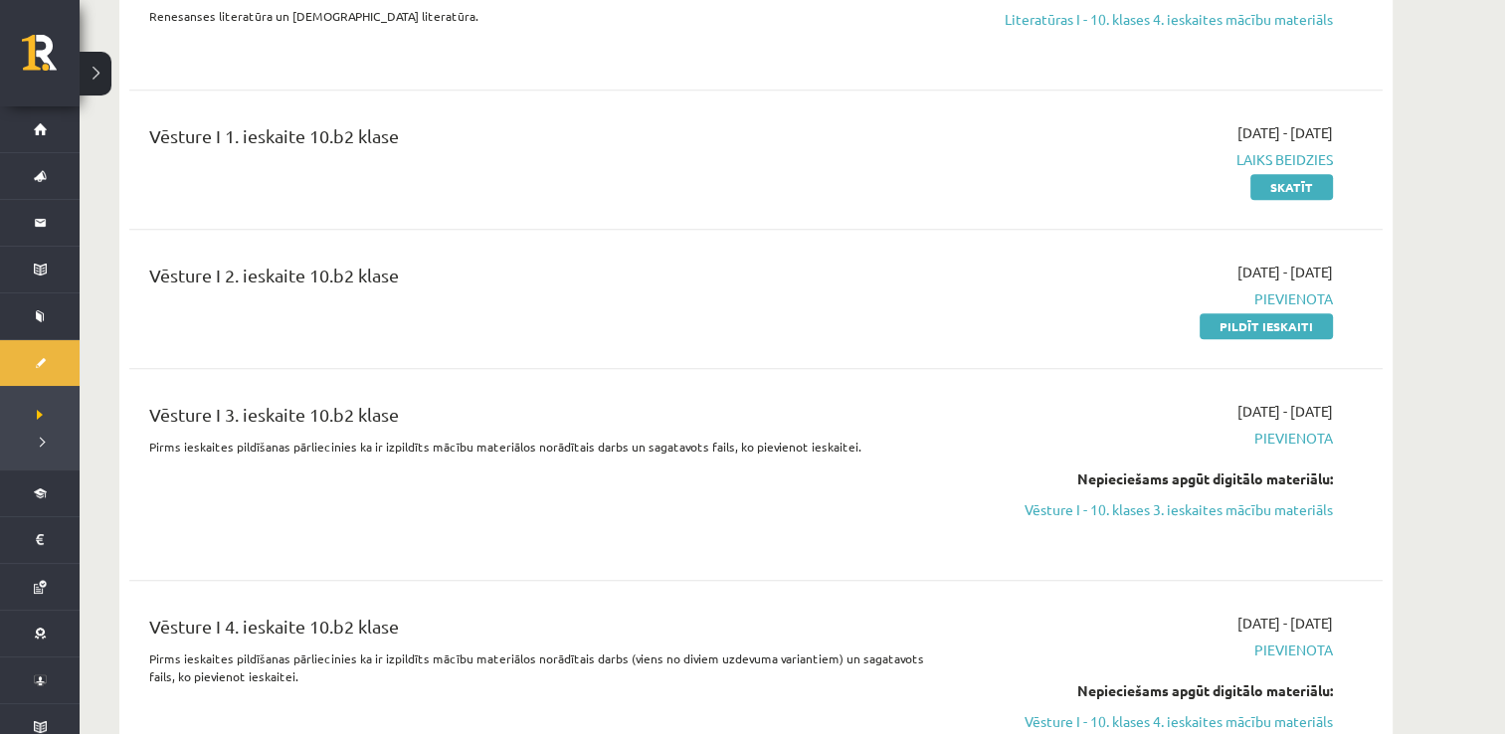
scroll to position [2189, 0]
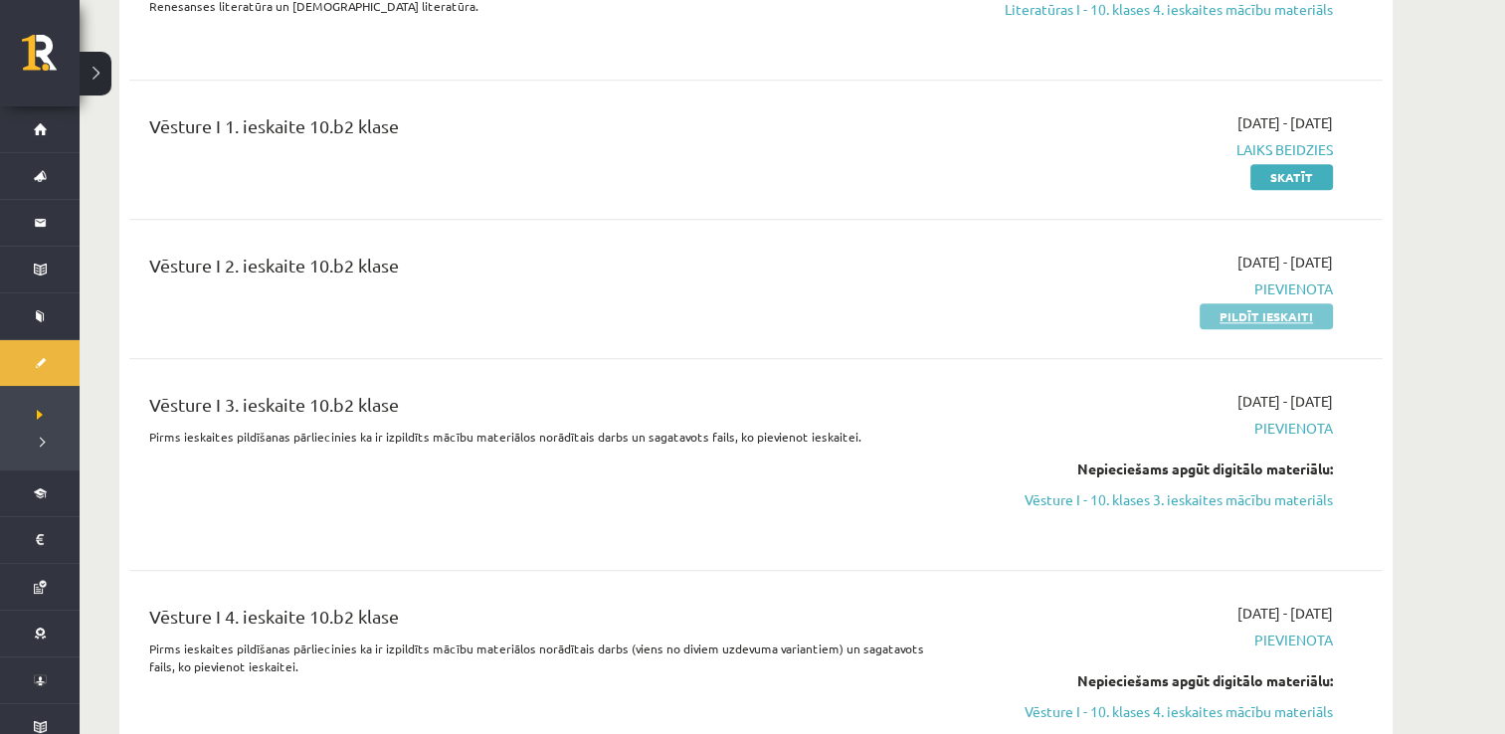
click at [1216, 304] on link "Pildīt ieskaiti" at bounding box center [1266, 316] width 133 height 26
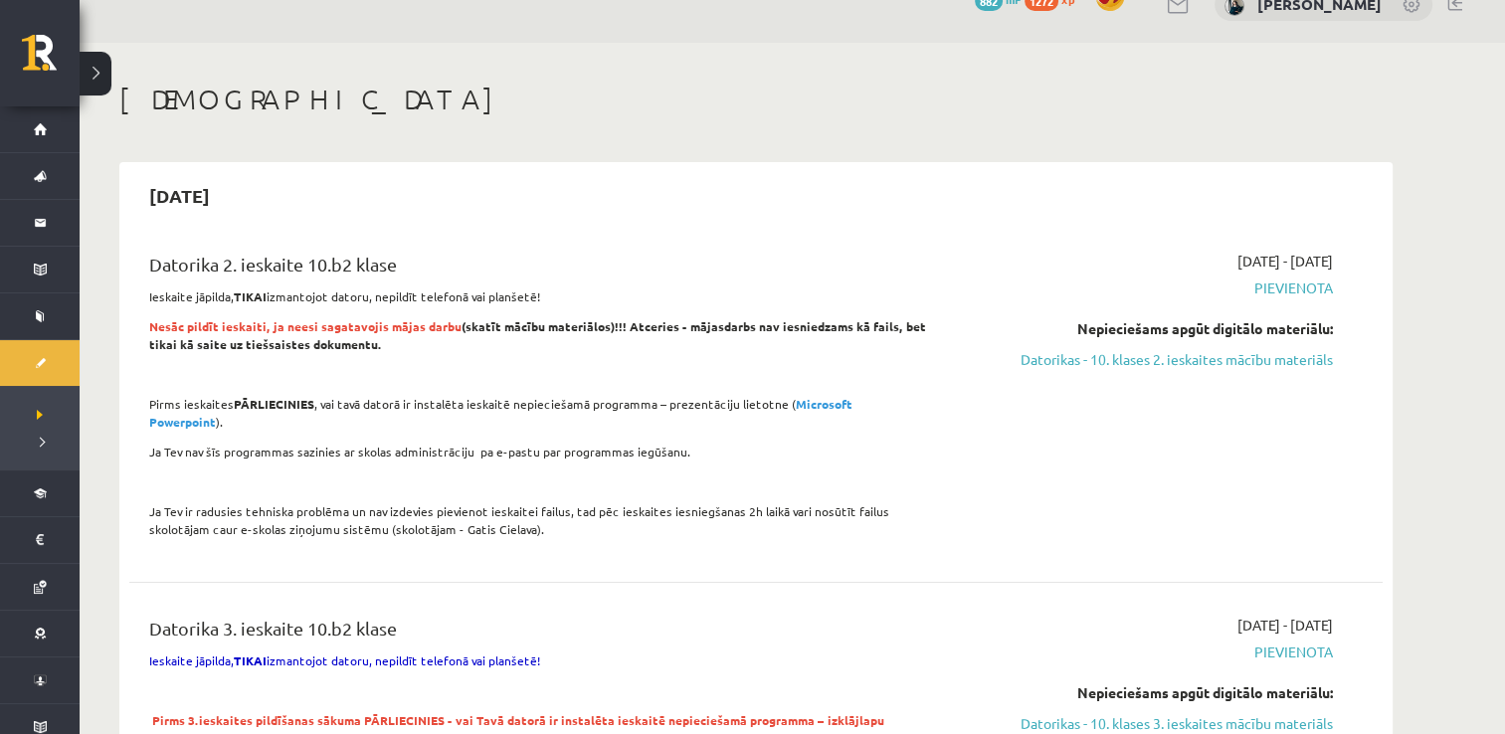
scroll to position [0, 0]
